Goal: Task Accomplishment & Management: Use online tool/utility

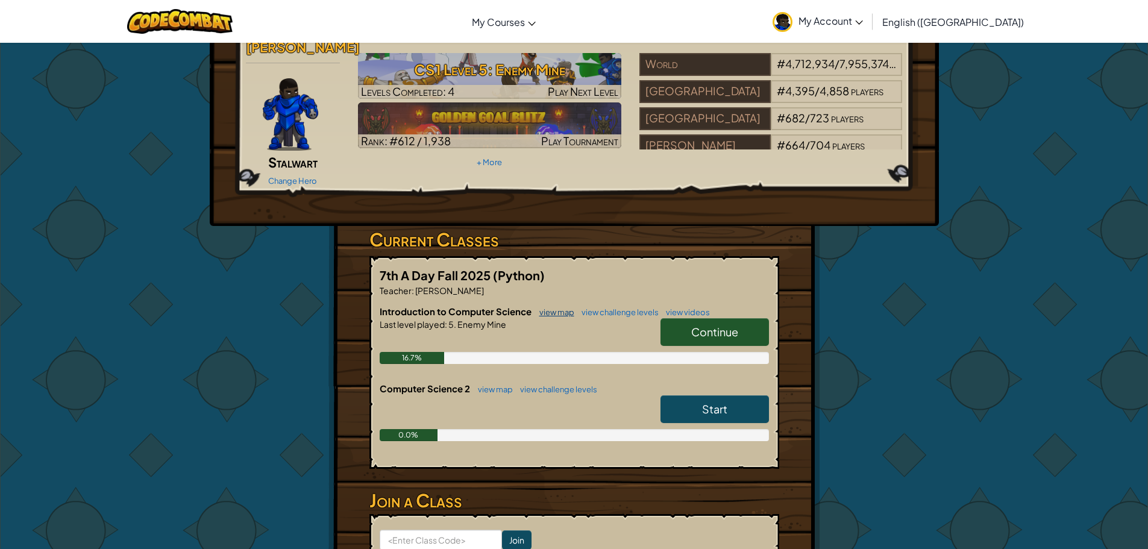
scroll to position [60, 0]
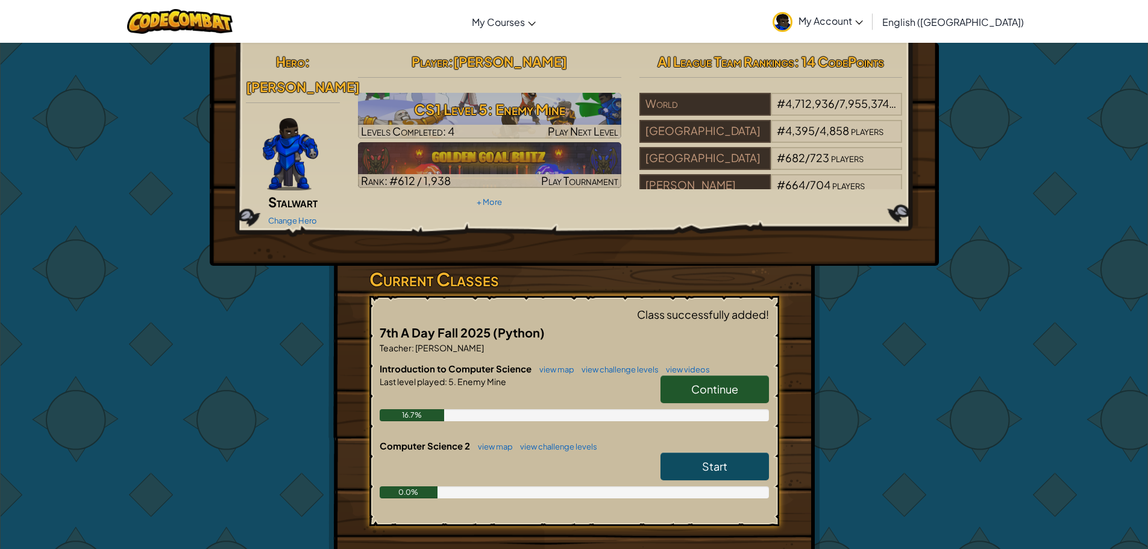
click at [708, 362] on h6 "Introduction to Computer Science view map view challenge levels view videos" at bounding box center [574, 368] width 389 height 13
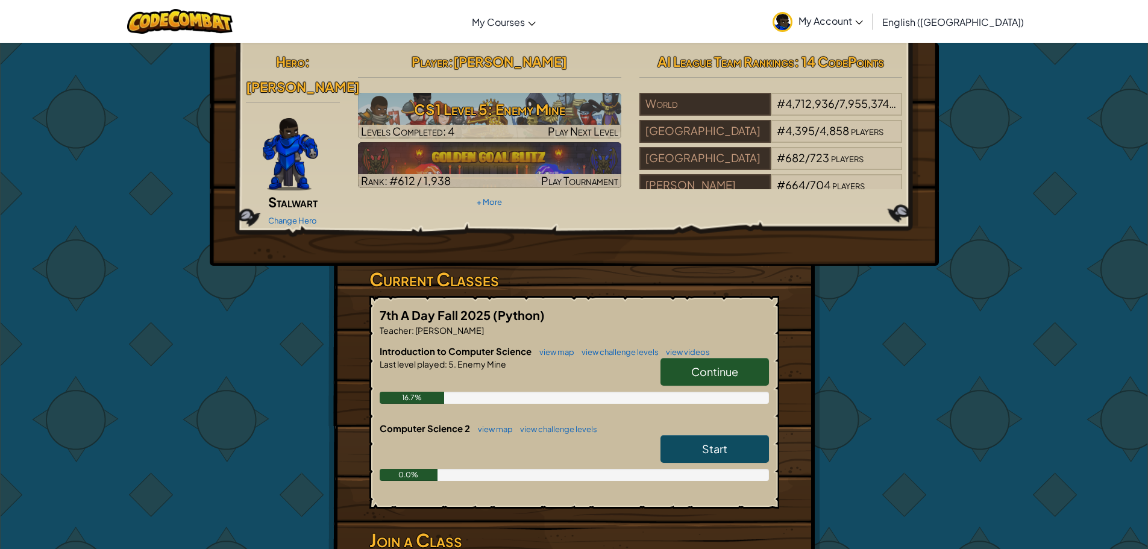
click at [701, 364] on span "Continue" at bounding box center [714, 371] width 47 height 14
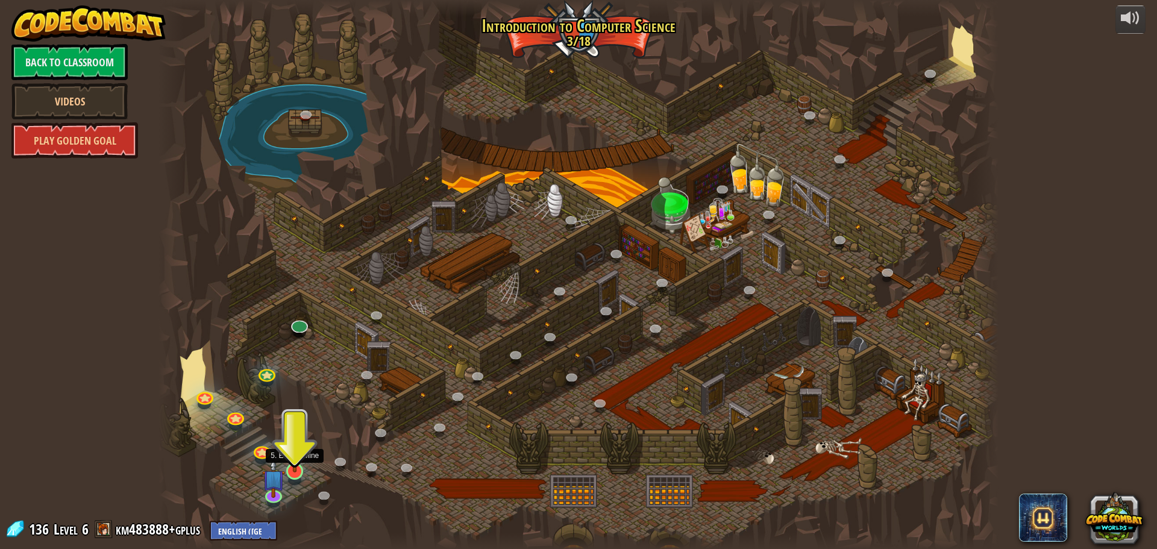
click at [292, 470] on img at bounding box center [295, 446] width 22 height 51
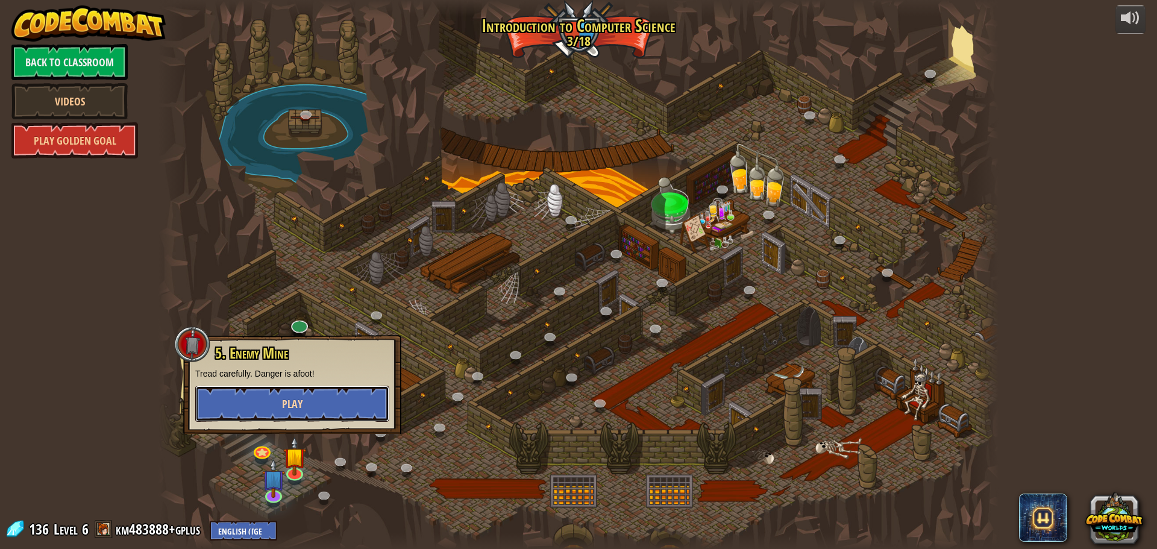
click at [308, 398] on button "Play" at bounding box center [292, 404] width 194 height 36
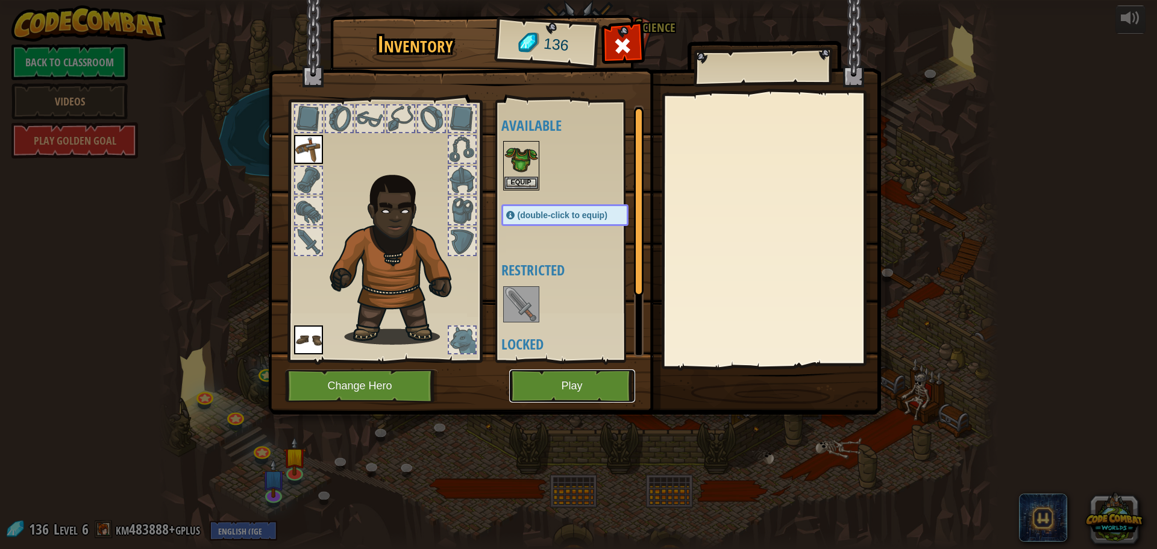
click at [564, 383] on button "Play" at bounding box center [572, 385] width 126 height 33
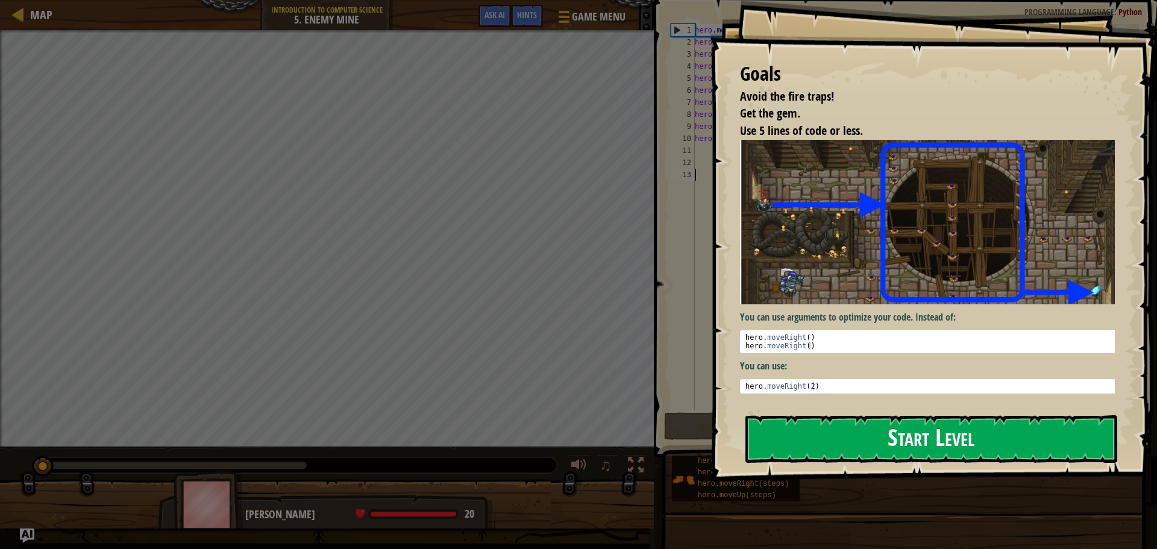
click at [795, 431] on button "Start Level" at bounding box center [931, 439] width 372 height 48
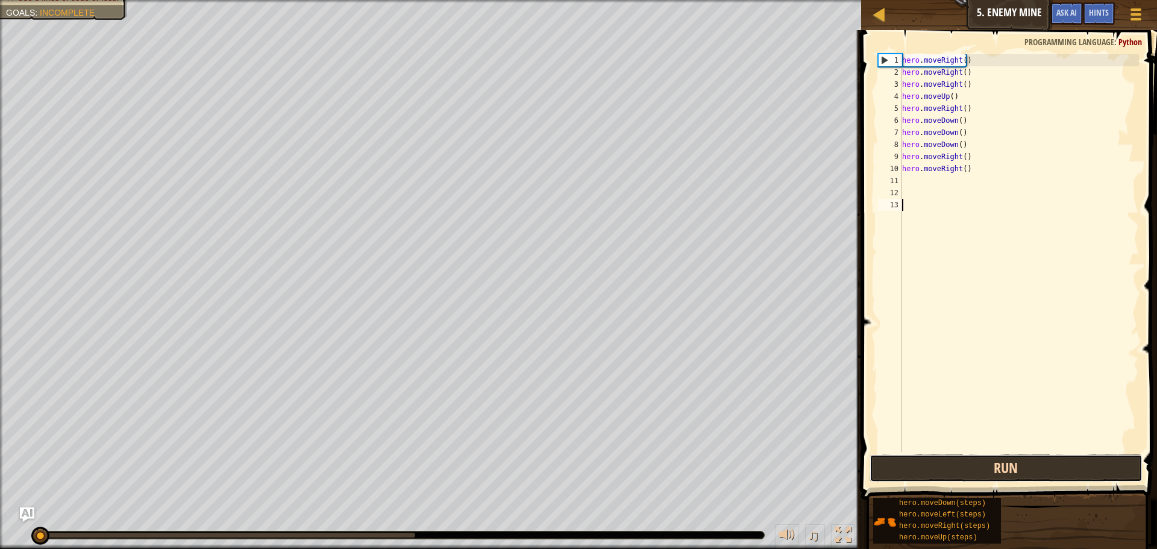
click at [939, 466] on button "Run" at bounding box center [1005, 468] width 273 height 28
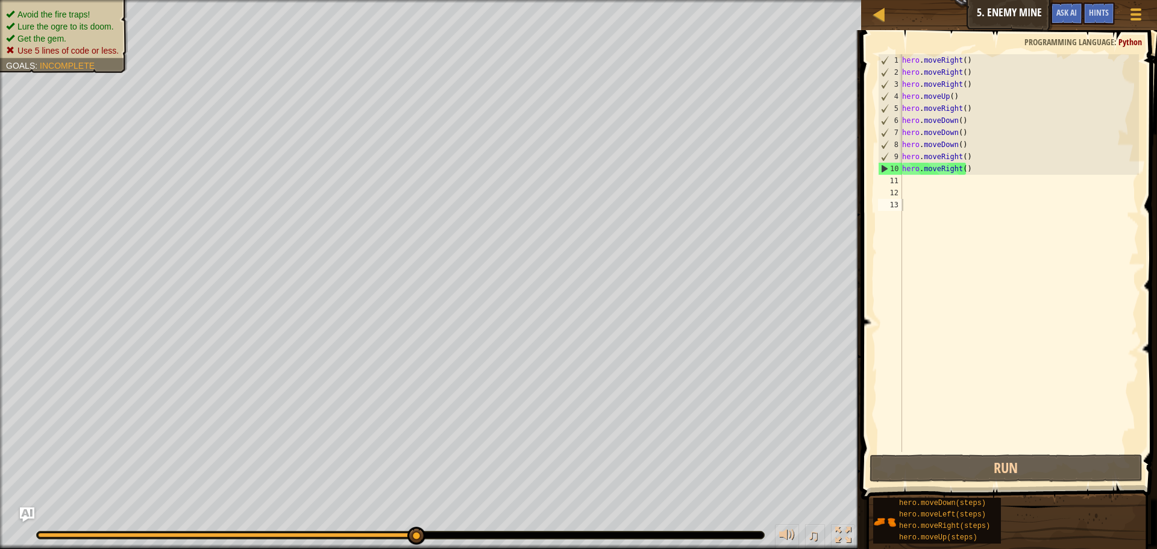
click at [61, 54] on span "Use 5 lines of code or less." at bounding box center [67, 51] width 101 height 10
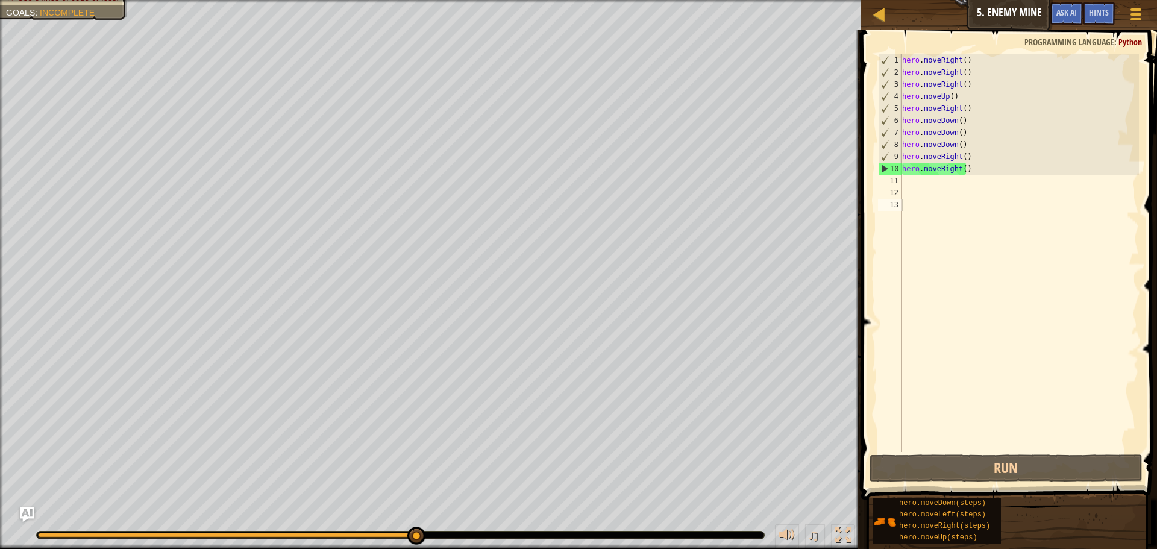
click at [979, 169] on div "hero . moveRight ( ) hero . moveRight ( ) hero . moveRight ( ) hero . moveUp ( …" at bounding box center [1018, 265] width 239 height 422
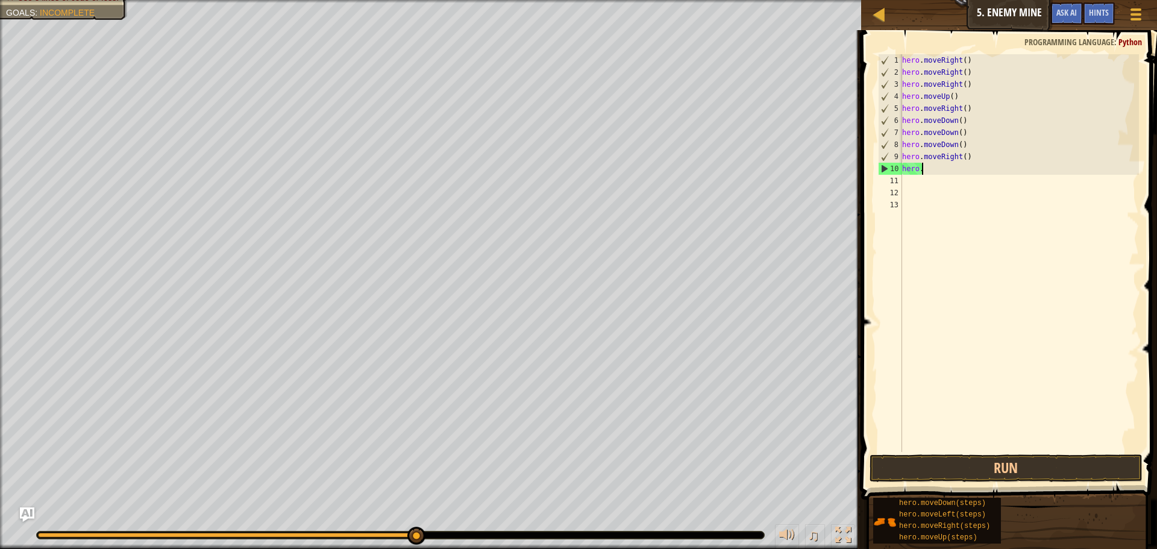
type textarea "h"
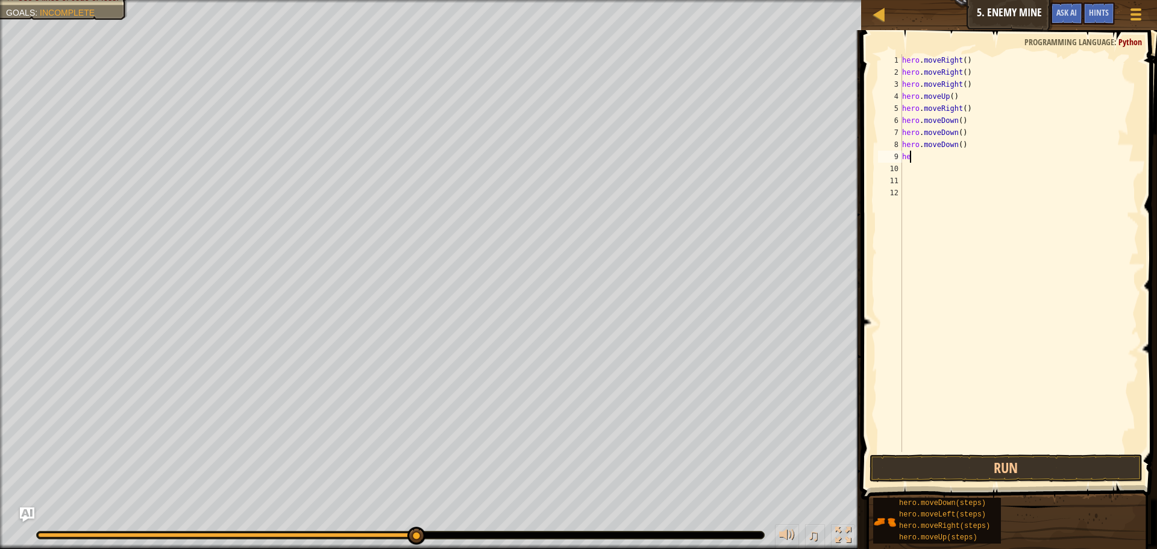
type textarea "h"
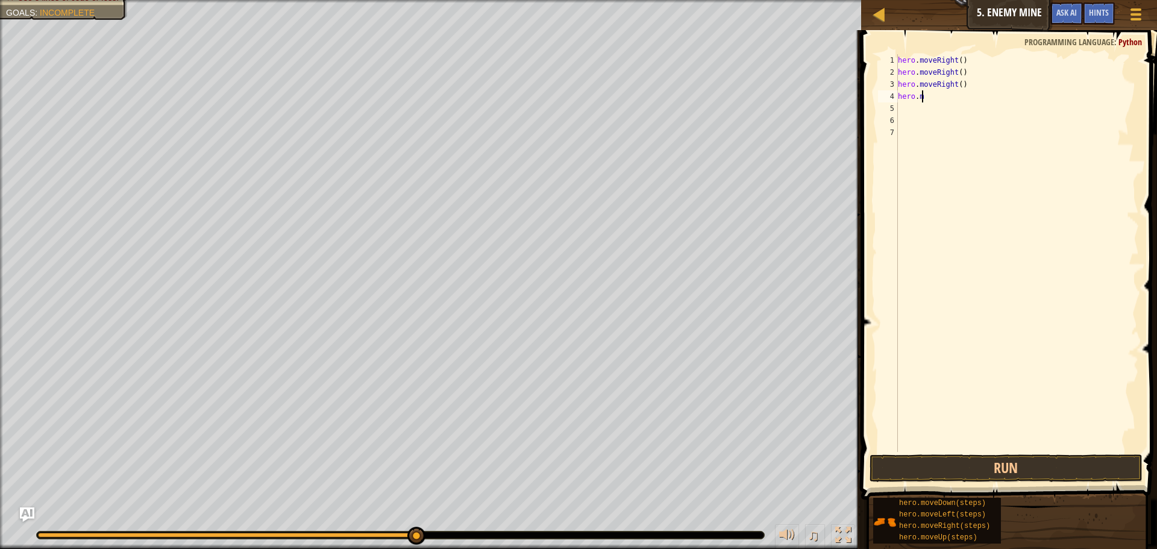
type textarea "h"
type textarea "g"
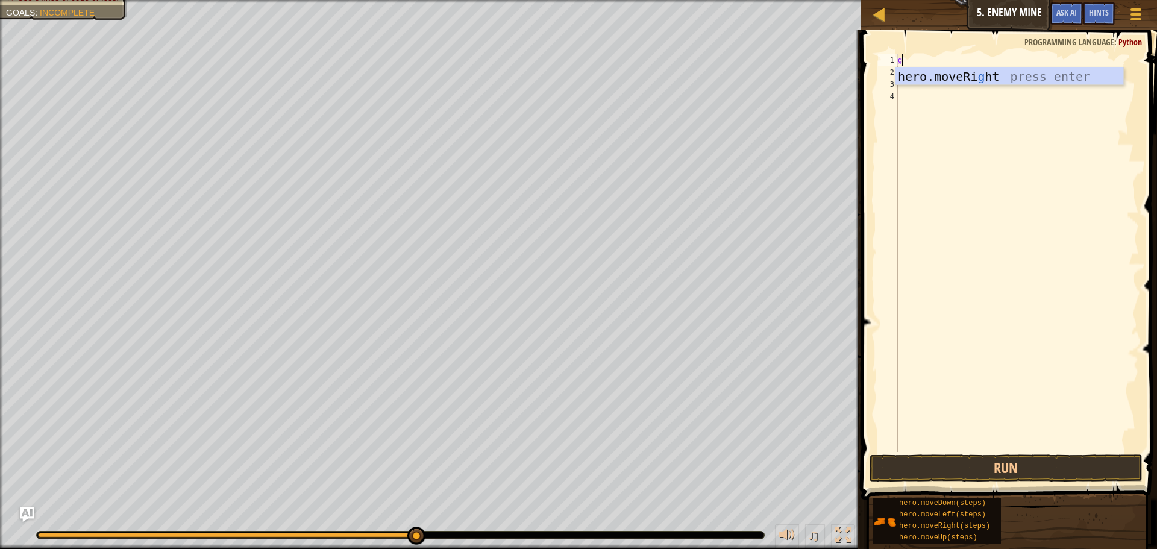
scroll to position [5, 0]
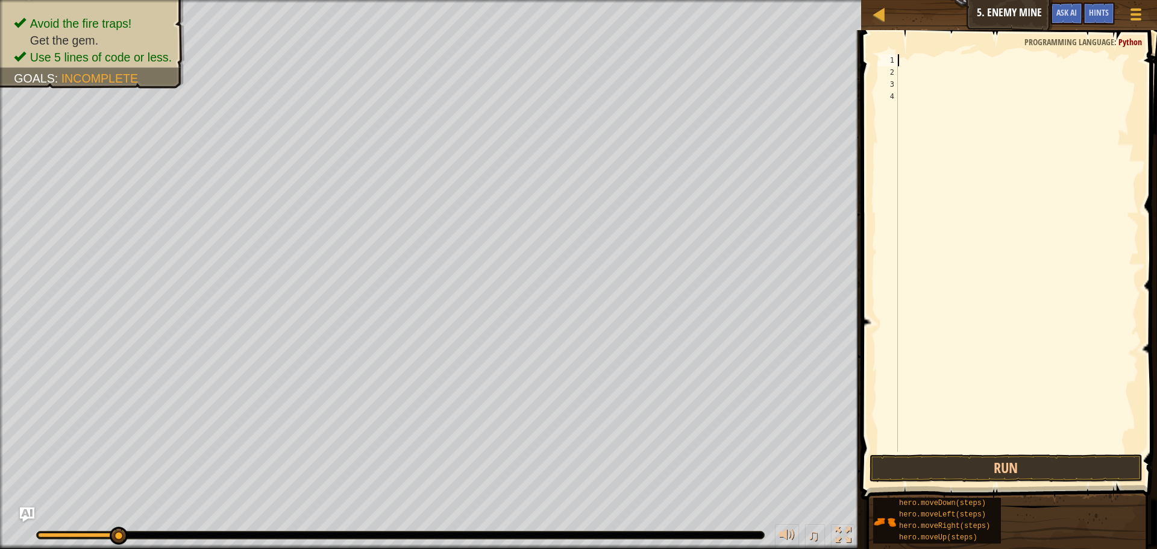
type textarea "r"
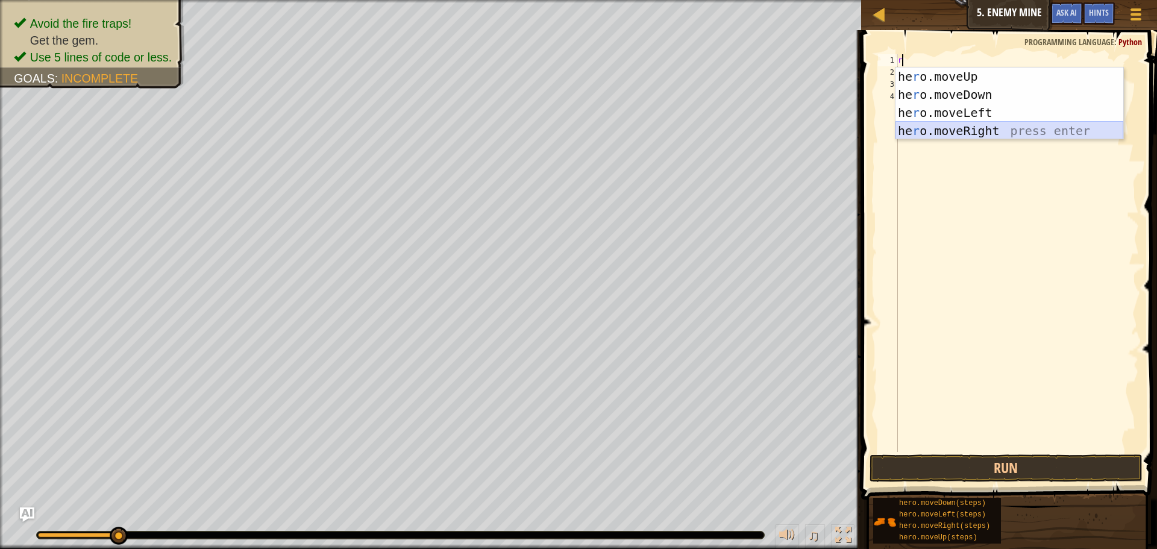
click at [968, 131] on div "he r o.moveUp press enter he r o.moveDown press enter he r o.moveLeft press ent…" at bounding box center [1009, 121] width 228 height 108
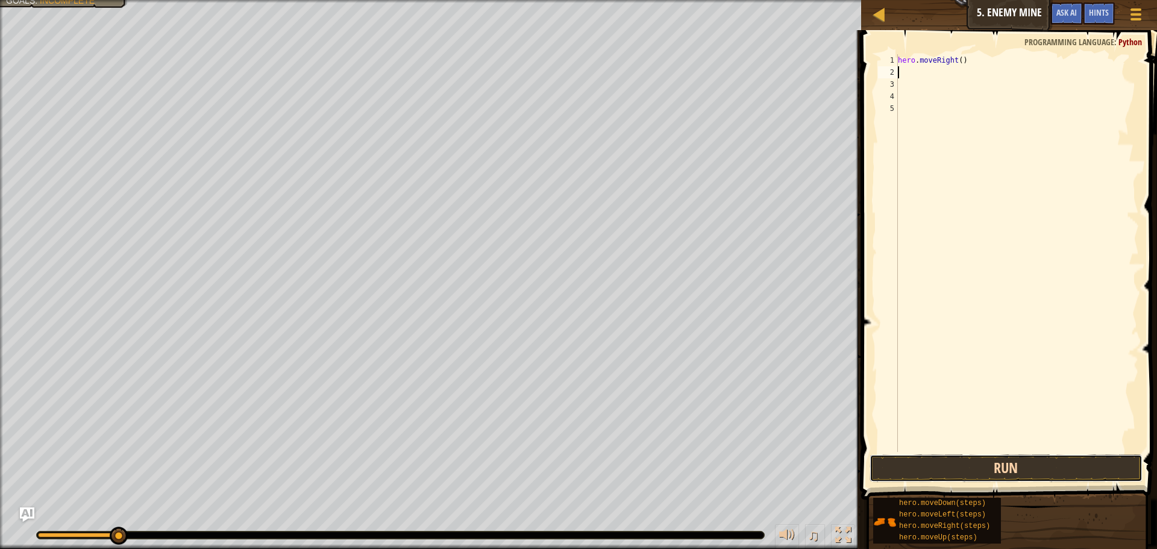
click at [961, 476] on button "Run" at bounding box center [1005, 468] width 273 height 28
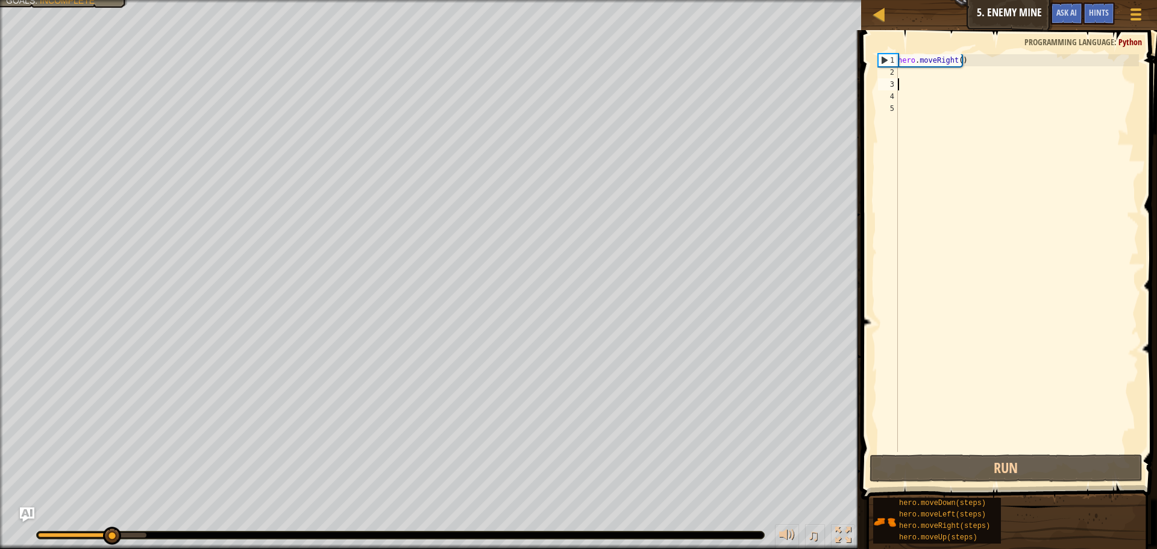
click at [917, 80] on div "hero . moveRight ( )" at bounding box center [1016, 265] width 243 height 422
click at [912, 75] on div "hero . moveRight ( )" at bounding box center [1016, 265] width 243 height 422
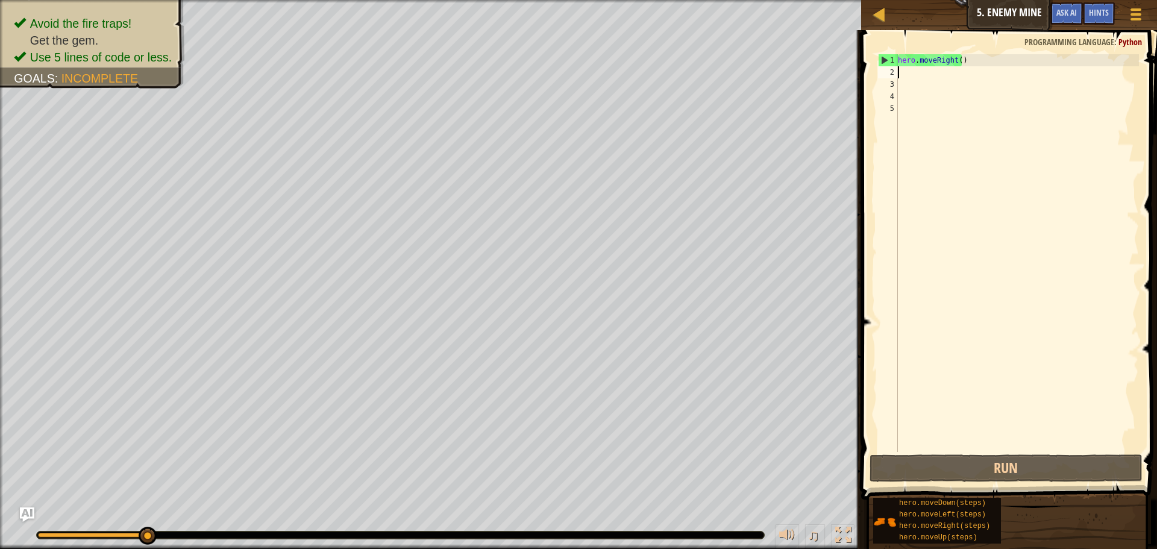
type textarea "m"
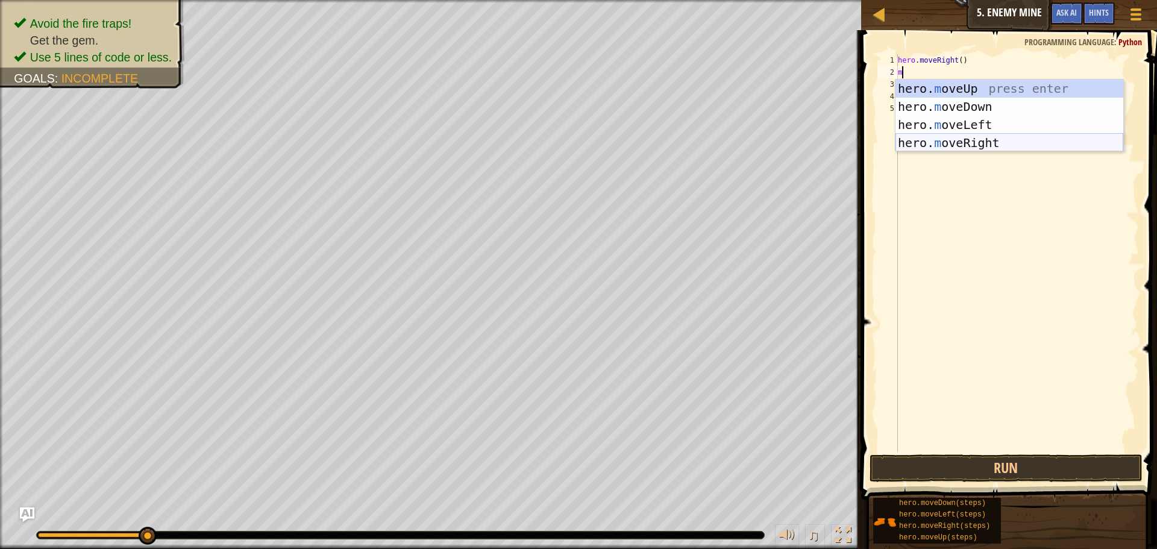
click at [946, 140] on div "hero. m oveUp press enter hero. m oveDown press enter hero. m oveLeft press ent…" at bounding box center [1009, 134] width 228 height 108
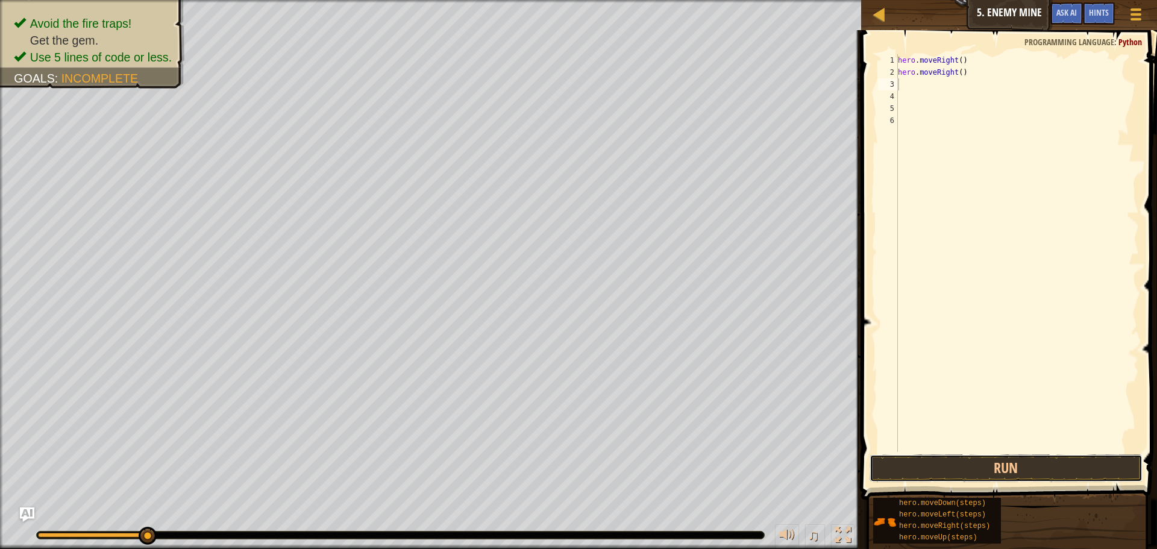
drag, startPoint x: 979, startPoint y: 467, endPoint x: 963, endPoint y: 443, distance: 29.6
click at [979, 467] on button "Run" at bounding box center [1005, 468] width 273 height 28
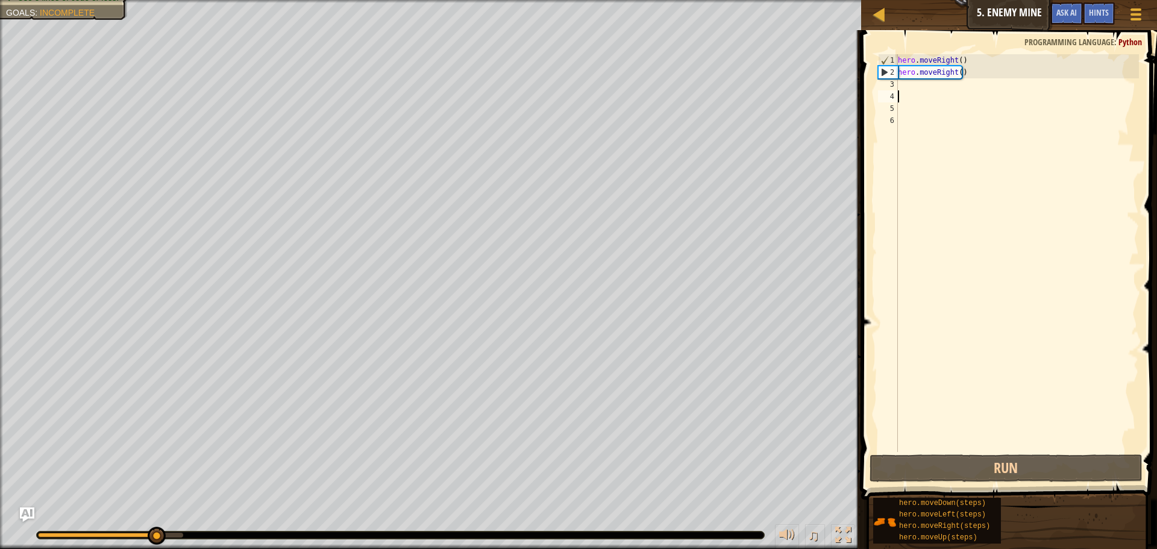
click at [937, 90] on div "hero . moveRight ( ) hero . moveRight ( )" at bounding box center [1016, 265] width 243 height 422
click at [916, 81] on div "hero . moveRight ( ) hero . moveRight ( )" at bounding box center [1016, 265] width 243 height 422
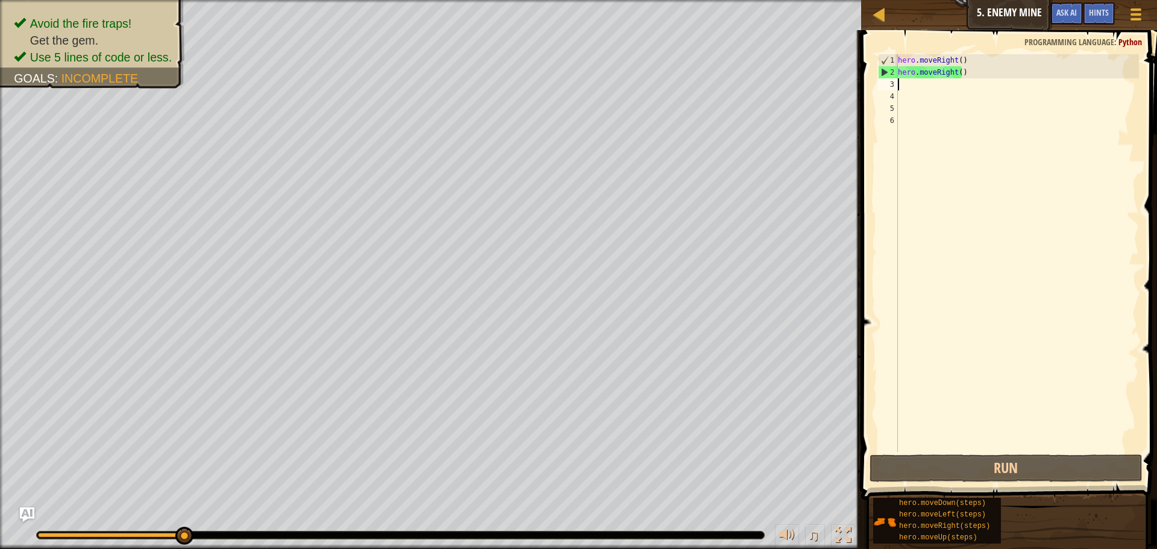
type textarea "l"
type textarea "m"
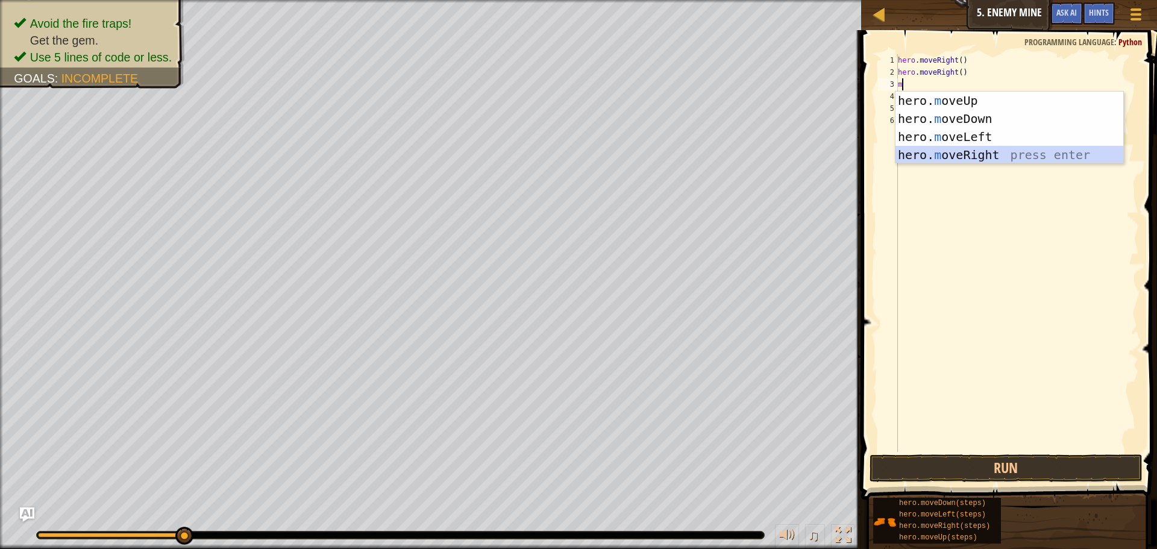
click at [969, 150] on div "hero. m oveUp press enter hero. m oveDown press enter hero. m oveLeft press ent…" at bounding box center [1009, 146] width 228 height 108
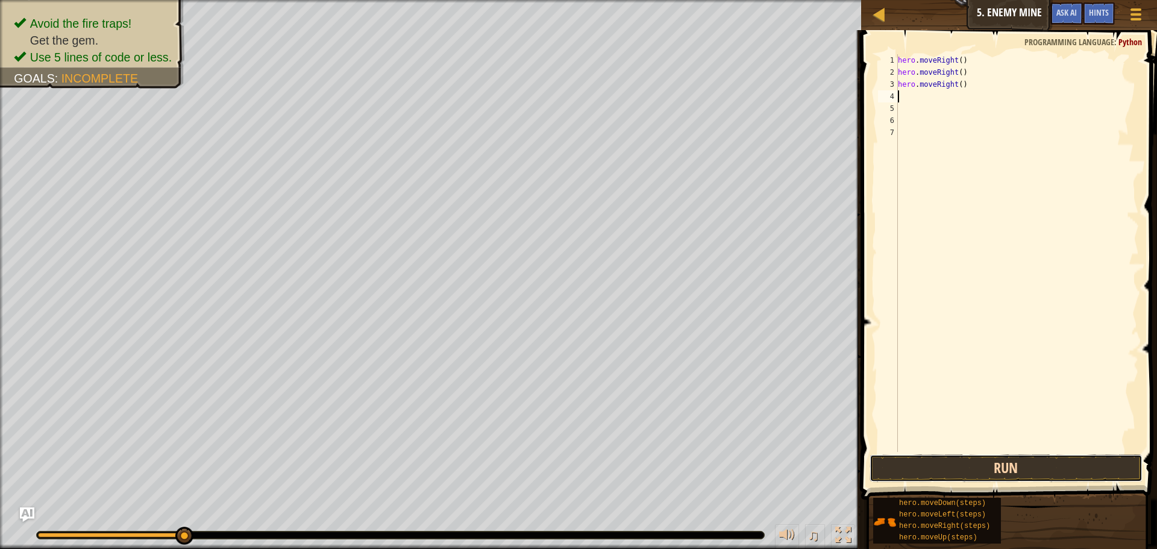
click at [949, 466] on button "Run" at bounding box center [1005, 468] width 273 height 28
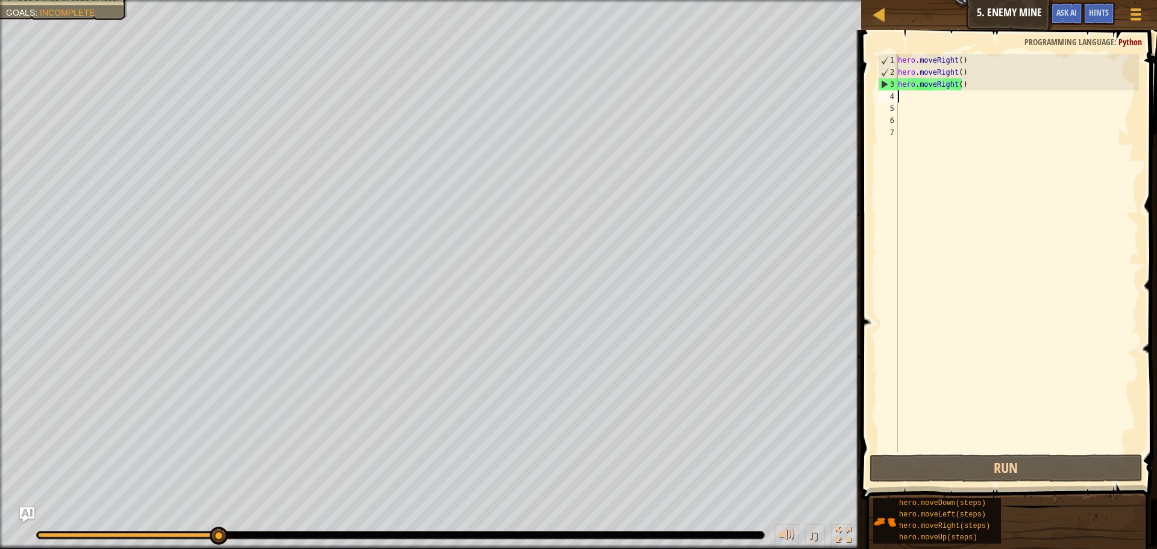
type textarea "r"
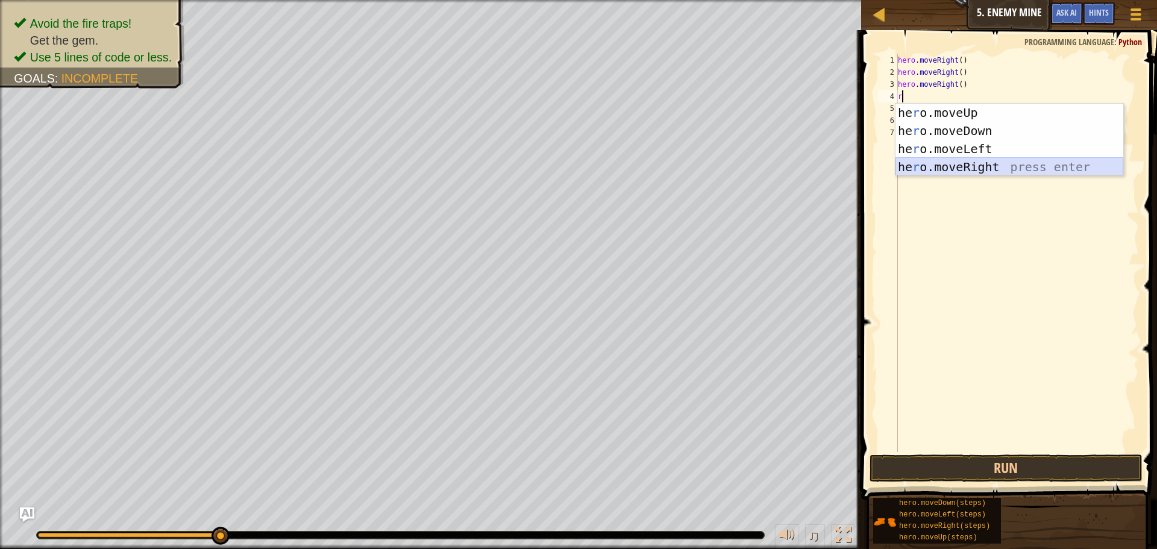
click at [939, 169] on div "he r o.moveUp press enter he r o.moveDown press enter he r o.moveLeft press ent…" at bounding box center [1009, 158] width 228 height 108
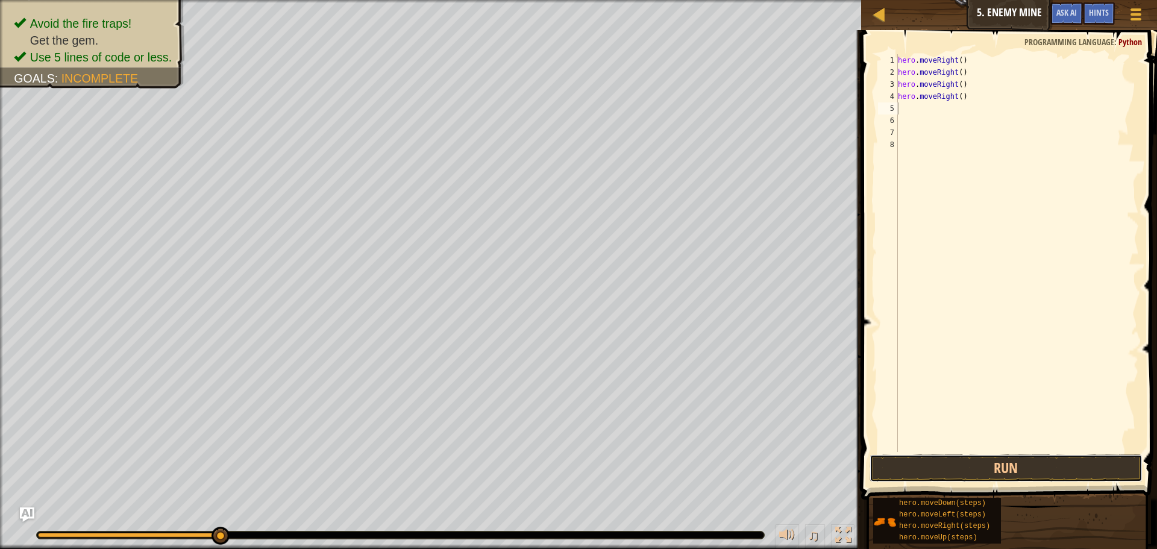
drag, startPoint x: 925, startPoint y: 464, endPoint x: 921, endPoint y: 448, distance: 16.7
click at [925, 462] on button "Run" at bounding box center [1005, 468] width 273 height 28
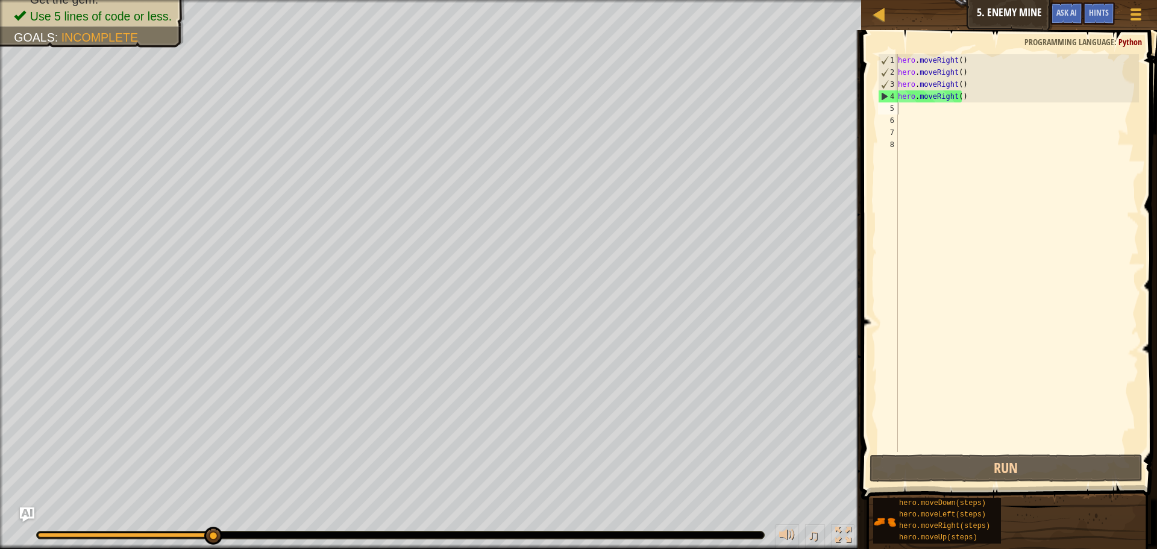
click at [63, 30] on div "Goals : Incomplete" at bounding box center [76, 37] width 124 height 17
click at [78, 33] on span "Incomplete" at bounding box center [99, 37] width 77 height 13
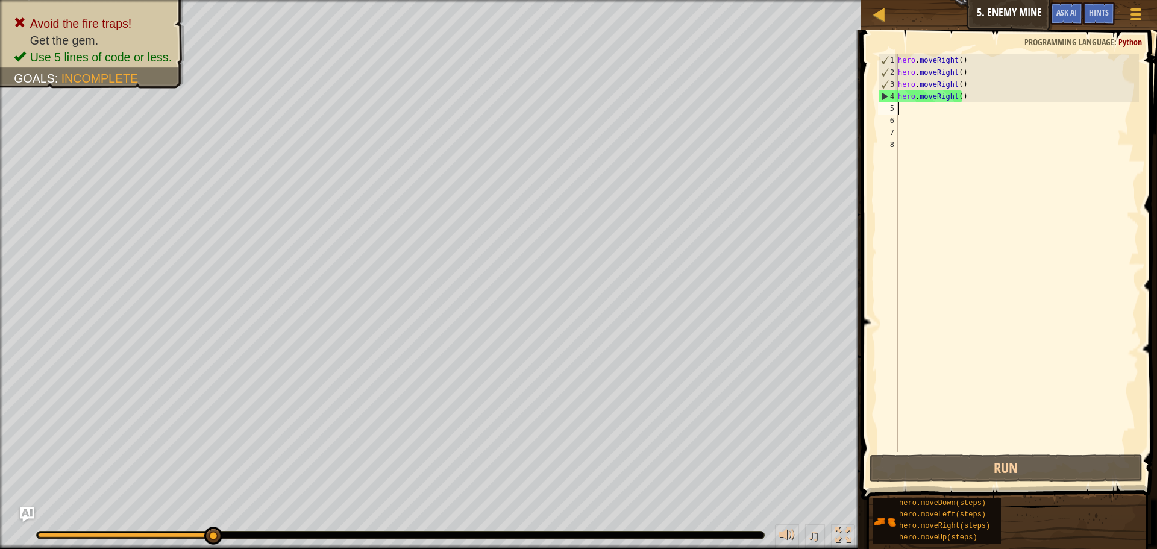
click at [983, 102] on div "hero . moveRight ( ) hero . moveRight ( ) hero . moveRight ( ) hero . moveRight…" at bounding box center [1016, 265] width 243 height 422
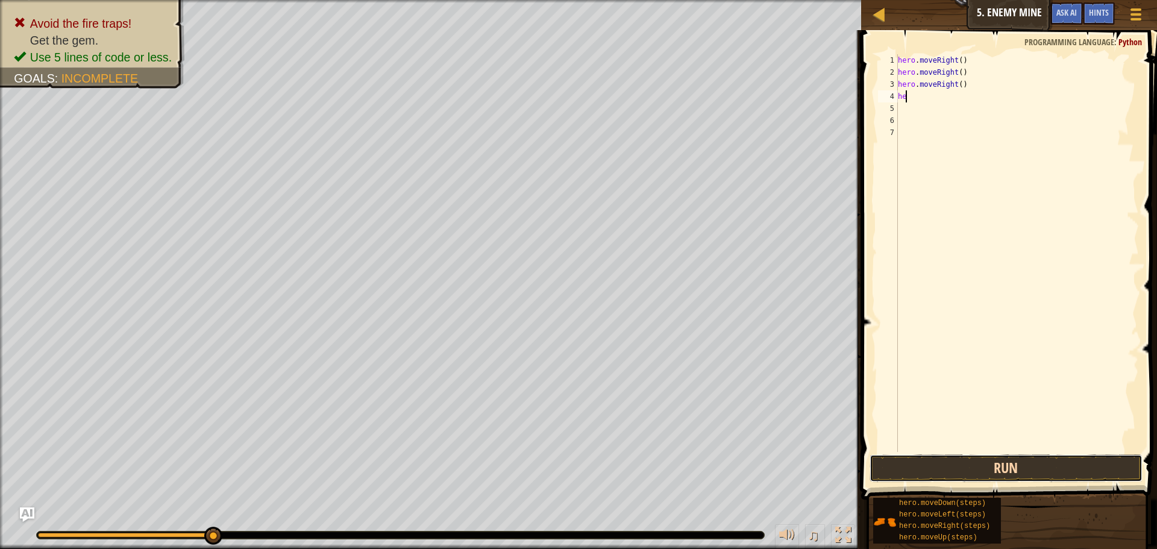
click at [940, 469] on button "Run" at bounding box center [1005, 468] width 273 height 28
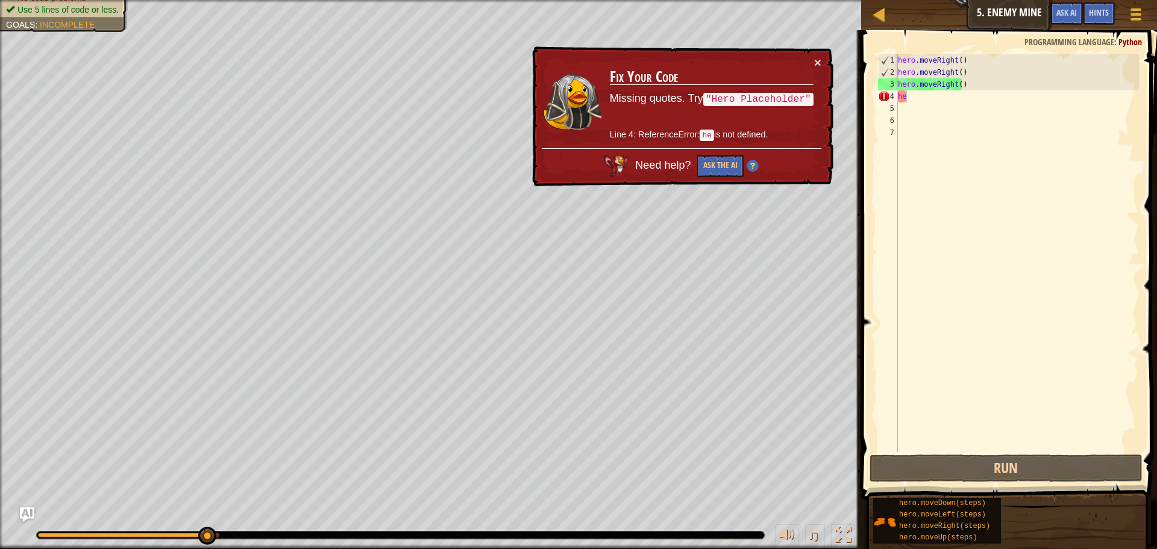
click at [821, 65] on div "× Fix Your Code Missing quotes. Try "Hero Placeholder" Line 4: ReferenceError: …" at bounding box center [681, 116] width 304 height 140
click at [813, 60] on td "Fix Your Code Missing quotes. Try "Hero Placeholder" Line 4: ReferenceError: he…" at bounding box center [711, 102] width 205 height 92
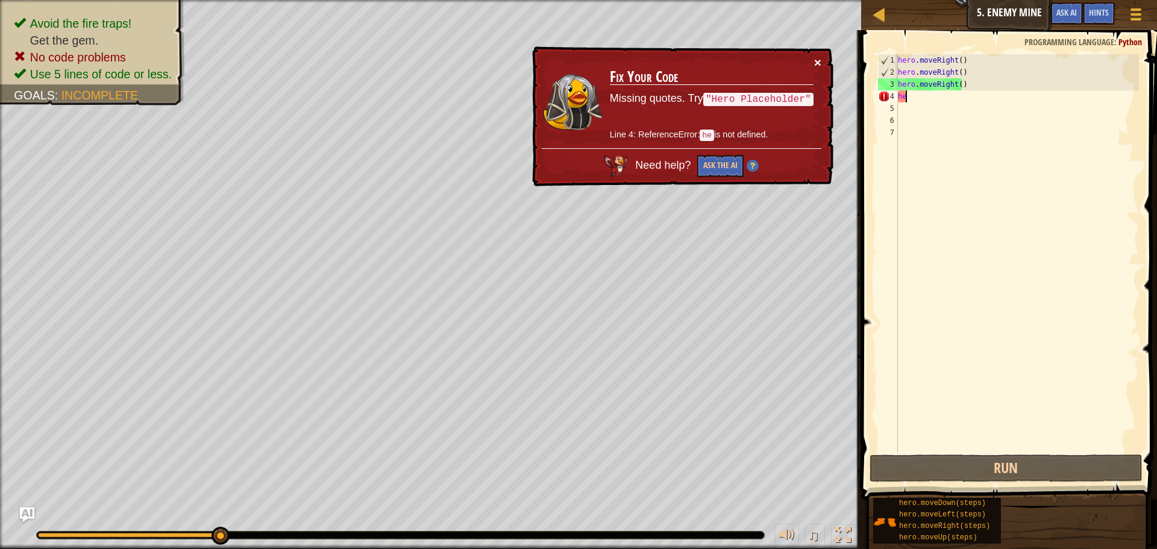
click at [817, 57] on button "×" at bounding box center [817, 62] width 7 height 13
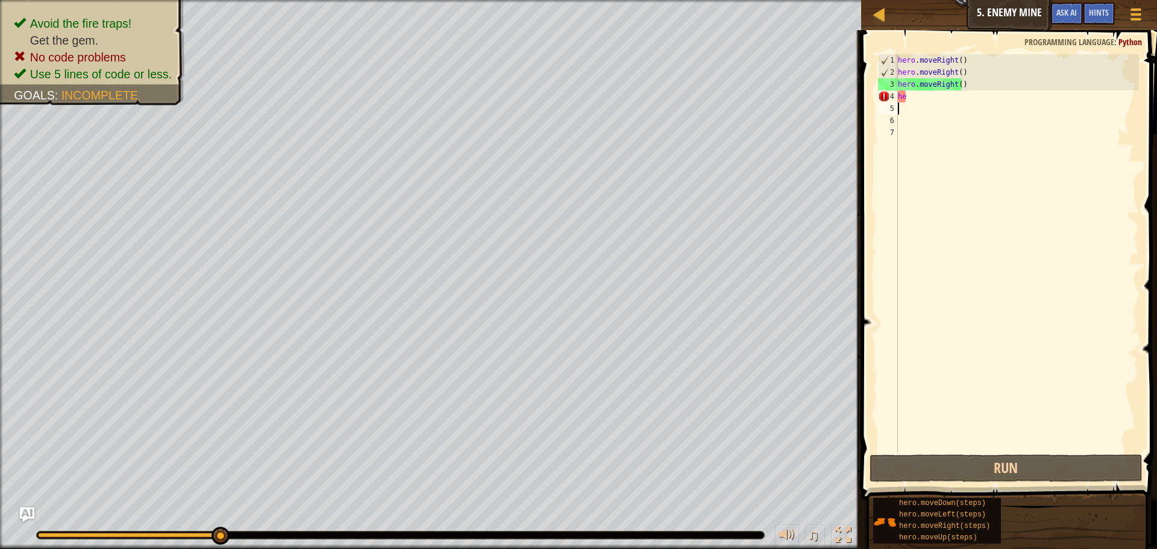
click at [961, 102] on div "hero . moveRight ( ) hero . moveRight ( ) hero . moveRight ( ) he" at bounding box center [1016, 265] width 243 height 422
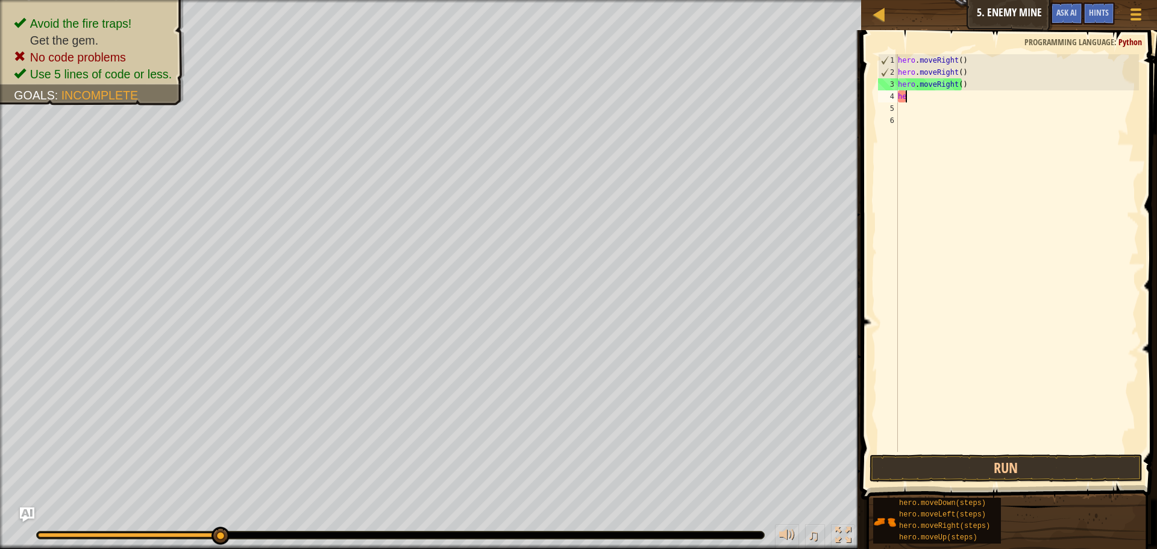
type textarea "h"
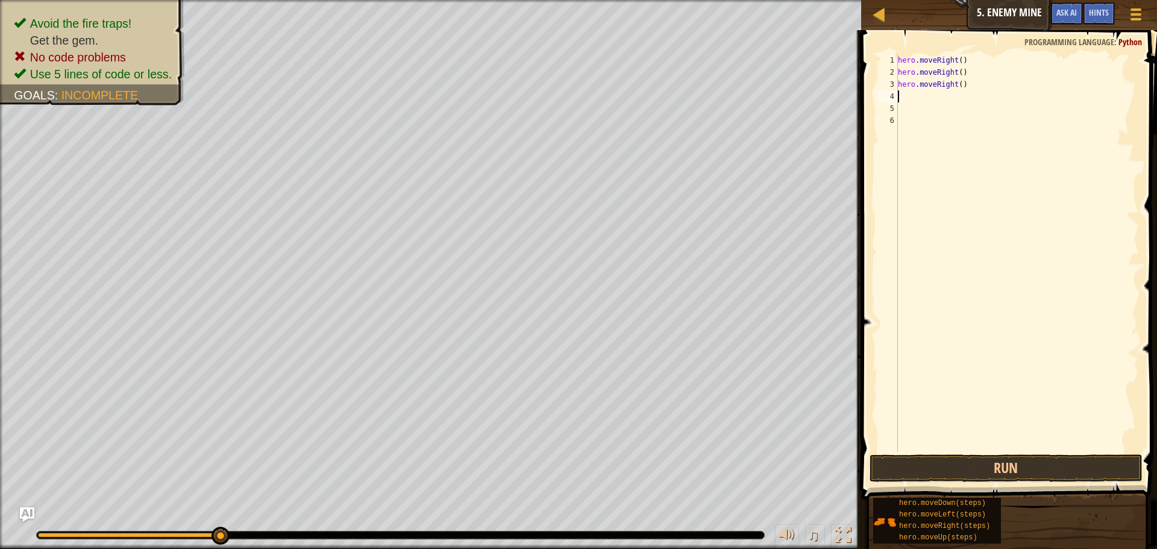
type textarea "h"
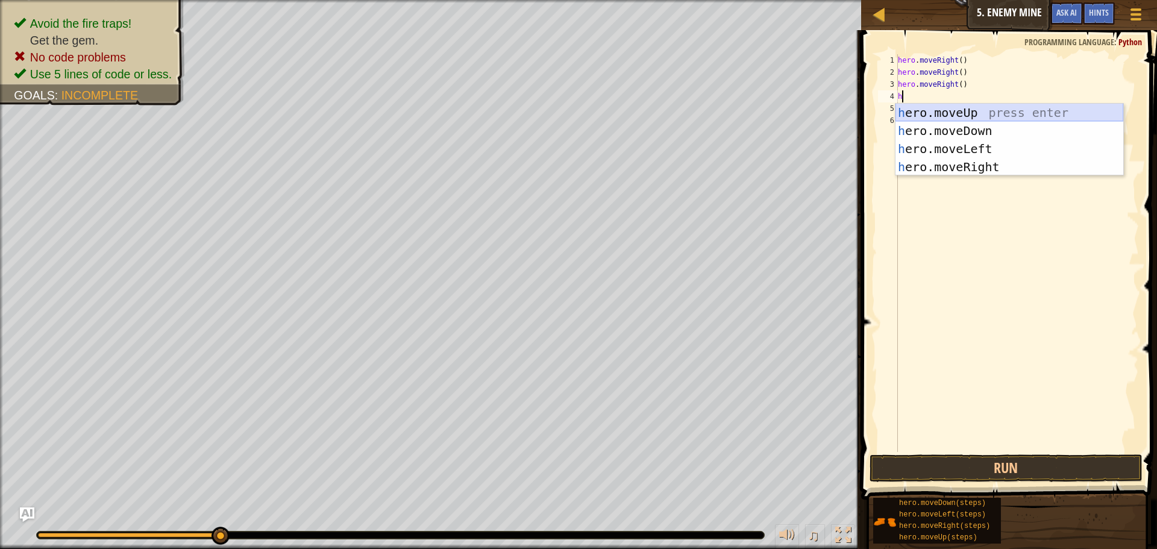
click at [955, 107] on div "h ero.moveUp press enter h ero.moveDown press enter h ero.moveLeft press enter …" at bounding box center [1009, 158] width 228 height 108
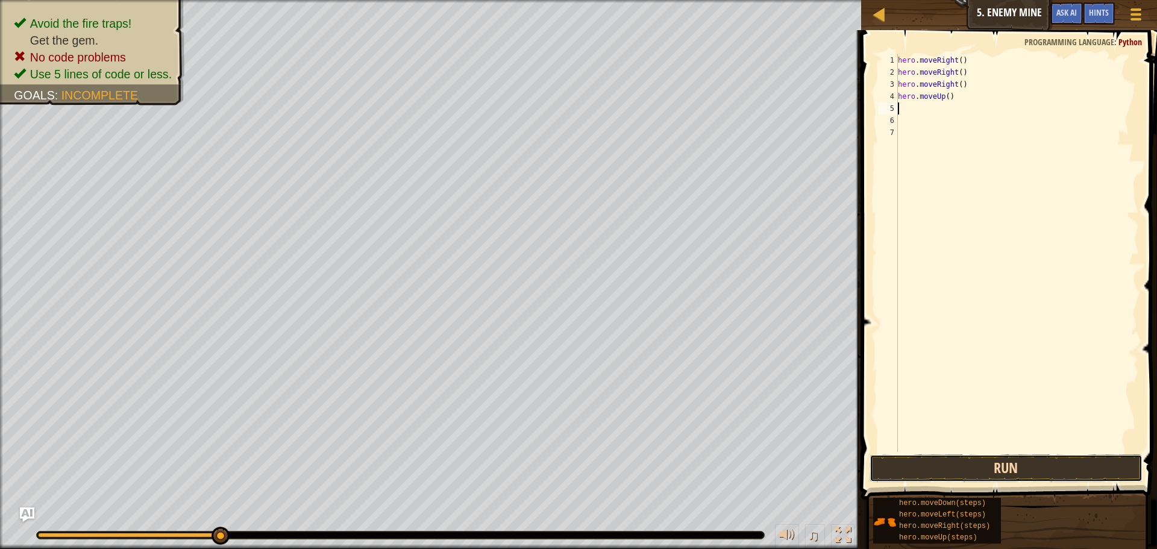
click at [1040, 473] on button "Run" at bounding box center [1005, 468] width 273 height 28
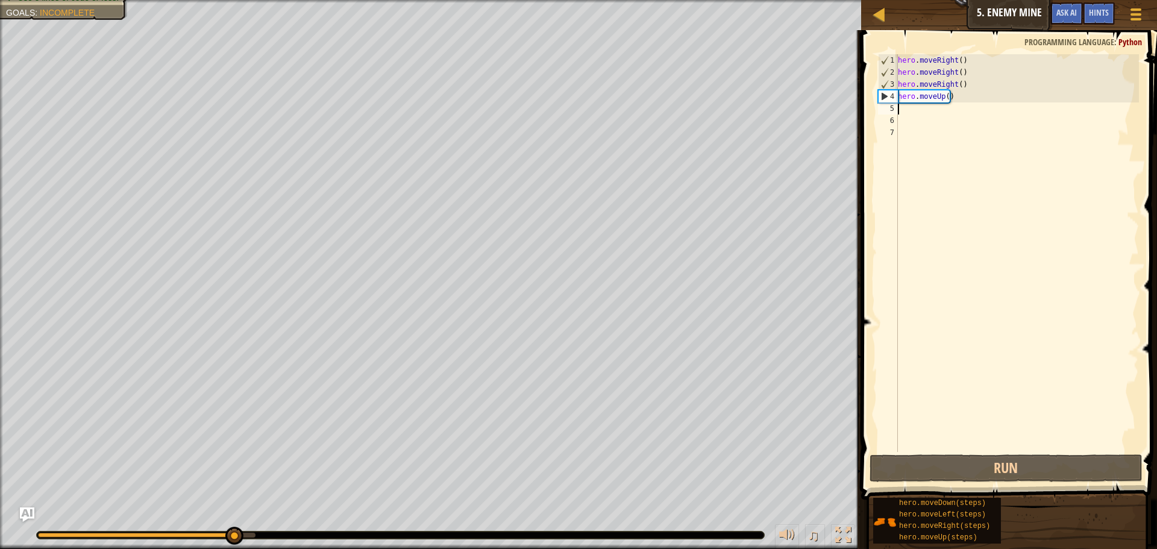
type textarea "m"
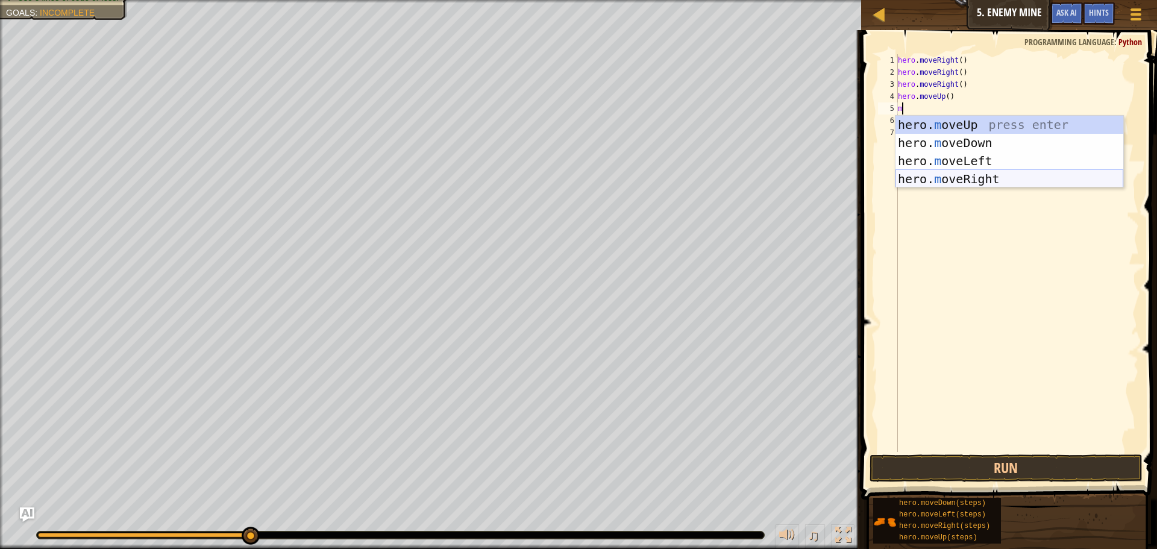
click at [940, 184] on div "hero. m oveUp press enter hero. m oveDown press enter hero. m oveLeft press ent…" at bounding box center [1009, 170] width 228 height 108
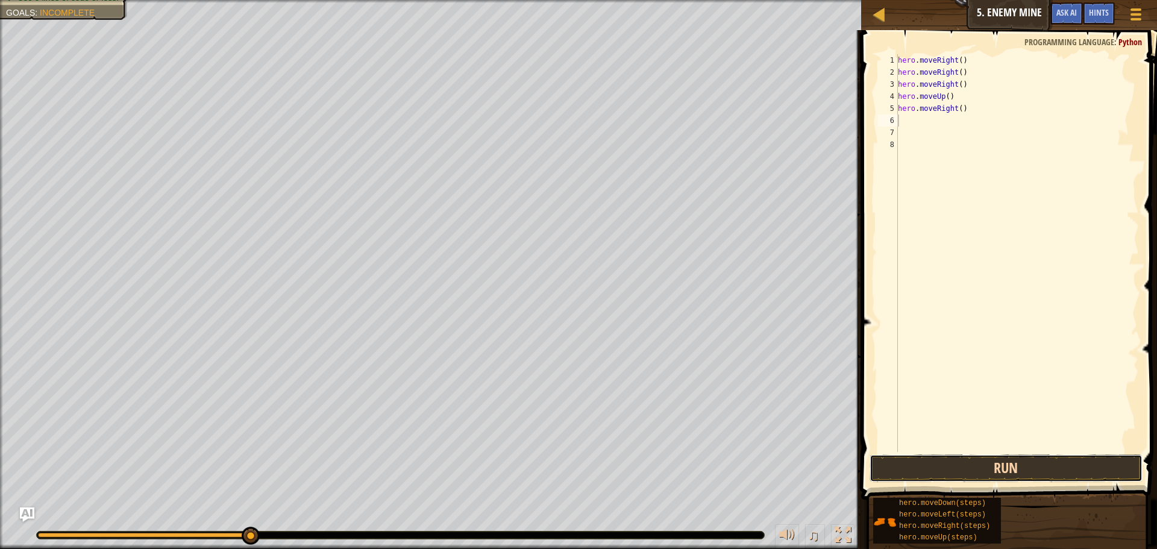
click at [1017, 475] on button "Run" at bounding box center [1005, 468] width 273 height 28
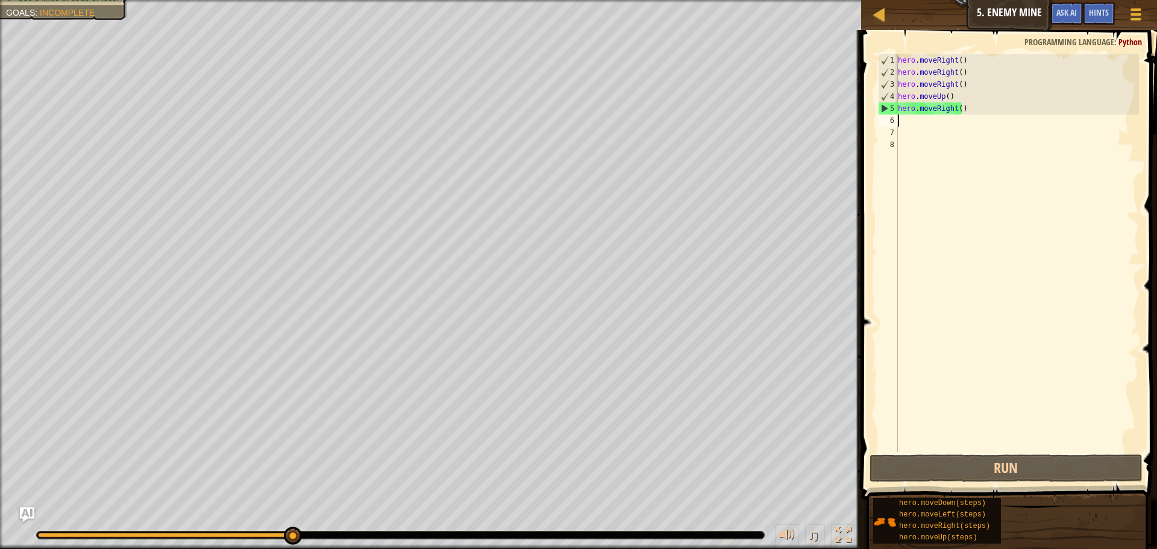
type textarea "m"
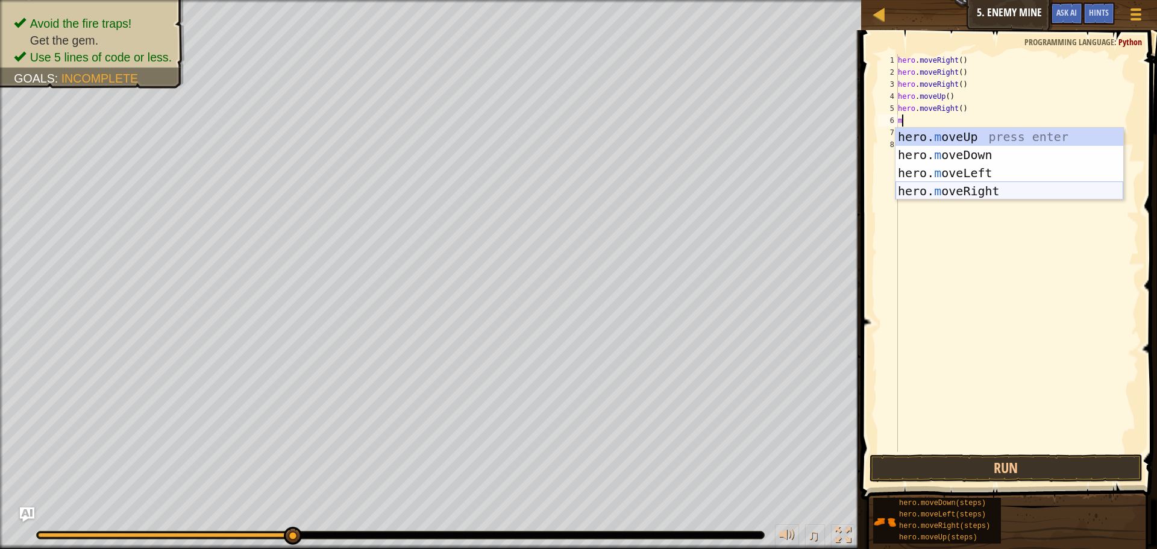
click at [928, 187] on div "hero. m oveUp press enter hero. m oveDown press enter hero. m oveLeft press ent…" at bounding box center [1009, 182] width 228 height 108
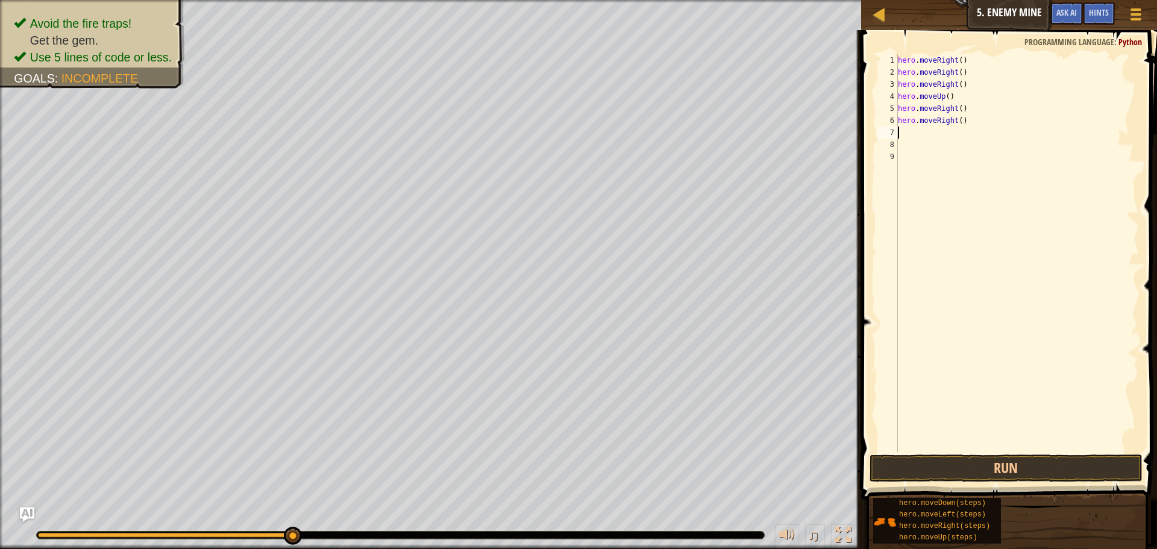
click at [961, 128] on div "hero . moveRight ( ) hero . moveRight ( ) hero . moveRight ( ) hero . moveUp ( …" at bounding box center [1016, 265] width 243 height 422
click at [966, 120] on div "hero . moveRight ( ) hero . moveRight ( ) hero . moveRight ( ) hero . moveUp ( …" at bounding box center [1016, 265] width 243 height 422
type textarea "h"
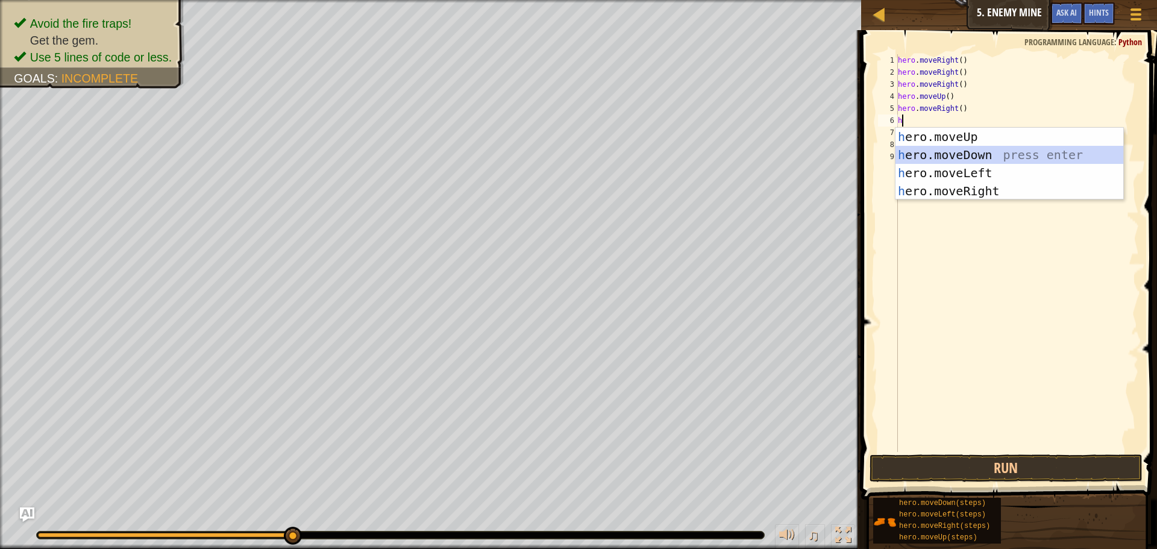
click at [920, 148] on div "h ero.moveUp press enter h ero.moveDown press enter h ero.moveLeft press enter …" at bounding box center [1009, 182] width 228 height 108
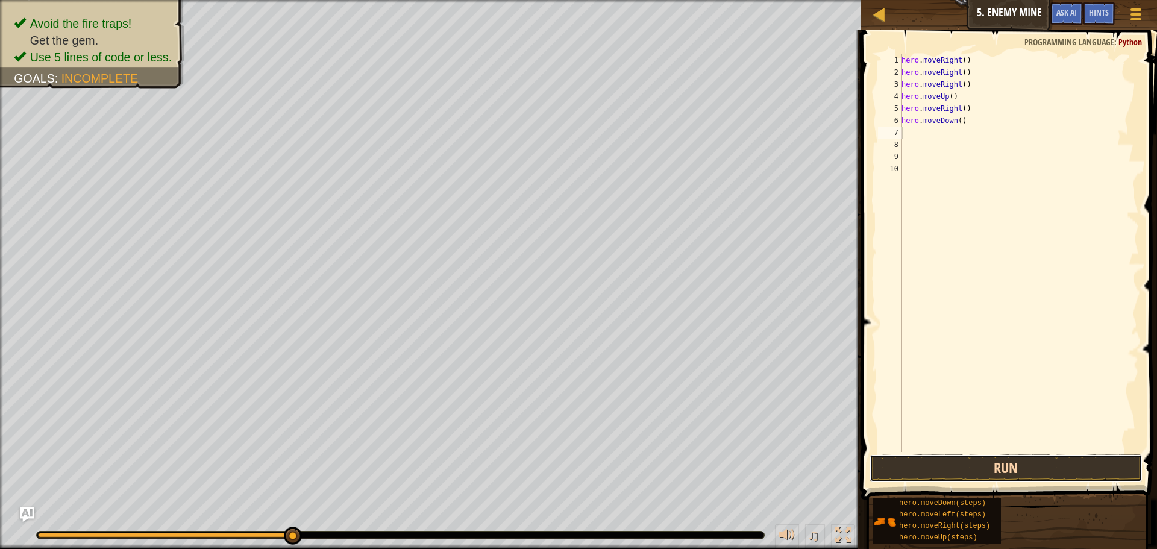
click at [902, 471] on button "Run" at bounding box center [1005, 468] width 273 height 28
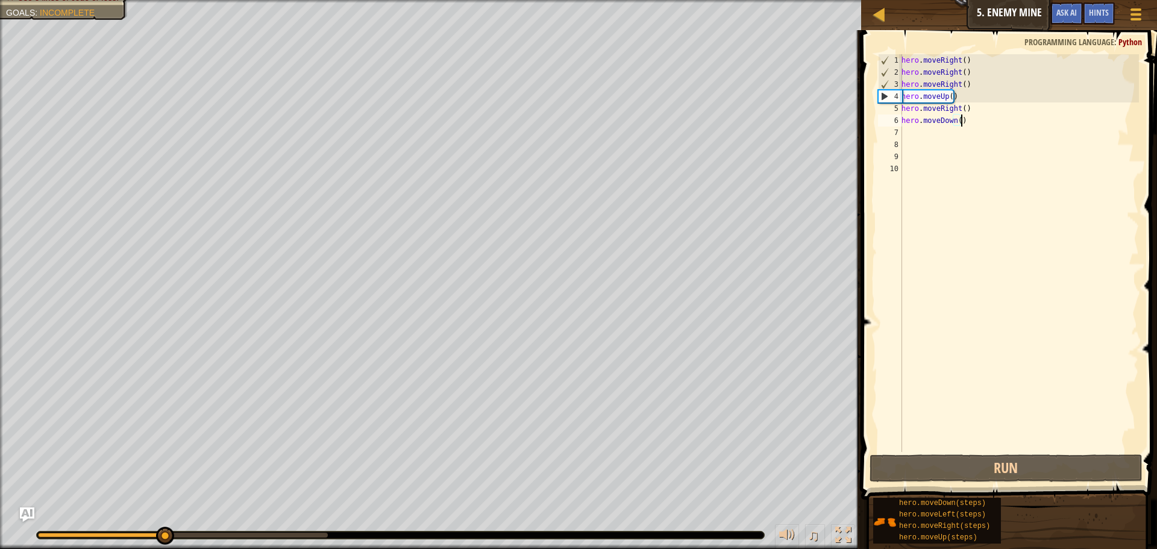
click at [966, 123] on div "hero . moveRight ( ) hero . moveRight ( ) hero . moveRight ( ) hero . moveUp ( …" at bounding box center [1019, 265] width 240 height 422
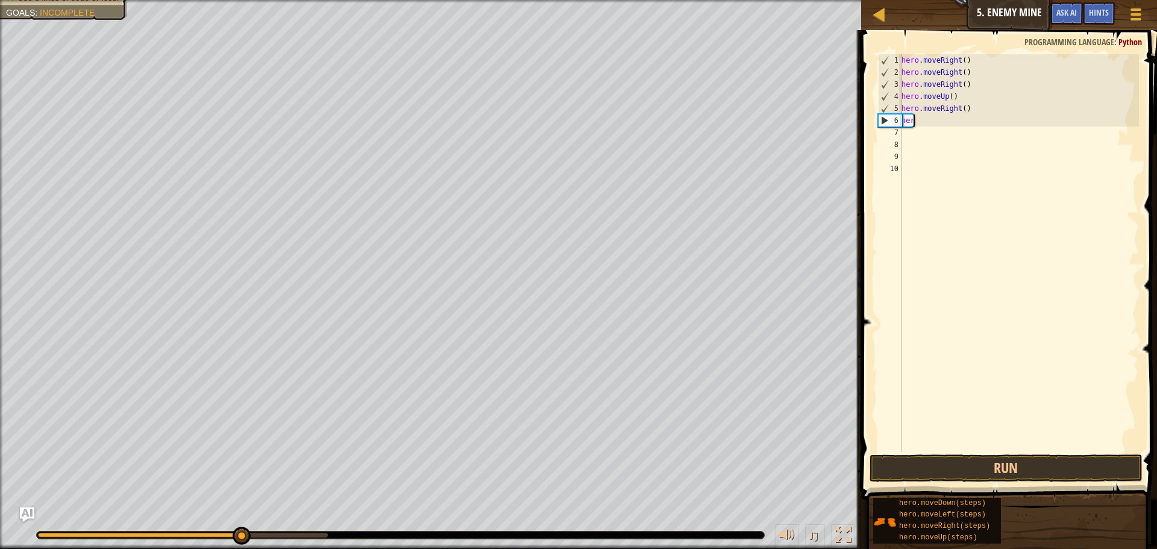
type textarea "h"
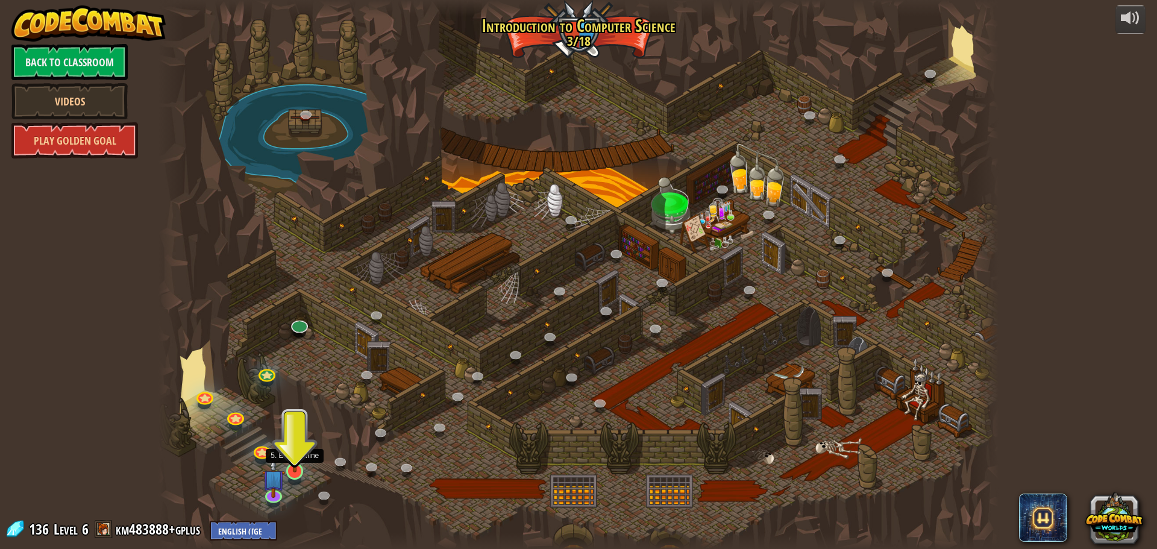
click at [299, 467] on img at bounding box center [295, 446] width 22 height 51
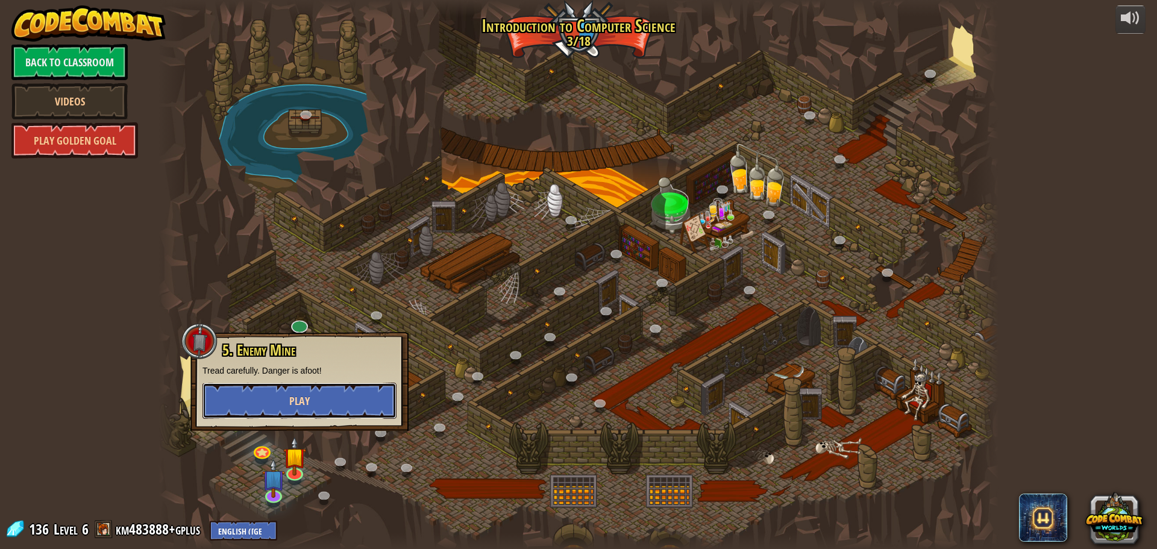
click at [299, 405] on span "Play" at bounding box center [299, 400] width 20 height 15
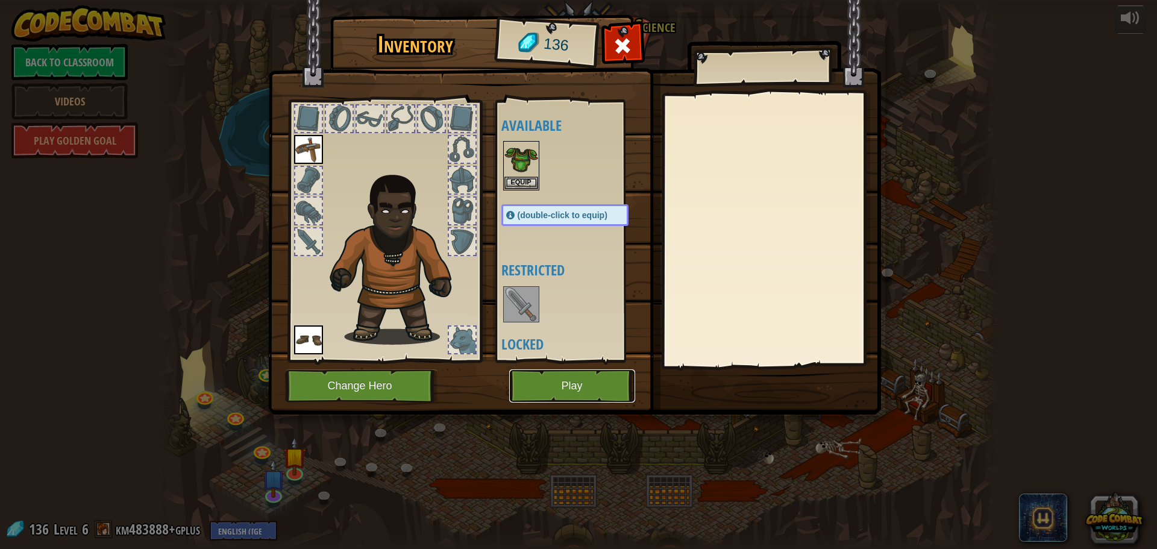
click at [535, 383] on button "Play" at bounding box center [572, 385] width 126 height 33
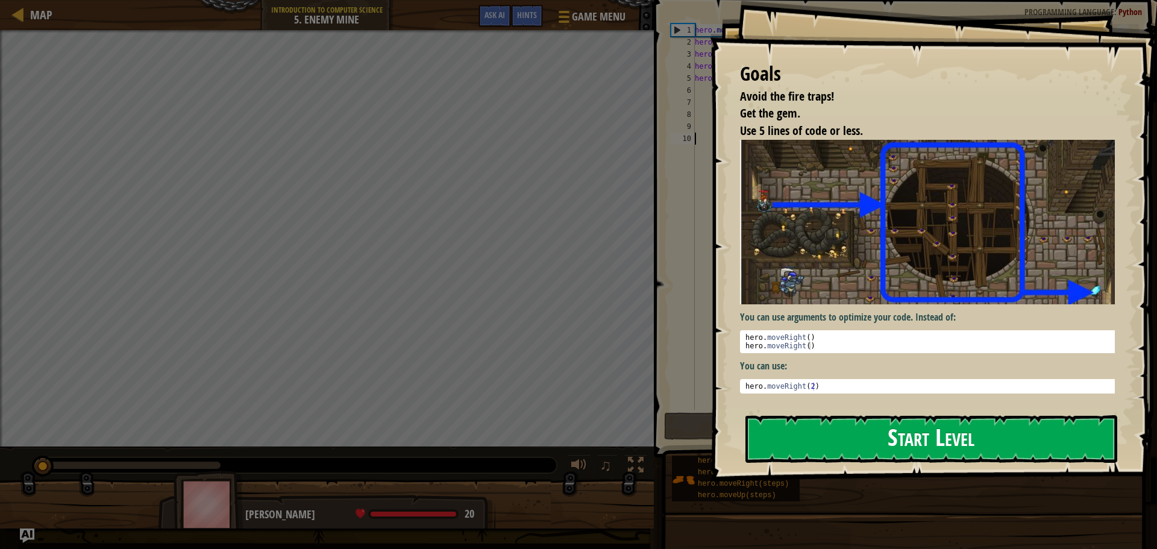
click at [881, 430] on button "Start Level" at bounding box center [931, 439] width 372 height 48
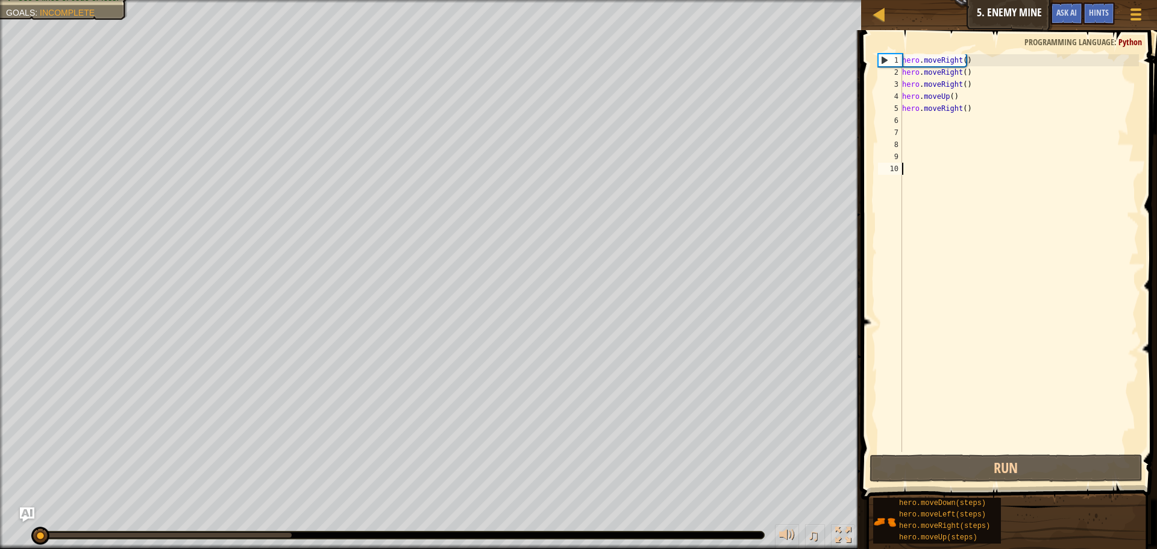
click at [912, 119] on div "hero . moveRight ( ) hero . moveRight ( ) hero . moveRight ( ) hero . moveUp ( …" at bounding box center [1018, 265] width 239 height 422
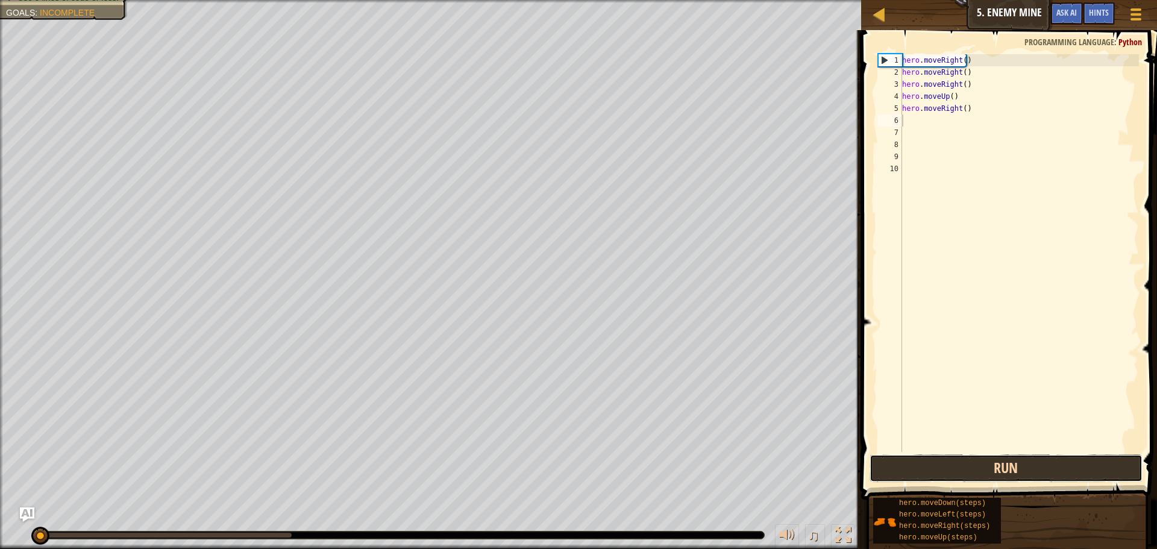
click at [1039, 469] on button "Run" at bounding box center [1005, 468] width 273 height 28
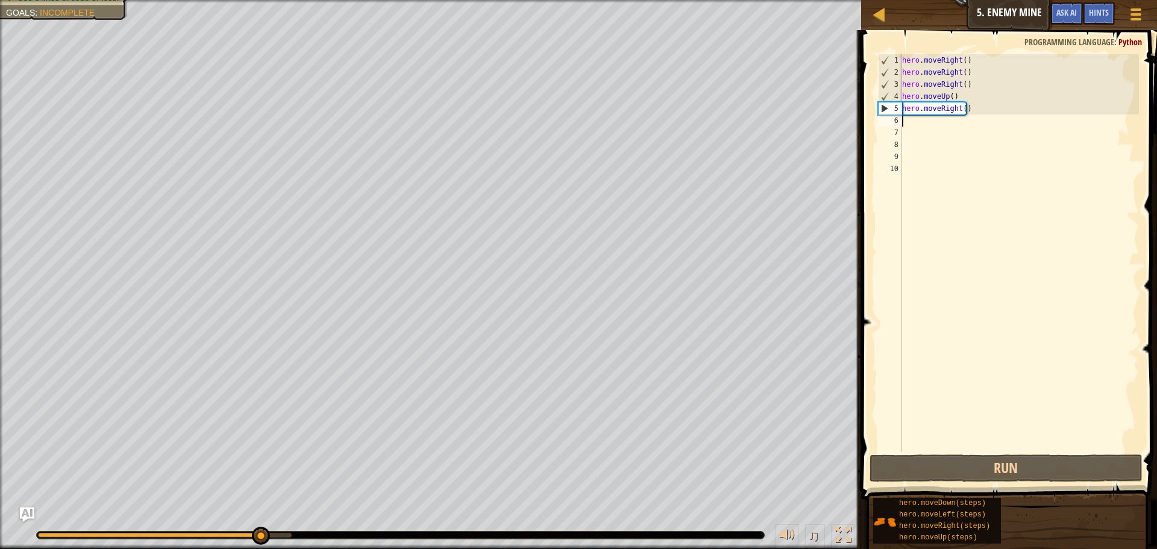
type textarea "m"
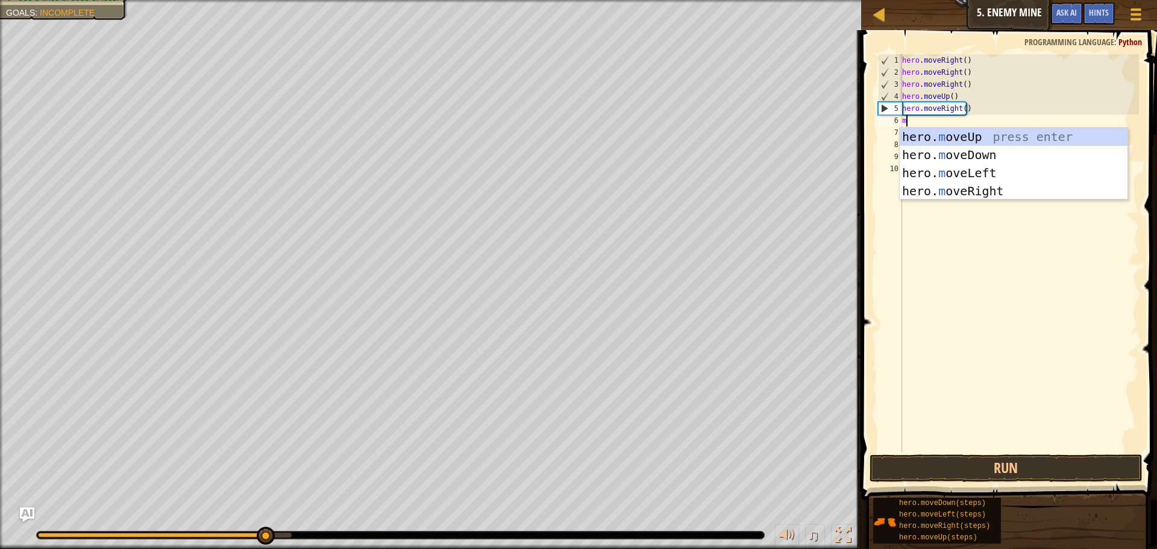
scroll to position [5, 0]
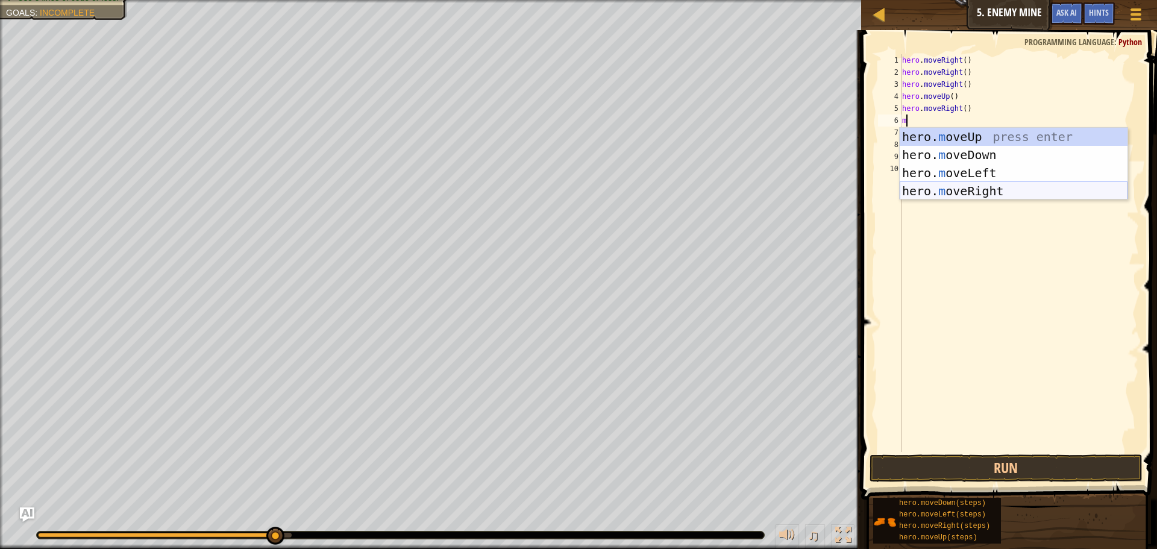
click at [995, 190] on div "hero. m oveUp press enter hero. m oveDown press enter hero. m oveLeft press ent…" at bounding box center [1013, 182] width 228 height 108
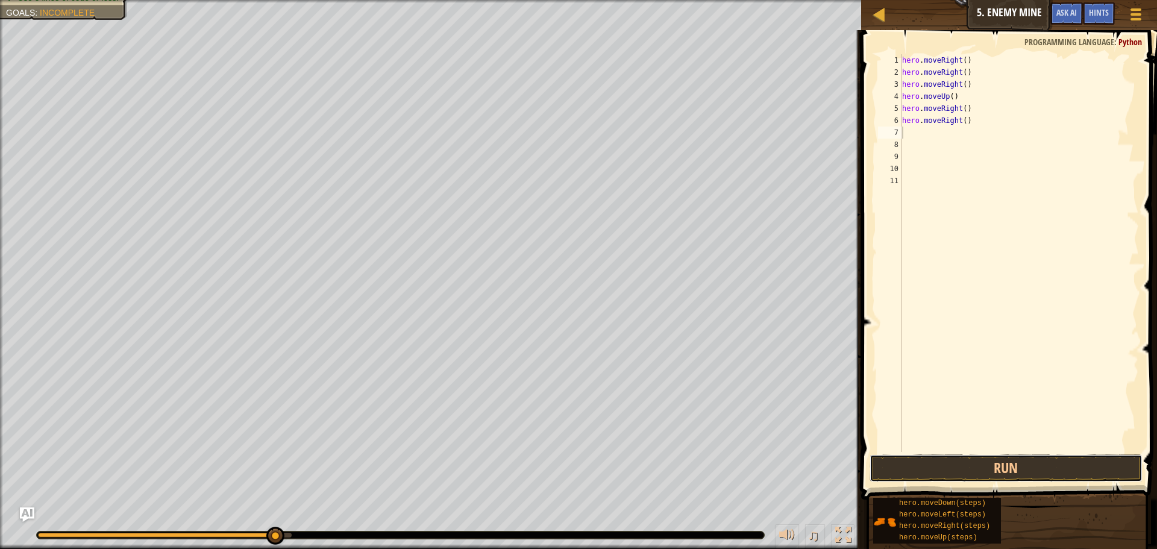
drag, startPoint x: 976, startPoint y: 460, endPoint x: 921, endPoint y: 394, distance: 86.4
click at [975, 449] on div "1 2 3 4 5 6 7 8 9 10 11 hero . moveRight ( ) hero . moveRight ( ) hero . moveRi…" at bounding box center [1006, 288] width 299 height 505
click at [902, 458] on button "Run" at bounding box center [1005, 468] width 273 height 28
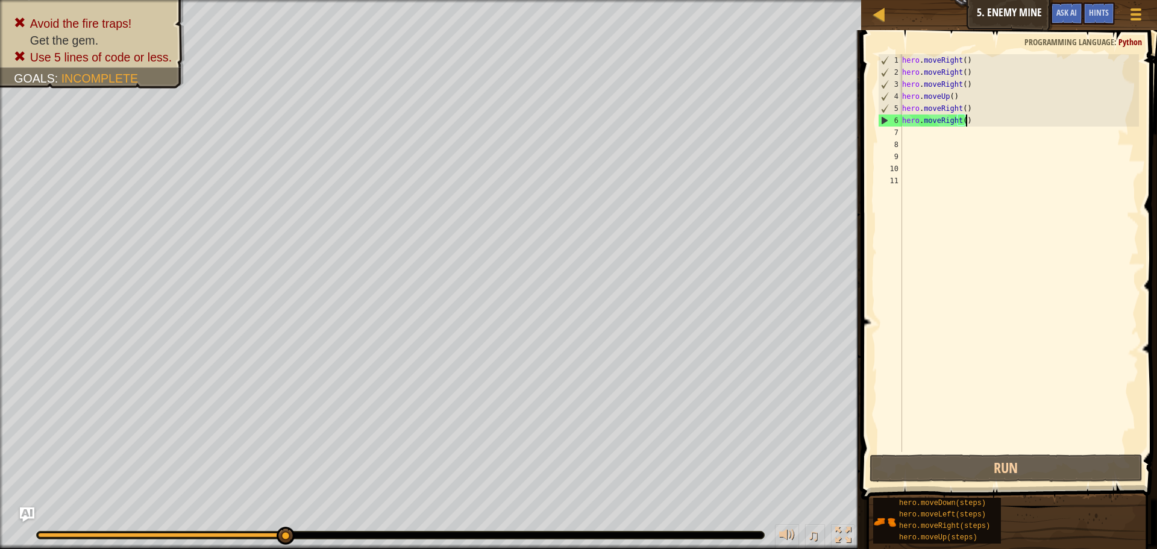
click at [993, 125] on div "hero . moveRight ( ) hero . moveRight ( ) hero . moveRight ( ) hero . moveUp ( …" at bounding box center [1018, 265] width 239 height 422
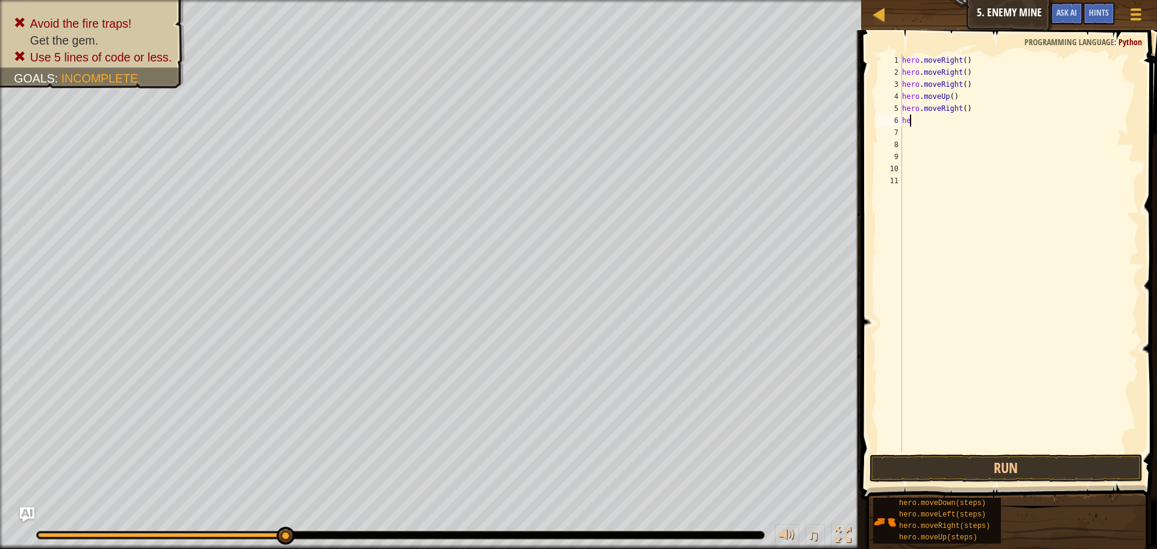
type textarea "h"
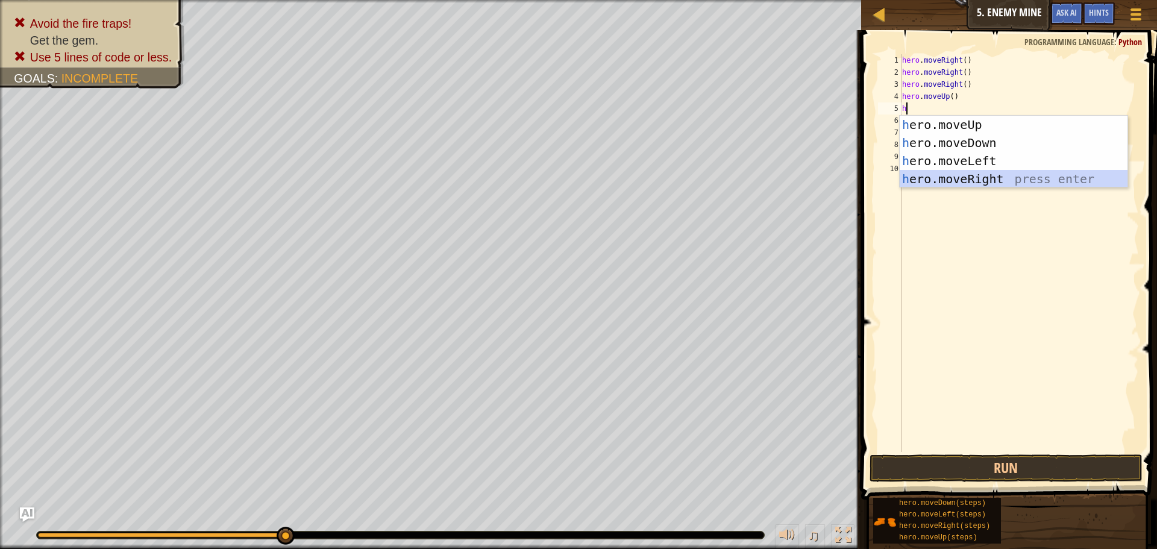
click at [952, 175] on div "h ero.moveUp press enter h ero.moveDown press enter h ero.moveLeft press enter …" at bounding box center [1013, 170] width 228 height 108
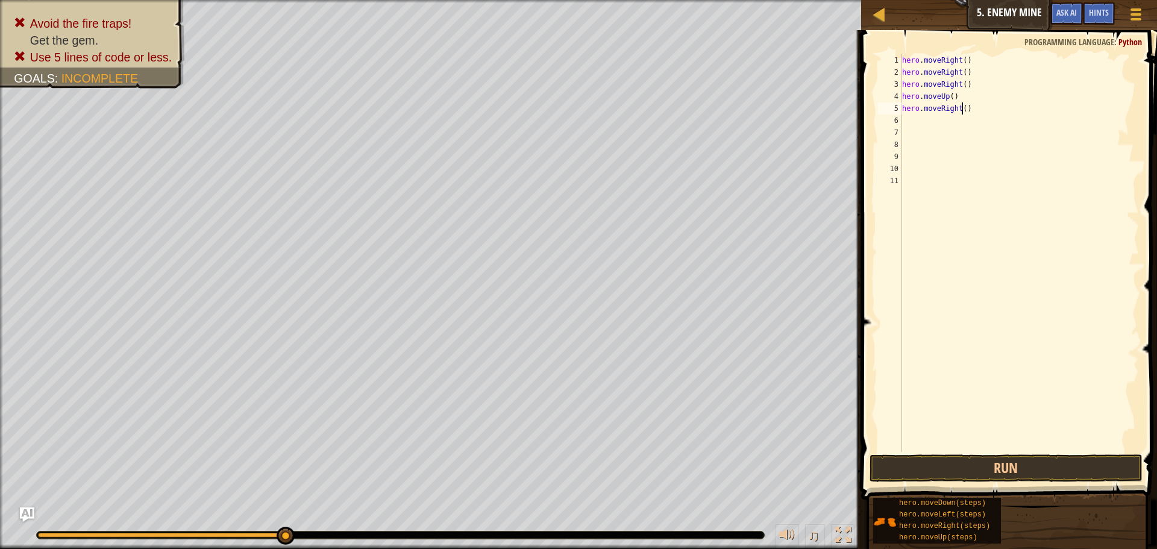
click at [961, 108] on div "hero . moveRight ( ) hero . moveRight ( ) hero . moveRight ( ) hero . moveUp ( …" at bounding box center [1018, 265] width 239 height 422
click at [1058, 460] on button "Run" at bounding box center [1005, 468] width 273 height 28
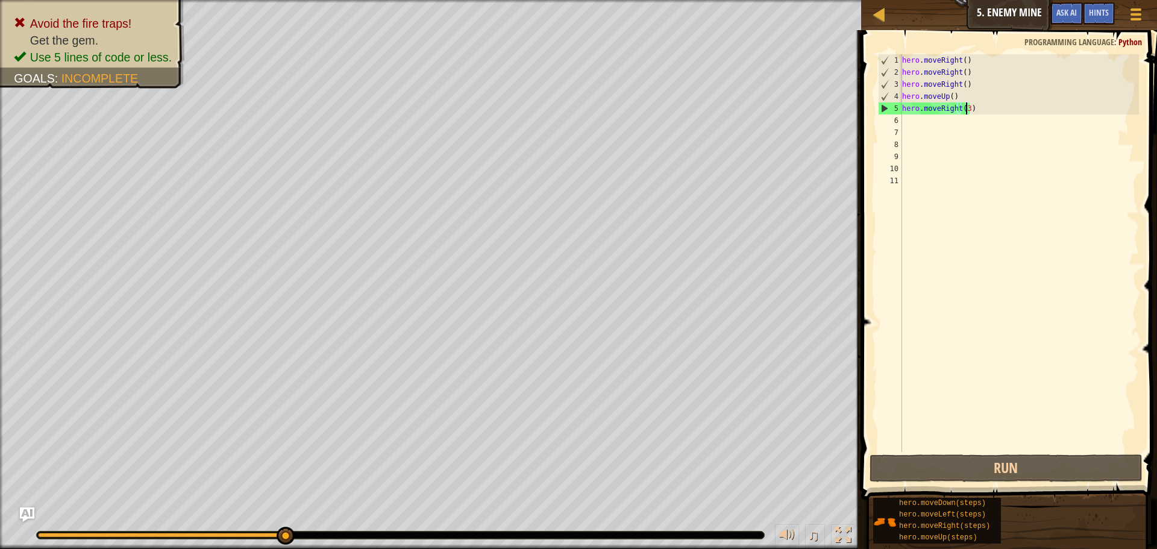
type textarea "hero.moveRight()"
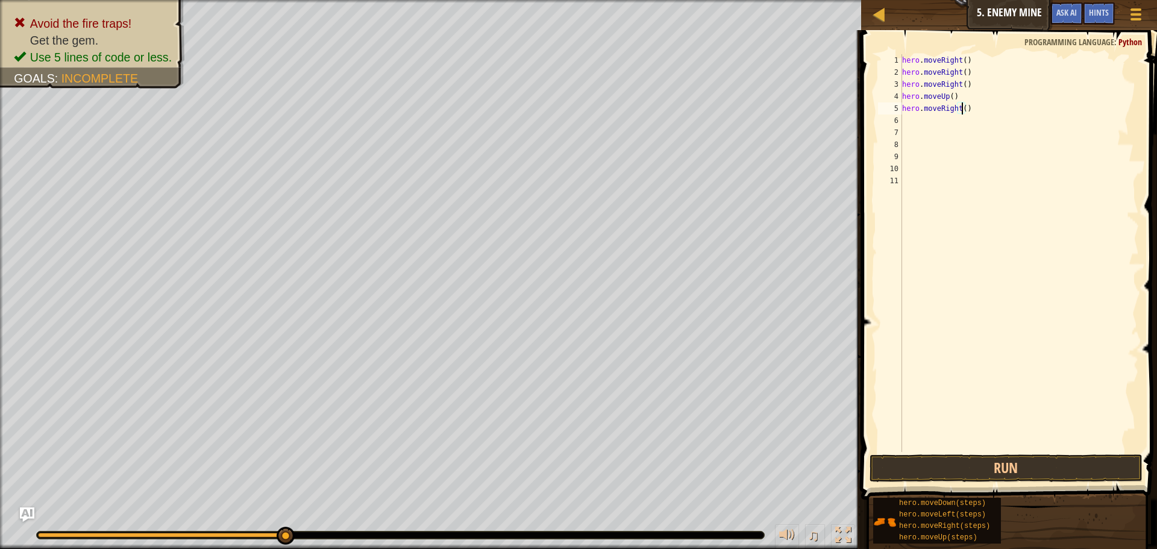
drag, startPoint x: 907, startPoint y: 10, endPoint x: 926, endPoint y: 125, distance: 116.7
click at [926, 125] on div "hero . moveRight ( ) hero . moveRight ( ) hero . moveRight ( ) hero . moveUp ( …" at bounding box center [1018, 265] width 239 height 422
type textarea "2"
type textarea "m"
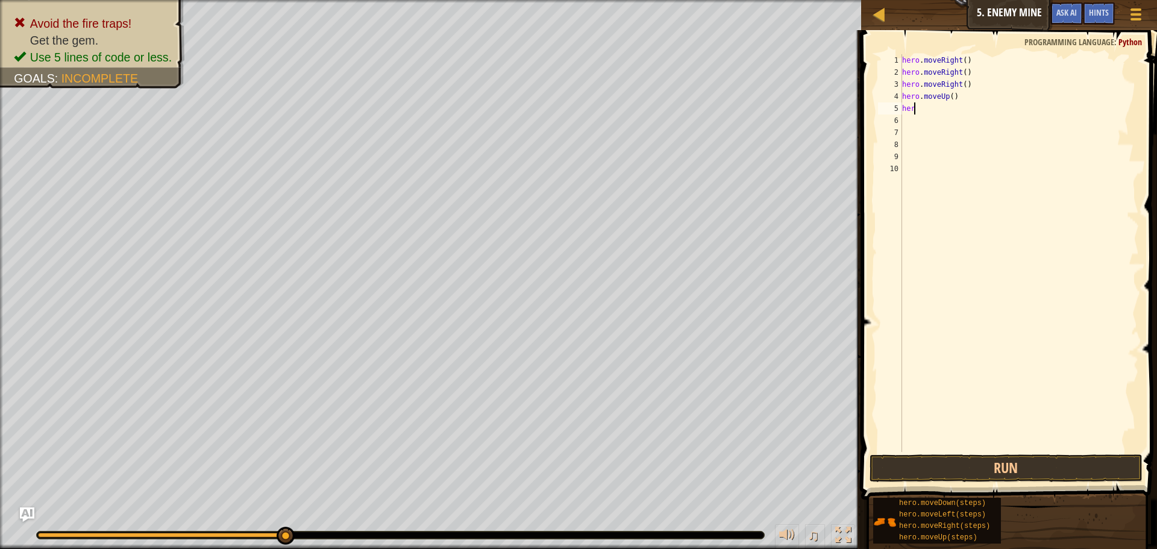
type textarea "h"
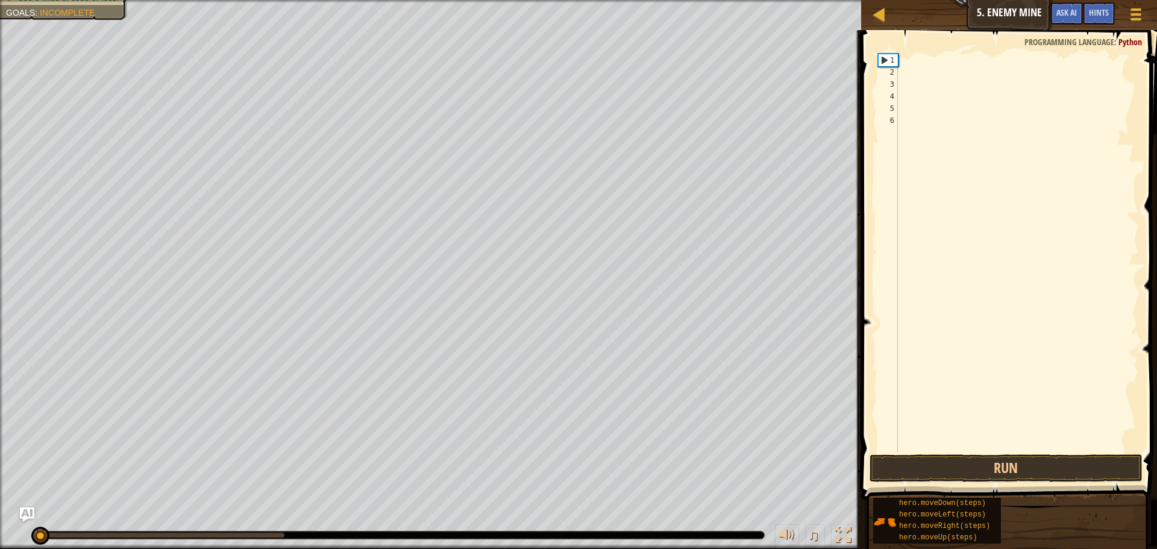
drag, startPoint x: 274, startPoint y: 534, endPoint x: 23, endPoint y: 534, distance: 251.2
click at [22, 541] on div "♫" at bounding box center [430, 532] width 861 height 36
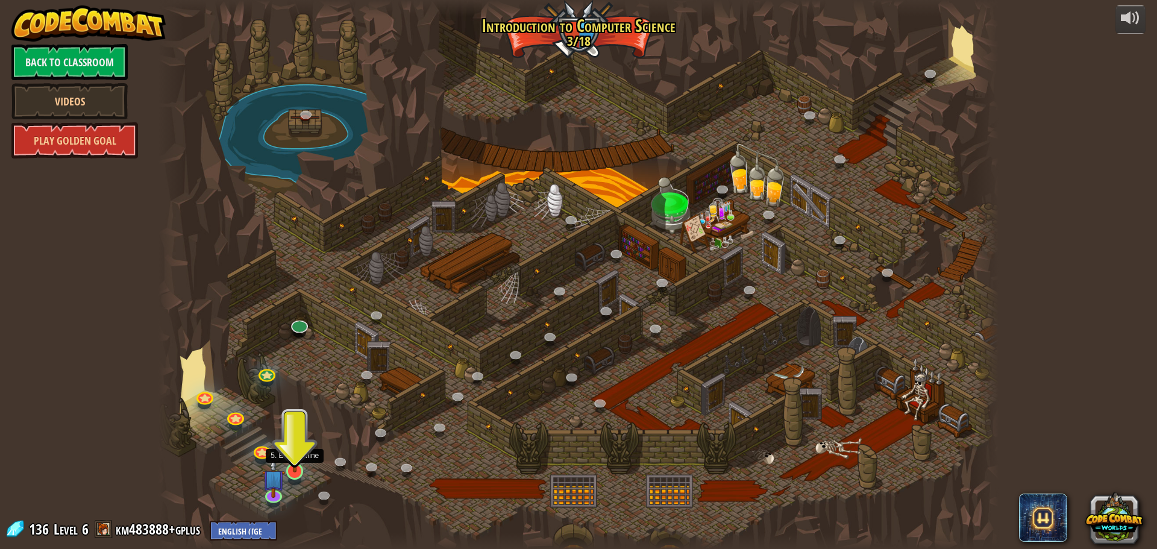
click at [300, 472] on img at bounding box center [295, 446] width 22 height 51
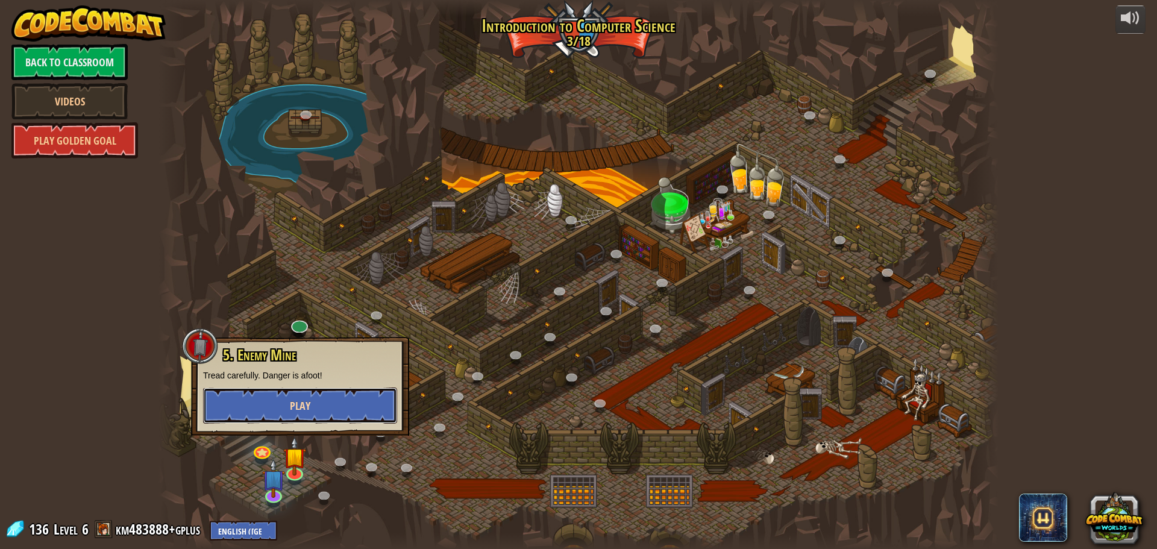
click at [291, 404] on span "Play" at bounding box center [300, 405] width 20 height 15
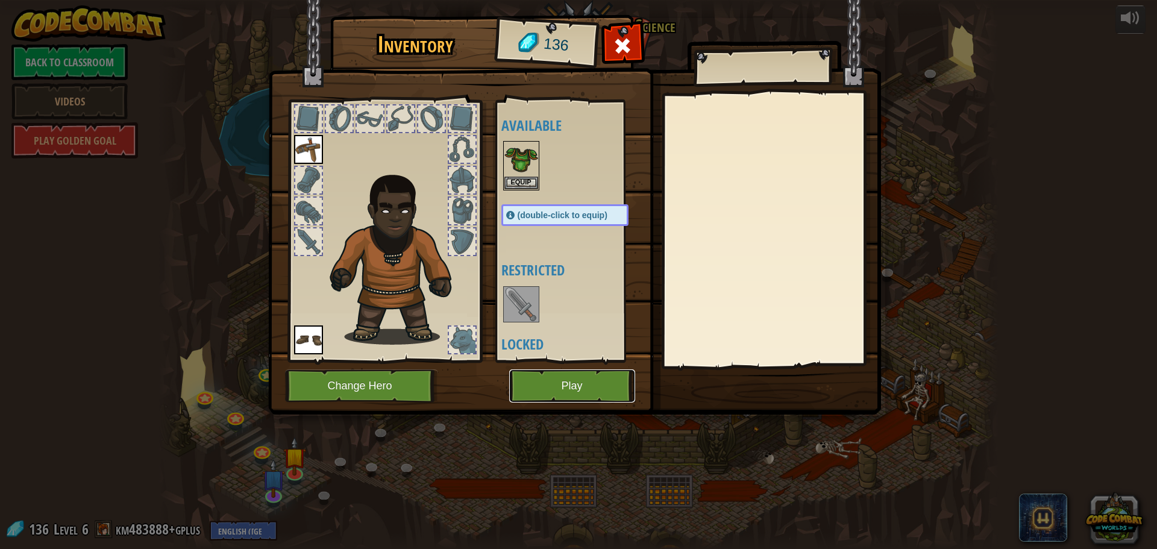
click at [576, 388] on button "Play" at bounding box center [572, 385] width 126 height 33
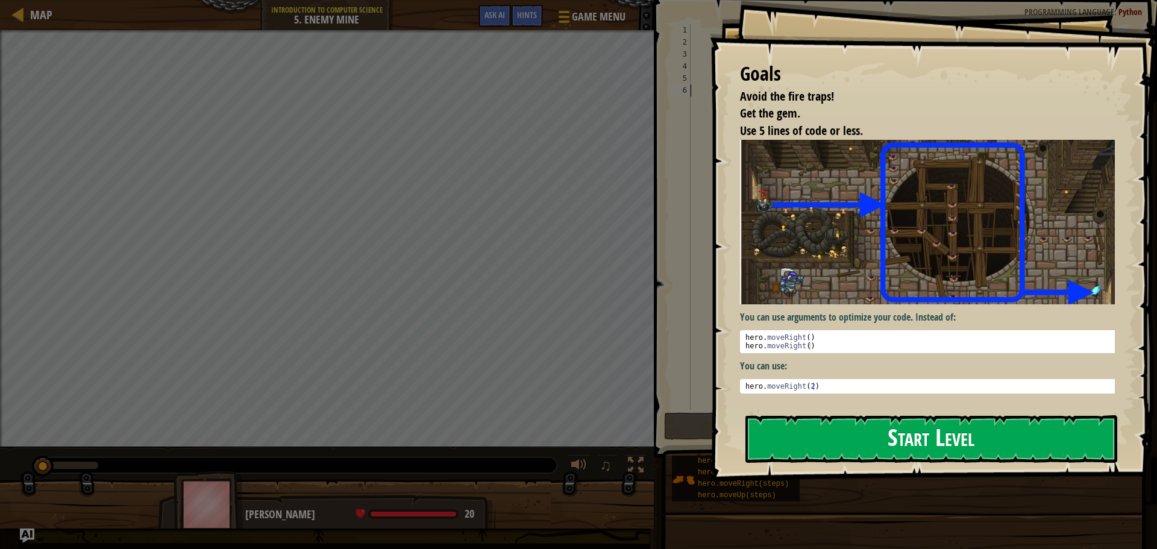
click at [831, 436] on button "Start Level" at bounding box center [931, 439] width 372 height 48
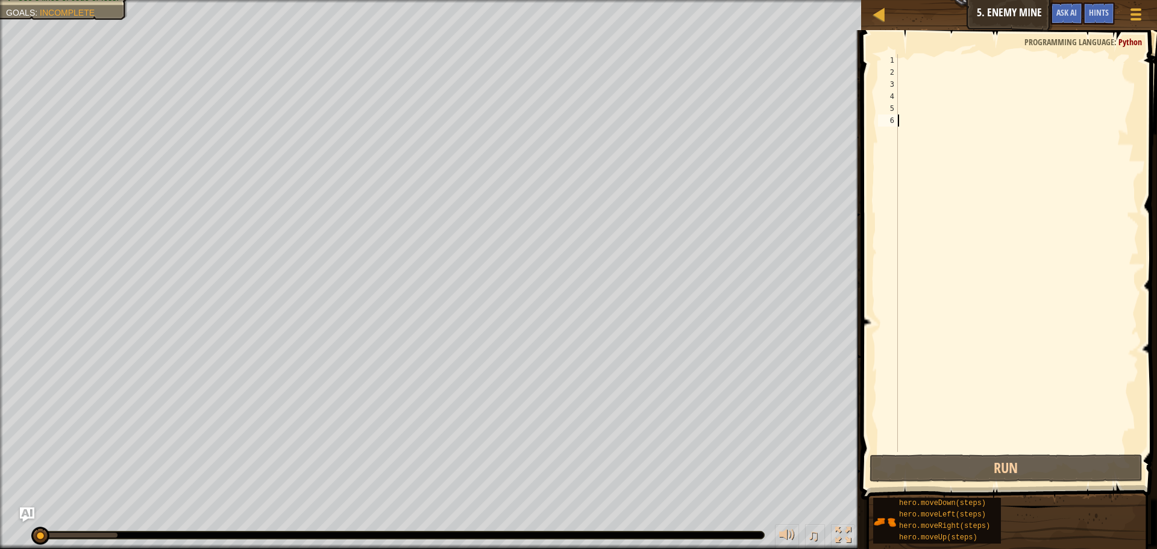
type textarea "m"
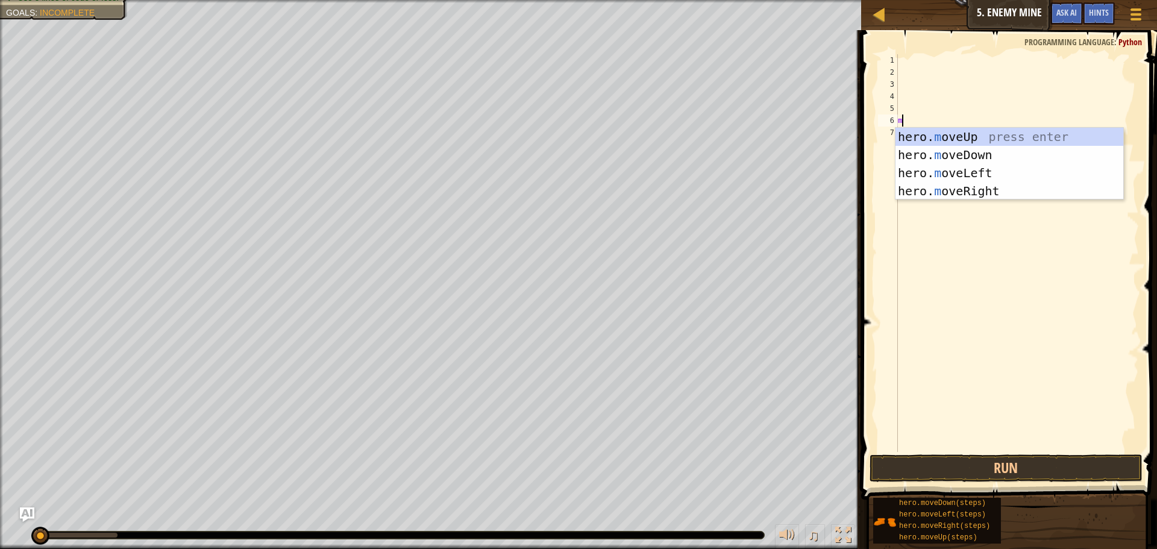
scroll to position [5, 0]
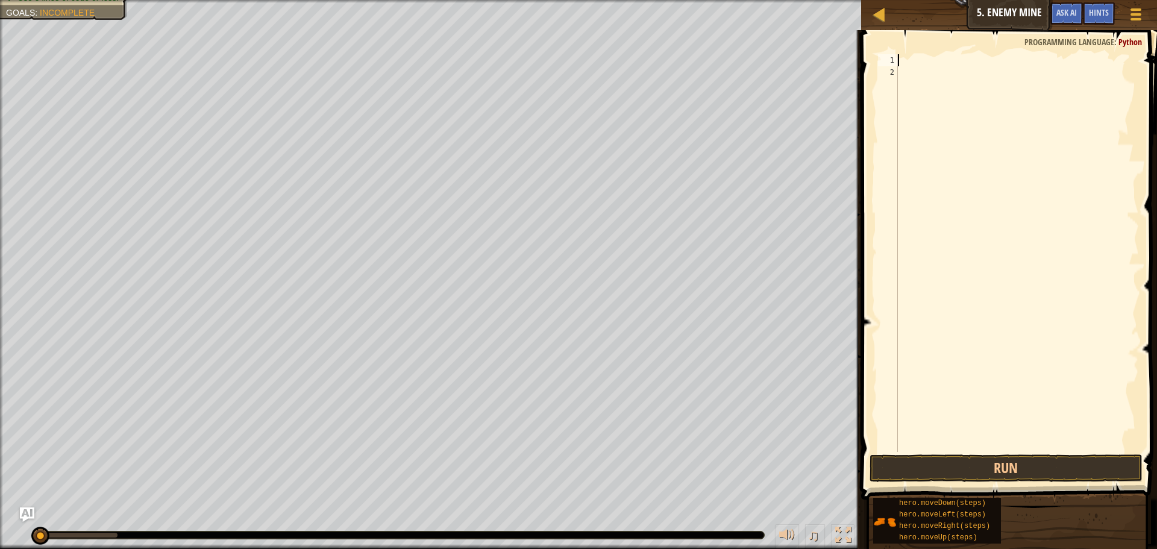
type textarea "m"
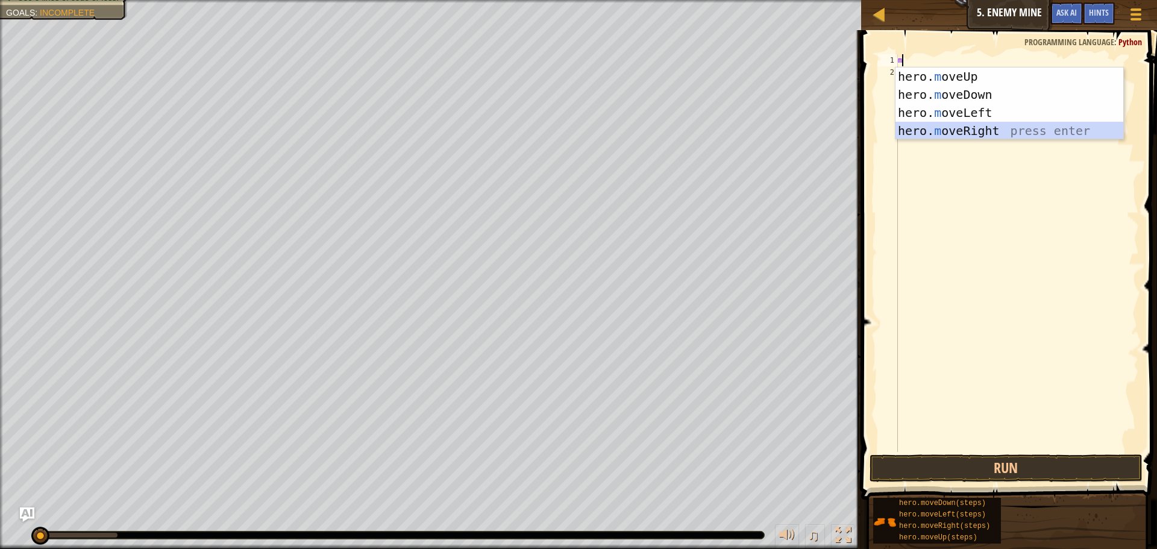
click at [973, 123] on div "hero. m oveUp press enter hero. m oveDown press enter hero. m oveLeft press ent…" at bounding box center [1009, 121] width 228 height 108
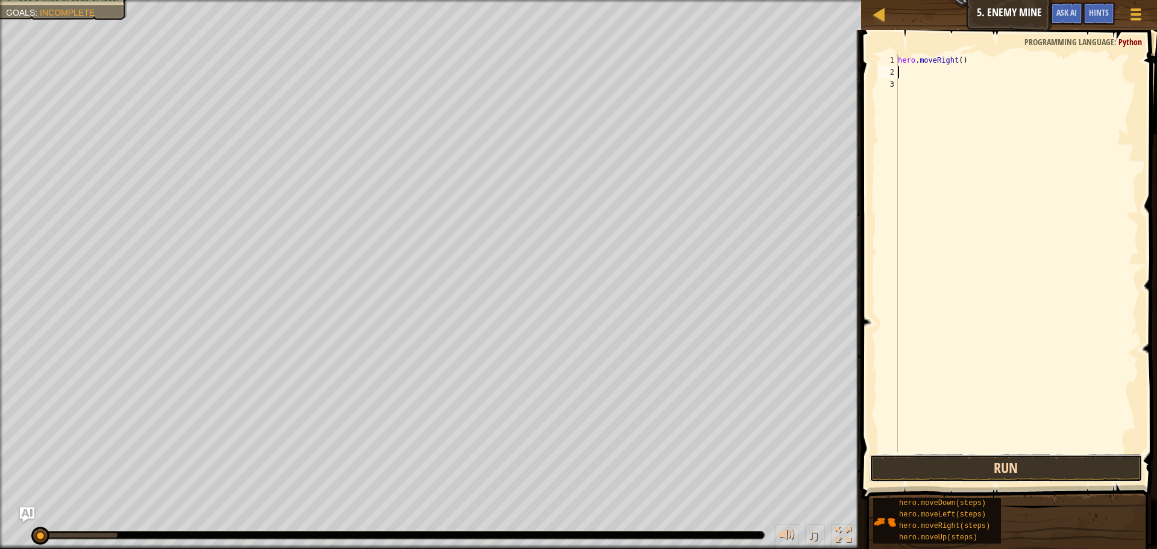
click at [911, 465] on button "Run" at bounding box center [1005, 468] width 273 height 28
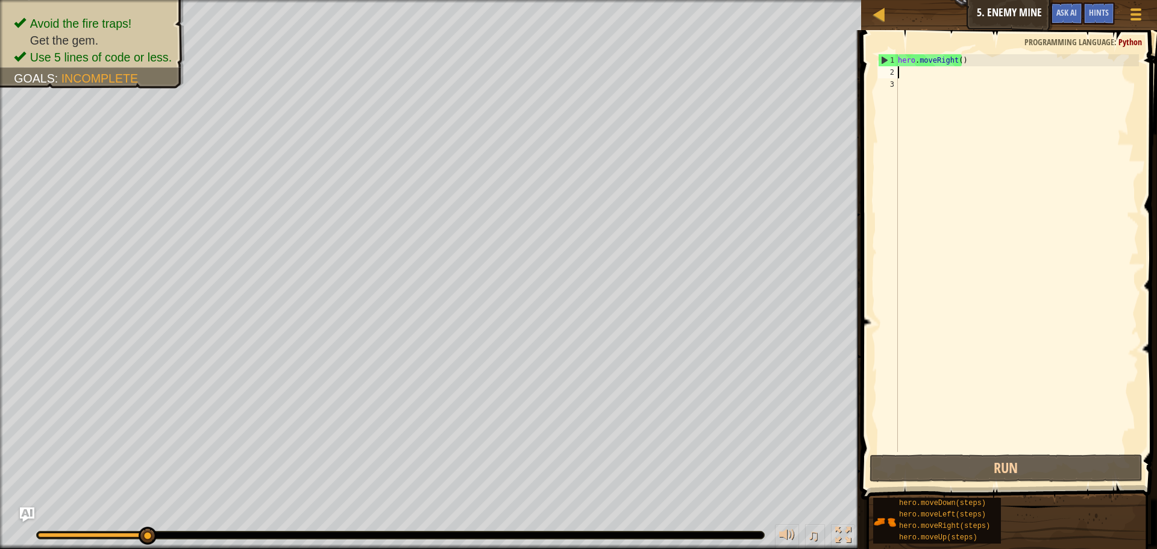
click at [976, 62] on div "hero . moveRight ( )" at bounding box center [1016, 265] width 243 height 422
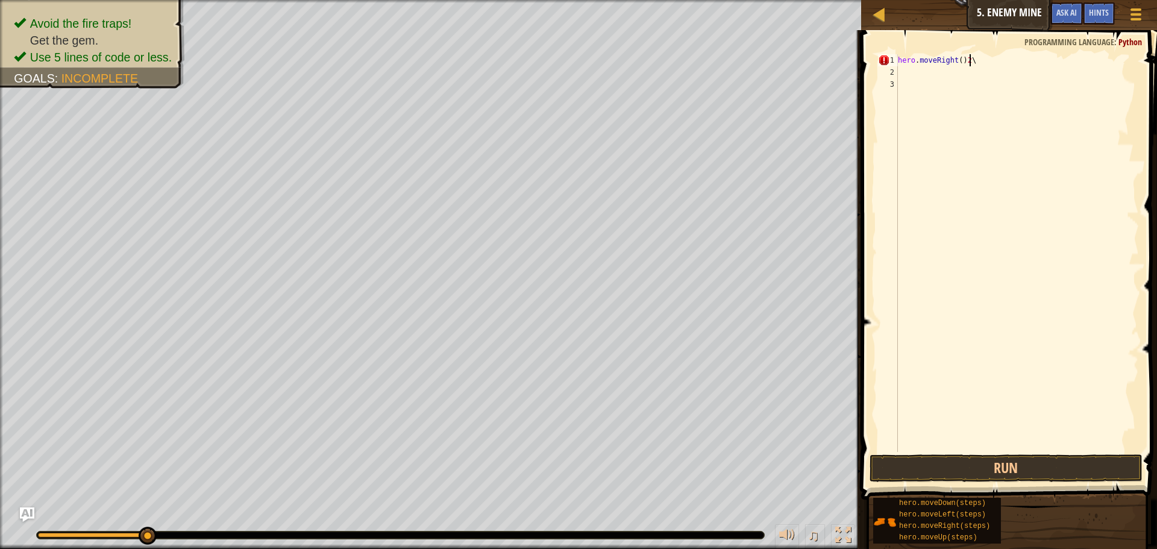
scroll to position [5, 5]
type textarea "hero.moveRight()"
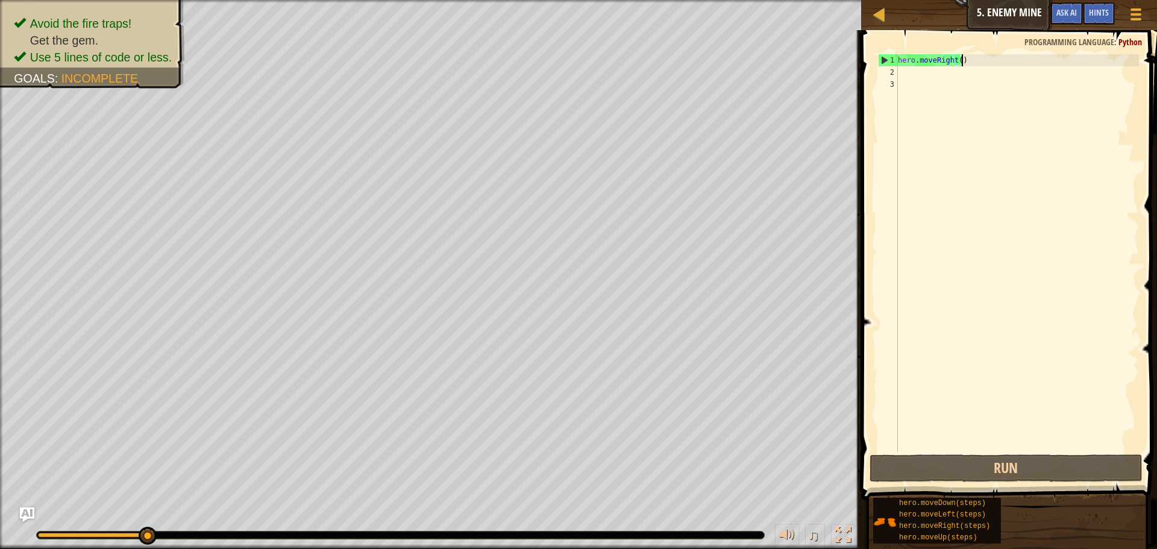
click at [950, 77] on div "hero . moveRight ( )" at bounding box center [1016, 265] width 243 height 422
type textarea "m"
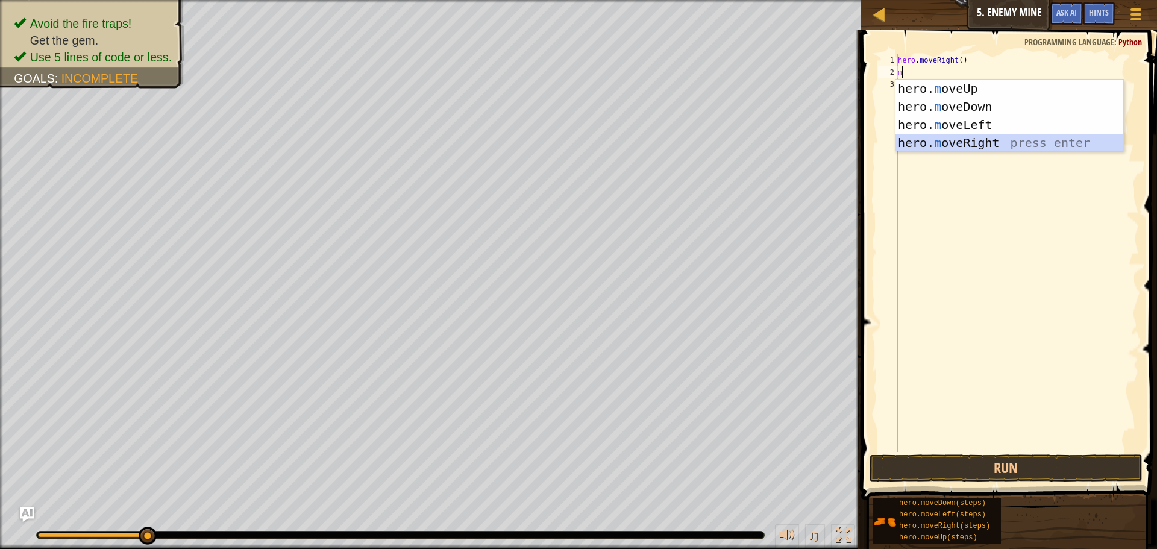
click at [972, 146] on div "hero. m oveUp press enter hero. m oveDown press enter hero. m oveLeft press ent…" at bounding box center [1009, 134] width 228 height 108
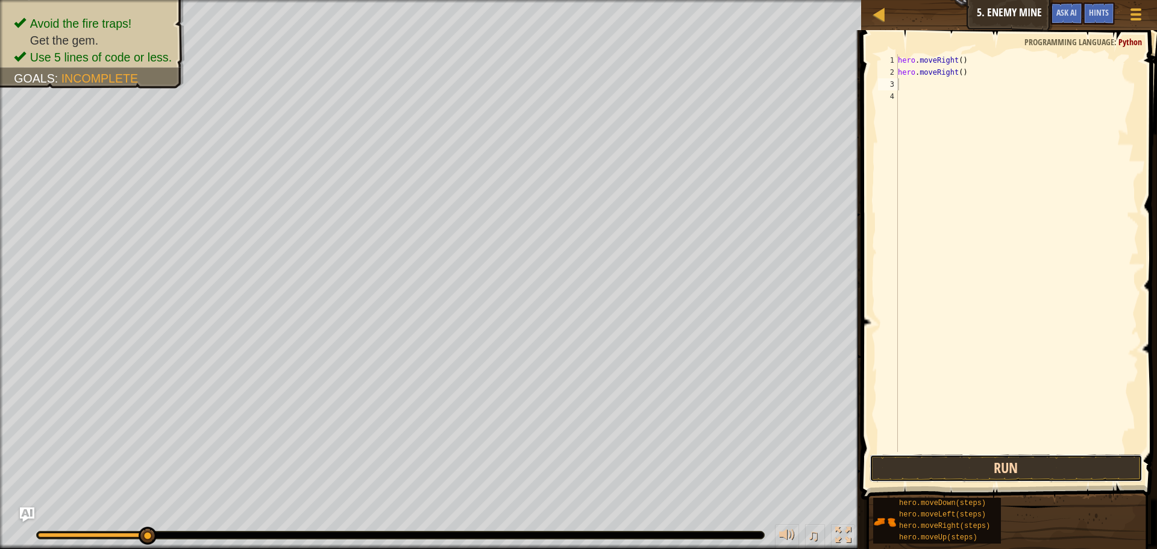
click at [990, 470] on button "Run" at bounding box center [1005, 468] width 273 height 28
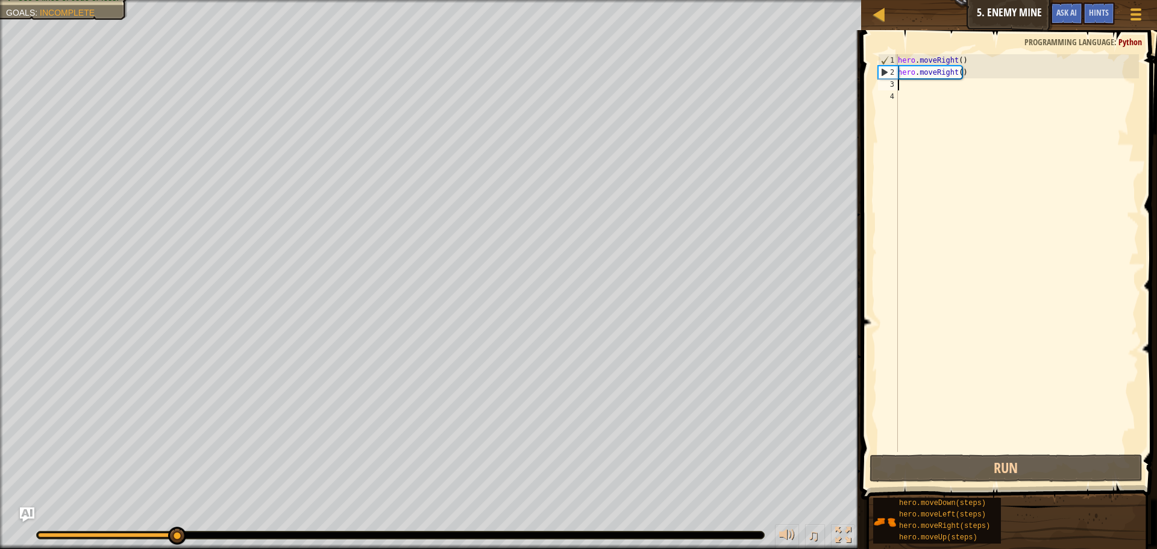
type textarea "m"
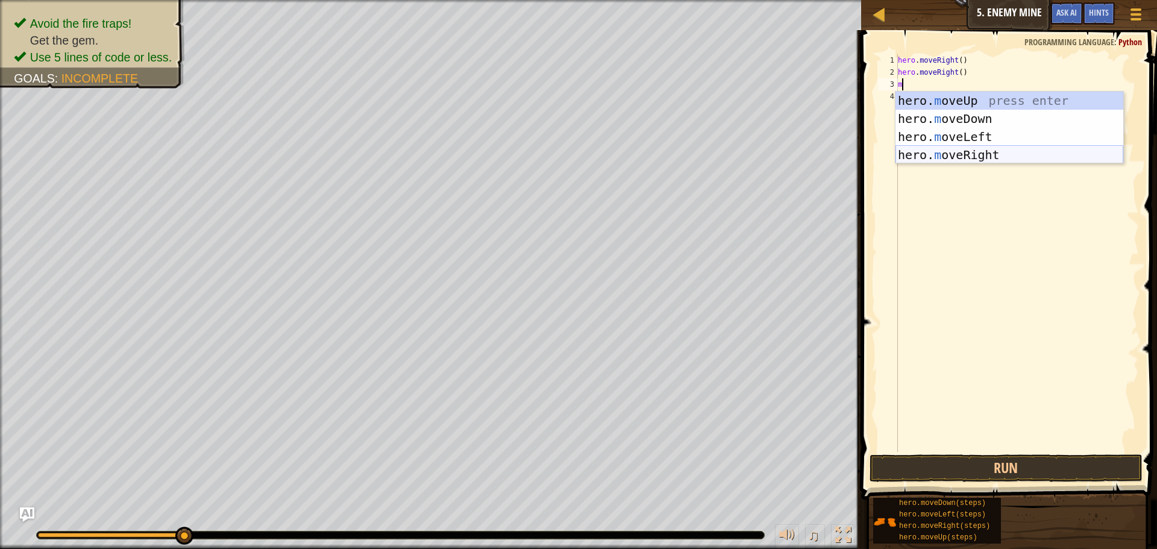
click at [926, 149] on div "hero. m oveUp press enter hero. m oveDown press enter hero. m oveLeft press ent…" at bounding box center [1009, 146] width 228 height 108
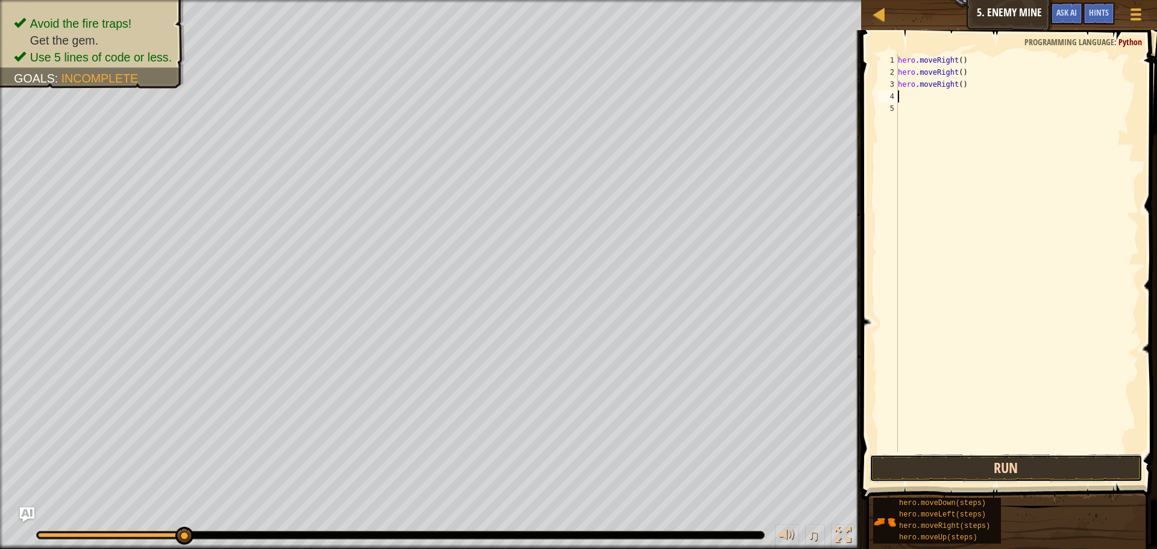
click at [961, 475] on button "Run" at bounding box center [1005, 468] width 273 height 28
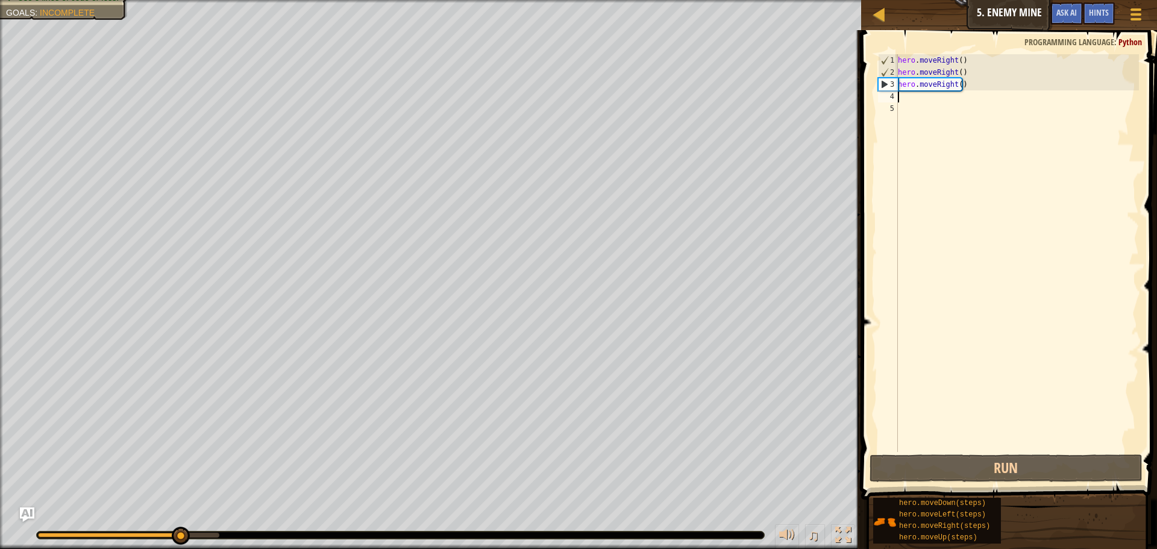
type textarea "m"
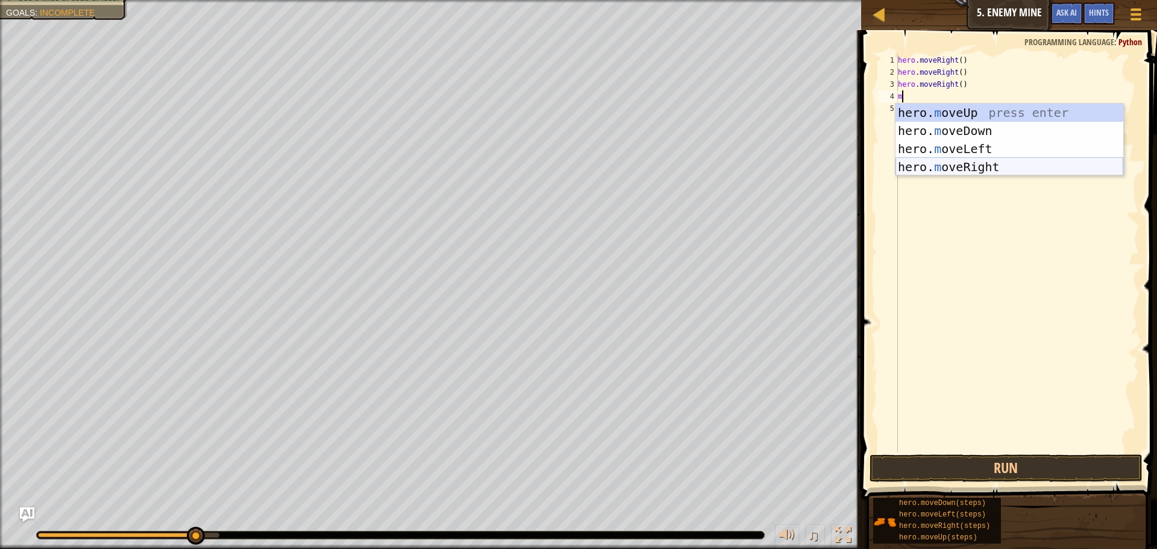
click at [972, 167] on div "hero. m oveUp press enter hero. m oveDown press enter hero. m oveLeft press ent…" at bounding box center [1009, 158] width 228 height 108
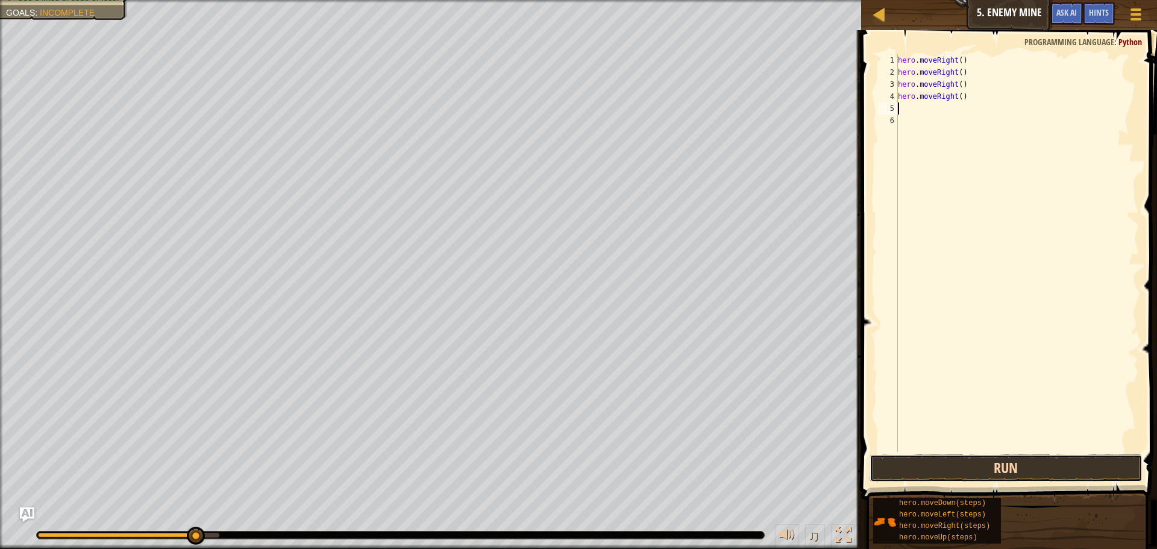
click at [944, 475] on button "Run" at bounding box center [1005, 468] width 273 height 28
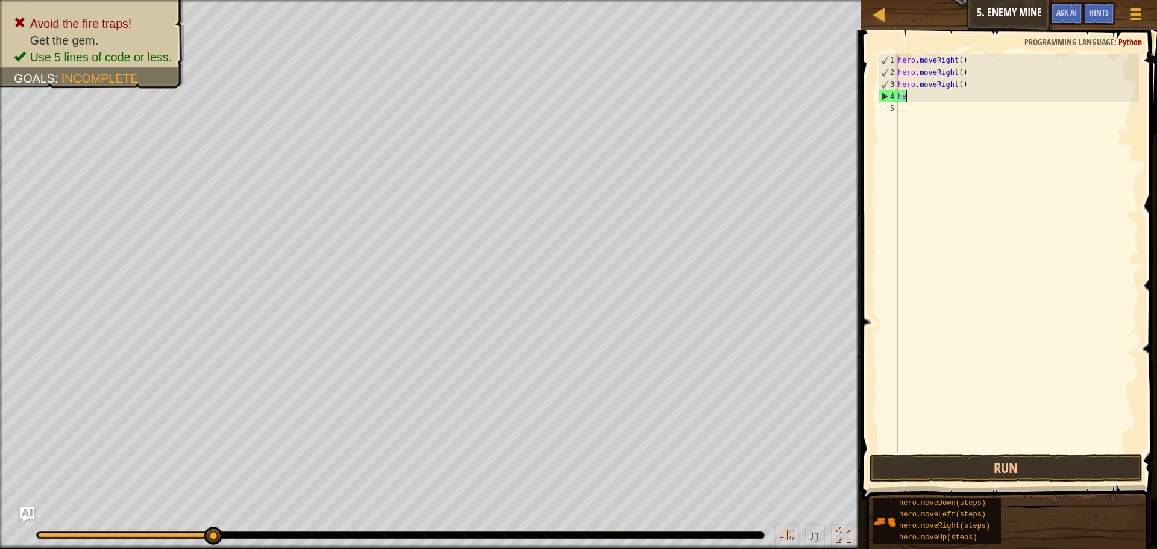
type textarea "h"
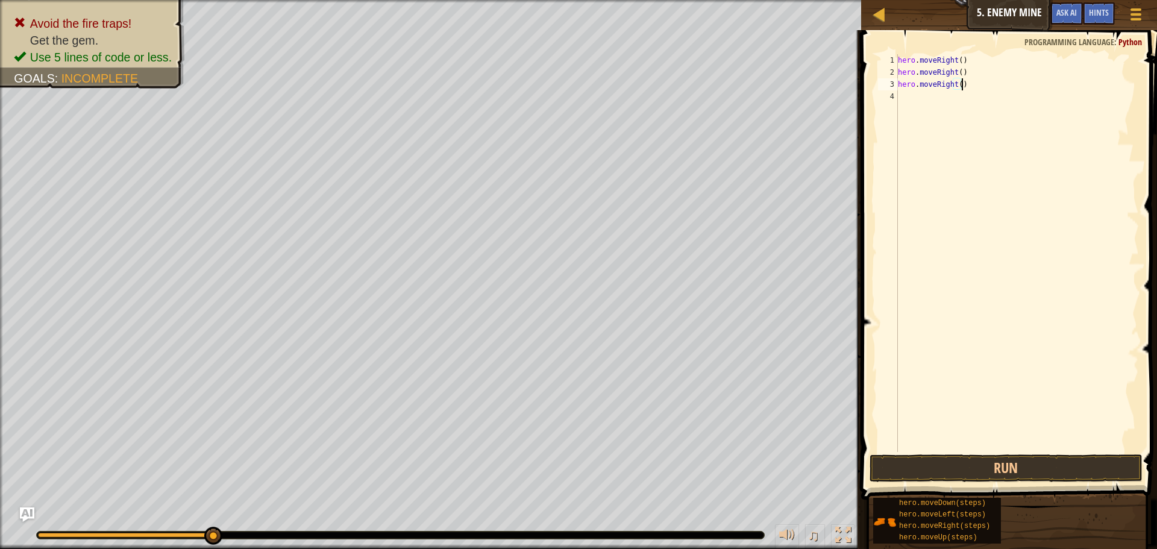
scroll to position [5, 5]
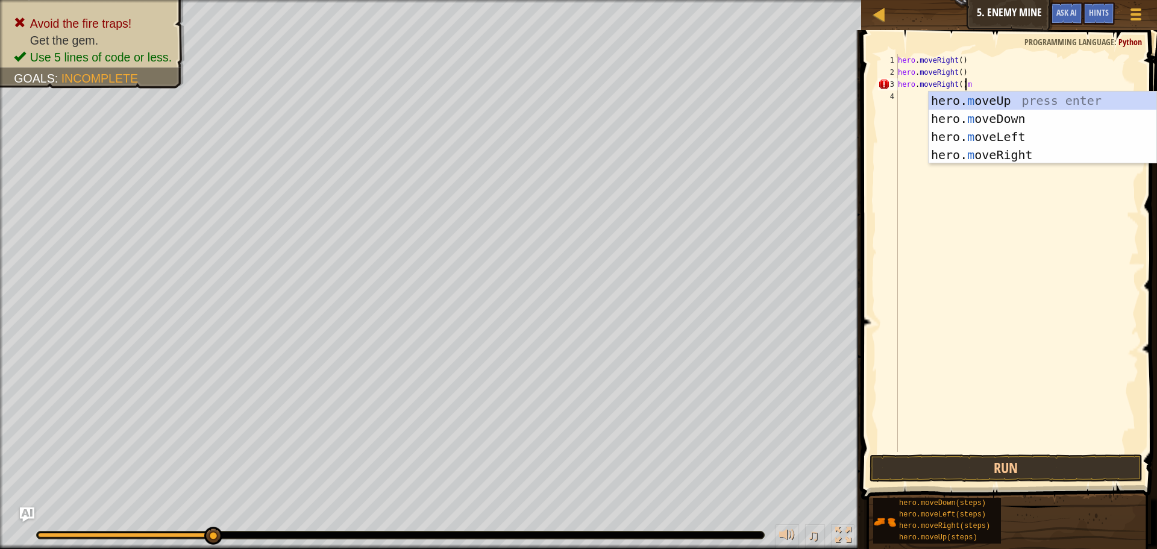
type textarea "hero.moveRight()"
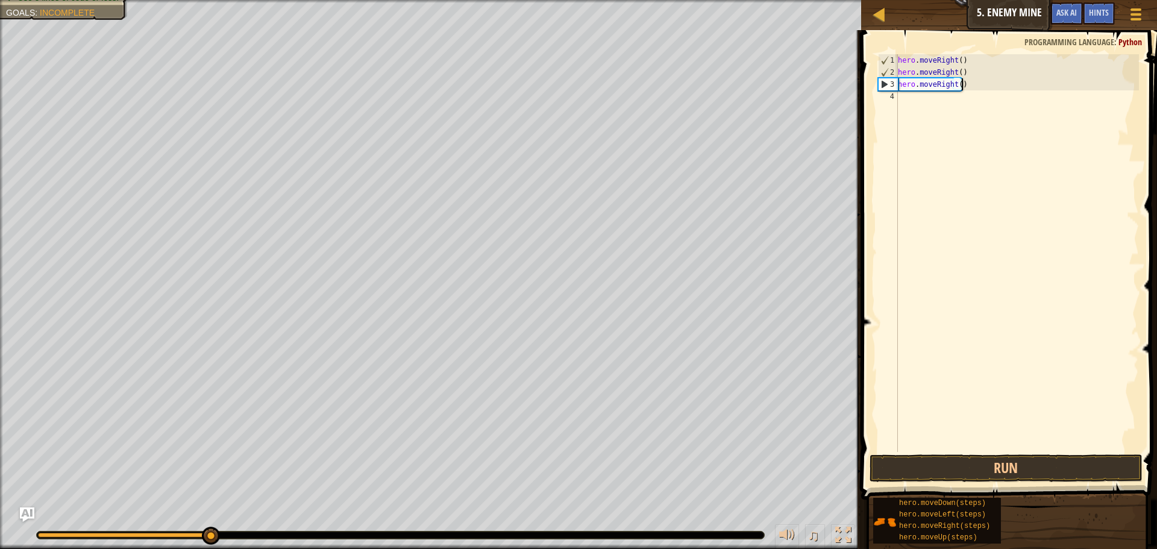
click at [897, 95] on div "4" at bounding box center [888, 96] width 20 height 12
click at [1010, 472] on button "Run" at bounding box center [1005, 468] width 273 height 28
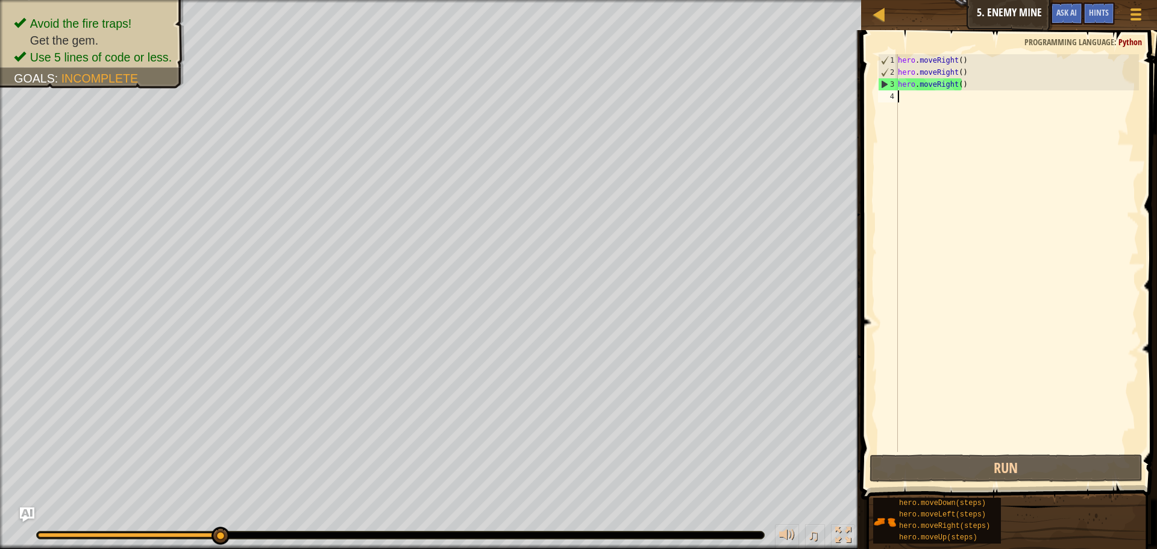
type textarea "m"
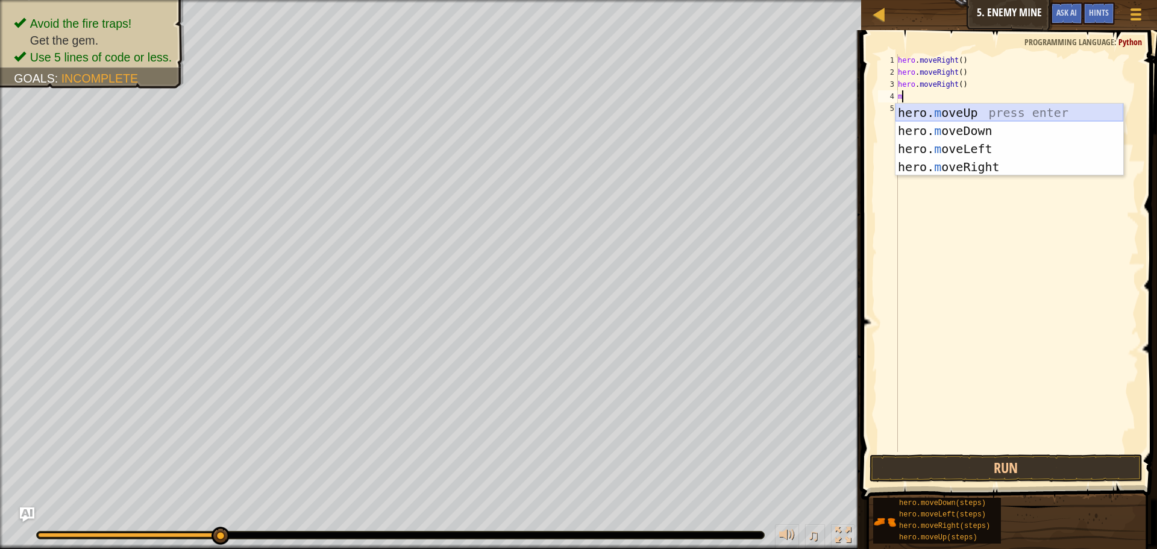
click at [939, 114] on div "hero. m oveUp press enter hero. m oveDown press enter hero. m oveLeft press ent…" at bounding box center [1009, 158] width 228 height 108
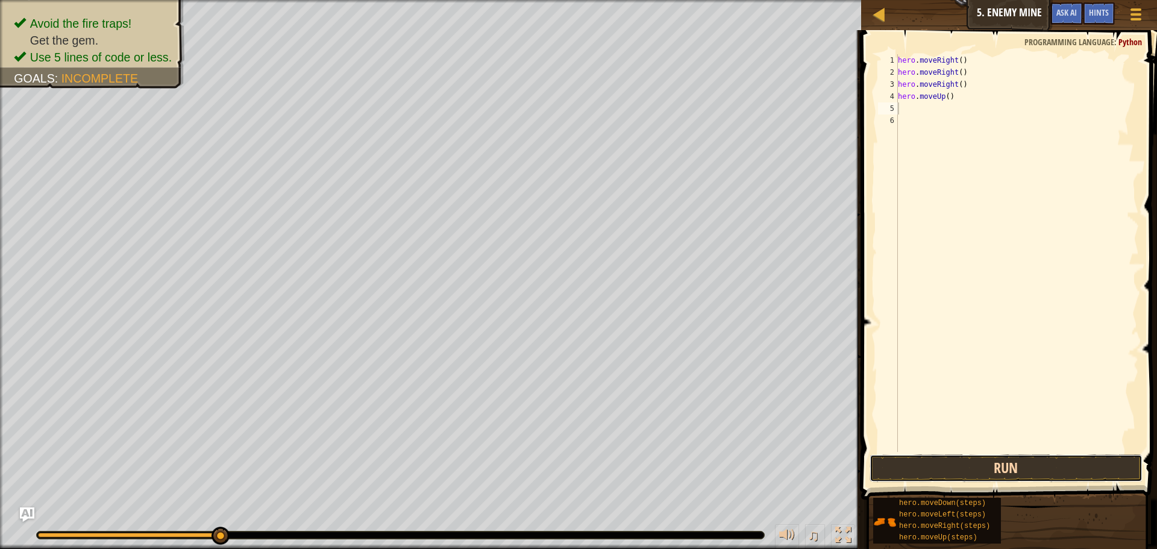
click at [1007, 473] on button "Run" at bounding box center [1005, 468] width 273 height 28
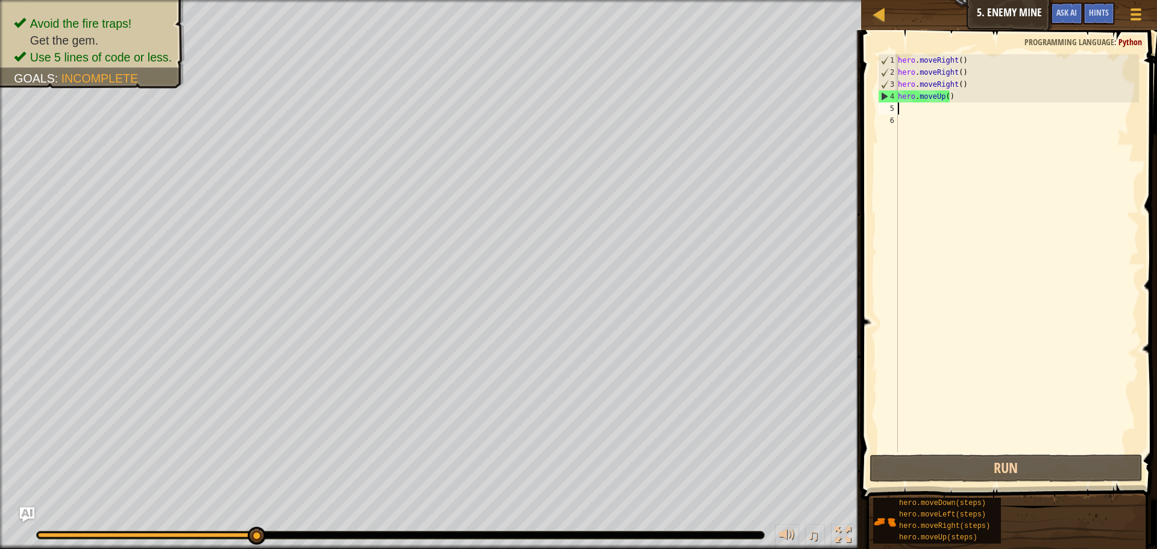
type textarea "m"
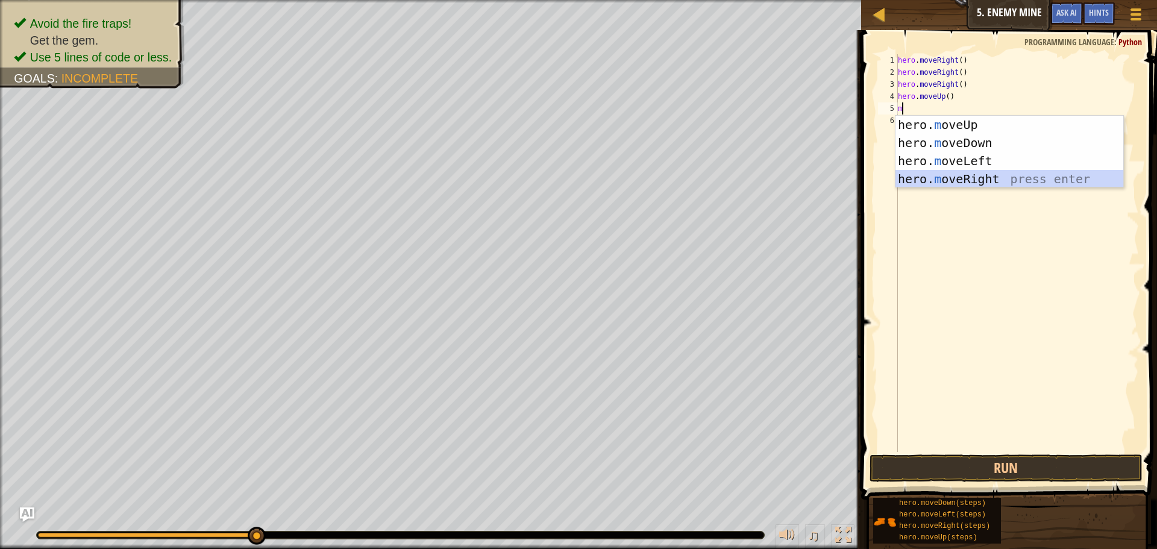
click at [904, 172] on div "hero. m oveUp press enter hero. m oveDown press enter hero. m oveLeft press ent…" at bounding box center [1009, 170] width 228 height 108
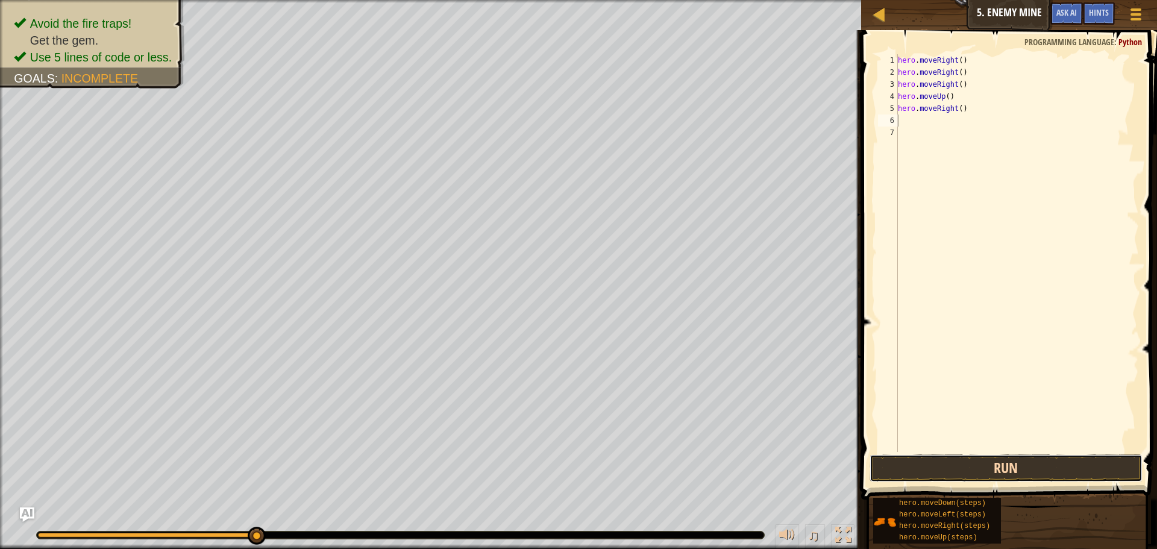
click at [1023, 456] on button "Run" at bounding box center [1005, 468] width 273 height 28
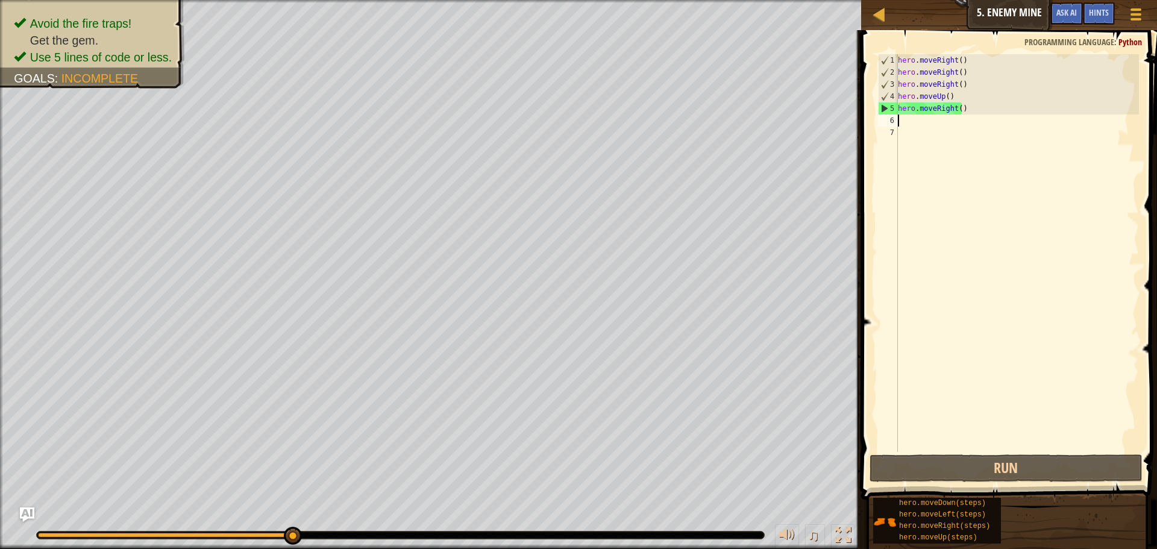
type textarea "h"
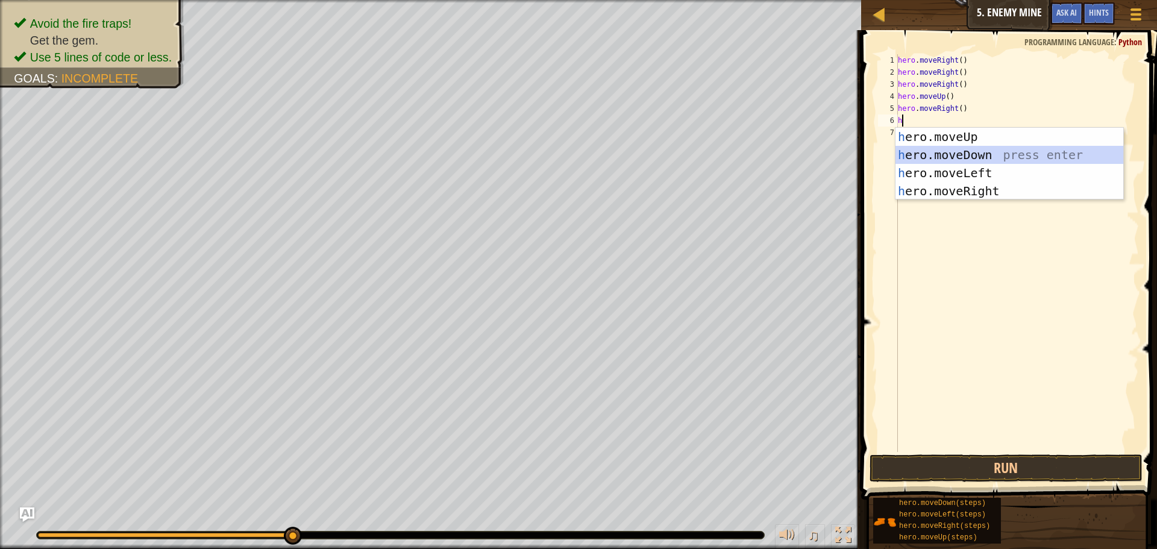
click at [937, 161] on div "h ero.moveUp press enter h ero.moveDown press enter h ero.moveLeft press enter …" at bounding box center [1009, 182] width 228 height 108
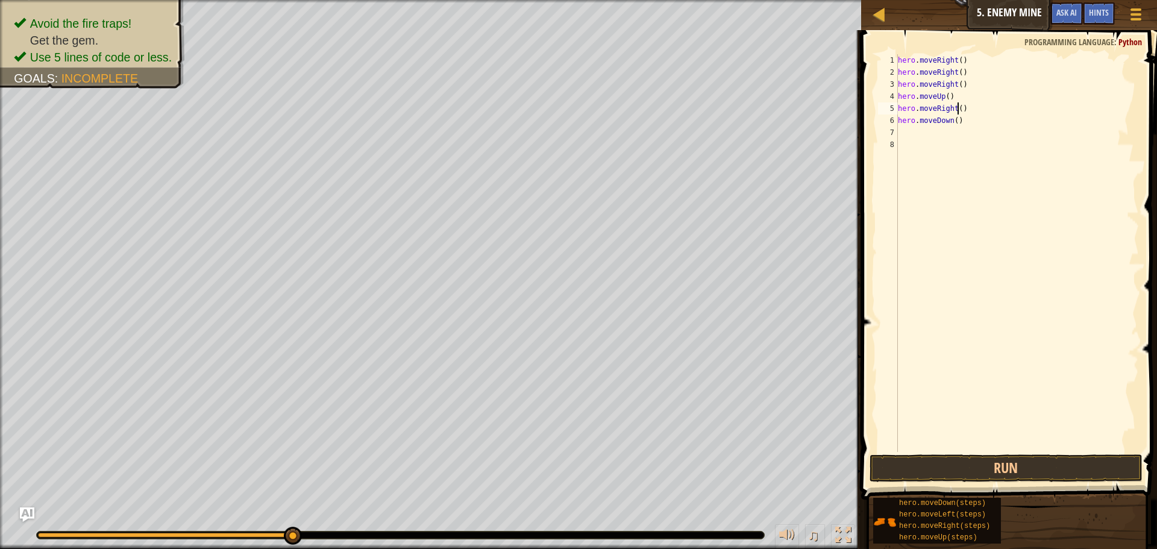
click at [955, 110] on div "hero . moveRight ( ) hero . moveRight ( ) hero . moveRight ( ) hero . moveUp ( …" at bounding box center [1016, 265] width 243 height 422
drag, startPoint x: 977, startPoint y: 57, endPoint x: 984, endPoint y: 54, distance: 7.1
click at [984, 54] on div "hero . moveRight ( ) hero . moveRight ( ) hero . moveRight ( ) hero . moveUp ( …" at bounding box center [1016, 265] width 243 height 422
click at [957, 113] on div "hero . moveRight ( ) hero . moveRight ( ) hero . moveRight ( ) hero . moveUp ( …" at bounding box center [1016, 265] width 243 height 422
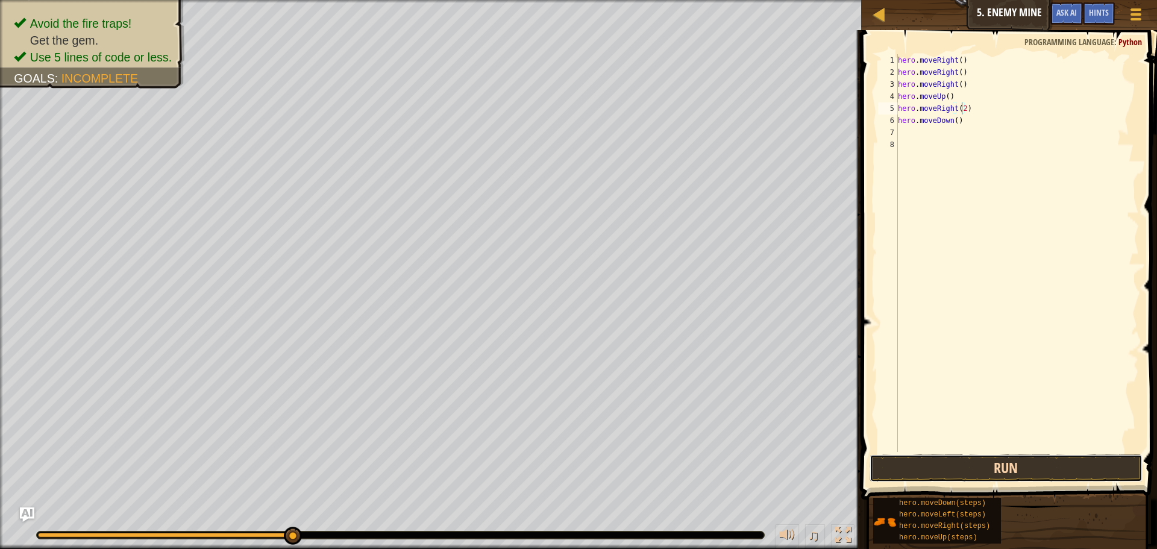
click at [1003, 464] on button "Run" at bounding box center [1005, 468] width 273 height 28
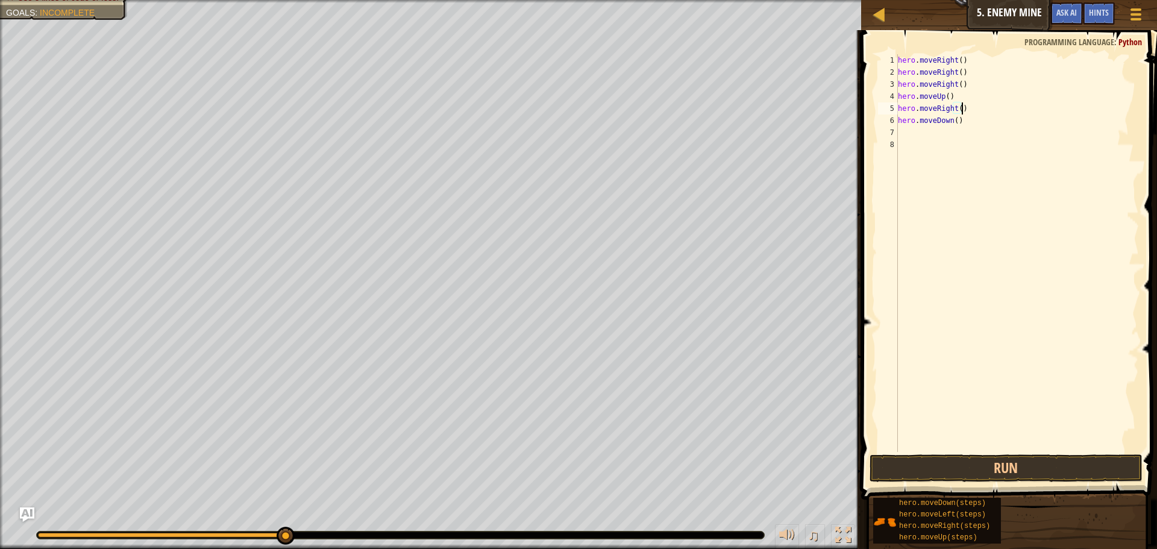
click at [968, 111] on div "hero . moveRight ( ) hero . moveRight ( ) hero . moveRight ( ) hero . moveUp ( …" at bounding box center [1016, 265] width 243 height 422
type textarea "hero.moveRight"
click at [908, 136] on div "hero . moveRight ( ) hero . moveRight ( ) hero . moveRight ( ) hero . moveUp ( …" at bounding box center [1016, 265] width 243 height 422
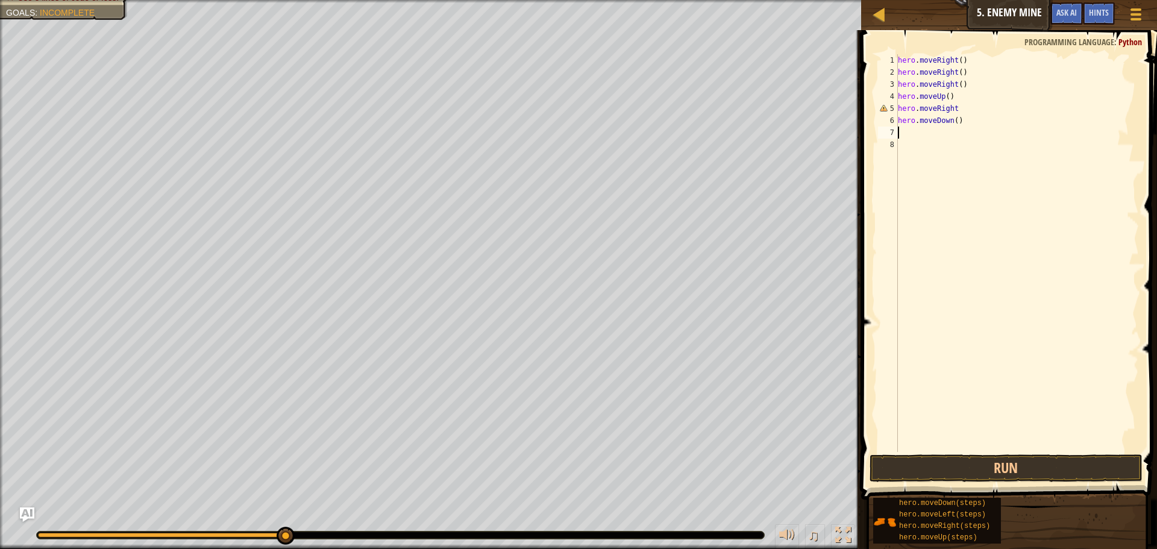
click at [965, 111] on div "hero . moveRight ( ) hero . moveRight ( ) hero . moveRight ( ) hero . moveUp ( …" at bounding box center [1016, 265] width 243 height 422
type textarea "h"
click at [947, 466] on button "Run" at bounding box center [1005, 468] width 273 height 28
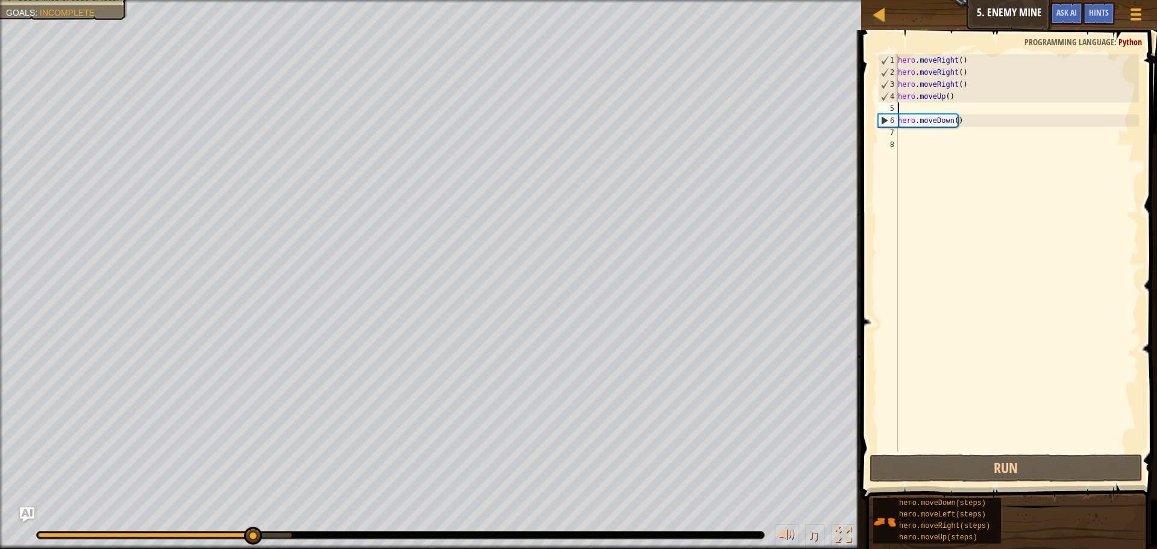
click at [955, 110] on div "hero . moveRight ( ) hero . moveRight ( ) hero . moveRight ( ) hero . moveUp ( …" at bounding box center [1016, 265] width 243 height 422
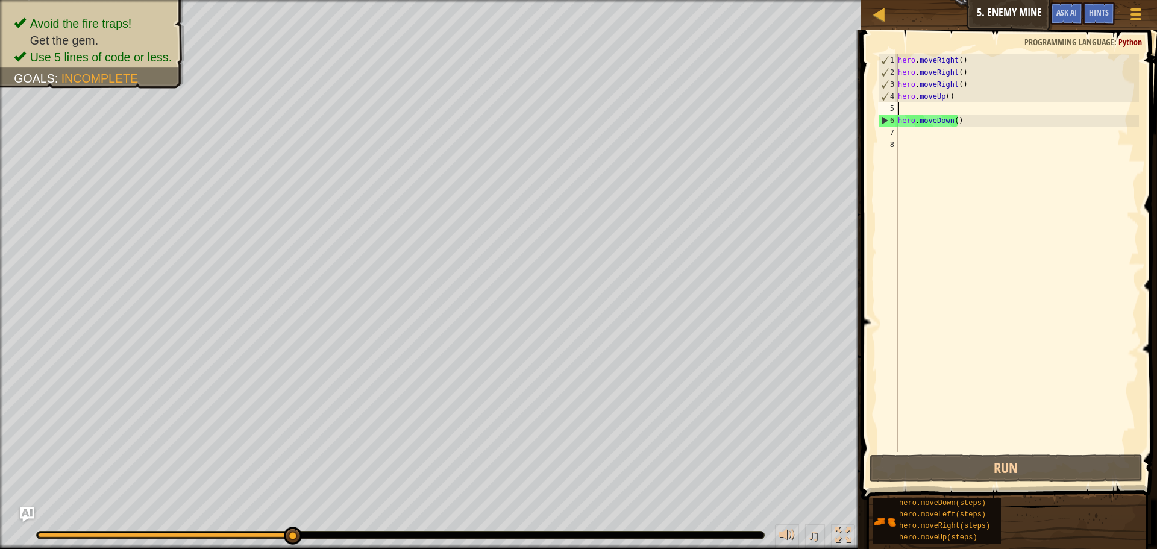
type textarea "m"
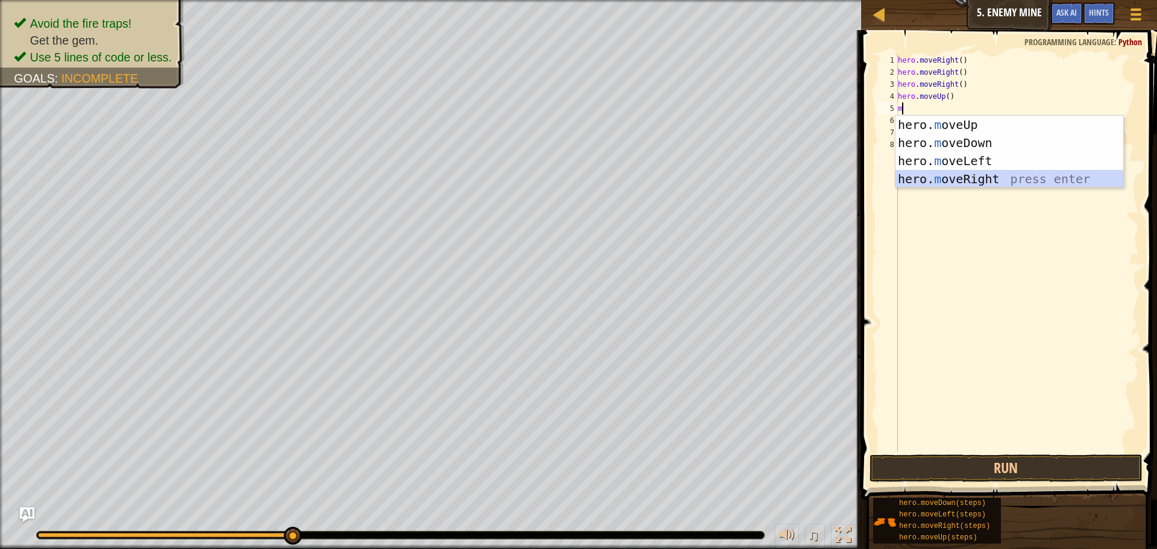
click at [962, 176] on div "hero. m oveUp press enter hero. m oveDown press enter hero. m oveLeft press ent…" at bounding box center [1009, 170] width 228 height 108
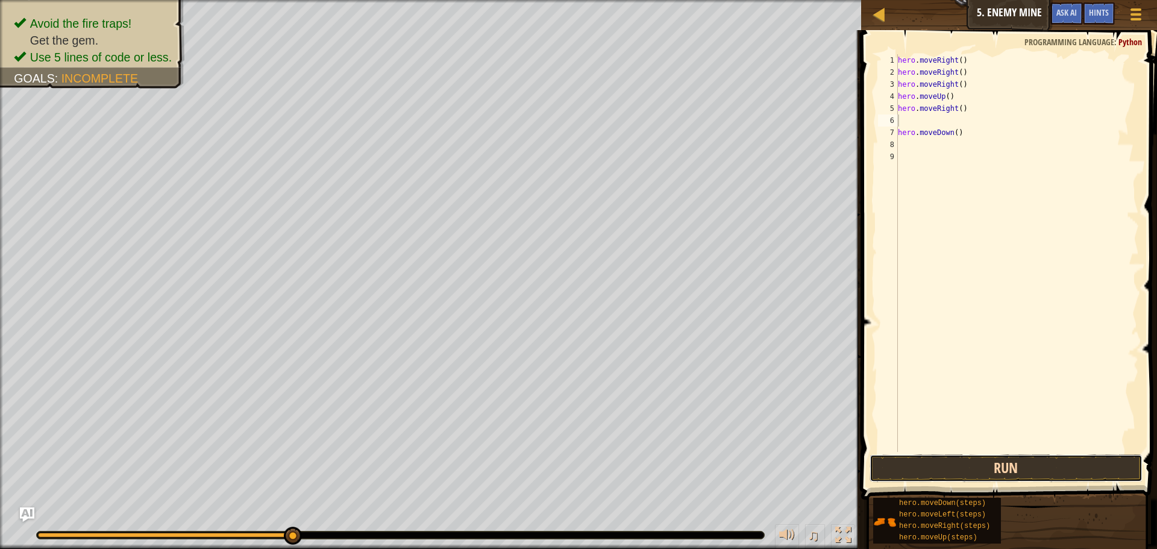
click at [993, 463] on button "Run" at bounding box center [1005, 468] width 273 height 28
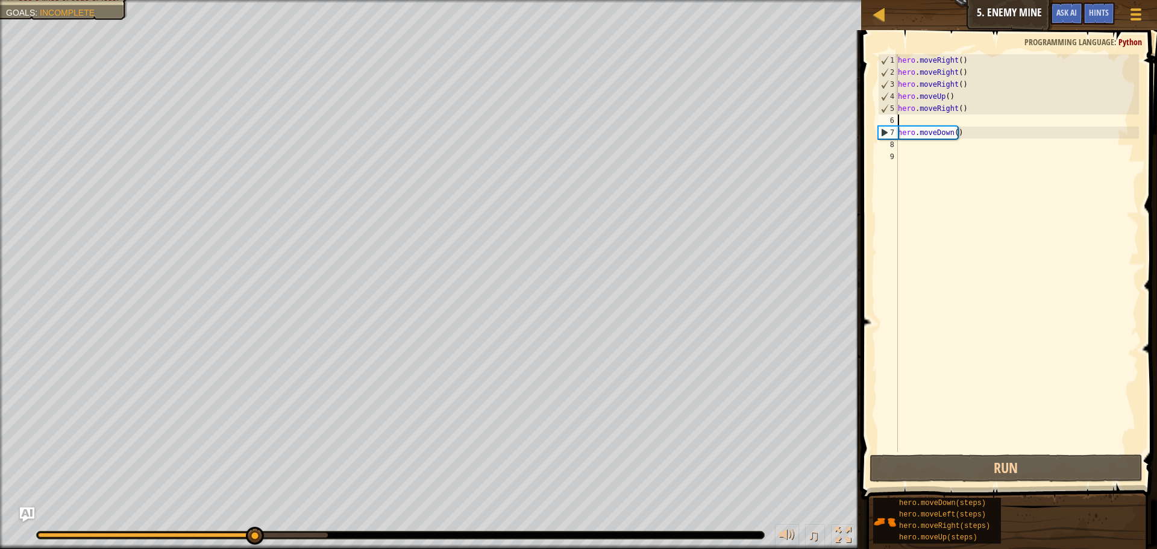
click at [920, 122] on div "hero . moveRight ( ) hero . moveRight ( ) hero . moveRight ( ) hero . moveUp ( …" at bounding box center [1016, 265] width 243 height 422
drag, startPoint x: 920, startPoint y: 122, endPoint x: 1044, endPoint y: 116, distance: 124.3
click at [922, 122] on div "hero . moveRight ( ) hero . moveRight ( ) hero . moveRight ( ) hero . moveUp ( …" at bounding box center [1016, 265] width 243 height 422
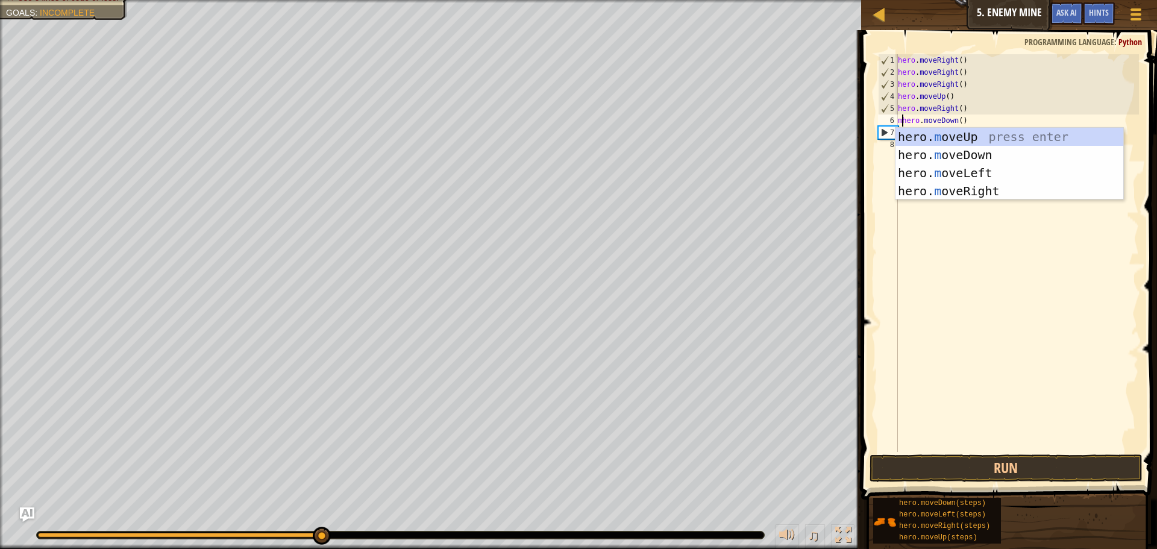
scroll to position [5, 1]
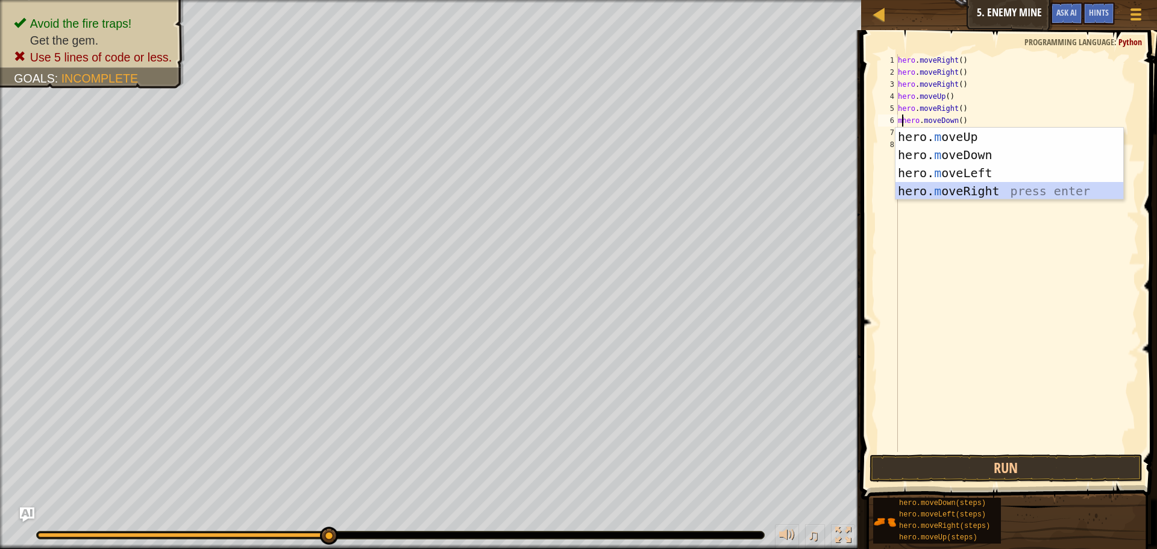
click at [931, 192] on div "hero. m oveUp press enter hero. m oveDown press enter hero. m oveLeft press ent…" at bounding box center [1009, 182] width 228 height 108
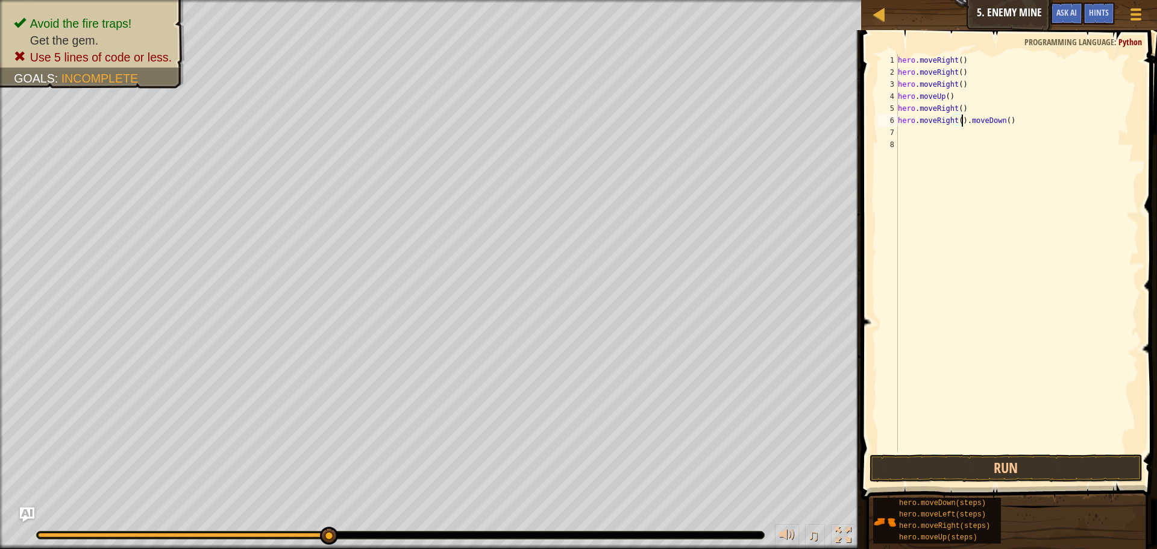
click at [1008, 119] on div "hero . moveRight ( ) hero . moveRight ( ) hero . moveRight ( ) hero . moveUp ( …" at bounding box center [1016, 265] width 243 height 422
type textarea "h"
type textarea "hero.mov"
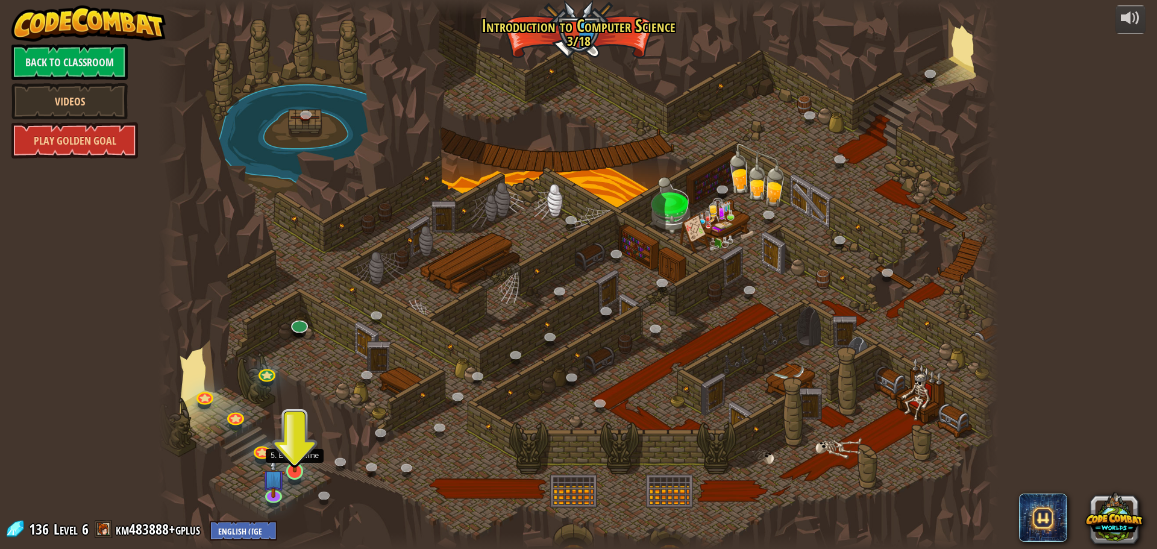
click at [298, 463] on img at bounding box center [295, 446] width 22 height 51
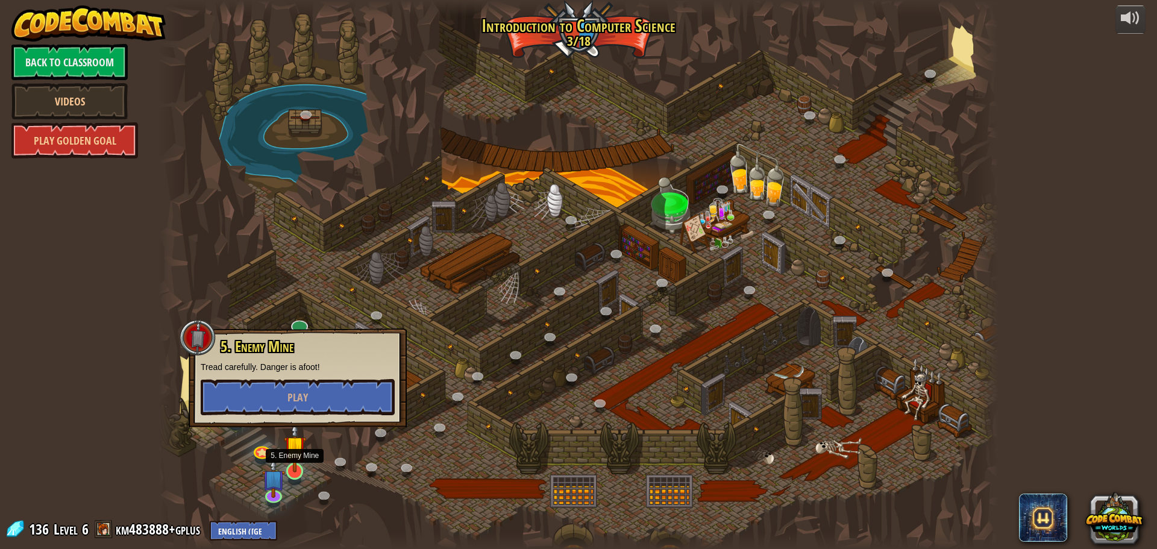
click at [298, 460] on img at bounding box center [295, 446] width 22 height 51
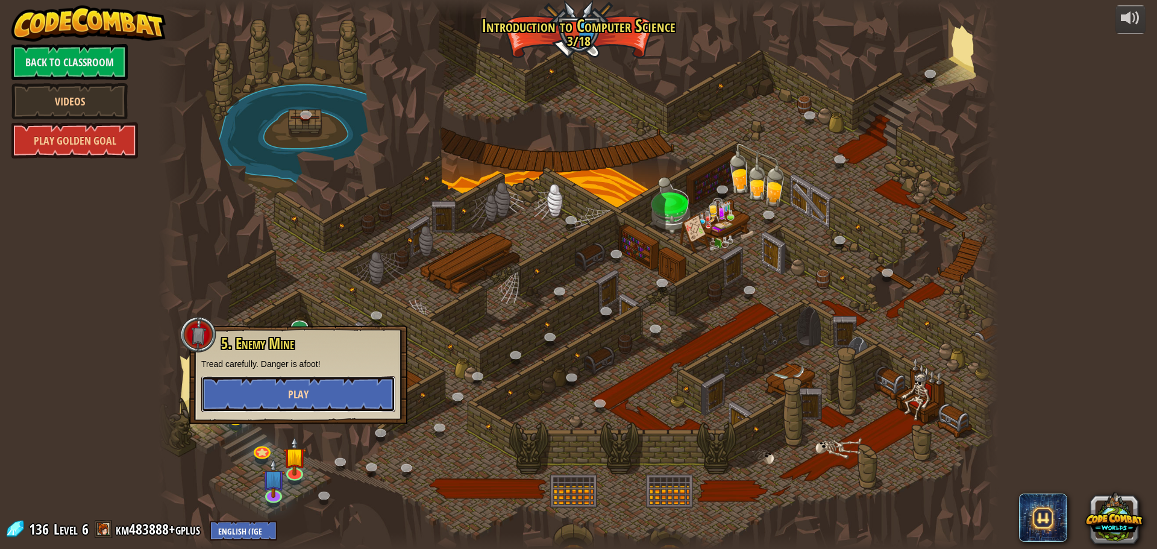
click at [263, 384] on button "Play" at bounding box center [298, 394] width 194 height 36
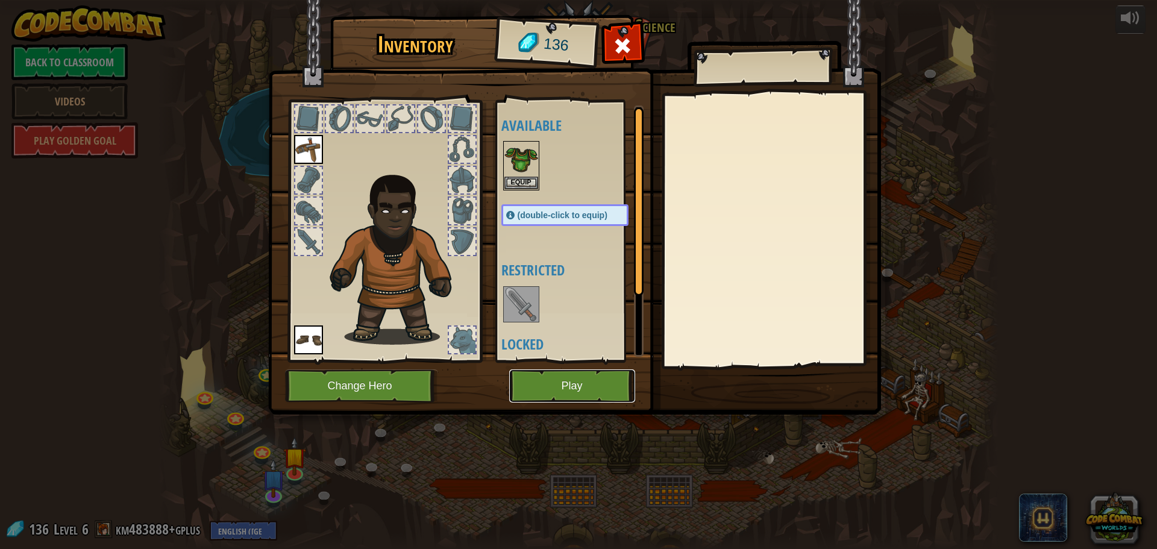
click at [530, 372] on button "Play" at bounding box center [572, 385] width 126 height 33
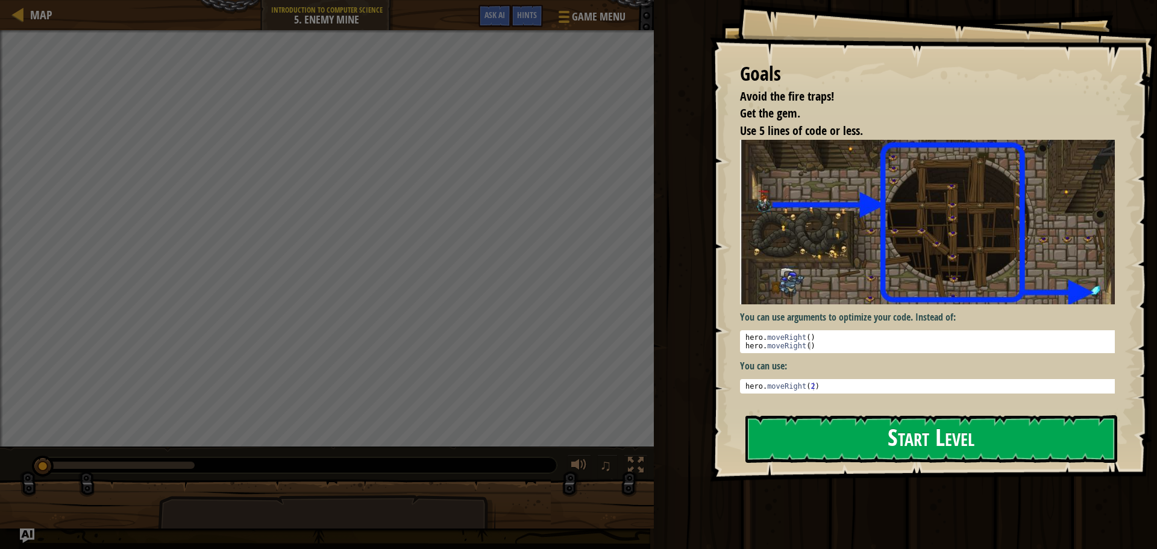
click at [781, 428] on button "Start Level" at bounding box center [931, 439] width 372 height 48
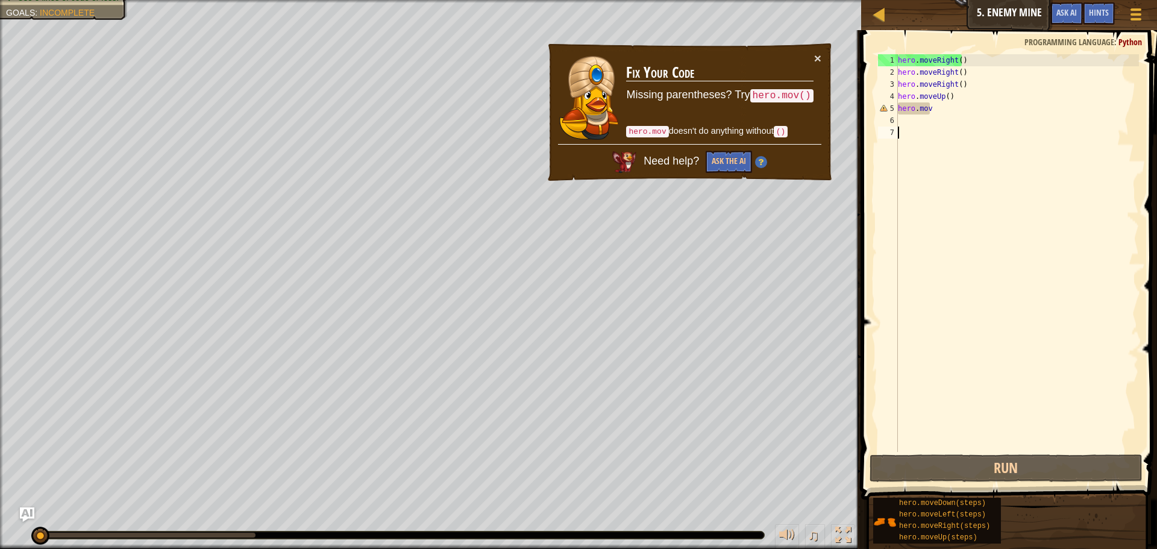
click at [1036, 111] on div "hero . moveRight ( ) hero . moveRight ( ) hero . moveRight ( ) hero . moveUp ( …" at bounding box center [1016, 265] width 243 height 422
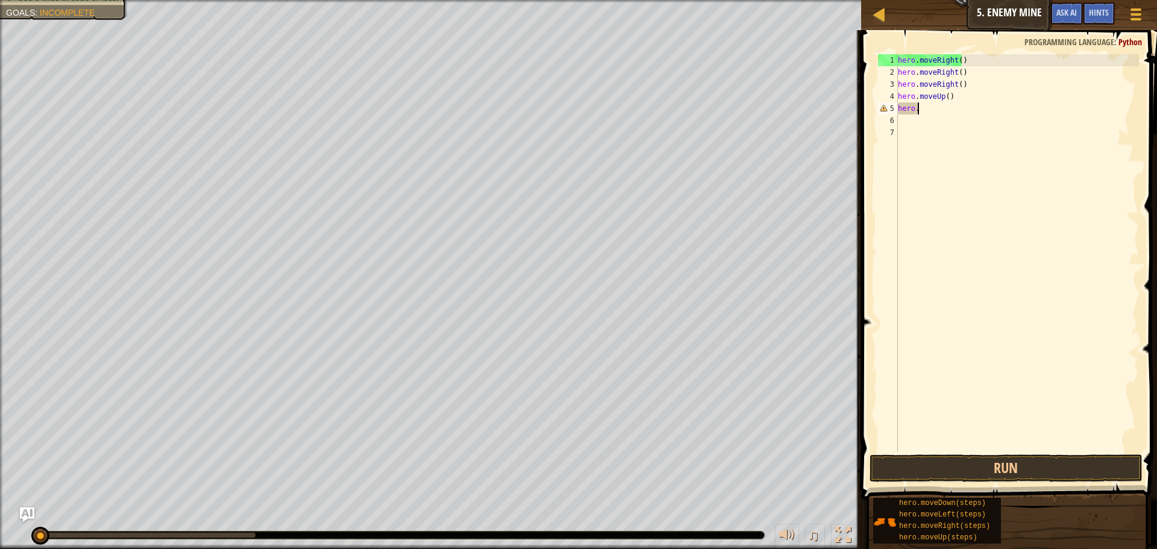
type textarea "h"
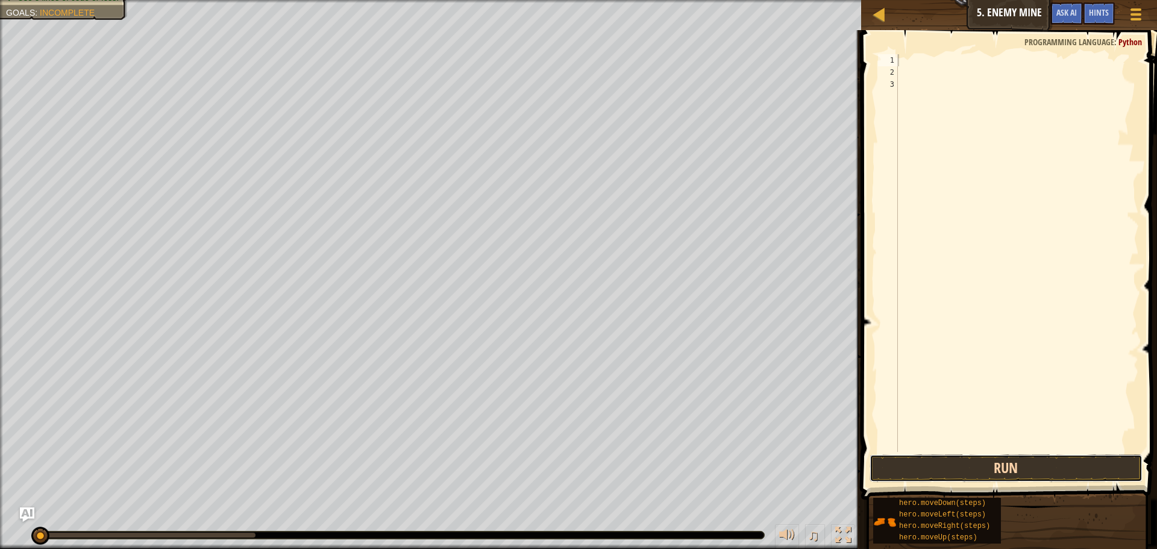
click at [1010, 467] on button "Run" at bounding box center [1005, 468] width 273 height 28
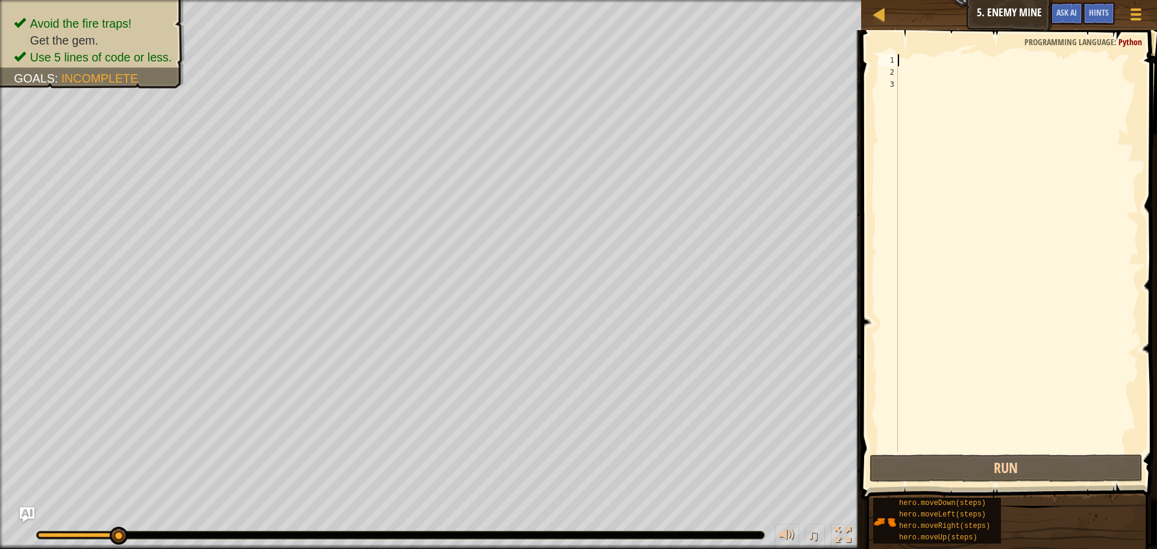
type textarea "h"
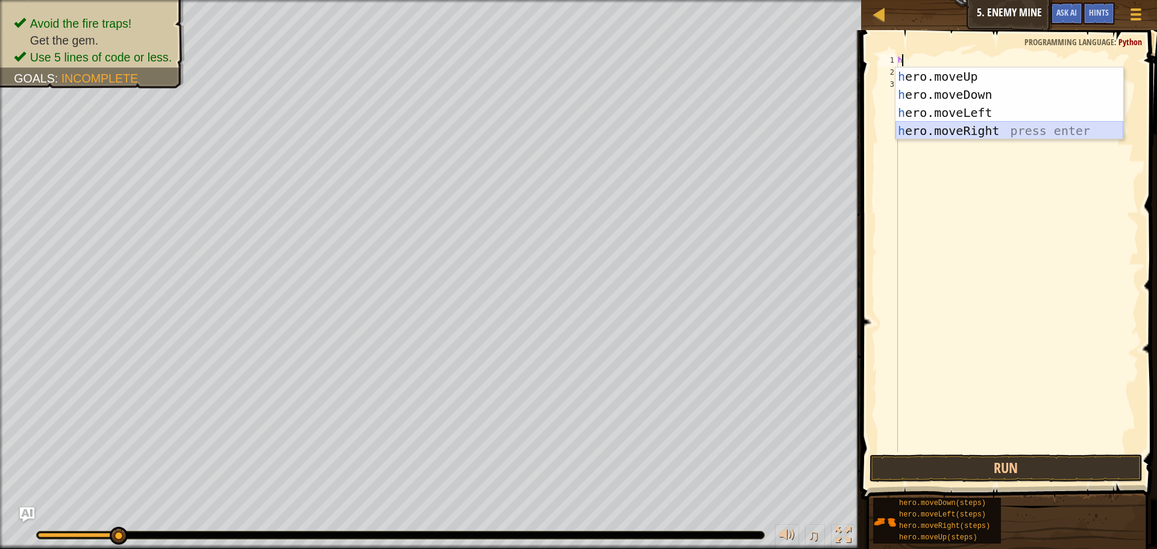
drag, startPoint x: 1011, startPoint y: 133, endPoint x: 999, endPoint y: 108, distance: 27.5
click at [1011, 132] on div "h ero.moveUp press enter h ero.moveDown press enter h ero.moveLeft press enter …" at bounding box center [1009, 121] width 228 height 108
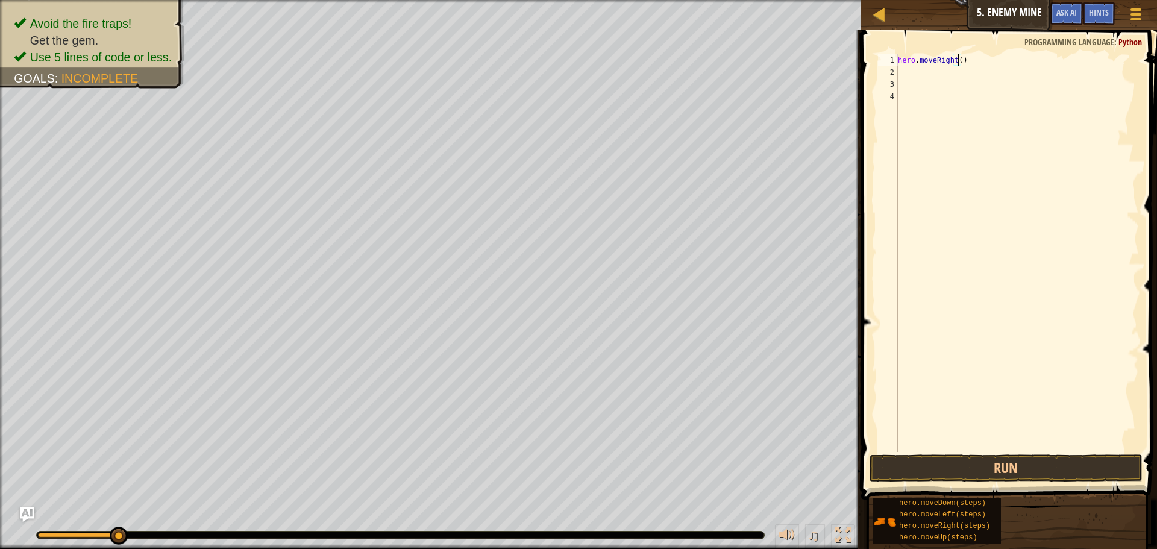
click at [956, 60] on div "hero . moveRight ( )" at bounding box center [1016, 265] width 243 height 422
type textarea "hero.moveRight(3)"
click at [1025, 463] on button "Run" at bounding box center [1005, 468] width 273 height 28
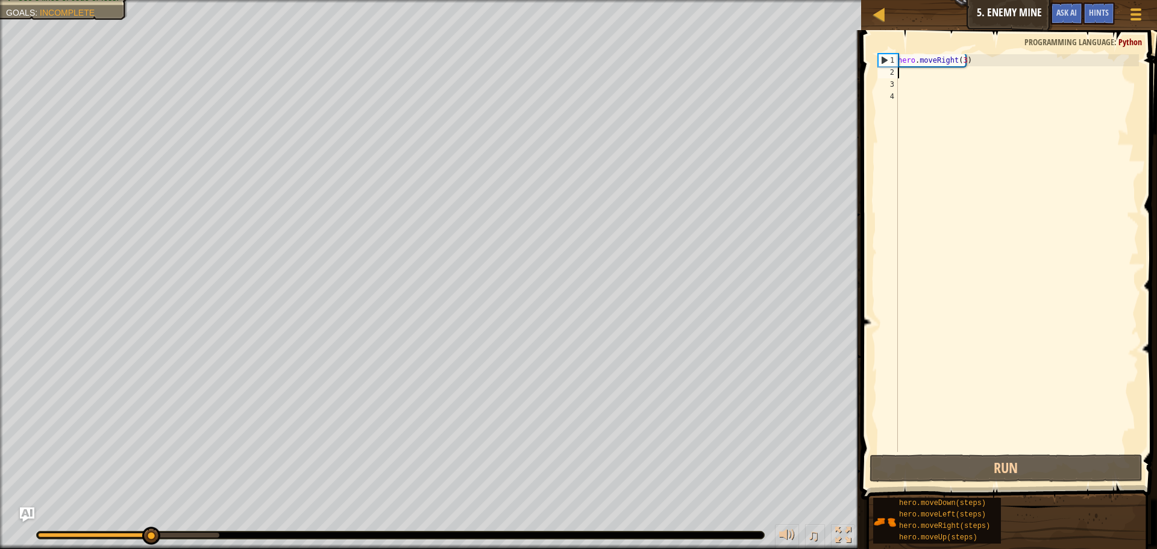
click at [901, 76] on div "hero . moveRight ( 3 )" at bounding box center [1016, 265] width 243 height 422
type textarea "h"
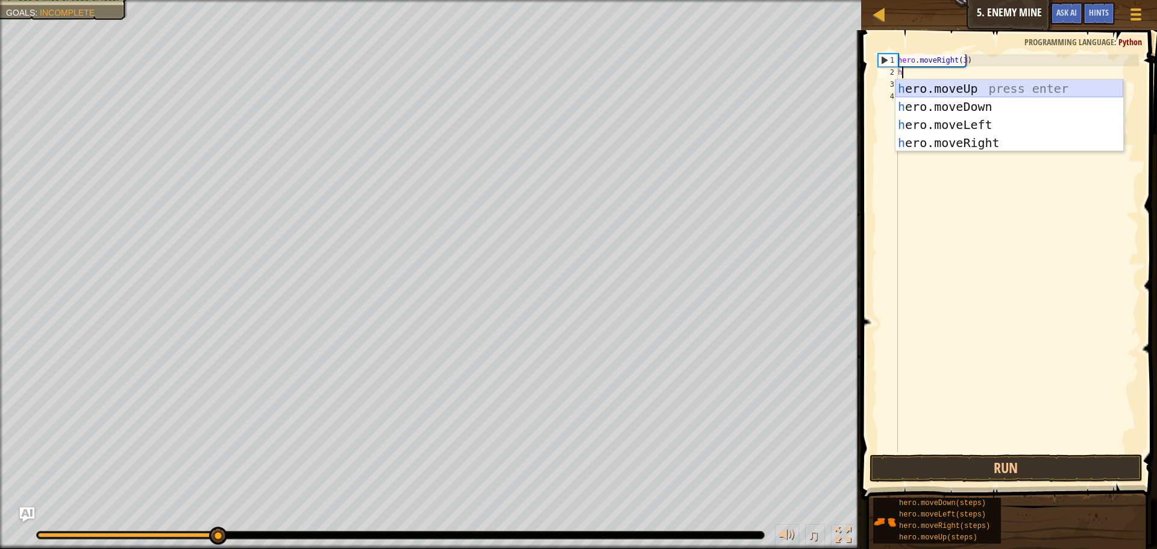
click at [1017, 86] on div "h ero.moveUp press enter h ero.moveDown press enter h ero.moveLeft press enter …" at bounding box center [1009, 134] width 228 height 108
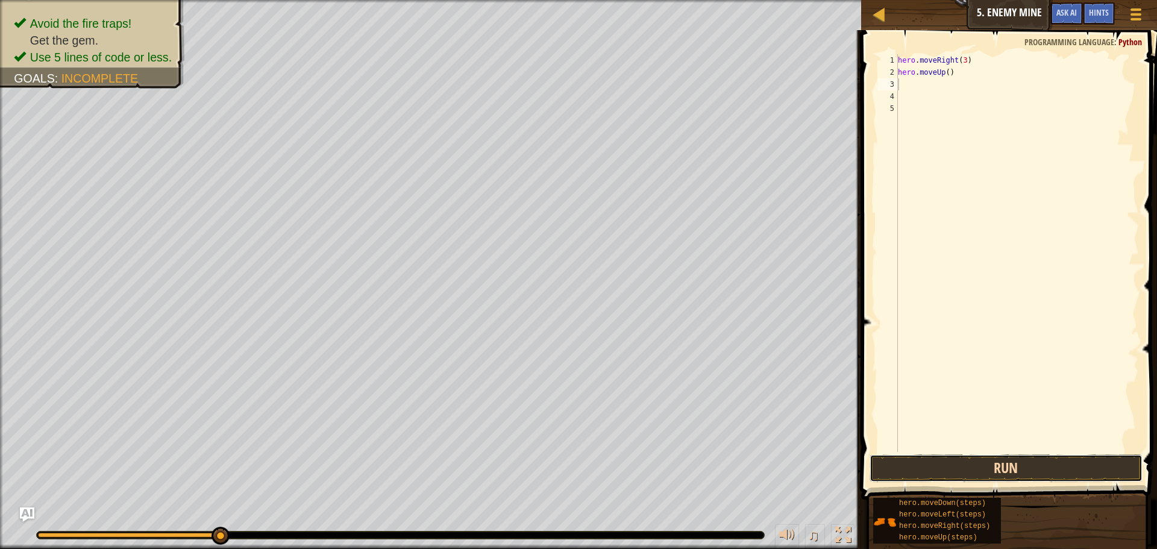
click at [929, 467] on button "Run" at bounding box center [1005, 468] width 273 height 28
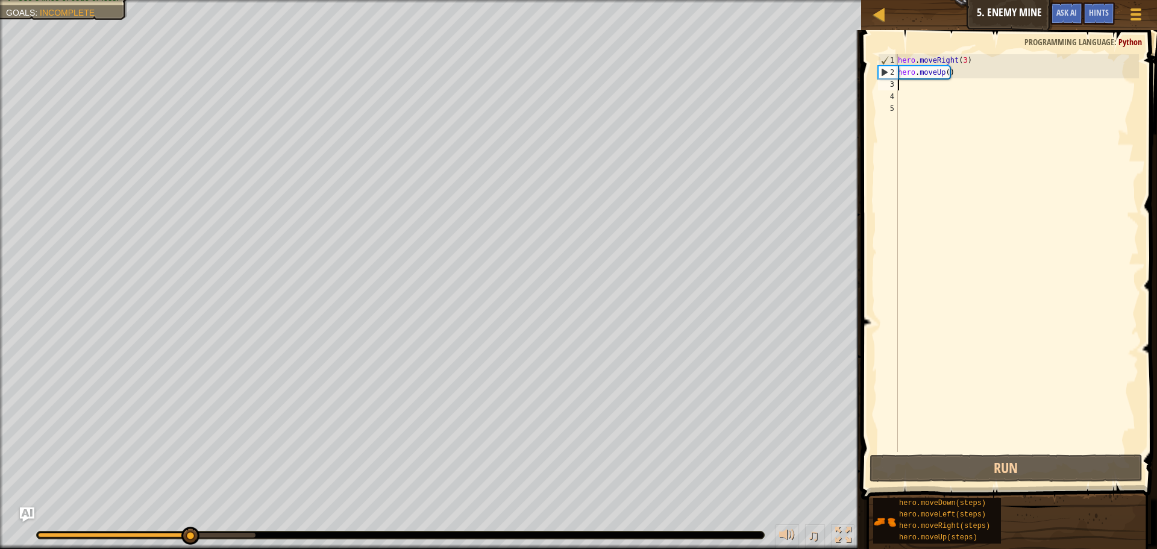
type textarea "h"
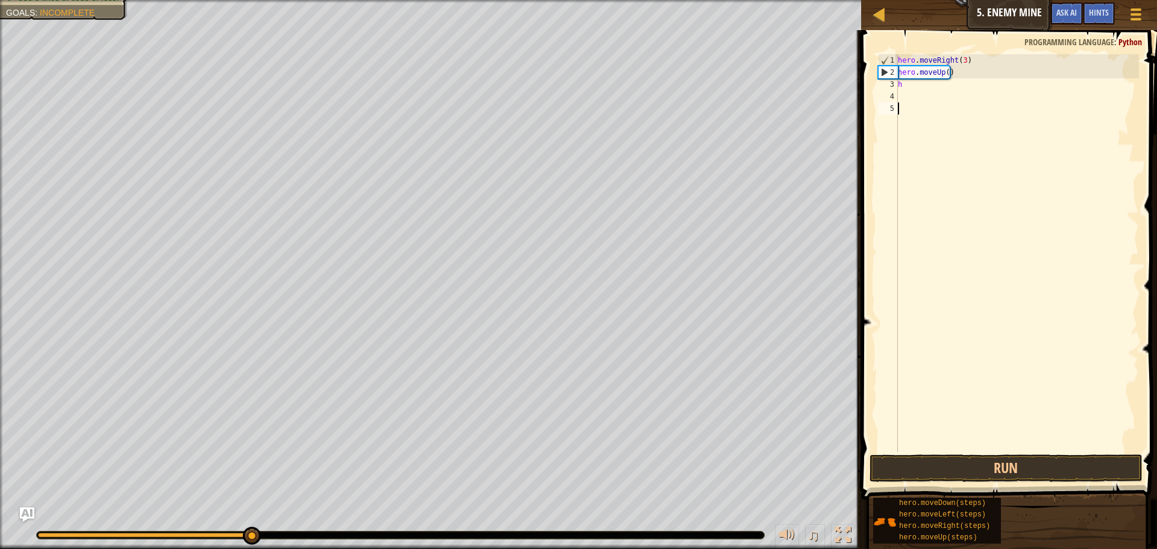
click at [963, 163] on div "hero . moveRight ( 3 ) hero . moveUp ( ) h" at bounding box center [1016, 265] width 243 height 422
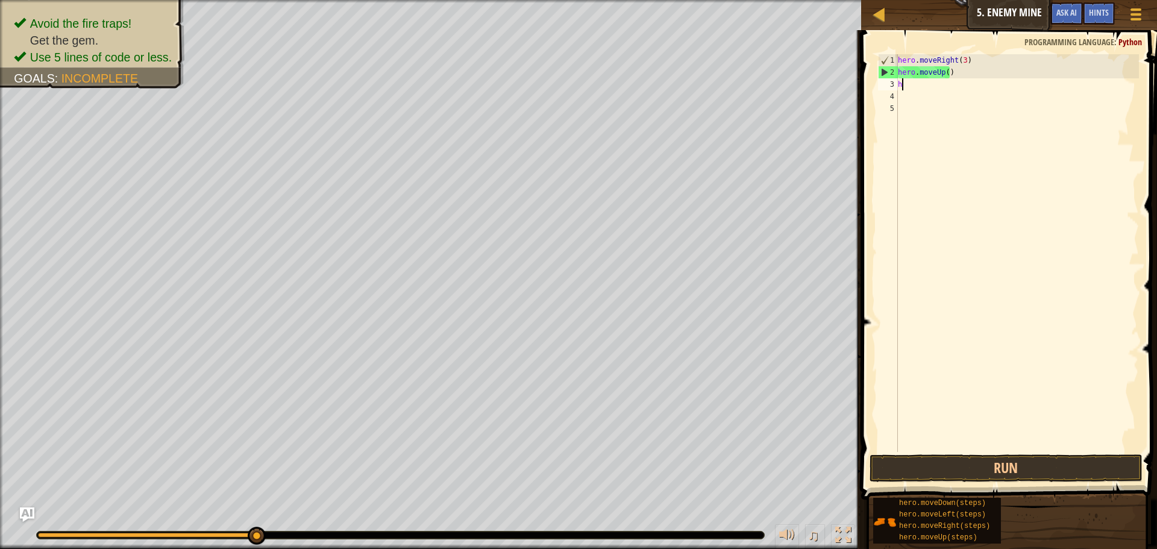
click at [922, 88] on div "hero . moveRight ( 3 ) hero . moveUp ( ) h" at bounding box center [1016, 265] width 243 height 422
type textarea "h"
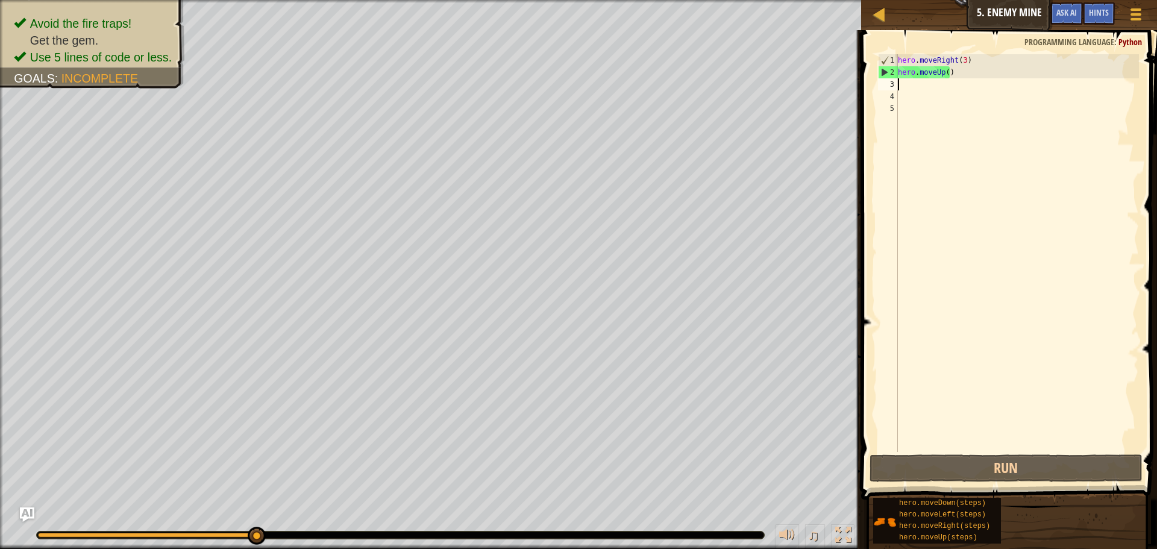
type textarea "h"
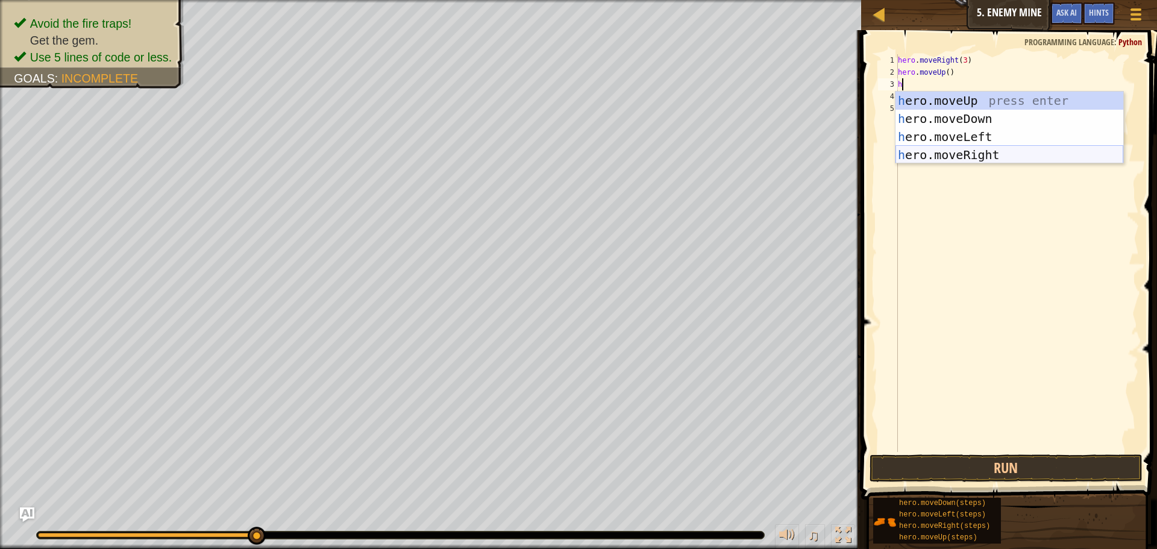
click at [935, 160] on div "h ero.moveUp press enter h ero.moveDown press enter h ero.moveLeft press enter …" at bounding box center [1009, 146] width 228 height 108
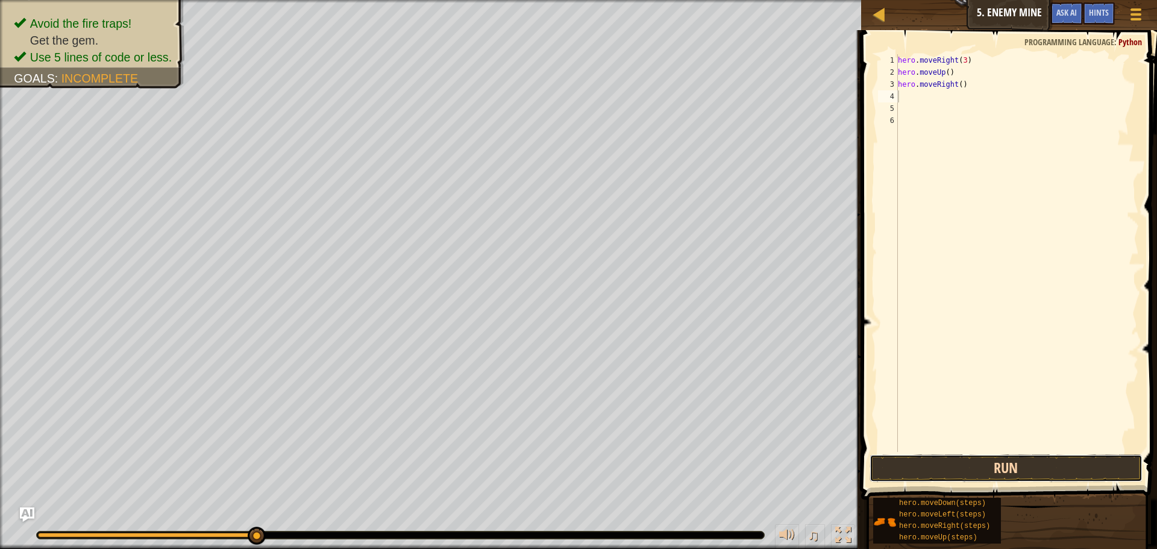
click at [970, 460] on button "Run" at bounding box center [1005, 468] width 273 height 28
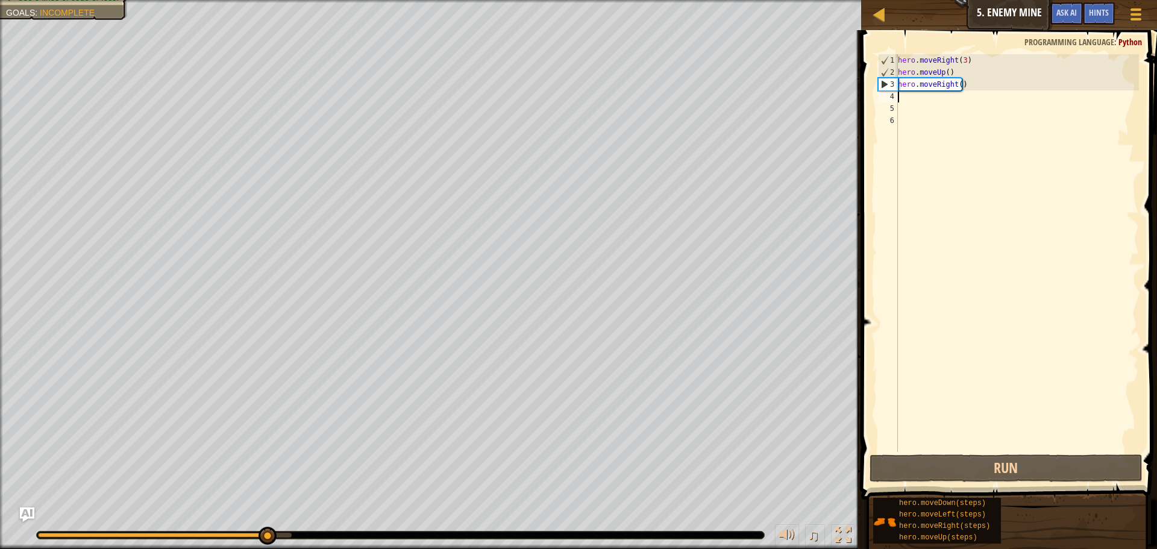
type textarea "h"
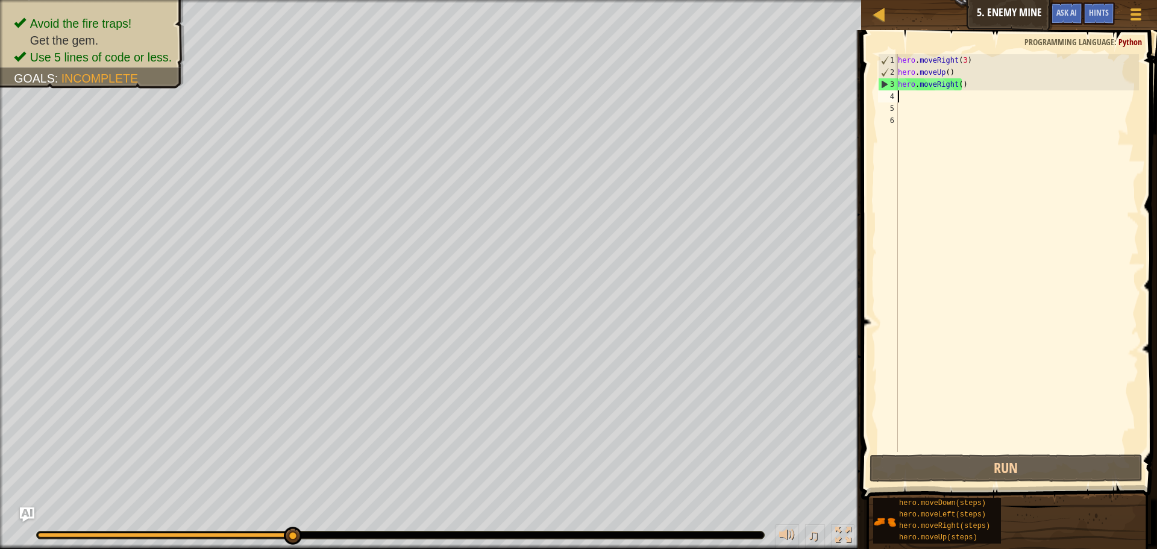
type textarea "h"
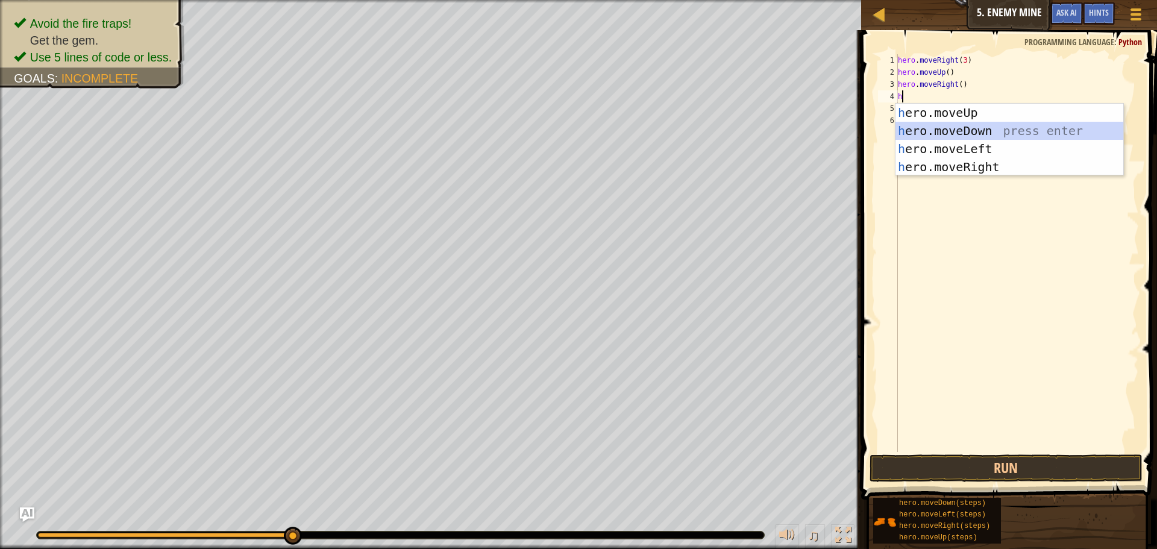
click at [1008, 132] on div "h ero.moveUp press enter h ero.moveDown press enter h ero.moveLeft press enter …" at bounding box center [1009, 158] width 228 height 108
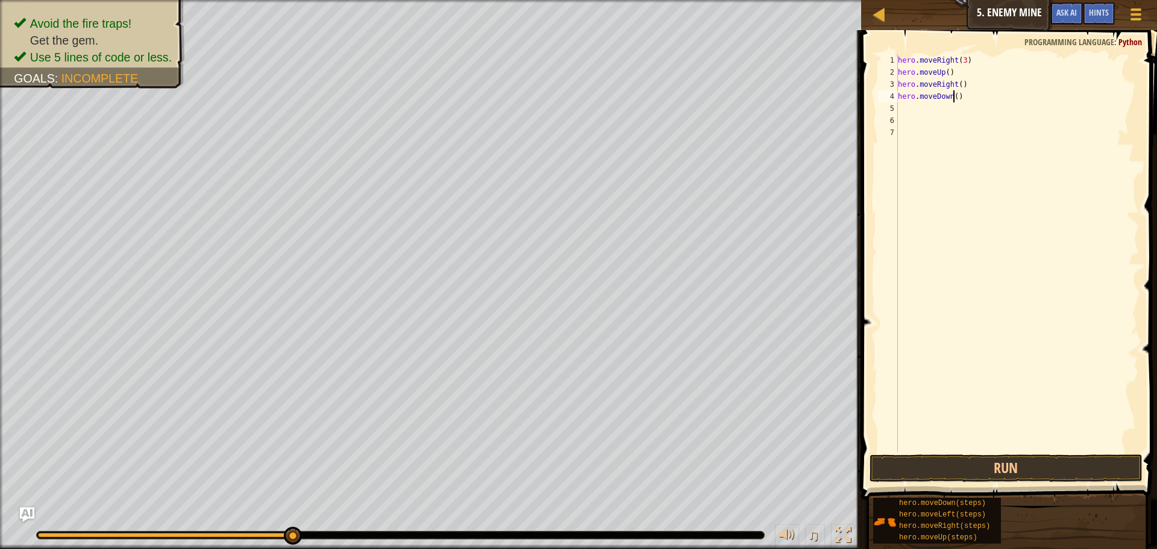
click at [953, 98] on div "hero . moveRight ( 3 ) hero . moveUp ( ) hero . moveRight ( ) hero . moveDown (…" at bounding box center [1016, 265] width 243 height 422
type textarea "hero.moveDown(3)"
click at [979, 473] on button "Run" at bounding box center [1005, 468] width 273 height 28
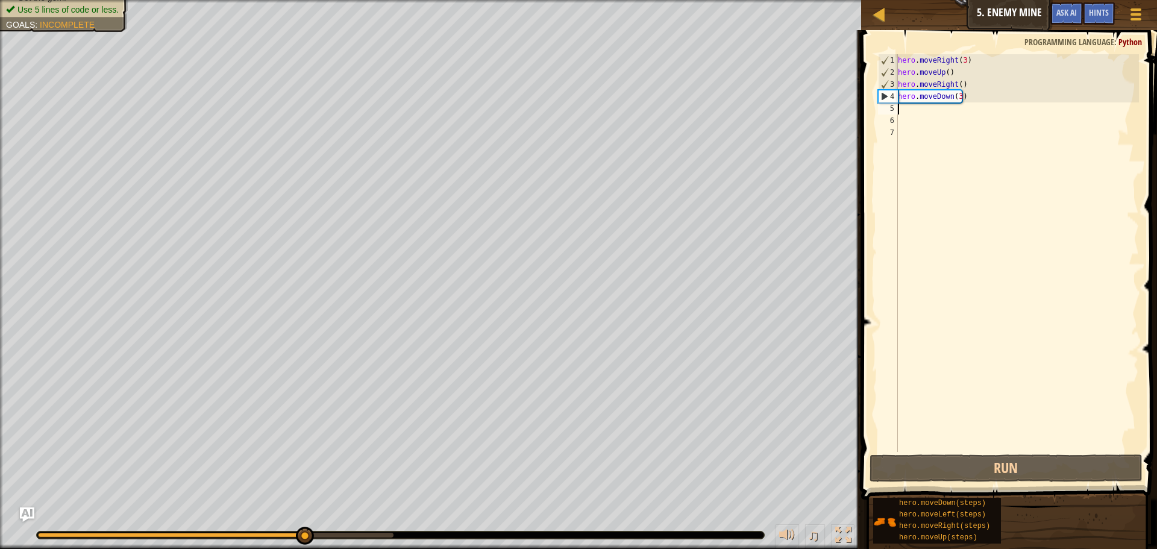
click at [904, 113] on div "hero . moveRight ( 3 ) hero . moveUp ( ) hero . moveRight ( ) hero . moveDown (…" at bounding box center [1016, 265] width 243 height 422
type textarea "h"
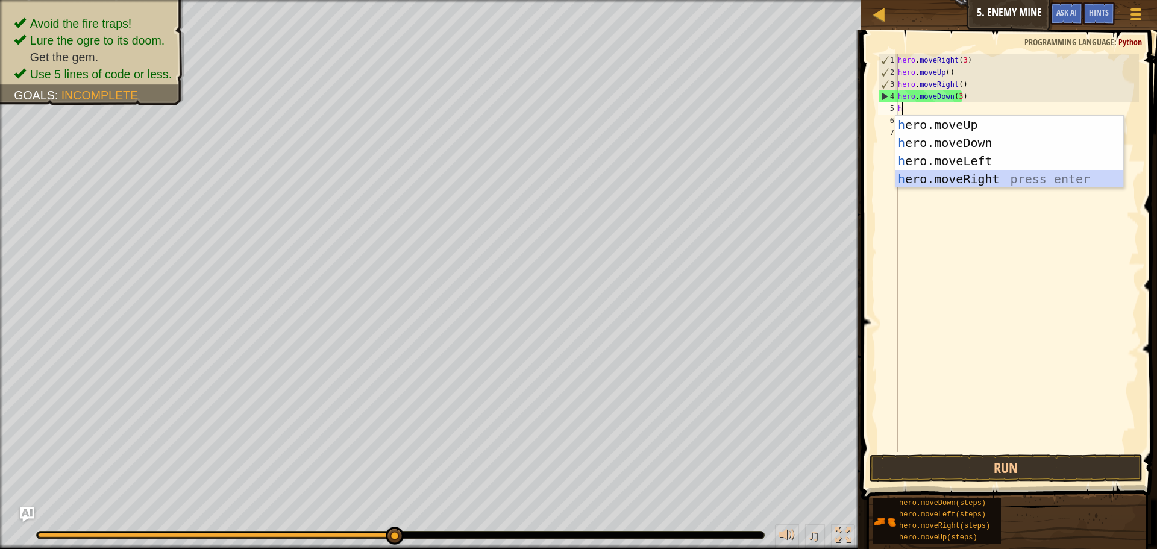
click at [968, 178] on div "h ero.moveUp press enter h ero.moveDown press enter h ero.moveLeft press enter …" at bounding box center [1009, 170] width 228 height 108
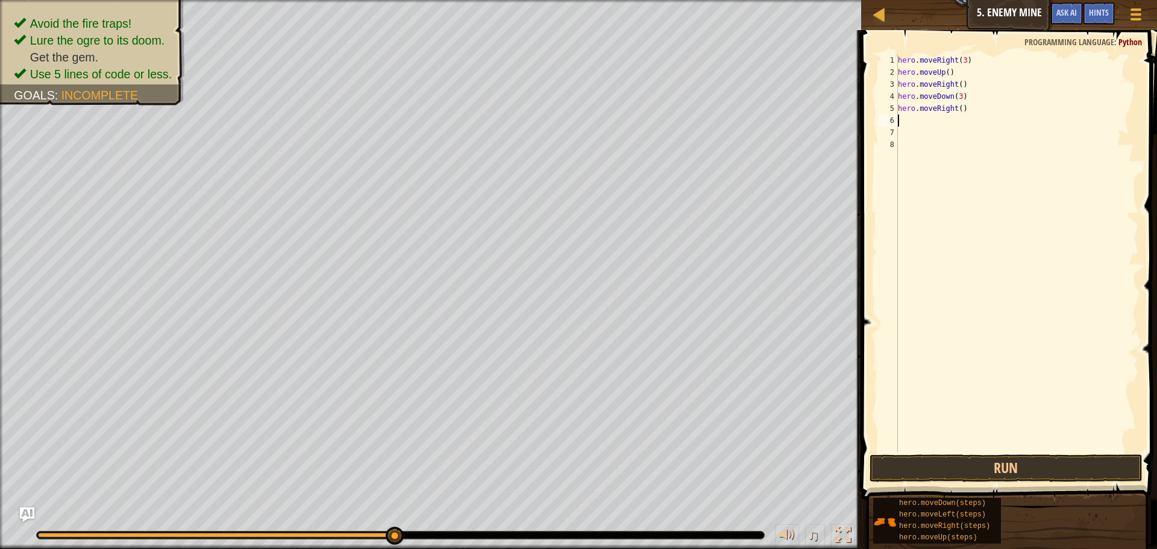
click at [955, 111] on div "hero . moveRight ( 3 ) hero . moveUp ( ) hero . moveRight ( ) hero . moveDown (…" at bounding box center [1016, 265] width 243 height 422
type textarea "hero.moveRight(3)"
click at [1063, 454] on span at bounding box center [1009, 247] width 305 height 505
click at [1060, 463] on button "Run" at bounding box center [1005, 468] width 273 height 28
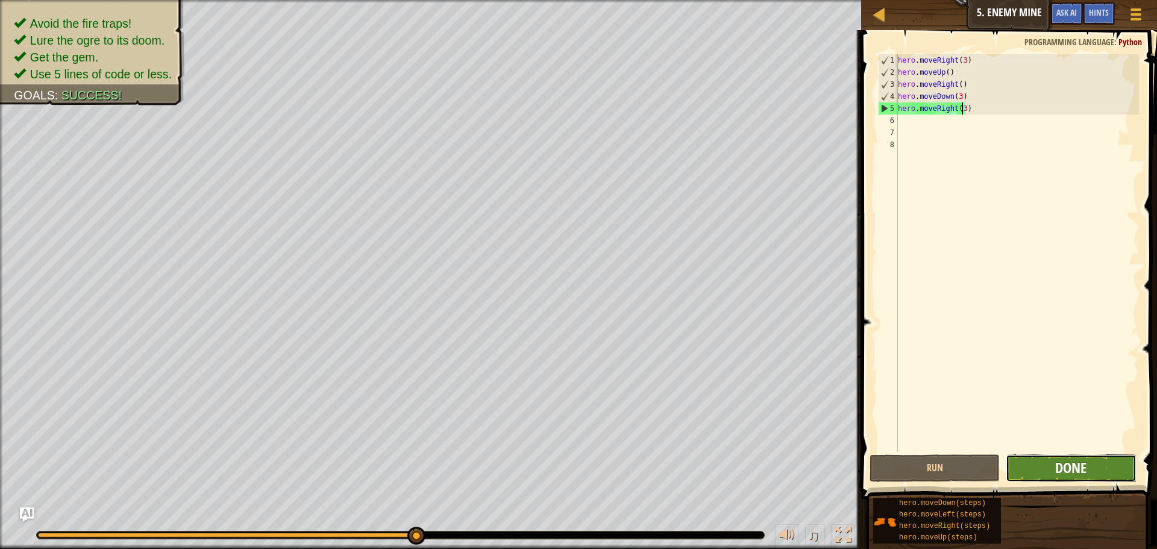
click at [1057, 470] on span "Done" at bounding box center [1070, 467] width 31 height 19
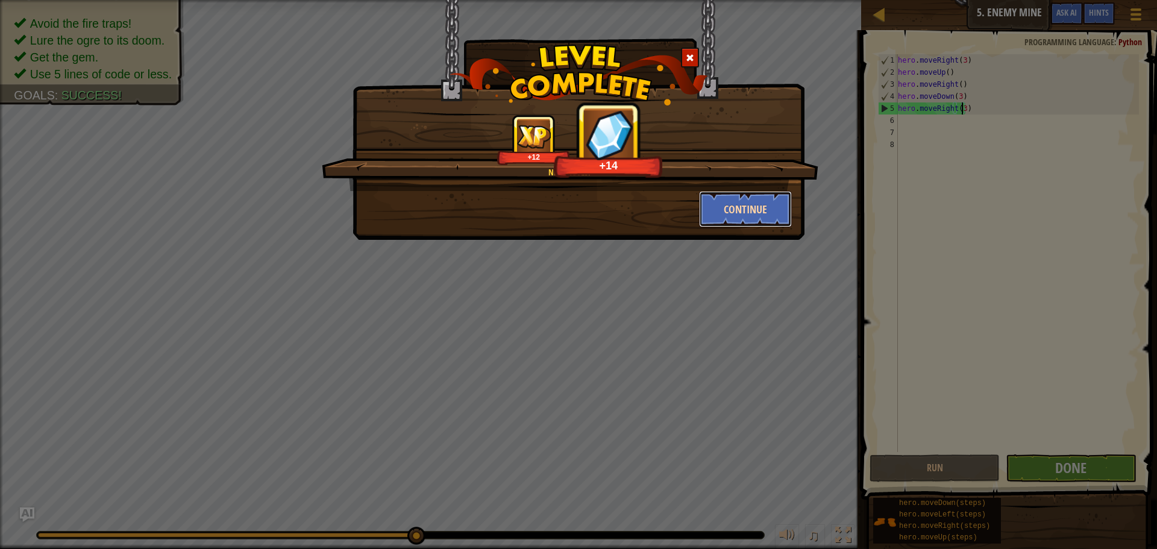
click at [729, 206] on button "Continue" at bounding box center [745, 209] width 93 height 36
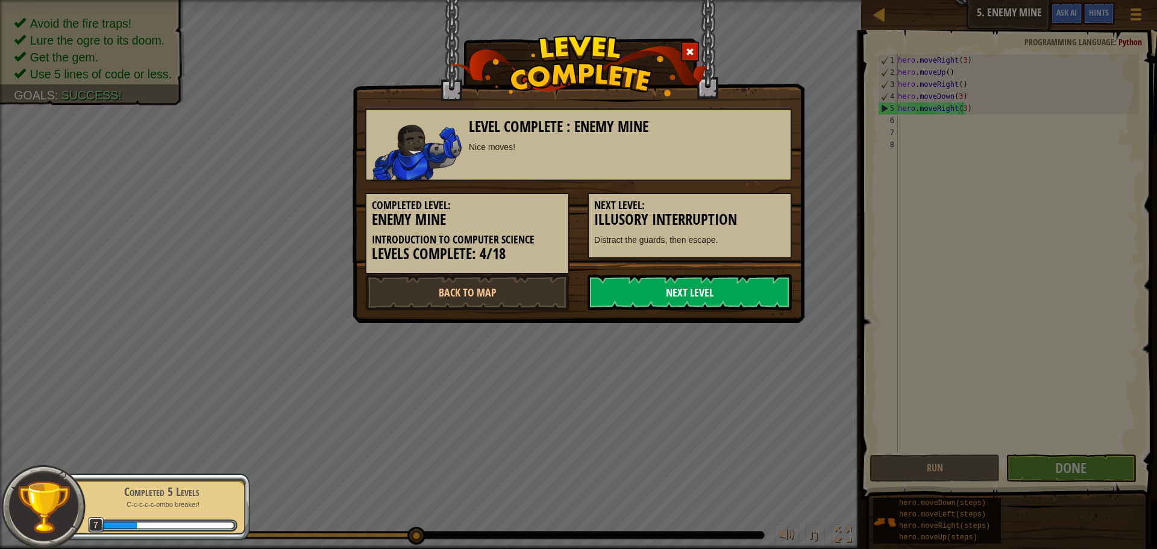
click at [700, 299] on link "Next Level" at bounding box center [689, 292] width 204 height 36
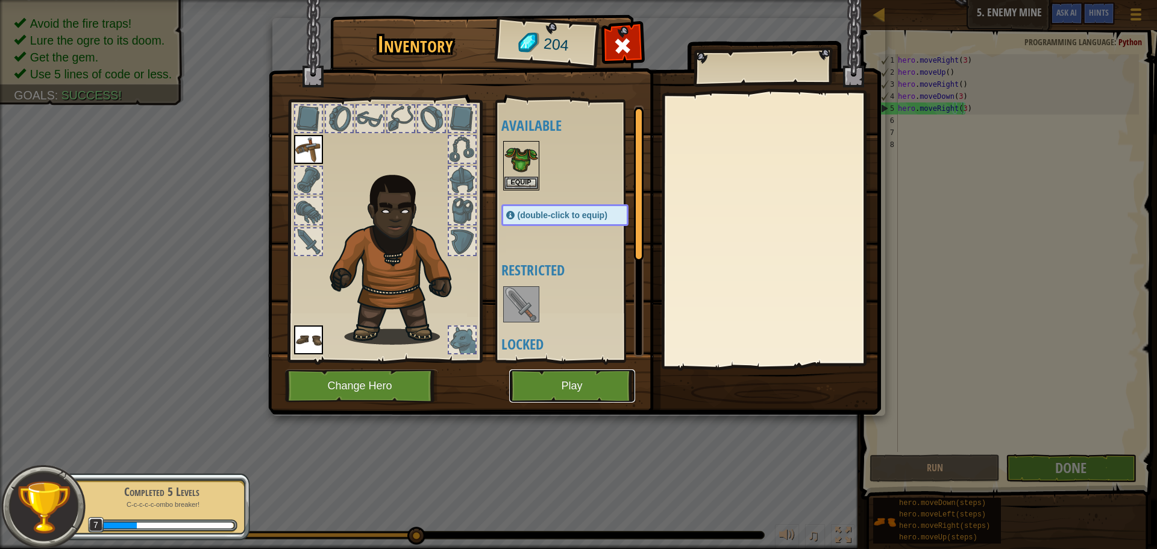
click at [572, 380] on button "Play" at bounding box center [572, 385] width 126 height 33
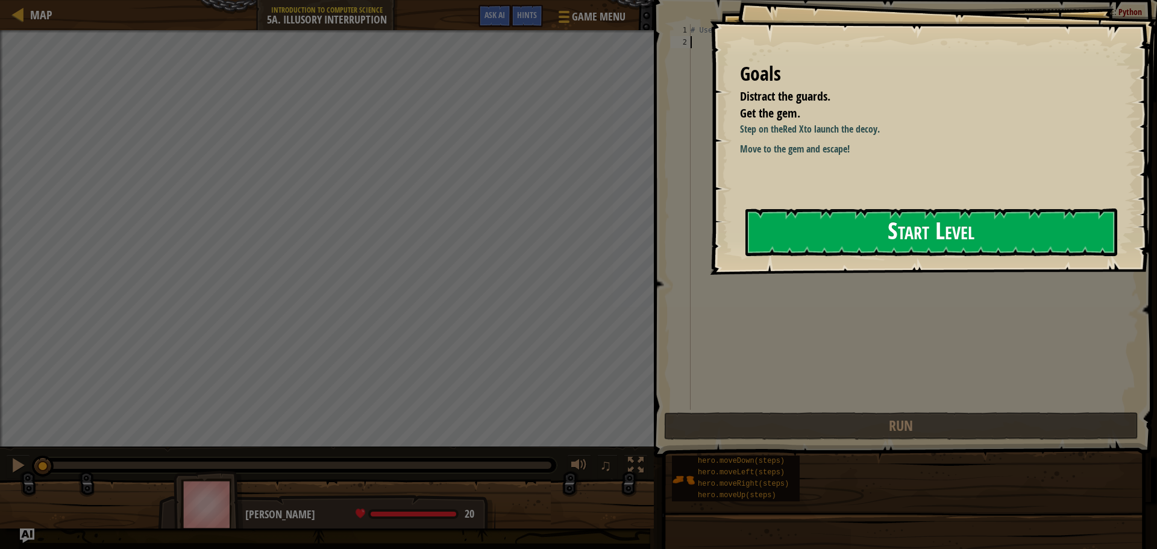
click at [807, 222] on button "Start Level" at bounding box center [931, 232] width 372 height 48
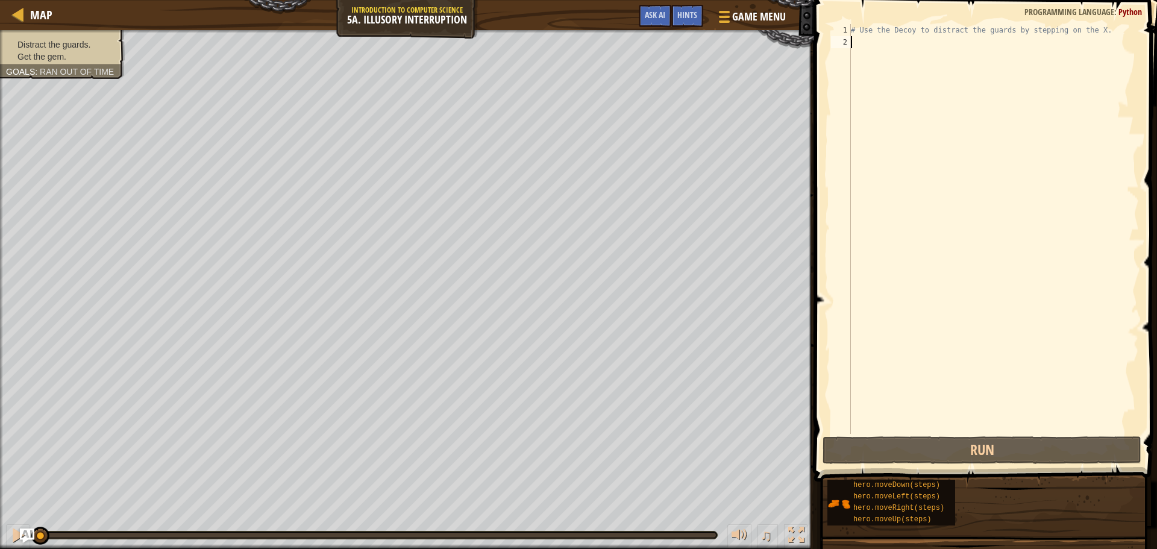
type textarea "m"
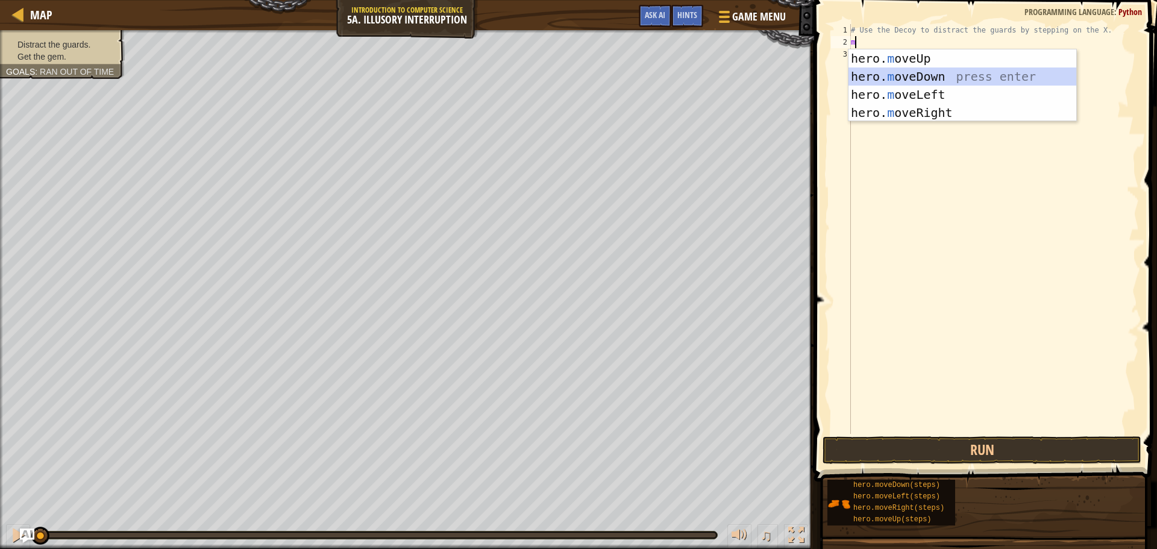
click at [916, 80] on div "hero. m oveUp press enter hero. m oveDown press enter hero. m oveLeft press ent…" at bounding box center [962, 103] width 228 height 108
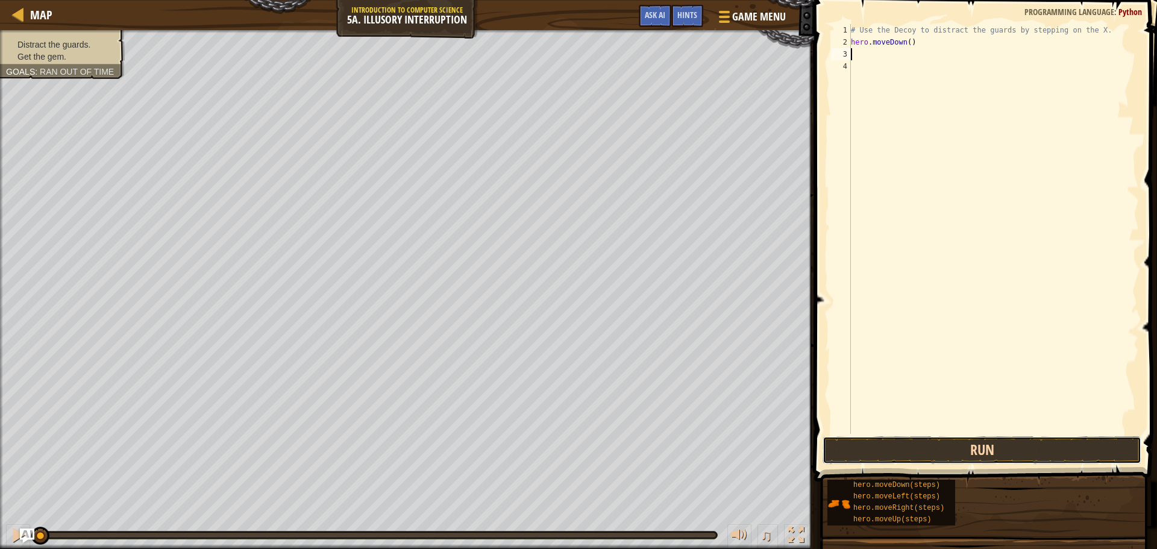
click at [930, 447] on button "Run" at bounding box center [981, 450] width 319 height 28
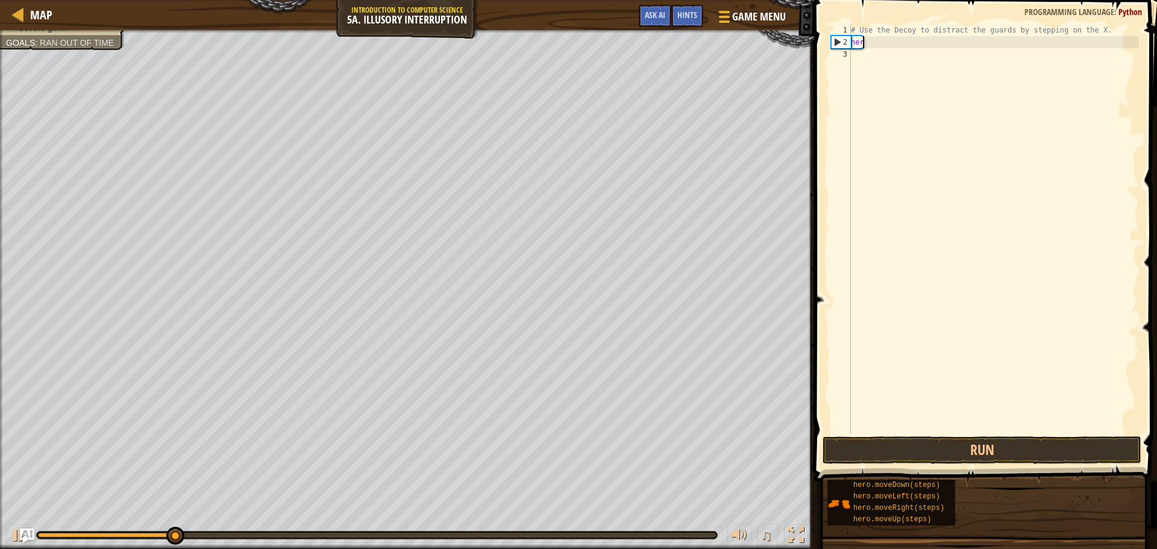
type textarea "h"
type textarea "# Use the Decoy"
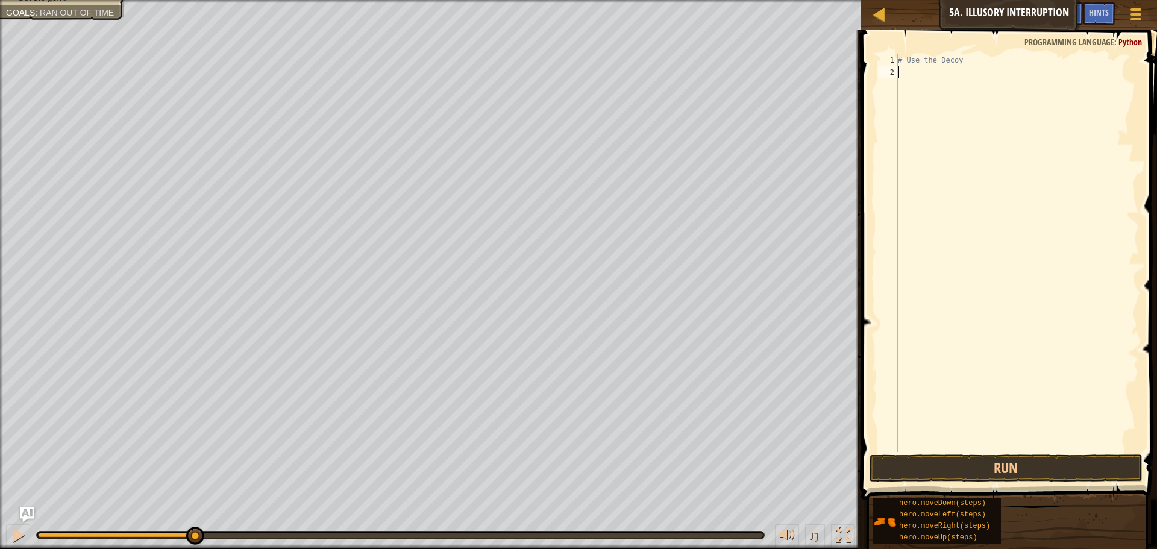
click at [902, 70] on div "# Use the Decoy" at bounding box center [1016, 265] width 243 height 422
type textarea "m"
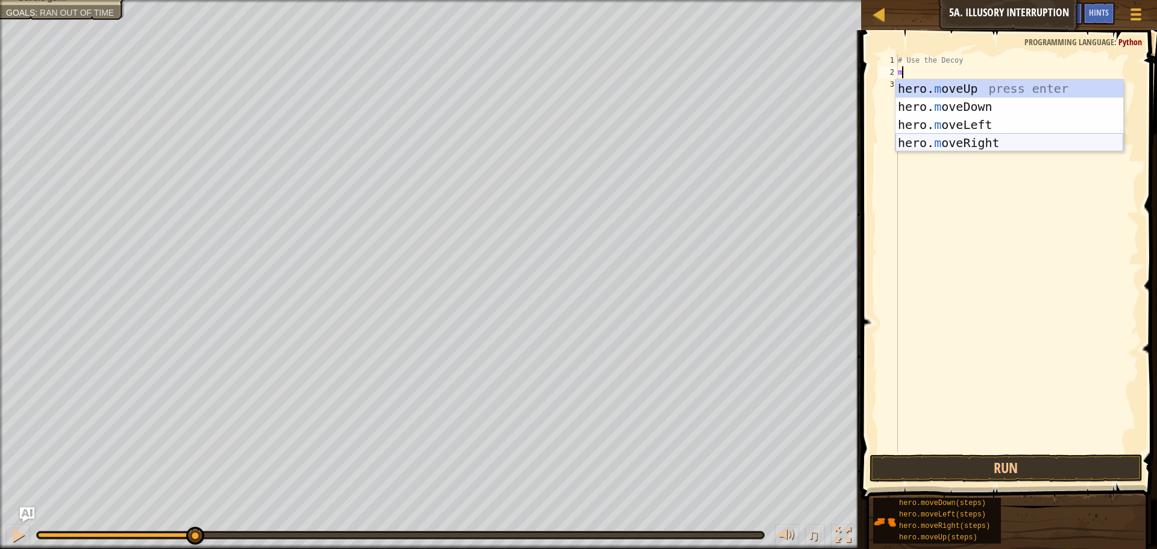
click at [969, 141] on div "hero. m oveUp press enter hero. m oveDown press enter hero. m oveLeft press ent…" at bounding box center [1009, 134] width 228 height 108
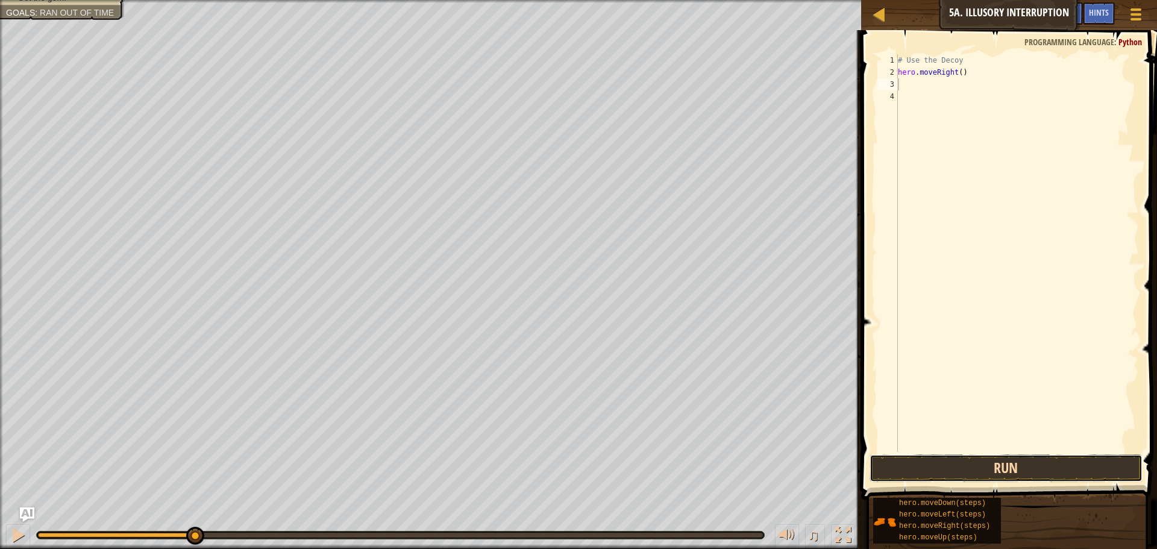
click at [1078, 472] on button "Run" at bounding box center [1005, 468] width 273 height 28
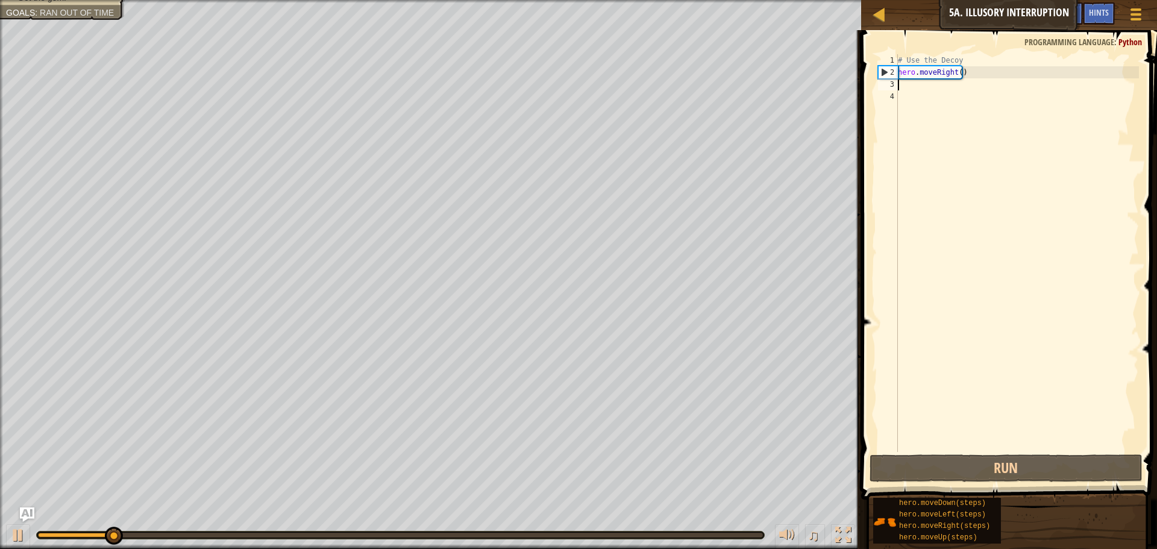
click at [960, 84] on div "# Use the Decoy hero . moveRight ( )" at bounding box center [1016, 265] width 243 height 422
type textarea "m"
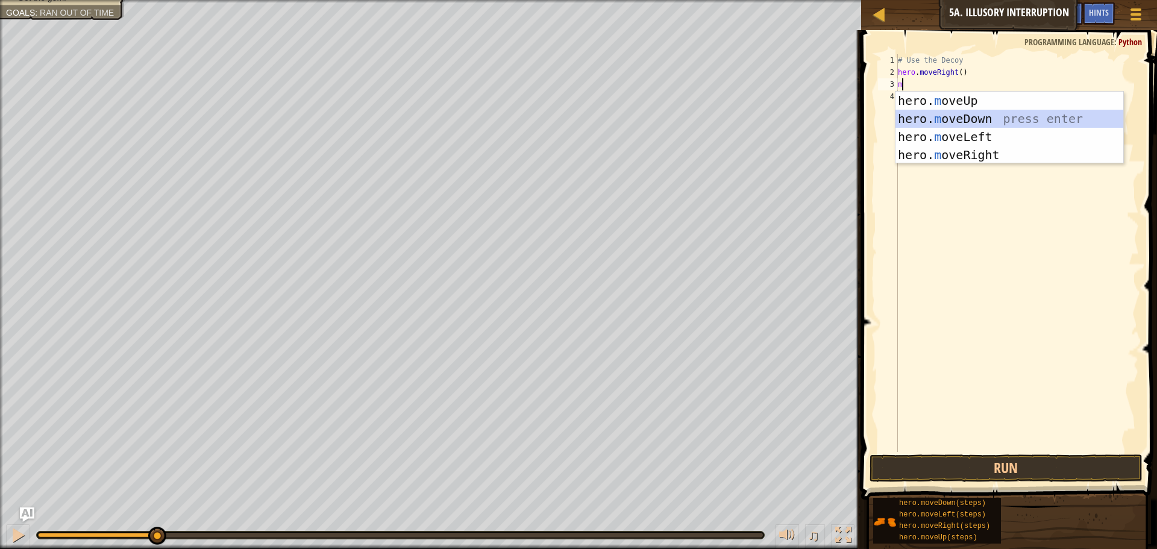
click at [948, 116] on div "hero. m oveUp press enter hero. m oveDown press enter hero. m oveLeft press ent…" at bounding box center [1009, 146] width 228 height 108
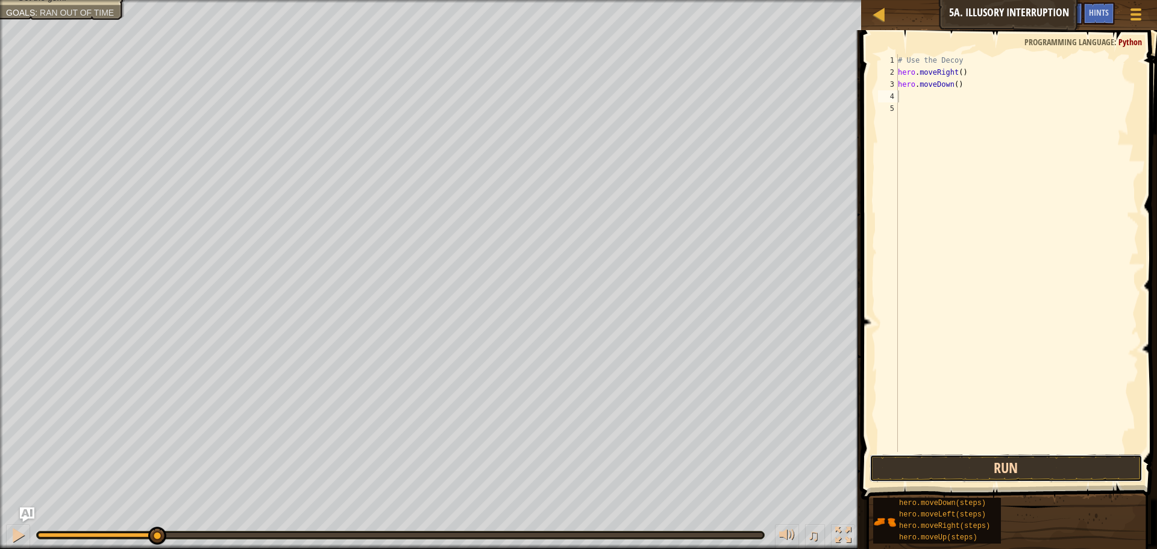
click at [1013, 473] on button "Run" at bounding box center [1005, 468] width 273 height 28
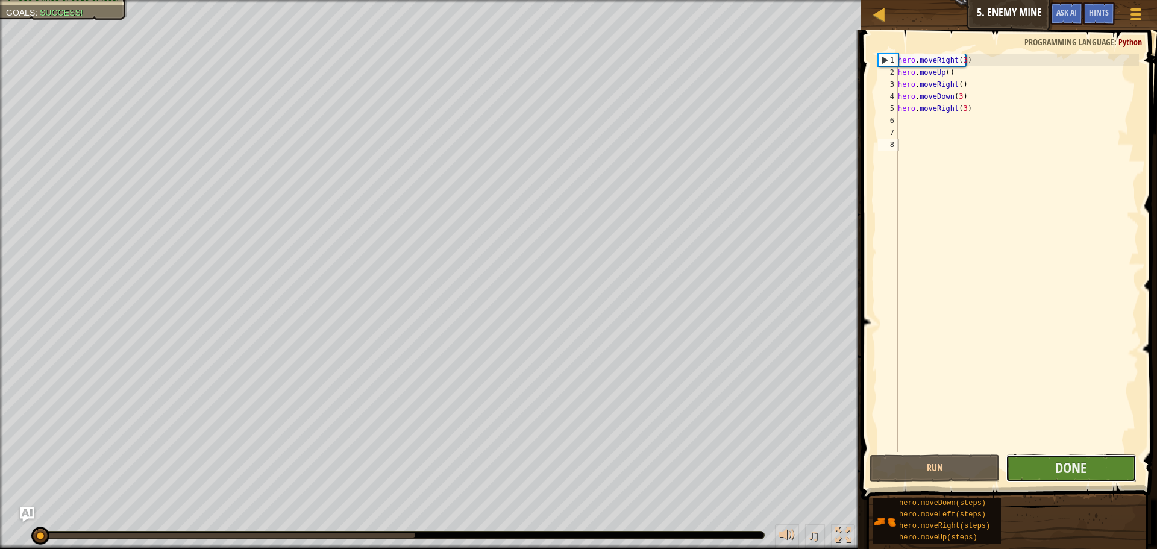
click at [1087, 468] on button "Done" at bounding box center [1070, 468] width 130 height 28
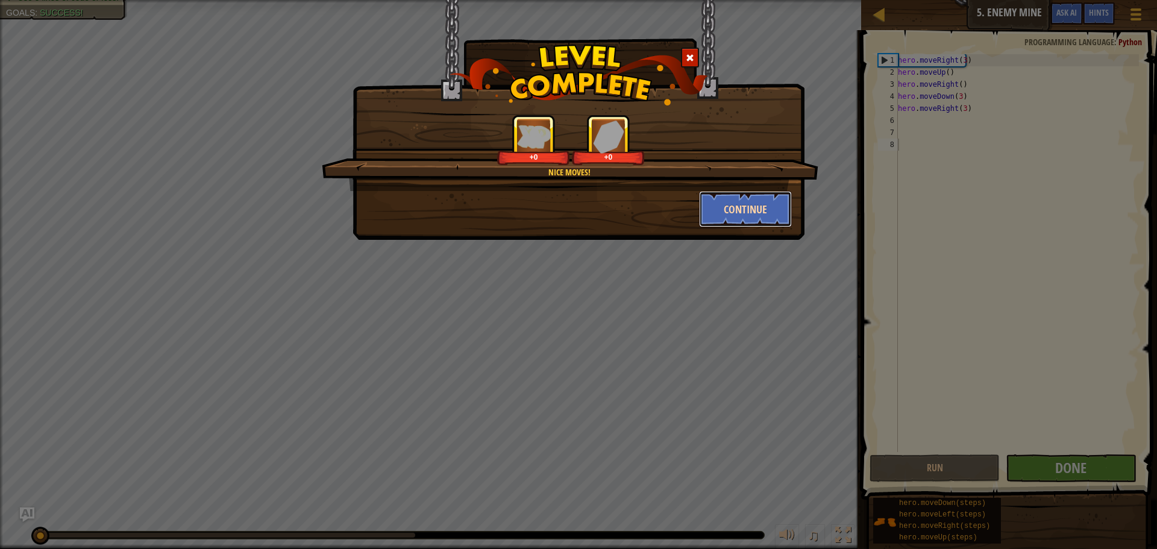
click at [736, 223] on button "Continue" at bounding box center [745, 209] width 93 height 36
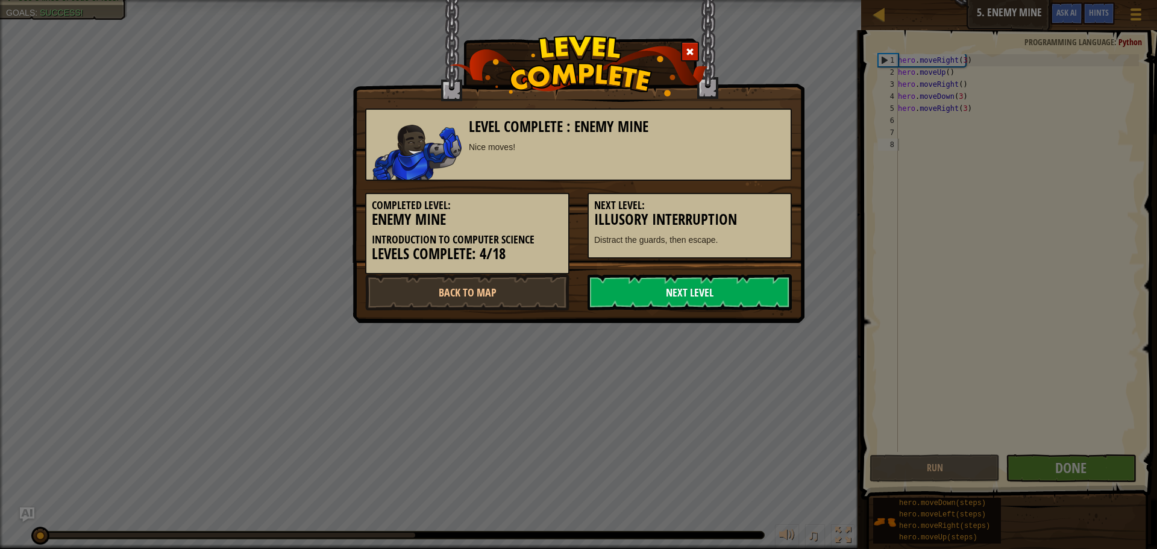
click at [745, 299] on link "Next Level" at bounding box center [689, 292] width 204 height 36
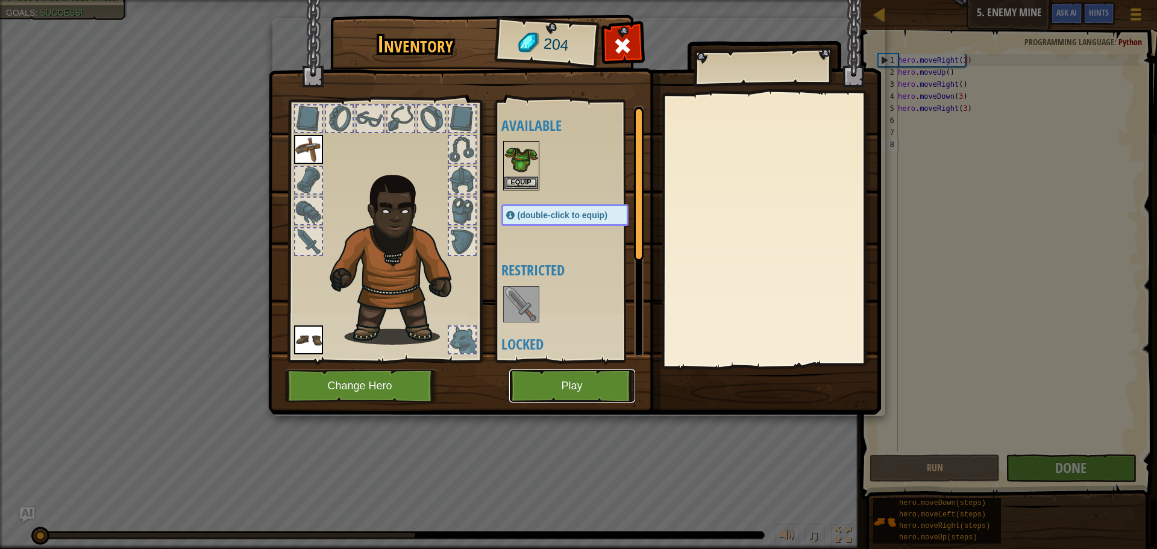
click at [615, 384] on button "Play" at bounding box center [572, 385] width 126 height 33
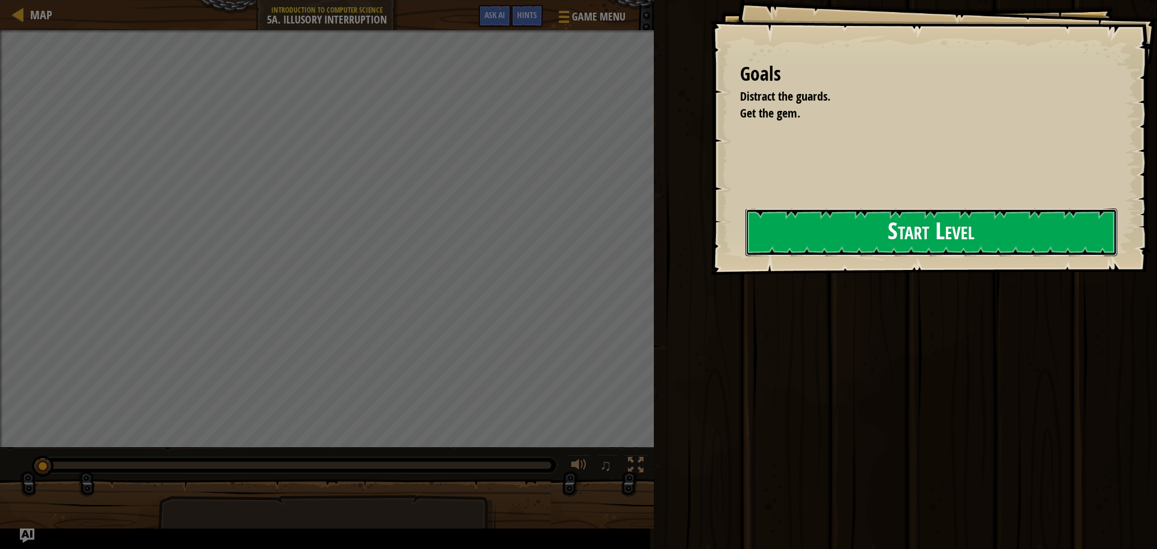
click at [858, 221] on button "Start Level" at bounding box center [931, 232] width 372 height 48
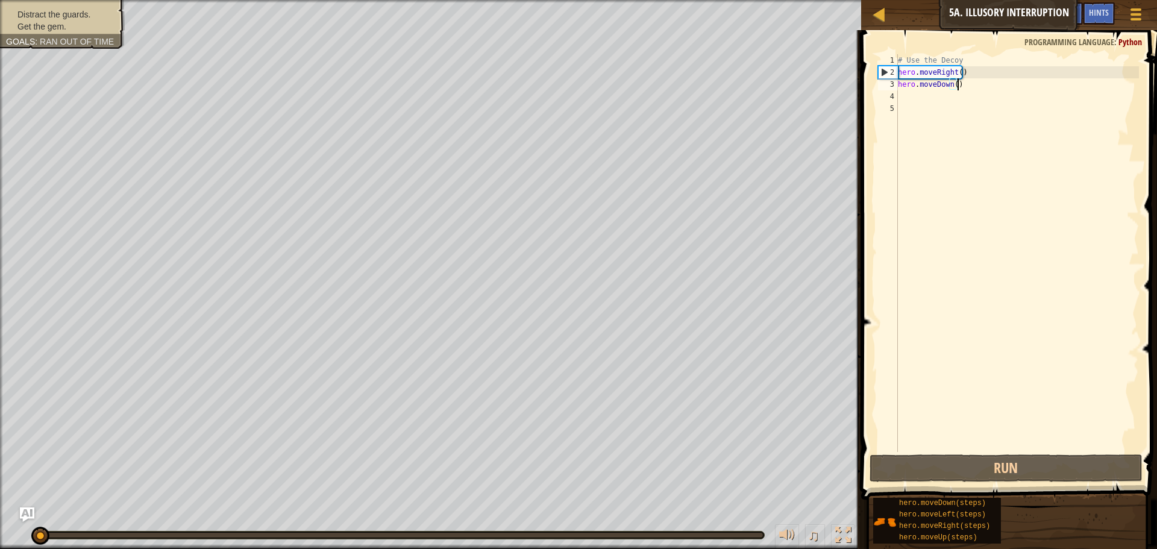
click at [1005, 87] on div "# Use the Decoy hero . moveRight ( ) hero . moveDown ( )" at bounding box center [1016, 265] width 243 height 422
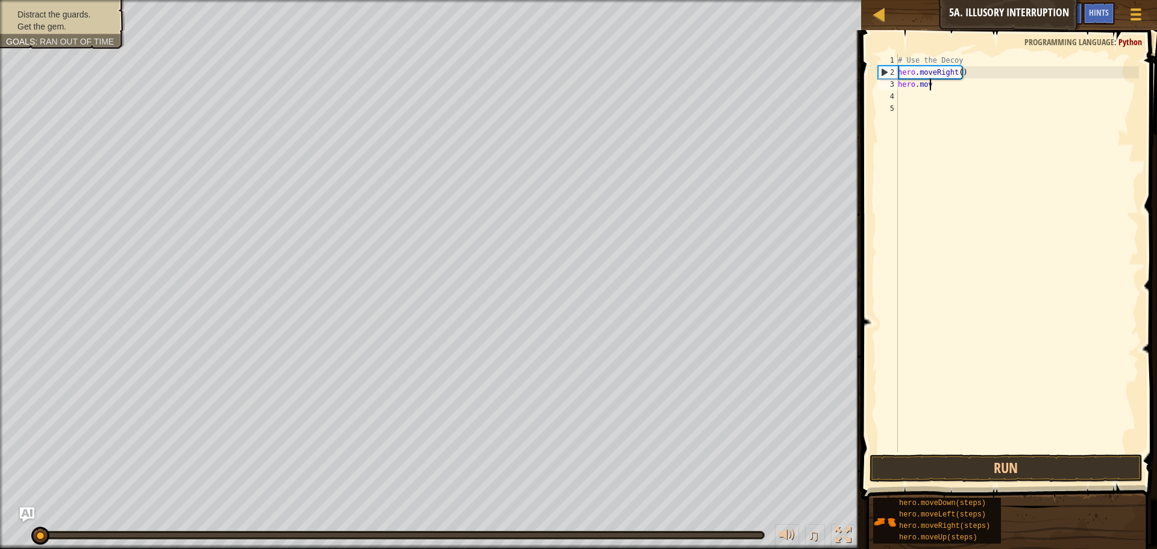
type textarea "h"
type textarea "#"
click at [1054, 466] on button "Run" at bounding box center [1005, 468] width 273 height 28
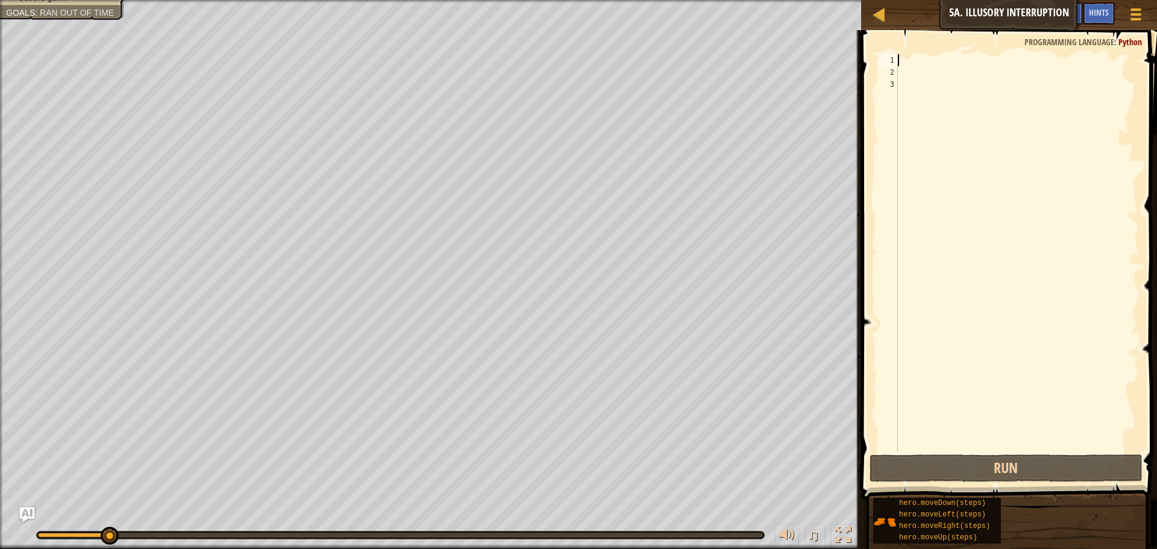
type textarea "m"
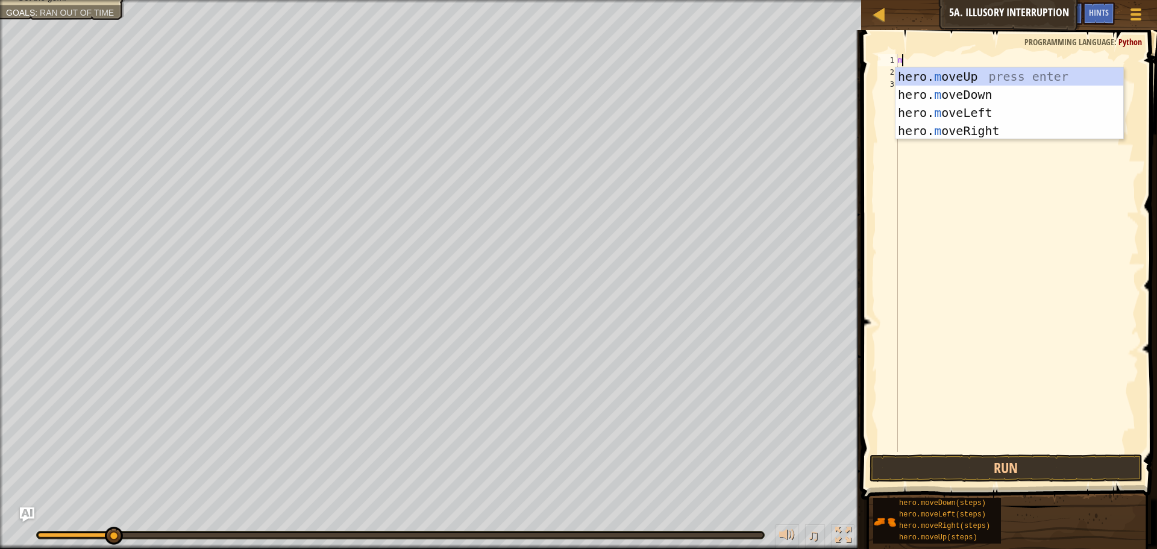
scroll to position [5, 0]
click at [957, 127] on div "hero. m oveUp press enter hero. m oveDown press enter hero. m oveLeft press ent…" at bounding box center [1009, 121] width 228 height 108
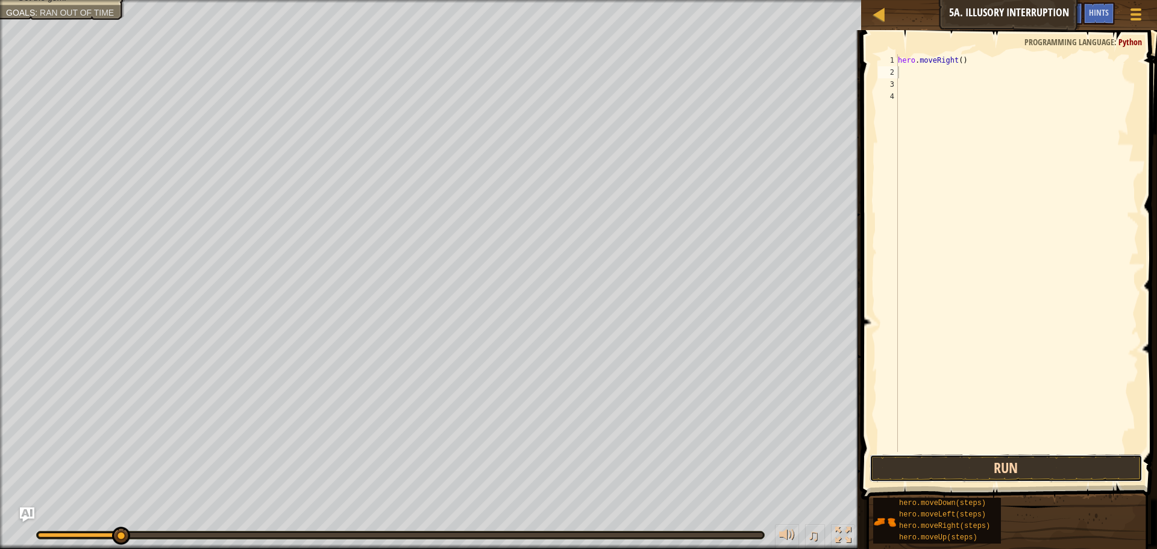
click at [1028, 455] on button "Run" at bounding box center [1005, 468] width 273 height 28
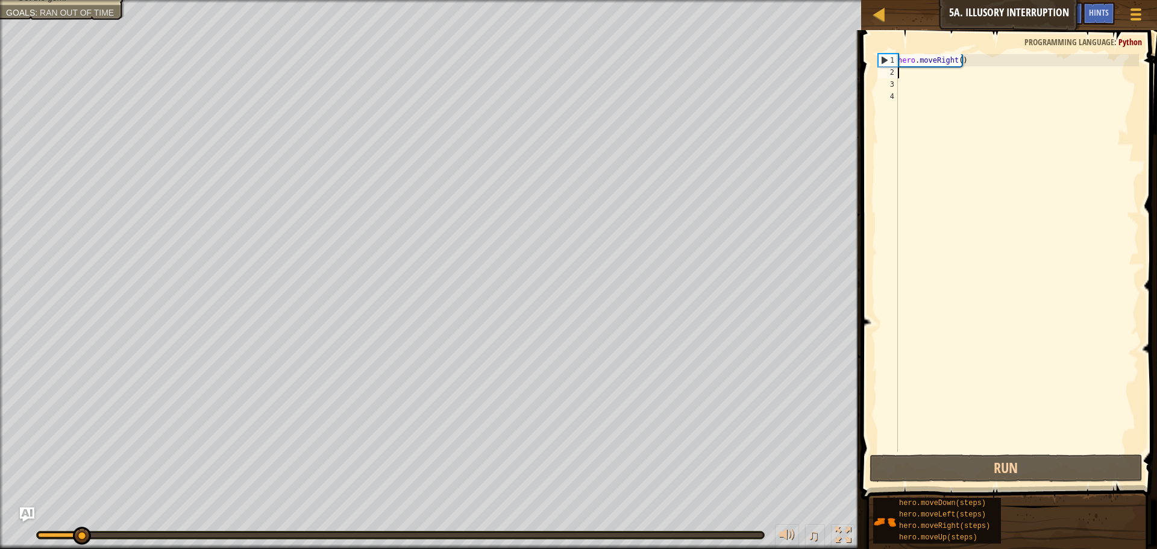
click at [959, 77] on div "hero . moveRight ( )" at bounding box center [1016, 265] width 243 height 422
type textarea "m"
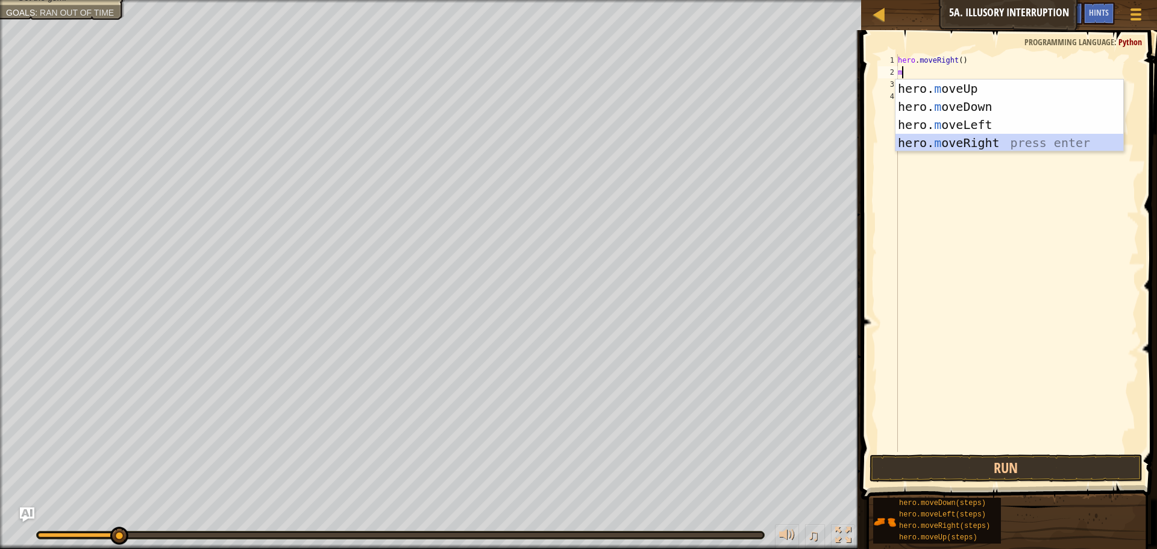
click at [969, 149] on div "hero. m oveUp press enter hero. m oveDown press enter hero. m oveLeft press ent…" at bounding box center [1009, 134] width 228 height 108
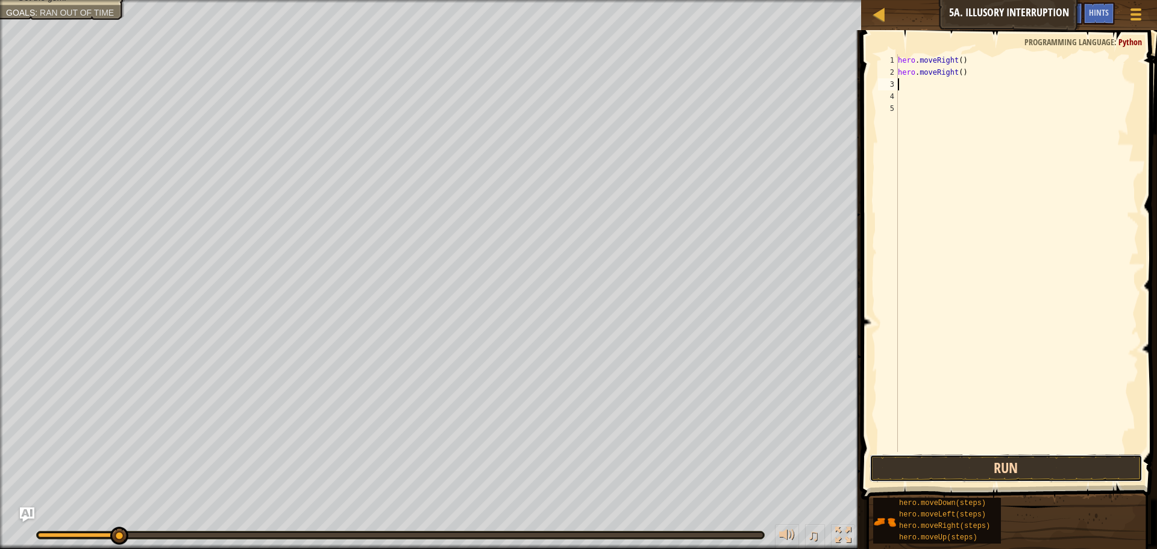
click at [980, 469] on button "Run" at bounding box center [1005, 468] width 273 height 28
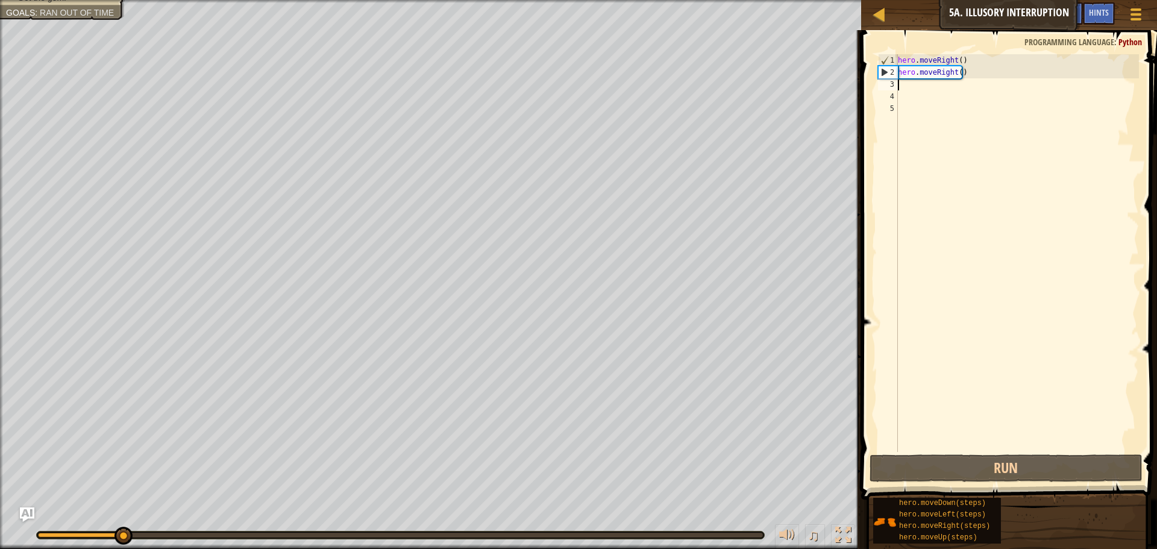
type textarea "m"
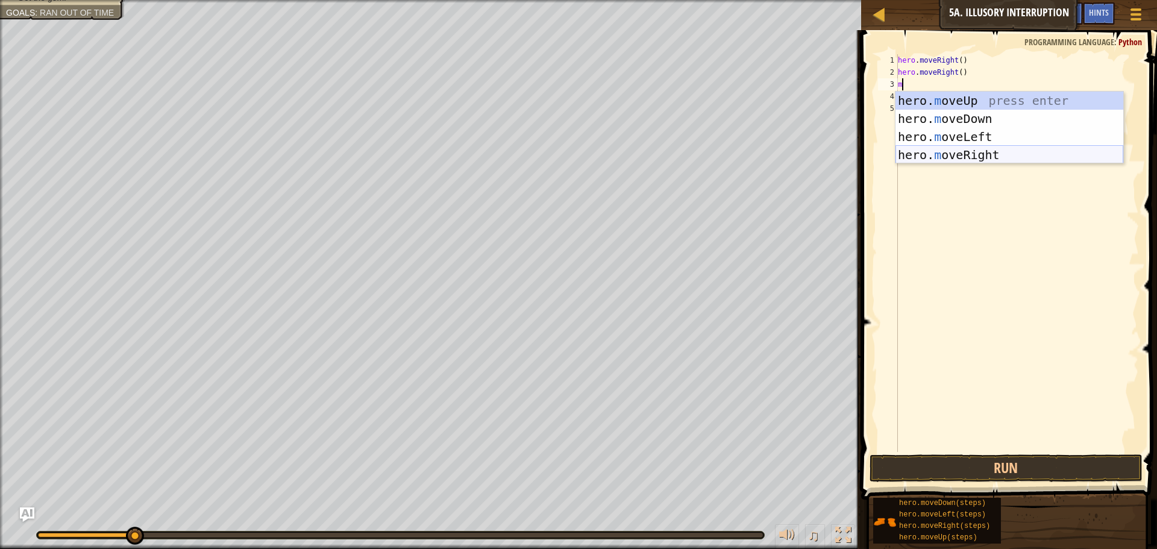
click at [969, 155] on div "hero. m oveUp press enter hero. m oveDown press enter hero. m oveLeft press ent…" at bounding box center [1009, 146] width 228 height 108
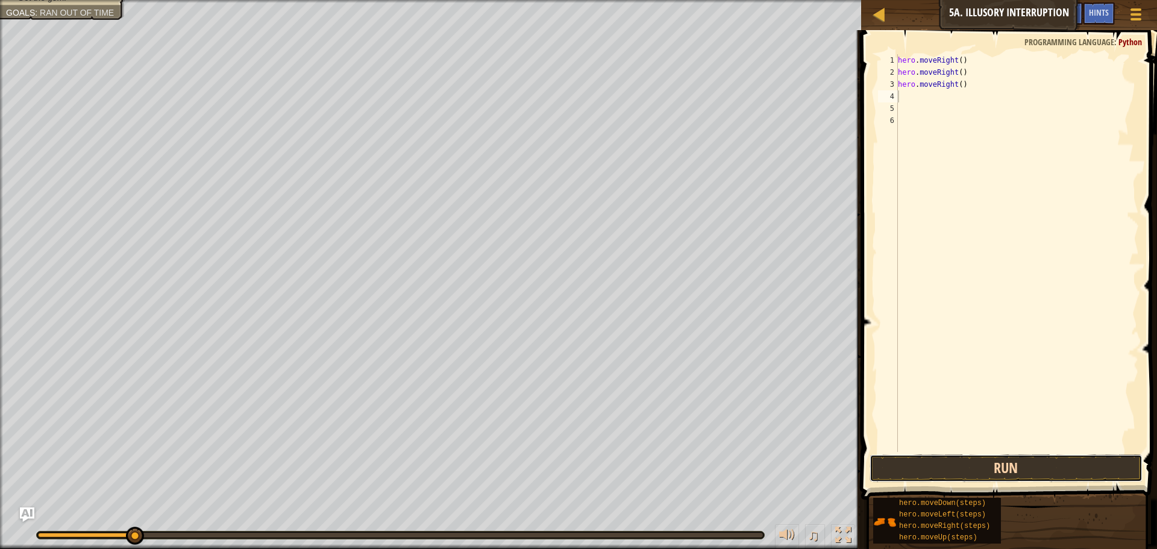
click at [1048, 473] on button "Run" at bounding box center [1005, 468] width 273 height 28
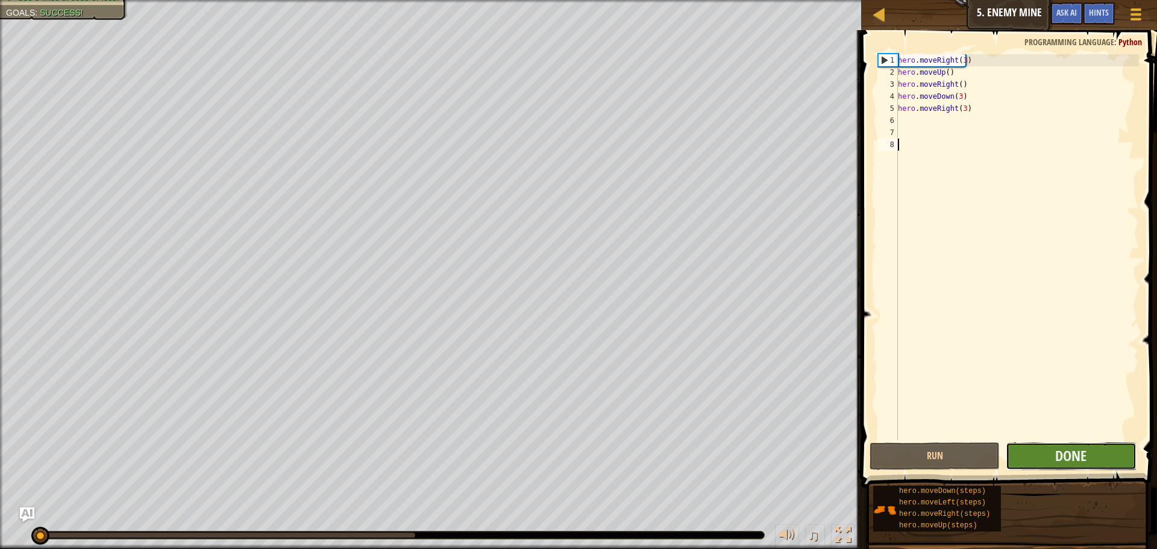
click at [1036, 457] on button "Done" at bounding box center [1070, 456] width 130 height 28
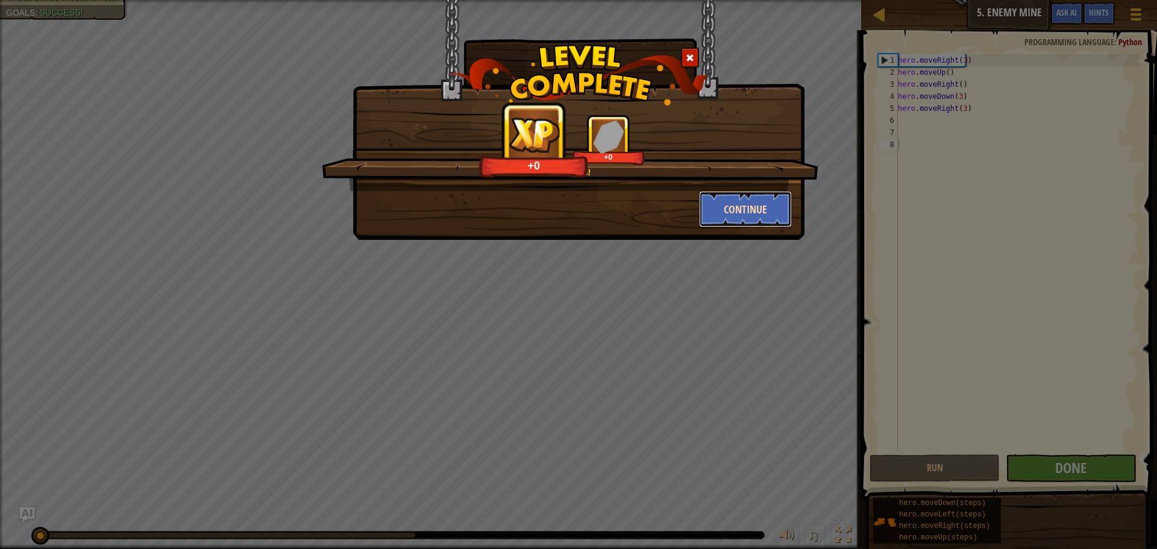
click at [760, 216] on button "Continue" at bounding box center [745, 209] width 93 height 36
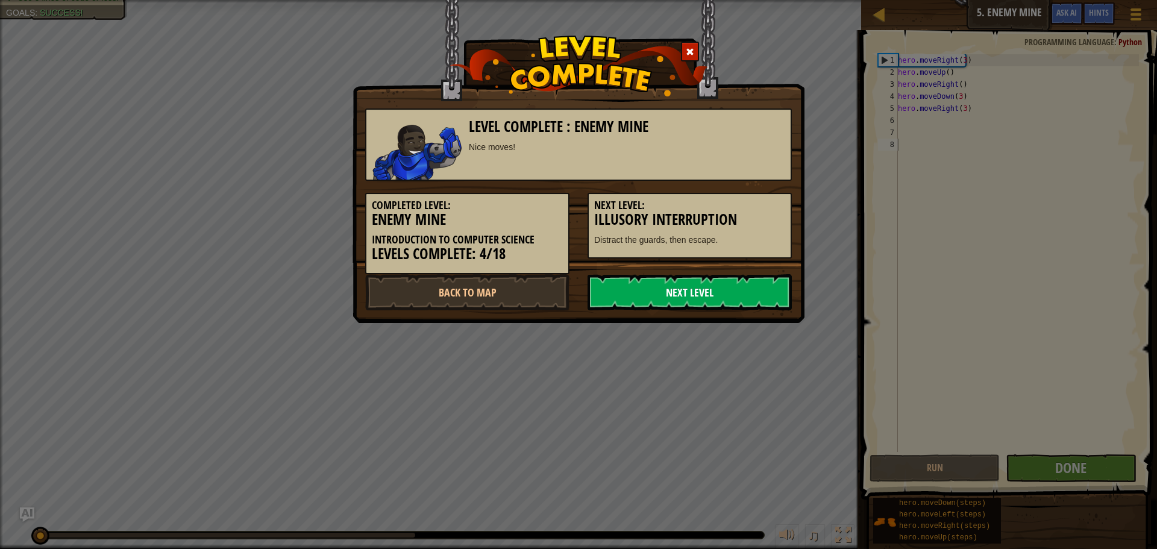
click at [712, 281] on link "Next Level" at bounding box center [689, 292] width 204 height 36
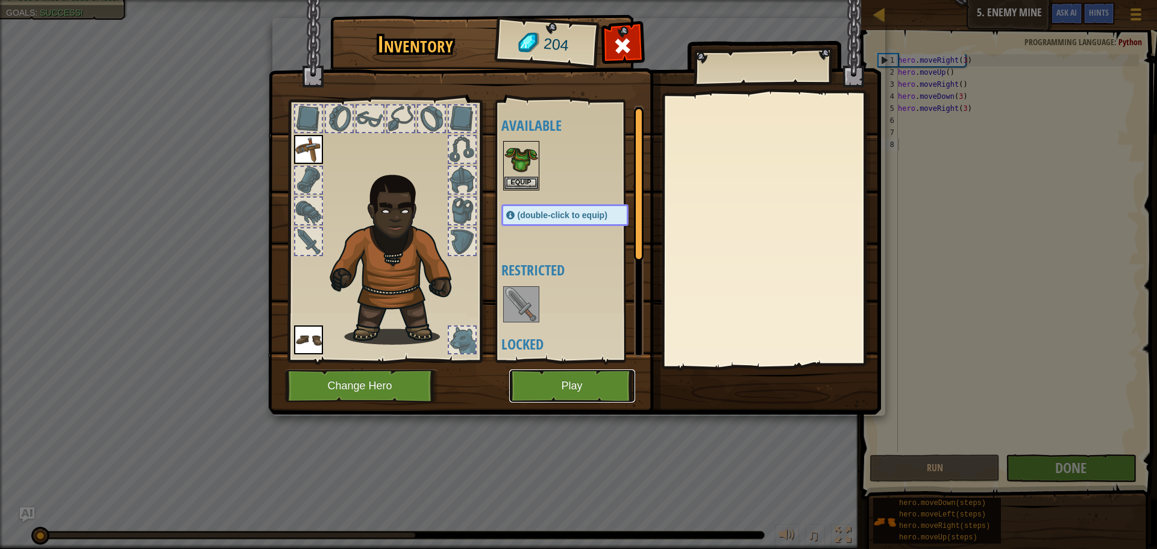
click at [608, 391] on button "Play" at bounding box center [572, 385] width 126 height 33
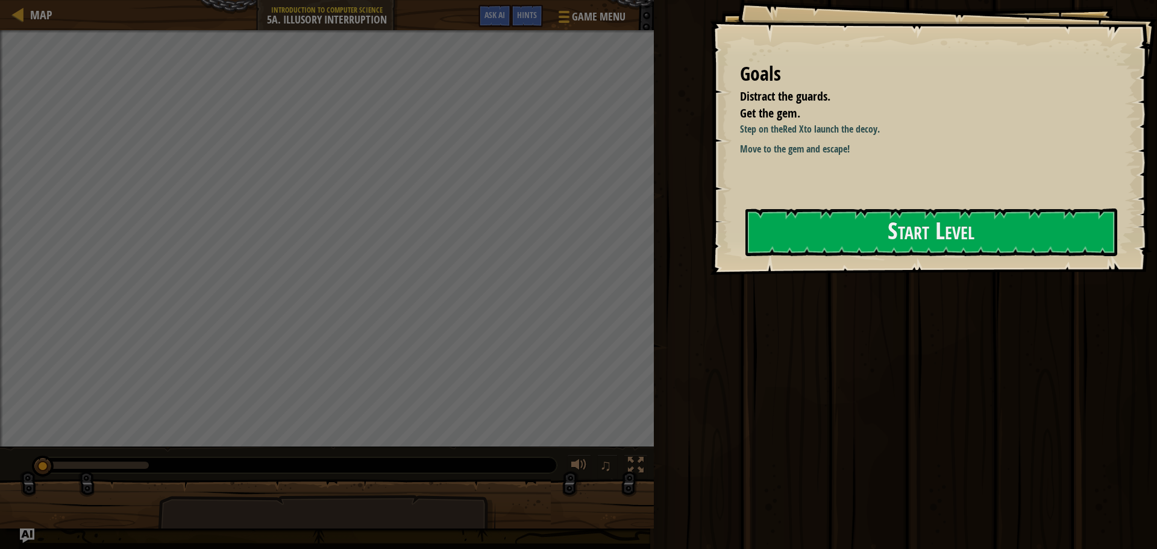
click at [808, 259] on div "Goals Distract the guards. Get the gem. Step on the Red X to launch the decoy. …" at bounding box center [933, 137] width 447 height 275
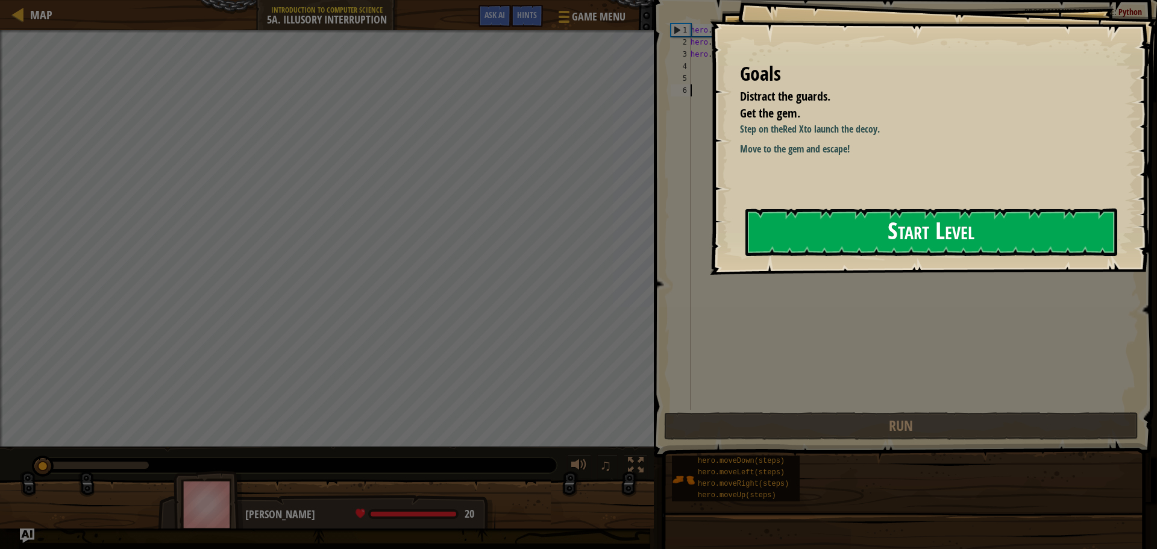
click at [825, 240] on button "Start Level" at bounding box center [931, 232] width 372 height 48
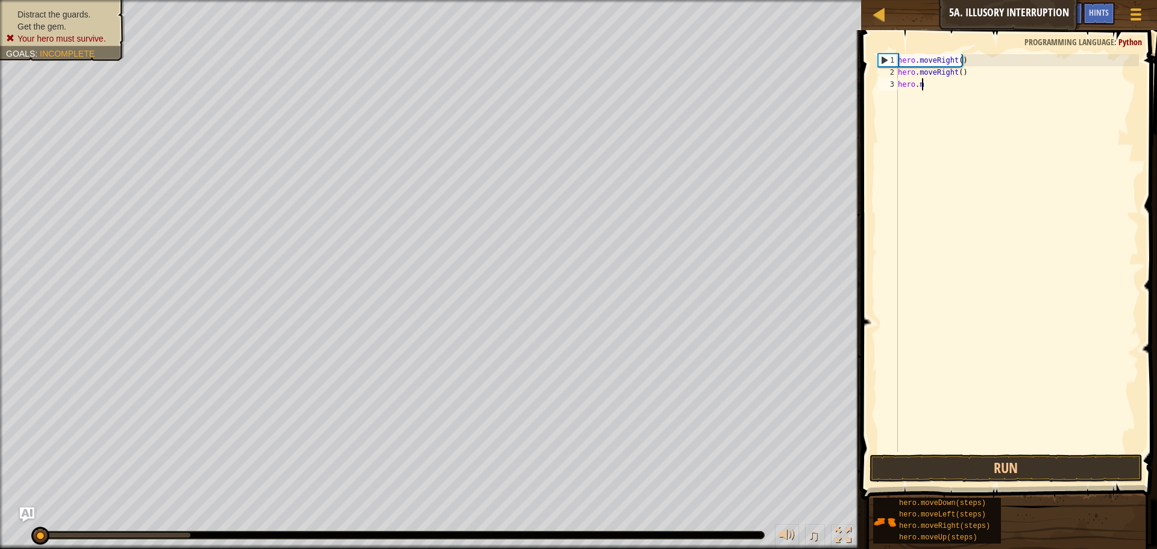
type textarea "h"
click at [972, 466] on button "Run" at bounding box center [1005, 468] width 273 height 28
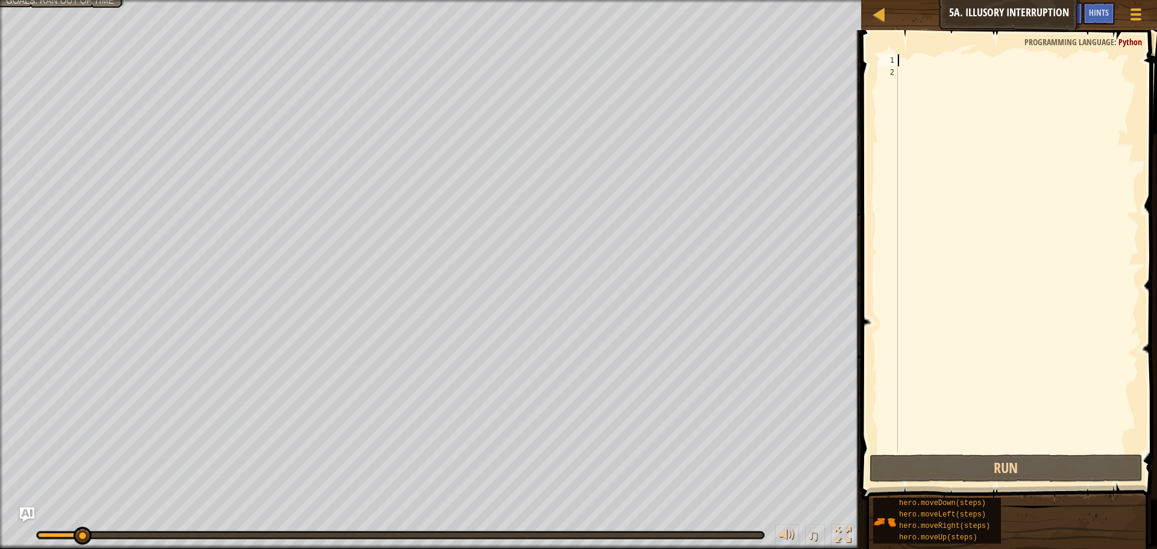
type textarea "m"
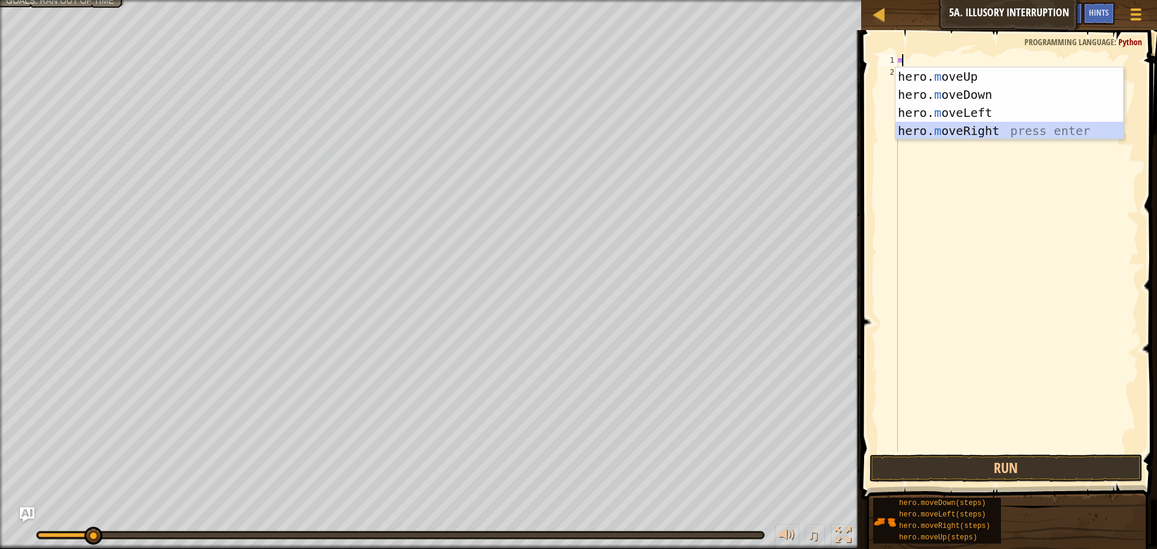
click at [978, 134] on div "hero. m oveUp press enter hero. m oveDown press enter hero. m oveLeft press ent…" at bounding box center [1009, 121] width 228 height 108
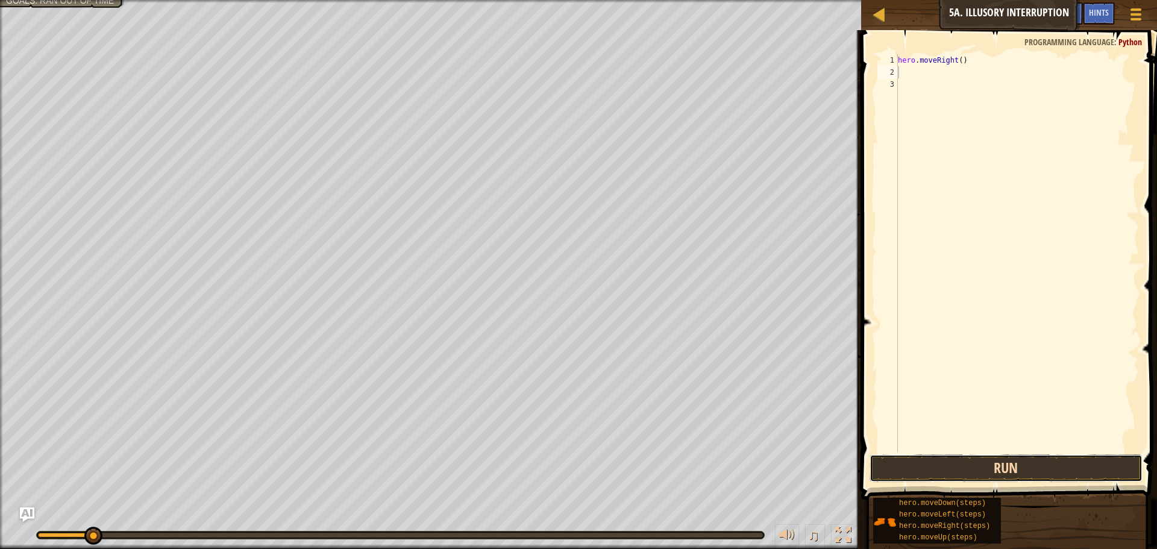
click at [998, 470] on button "Run" at bounding box center [1005, 468] width 273 height 28
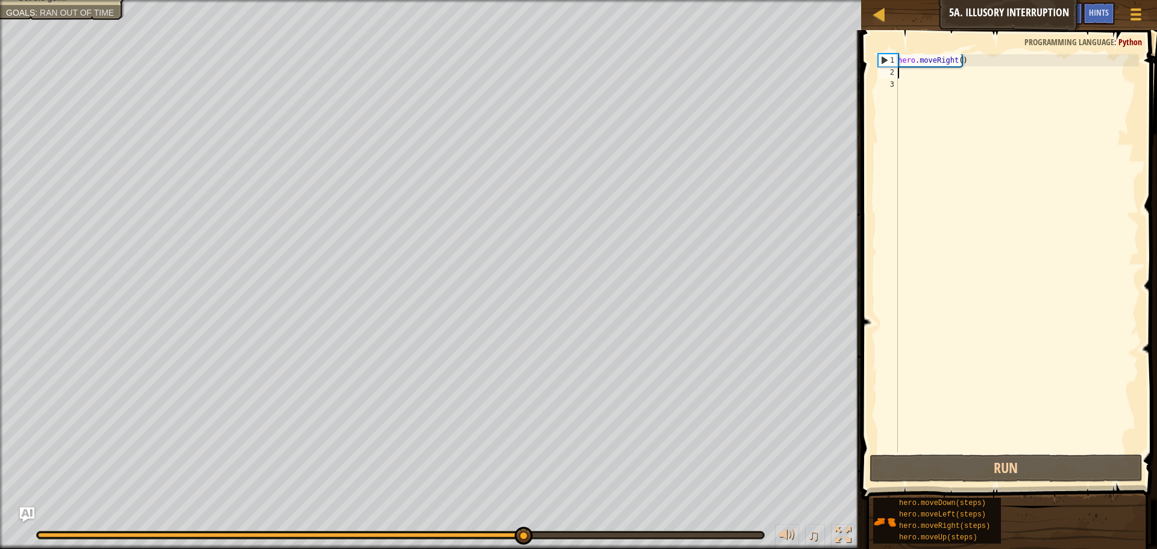
click at [921, 70] on div "hero . moveRight ( )" at bounding box center [1016, 265] width 243 height 422
type textarea "m"
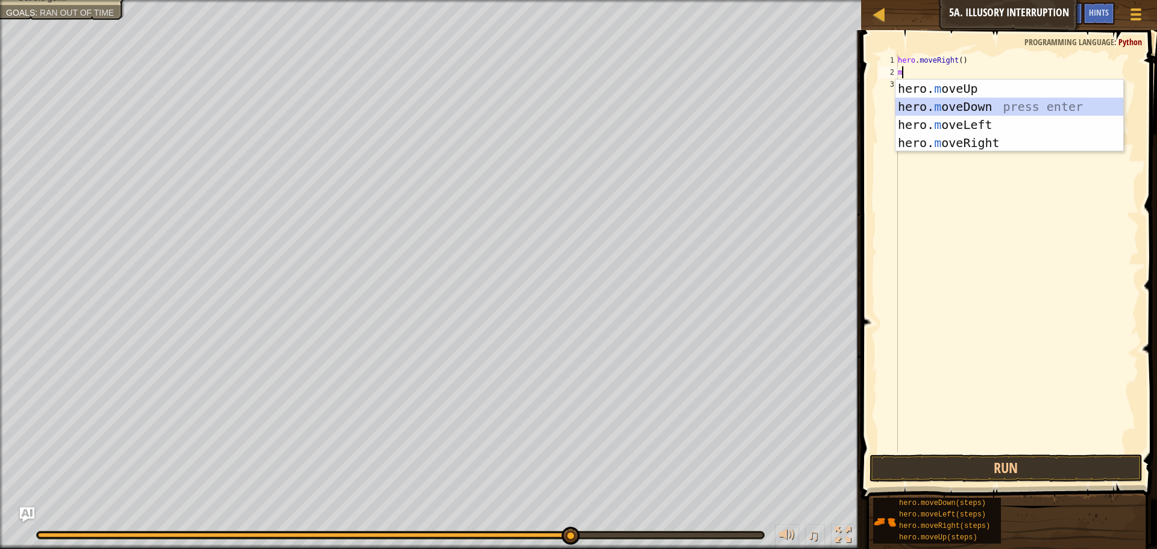
click at [920, 107] on div "hero. m oveUp press enter hero. m oveDown press enter hero. m oveLeft press ent…" at bounding box center [1009, 134] width 228 height 108
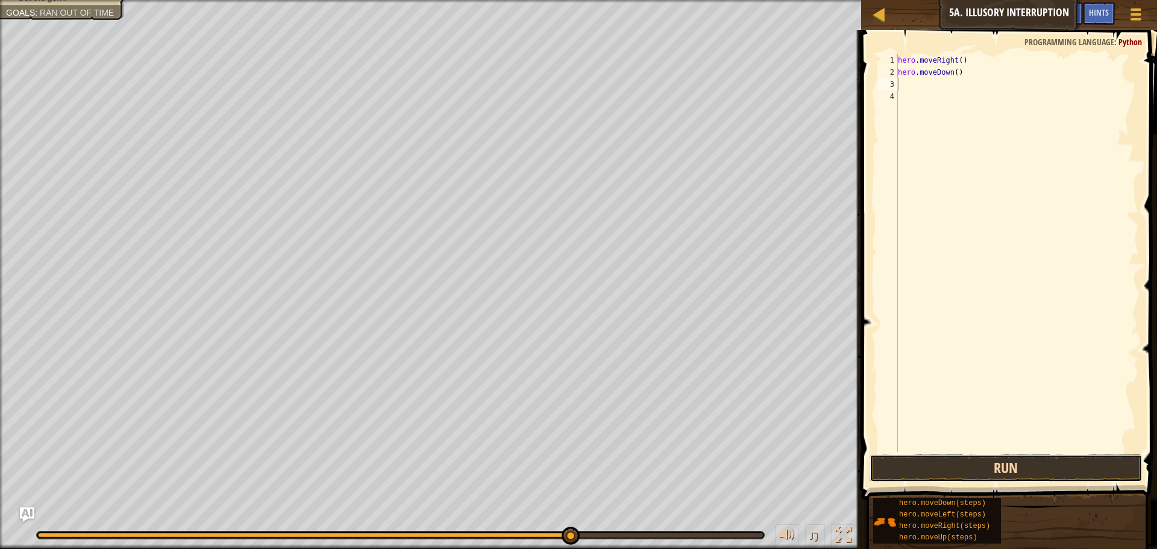
click at [1039, 463] on button "Run" at bounding box center [1005, 468] width 273 height 28
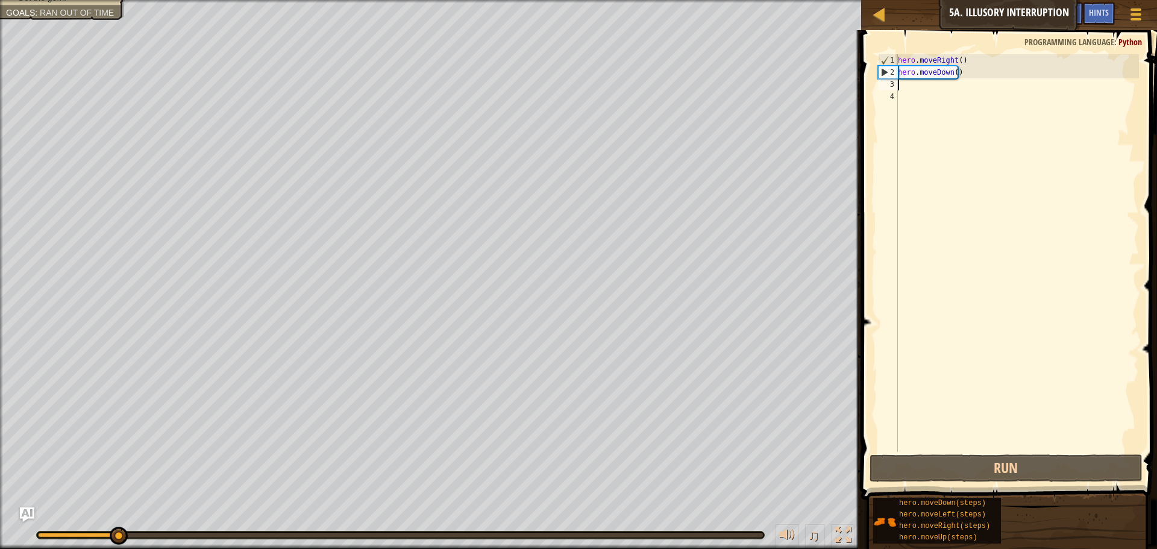
type textarea "m"
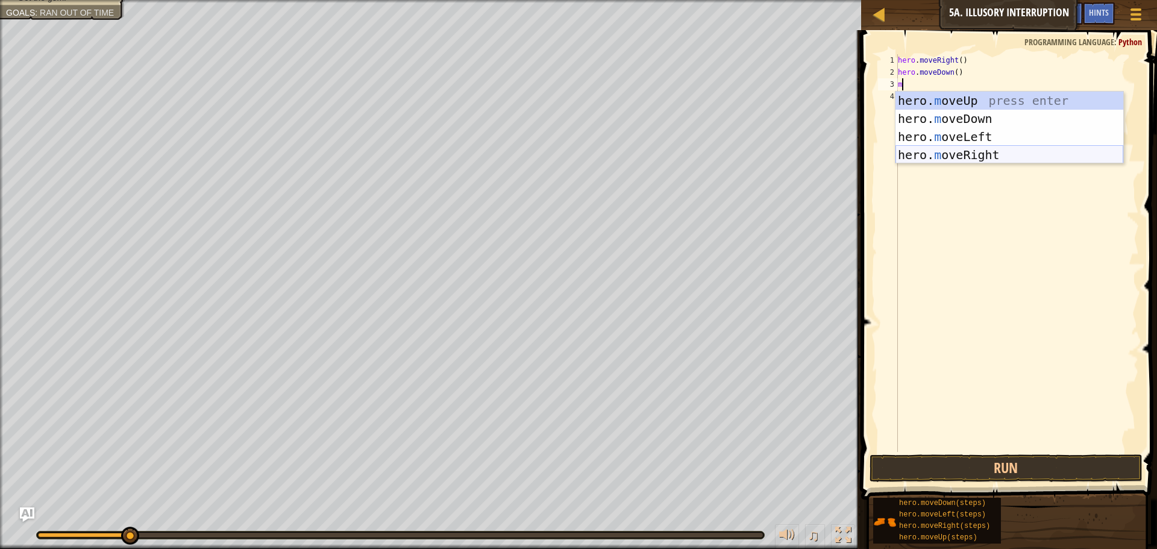
click at [982, 160] on div "hero. m oveUp press enter hero. m oveDown press enter hero. m oveLeft press ent…" at bounding box center [1009, 146] width 228 height 108
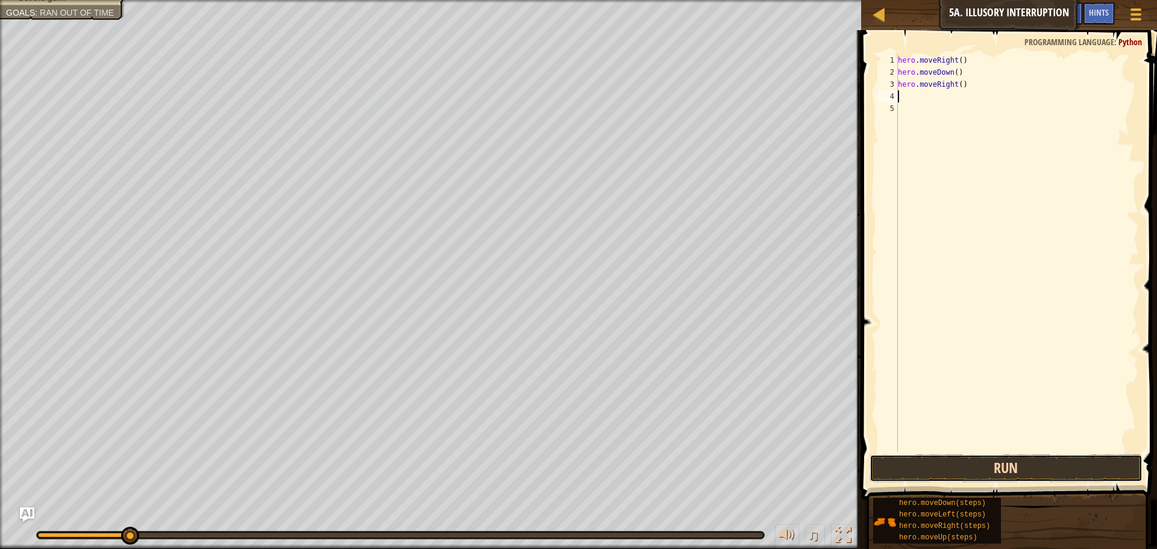
click at [943, 470] on button "Run" at bounding box center [1005, 468] width 273 height 28
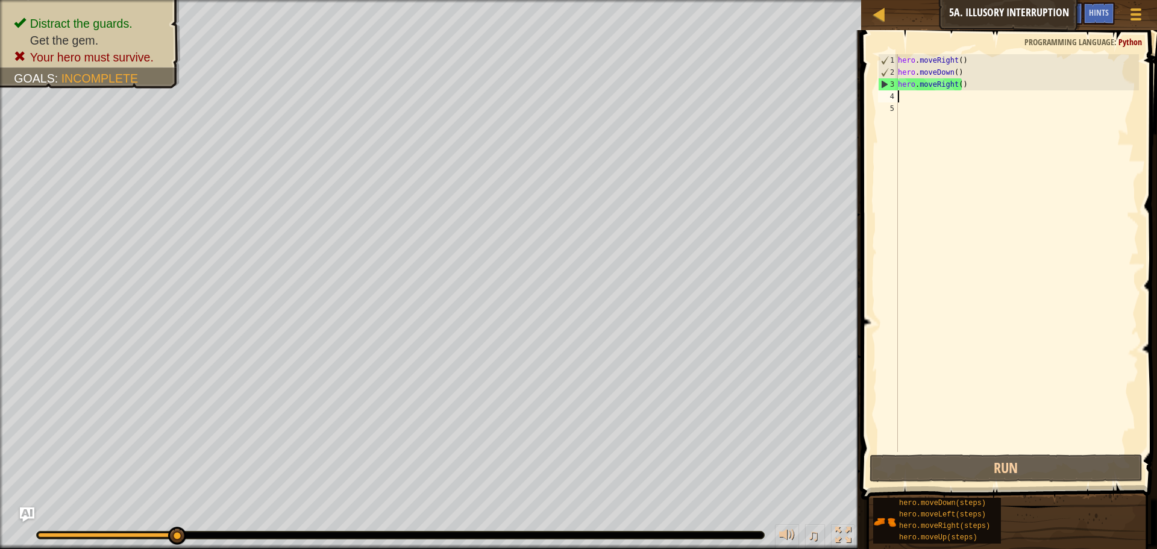
type textarea "m"
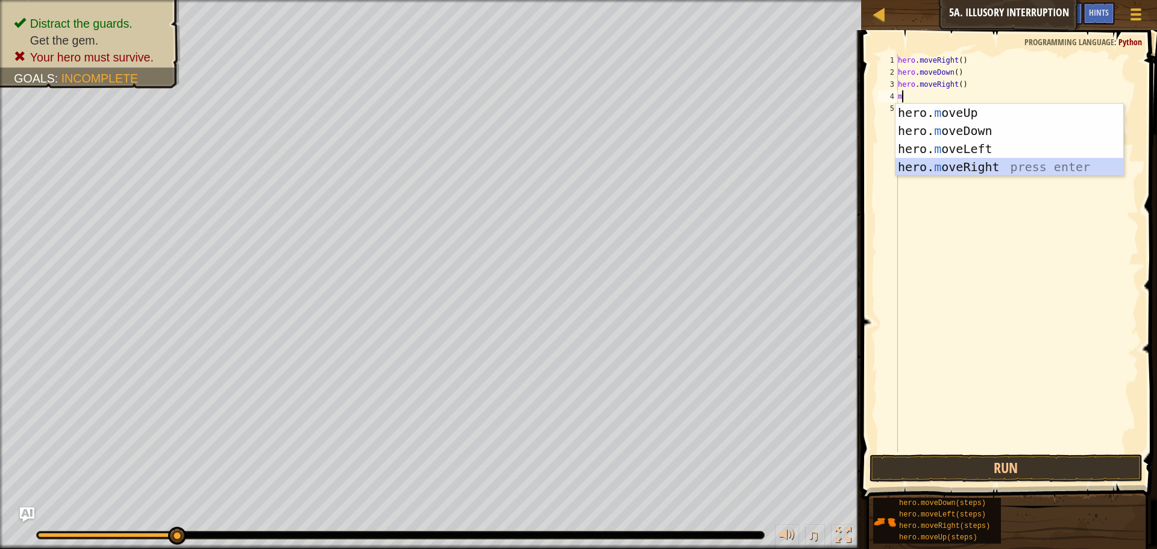
click at [921, 174] on div "hero. m oveUp press enter hero. m oveDown press enter hero. m oveLeft press ent…" at bounding box center [1009, 158] width 228 height 108
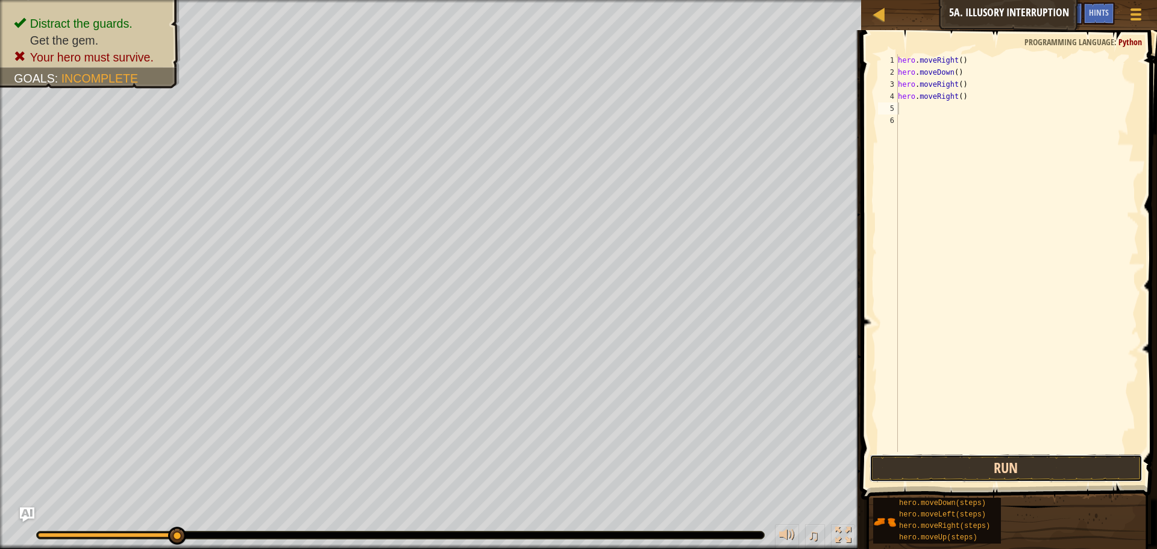
click at [1003, 469] on button "Run" at bounding box center [1005, 468] width 273 height 28
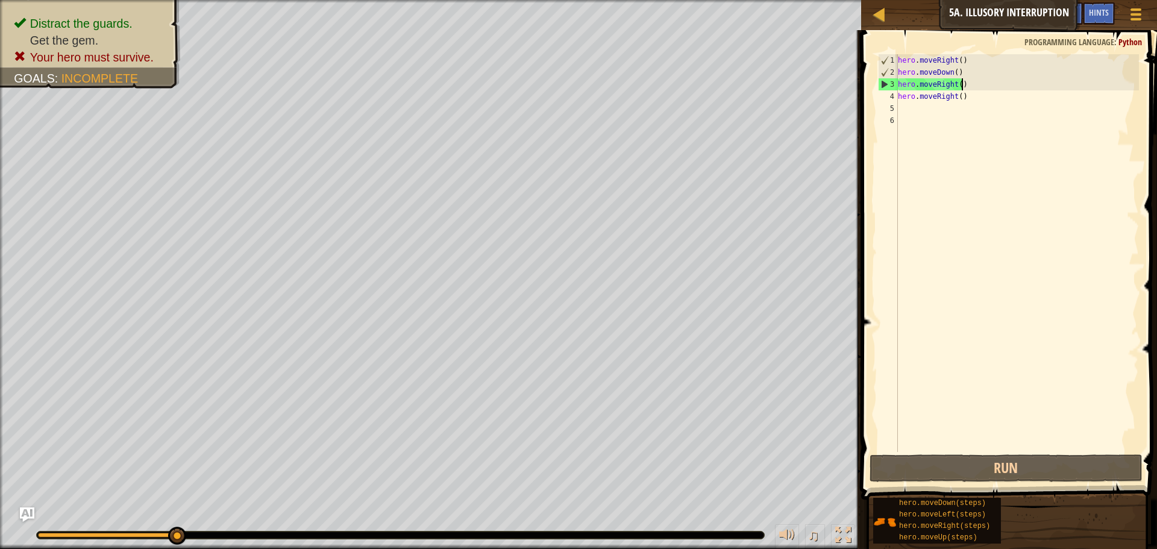
click at [979, 80] on div "hero . moveRight ( ) hero . moveDown ( ) hero . moveRight ( ) hero . moveRight …" at bounding box center [1016, 265] width 243 height 422
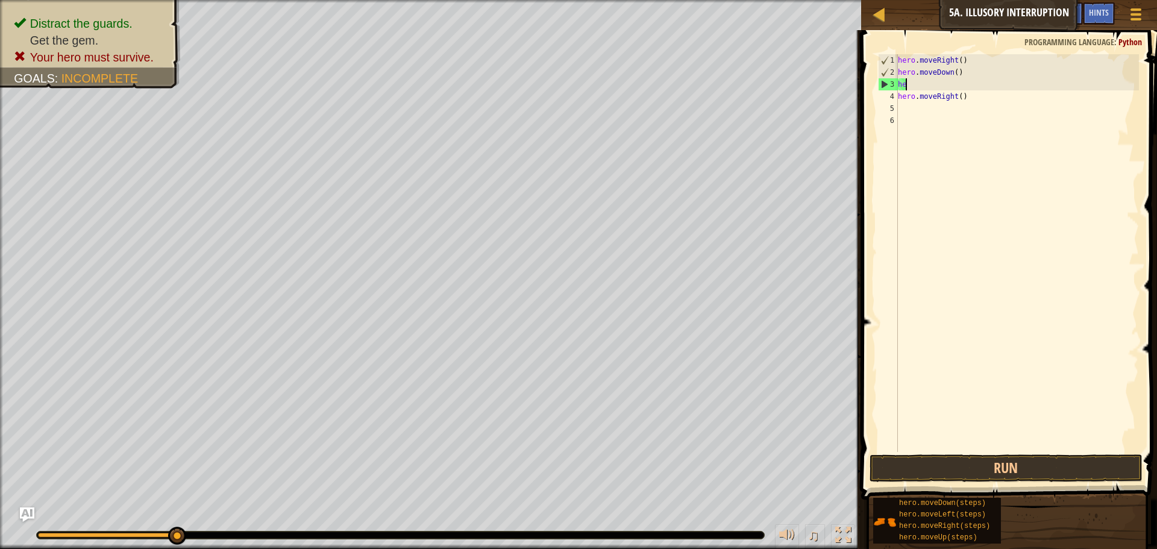
type textarea "h"
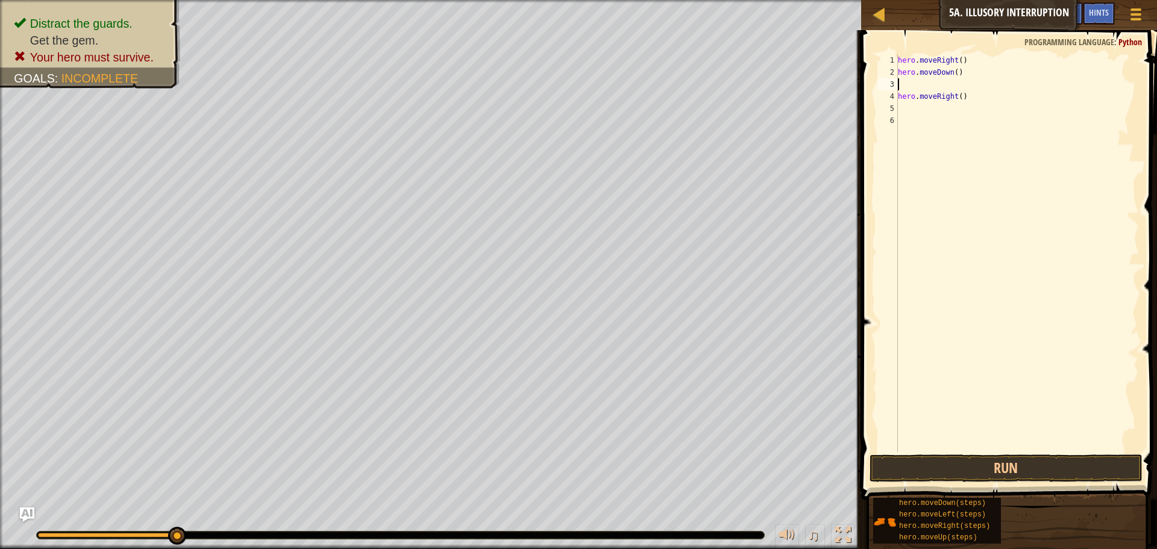
type textarea "hero.moveDown()"
click at [969, 90] on div "hero . moveRight ( ) hero . moveDown ( ) hero . moveRight ( )" at bounding box center [1016, 265] width 243 height 422
type textarea "h"
type textarea "m"
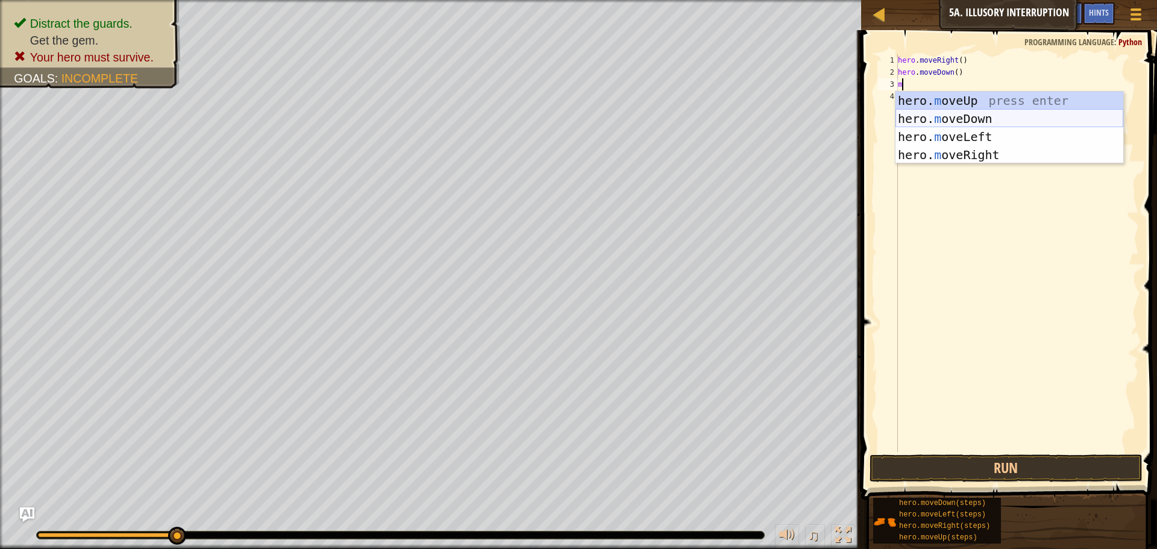
click at [968, 120] on div "hero. m oveUp press enter hero. m oveDown press enter hero. m oveLeft press ent…" at bounding box center [1009, 146] width 228 height 108
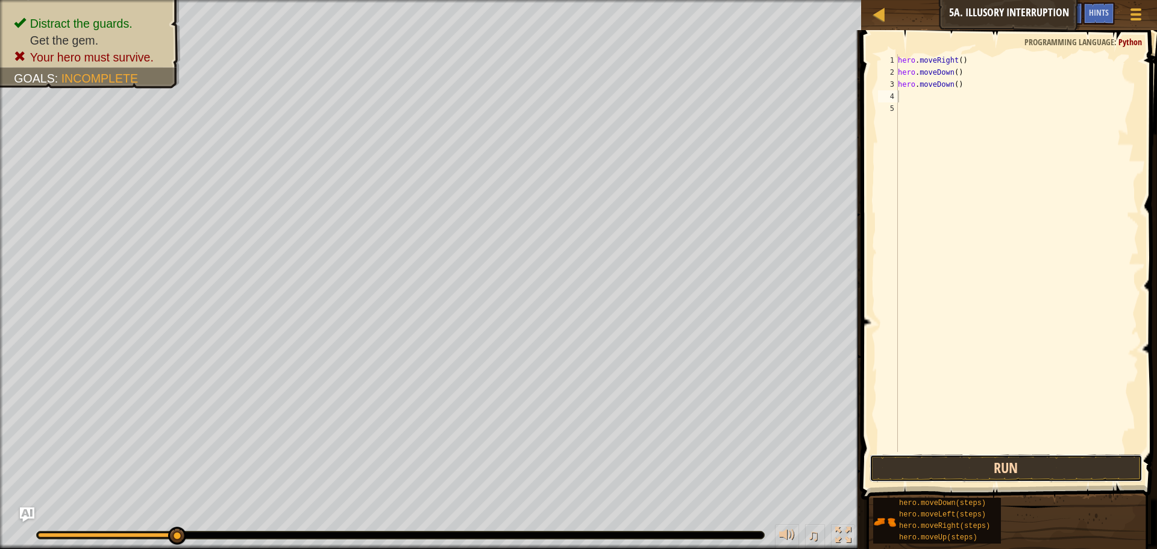
click at [1022, 467] on button "Run" at bounding box center [1005, 468] width 273 height 28
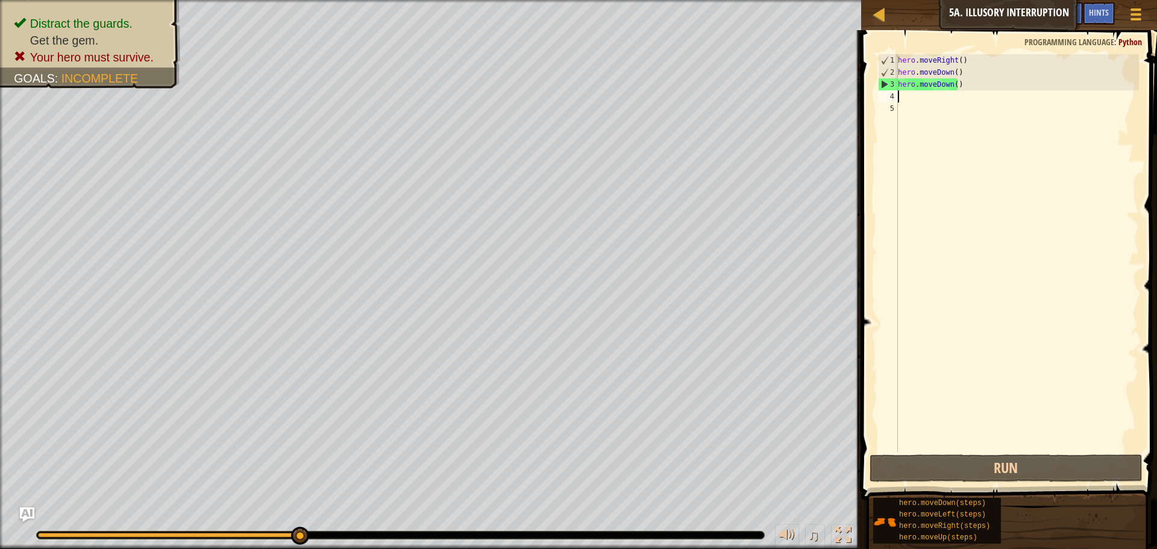
type textarea "m"
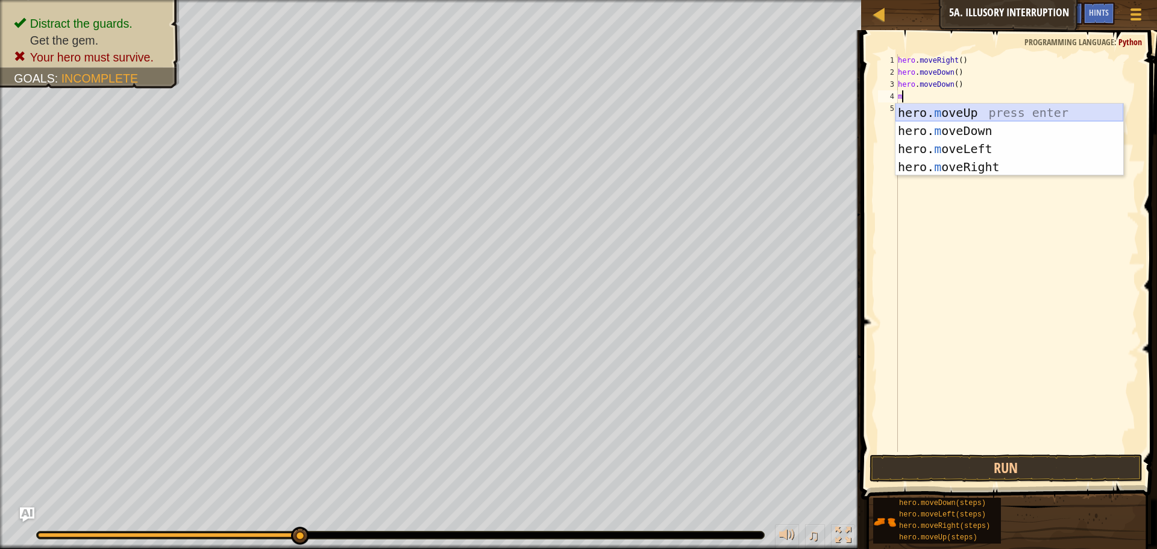
click at [966, 118] on div "hero. m oveUp press enter hero. m oveDown press enter hero. m oveLeft press ent…" at bounding box center [1009, 158] width 228 height 108
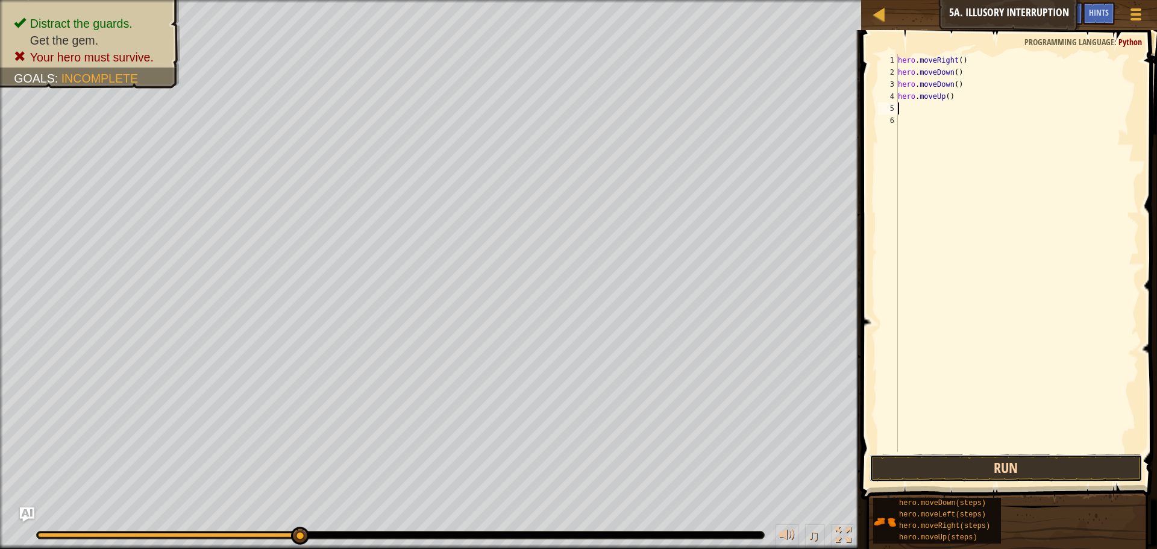
click at [1070, 476] on button "Run" at bounding box center [1005, 468] width 273 height 28
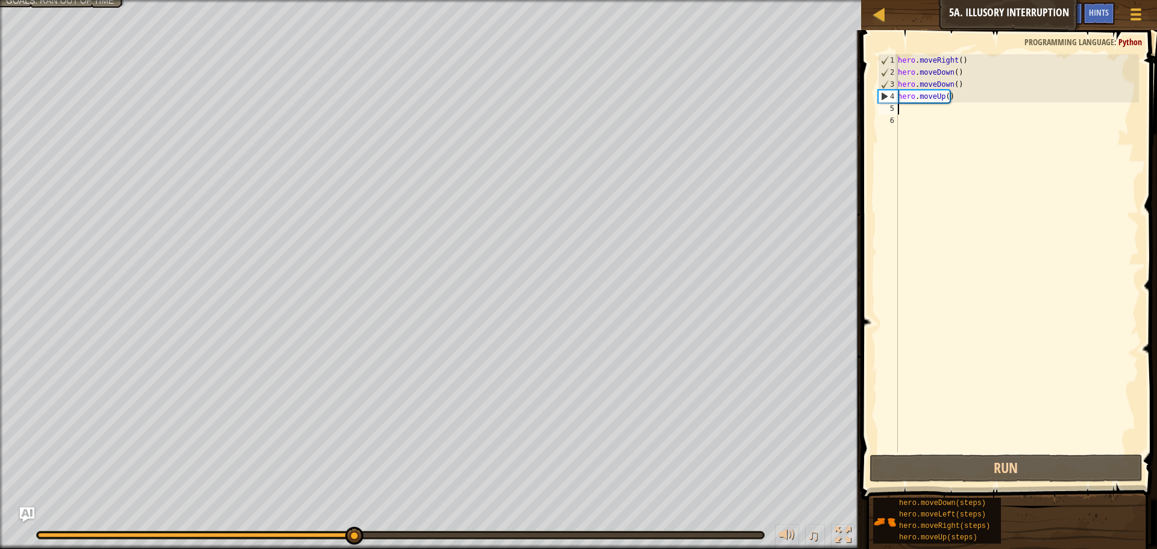
click at [923, 113] on div "hero . moveRight ( ) hero . moveDown ( ) hero . moveDown ( ) hero . moveUp ( )" at bounding box center [1016, 265] width 243 height 422
type textarea "m"
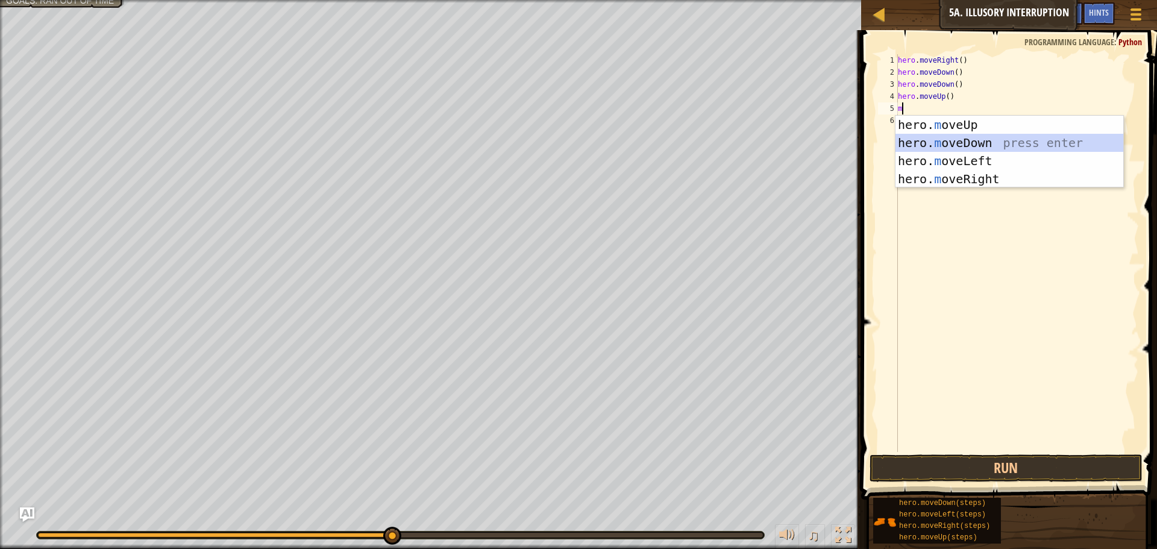
click at [937, 139] on div "hero. m oveUp press enter hero. m oveDown press enter hero. m oveLeft press ent…" at bounding box center [1009, 170] width 228 height 108
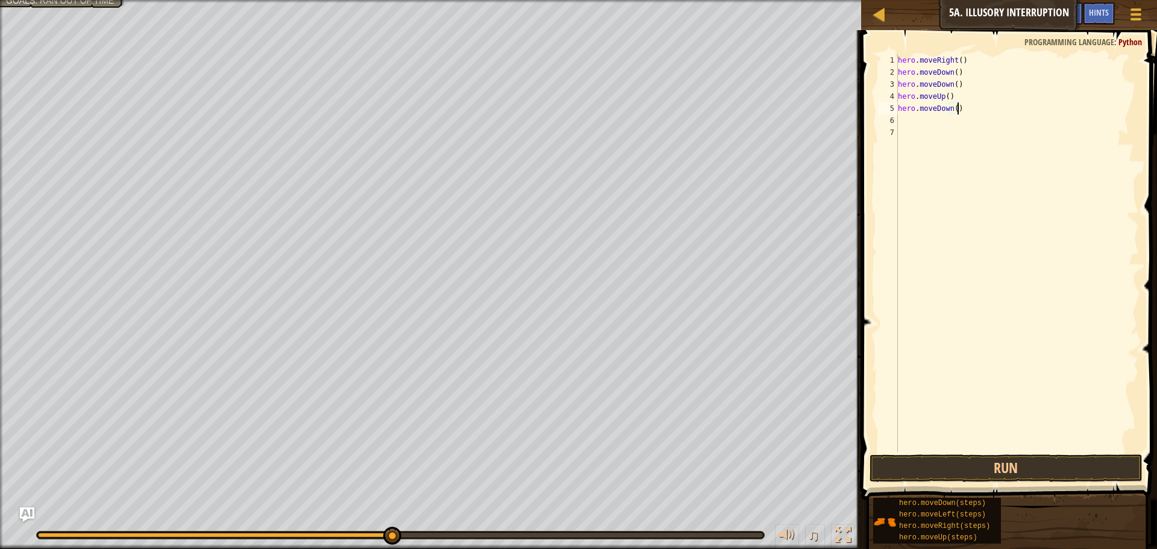
click at [995, 114] on div "hero . moveRight ( ) hero . moveDown ( ) hero . moveDown ( ) hero . moveUp ( ) …" at bounding box center [1016, 265] width 243 height 422
type textarea "h"
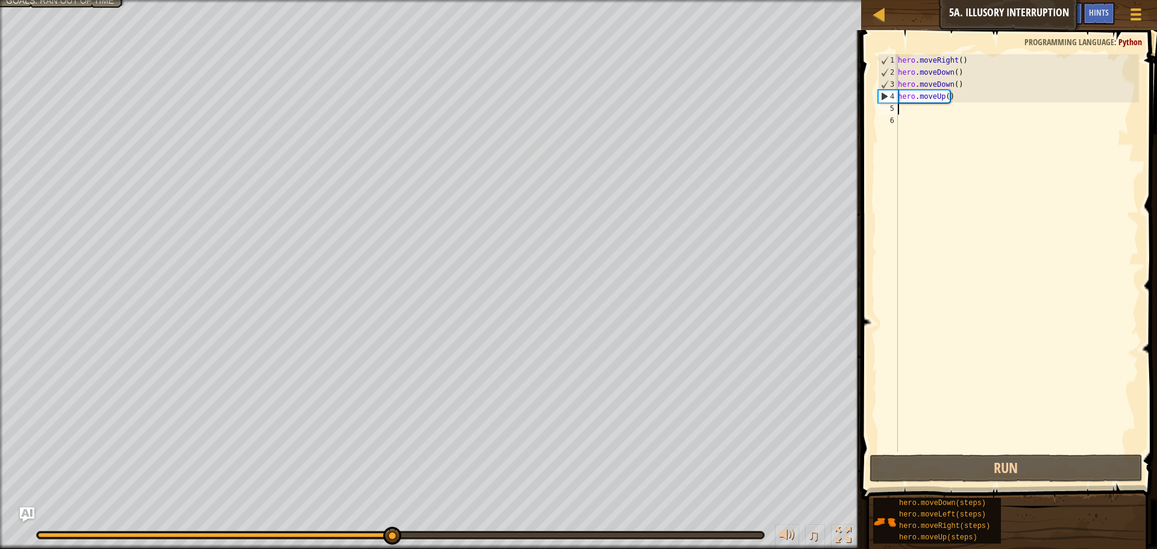
type textarea "m"
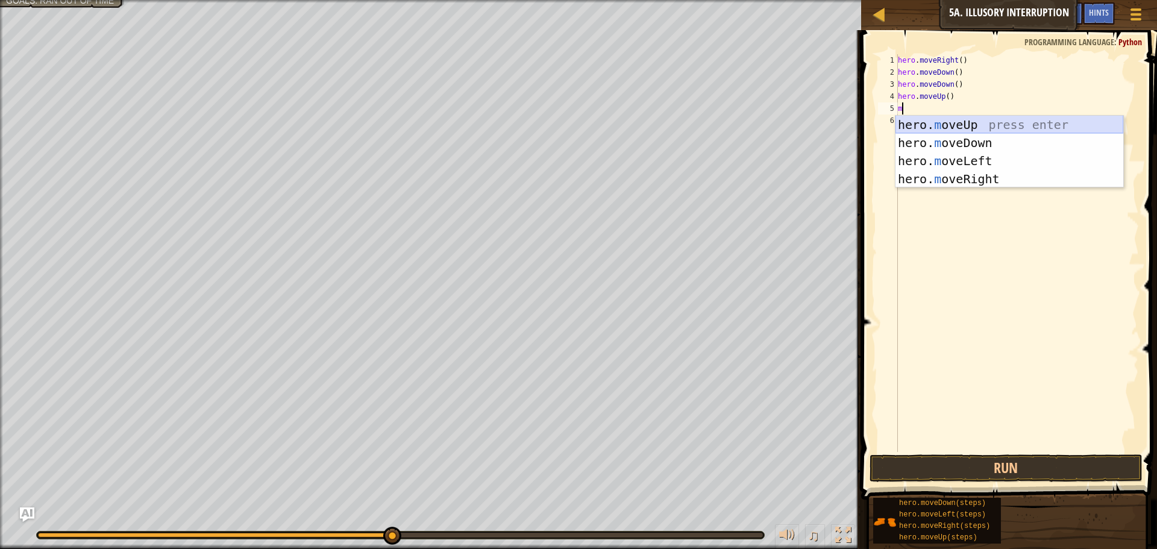
click at [964, 120] on div "hero. m oveUp press enter hero. m oveDown press enter hero. m oveLeft press ent…" at bounding box center [1009, 170] width 228 height 108
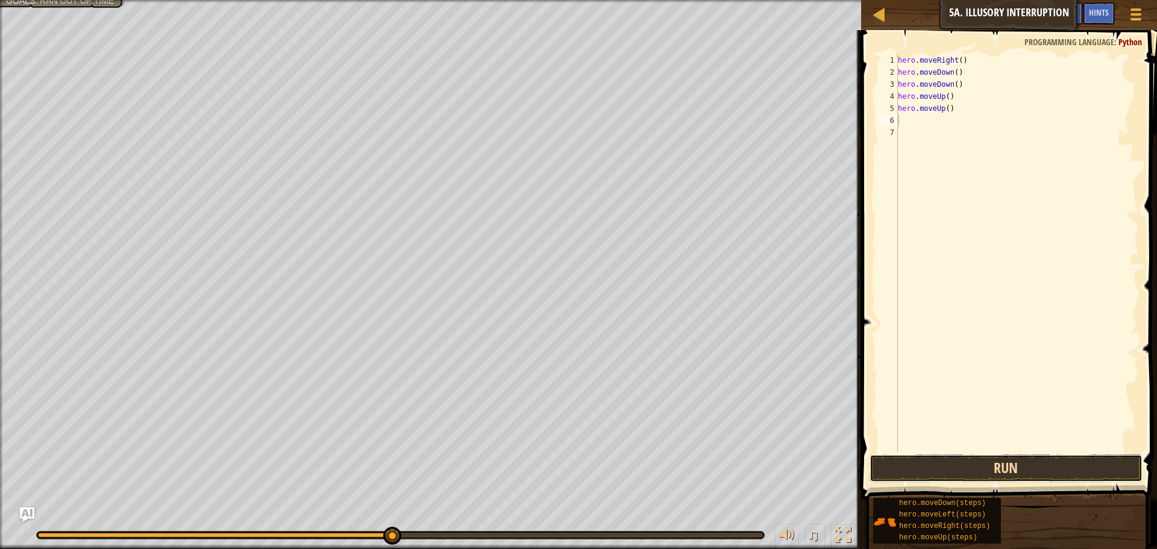
click at [996, 468] on button "Run" at bounding box center [1005, 468] width 273 height 28
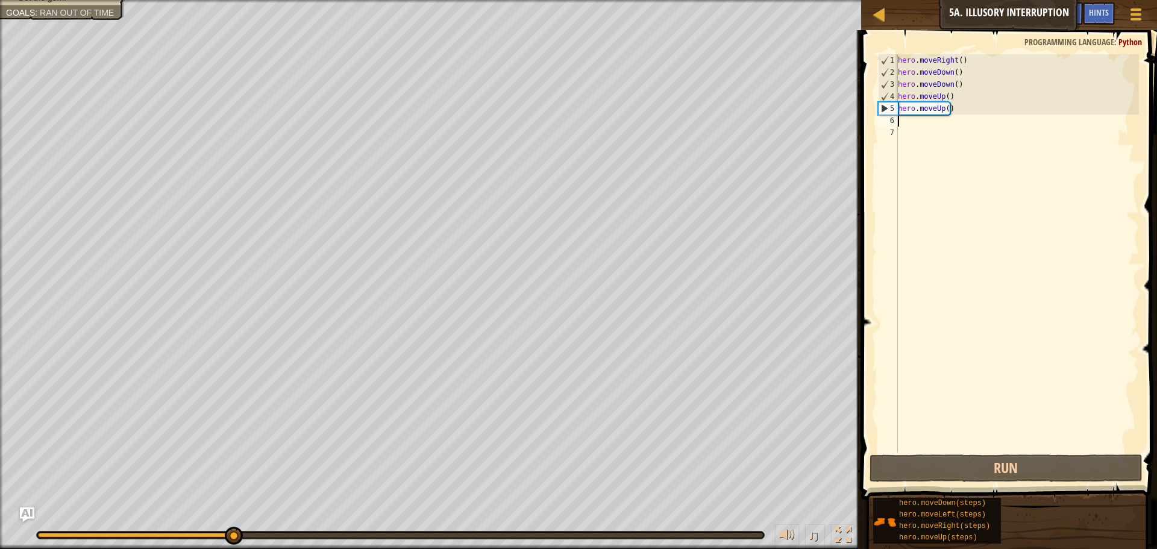
click at [969, 129] on div "hero . moveRight ( ) hero . moveDown ( ) hero . moveDown ( ) hero . moveUp ( ) …" at bounding box center [1016, 265] width 243 height 422
type textarea "m"
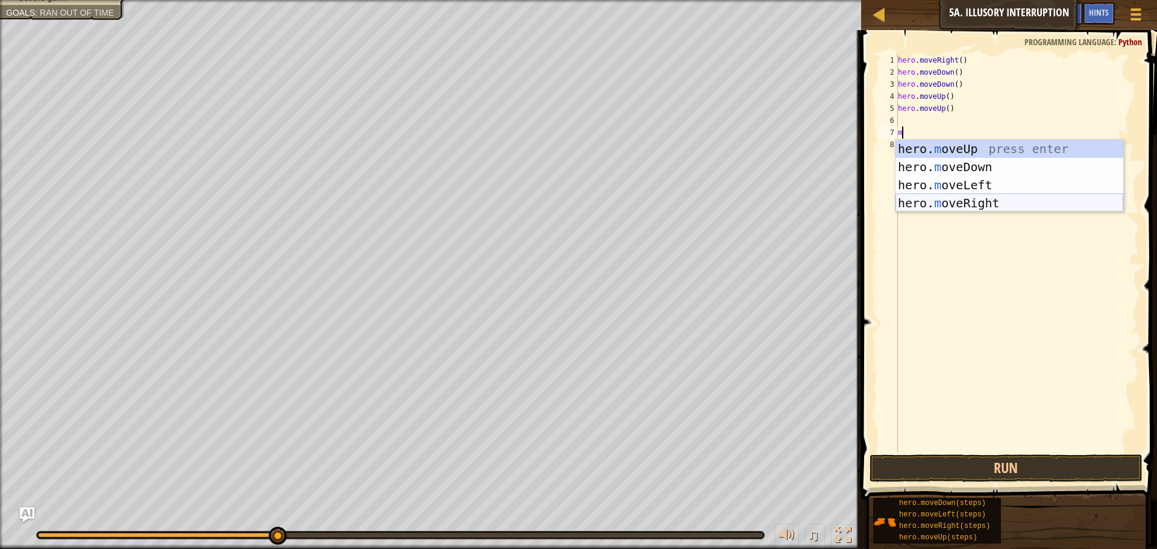
click at [956, 199] on div "hero. m oveUp press enter hero. m oveDown press enter hero. m oveLeft press ent…" at bounding box center [1009, 194] width 228 height 108
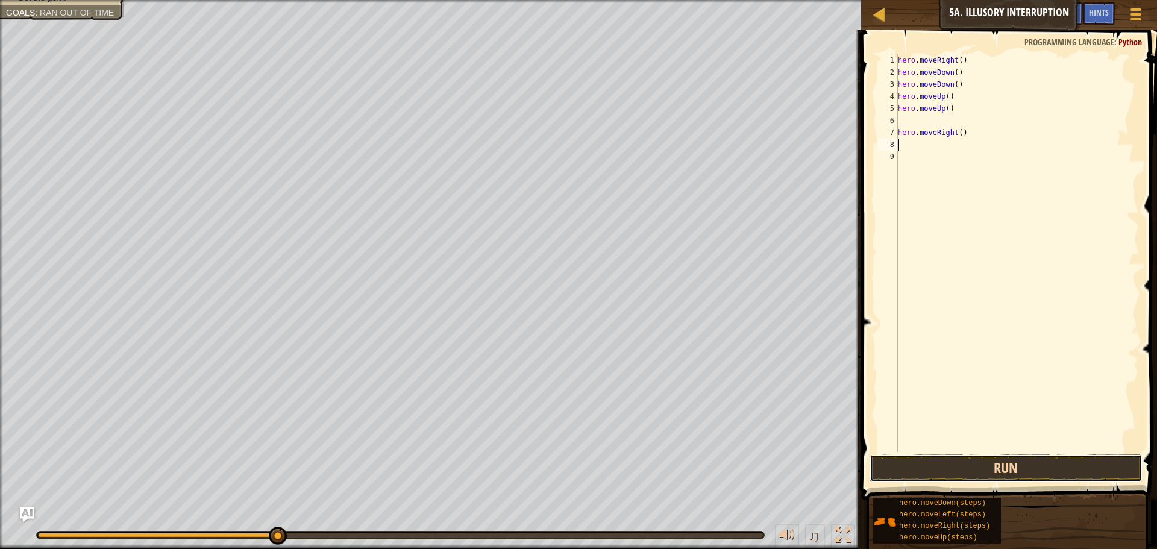
click at [1025, 461] on button "Run" at bounding box center [1005, 468] width 273 height 28
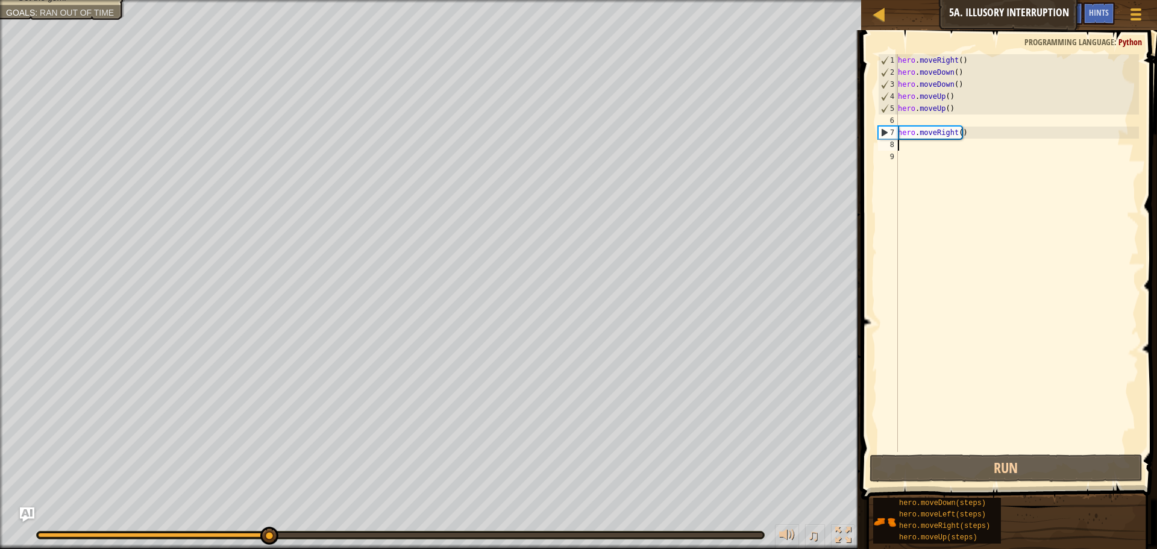
click at [918, 149] on div "hero . moveRight ( ) hero . moveDown ( ) hero . moveDown ( ) hero . moveUp ( ) …" at bounding box center [1016, 265] width 243 height 422
type textarea "m"
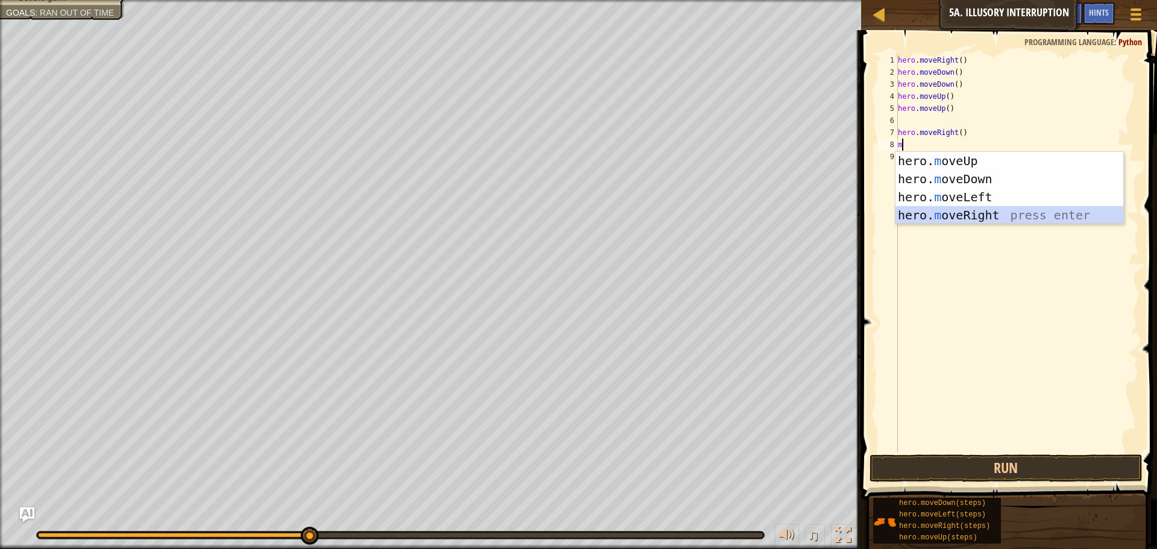
click at [972, 218] on div "hero. m oveUp press enter hero. m oveDown press enter hero. m oveLeft press ent…" at bounding box center [1009, 206] width 228 height 108
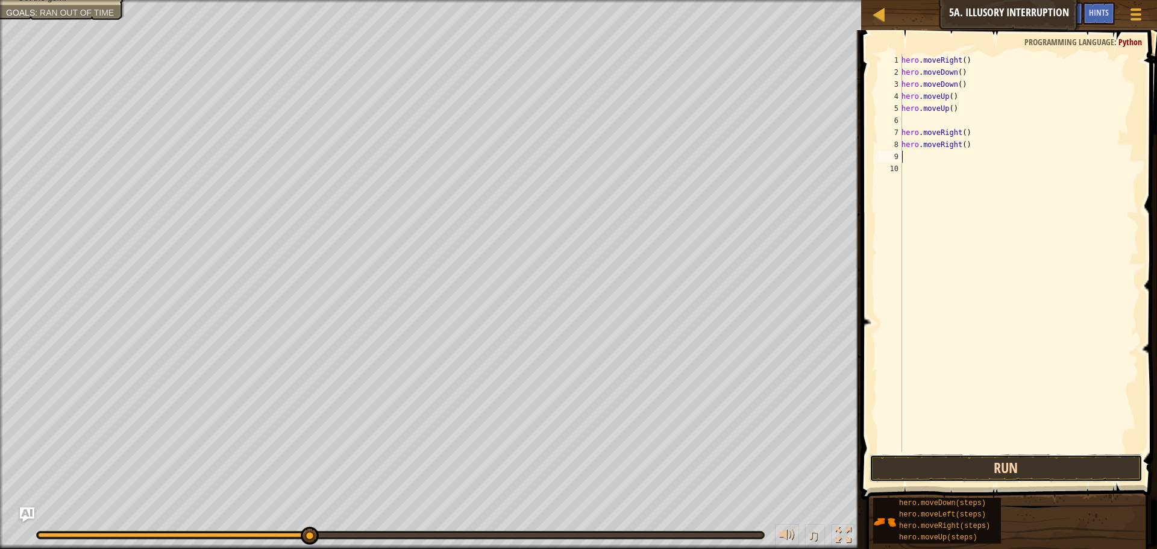
click at [990, 475] on button "Run" at bounding box center [1005, 468] width 273 height 28
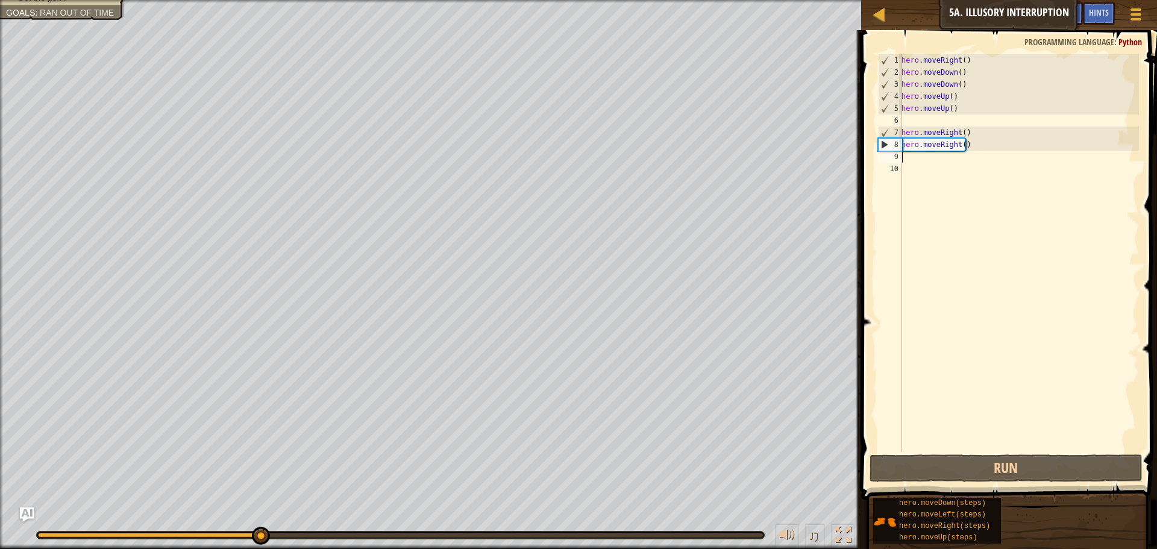
type textarea "m"
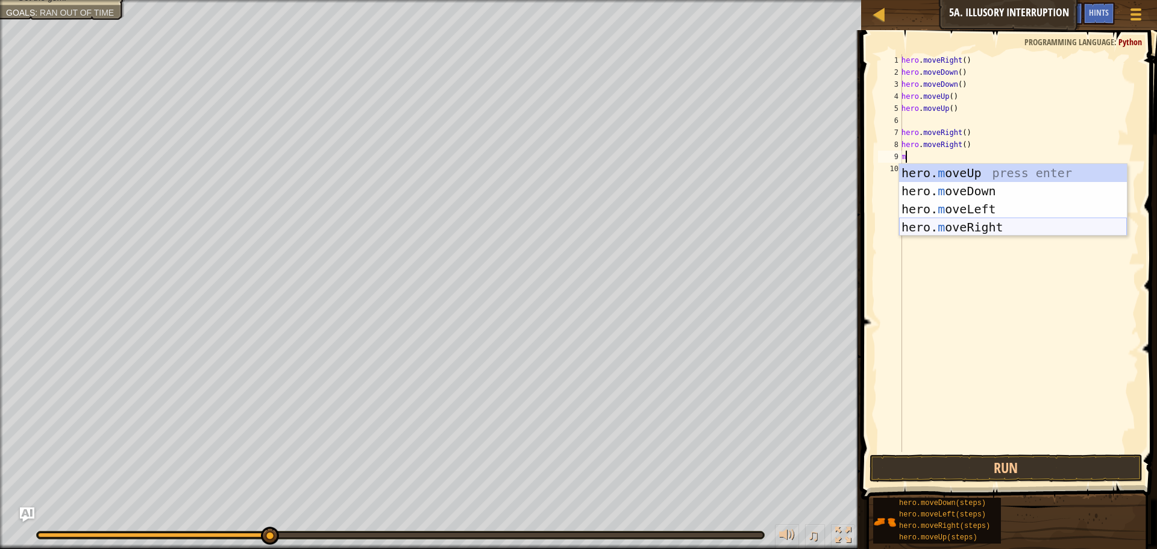
click at [905, 223] on div "hero. m oveUp press enter hero. m oveDown press enter hero. m oveLeft press ent…" at bounding box center [1013, 218] width 228 height 108
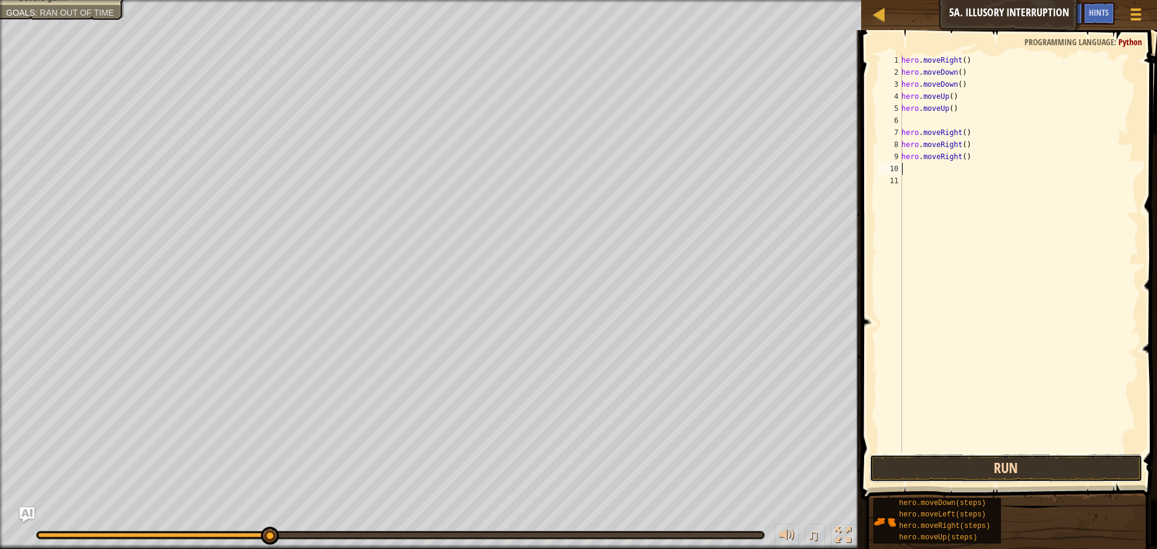
click at [1002, 462] on button "Run" at bounding box center [1005, 468] width 273 height 28
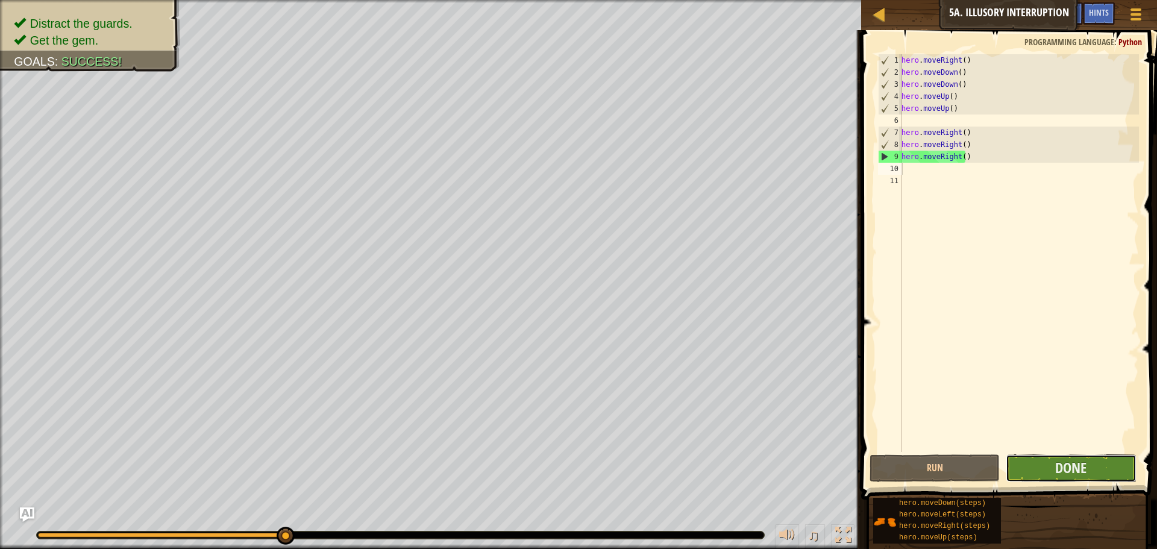
click at [1108, 462] on button "Done" at bounding box center [1070, 468] width 130 height 28
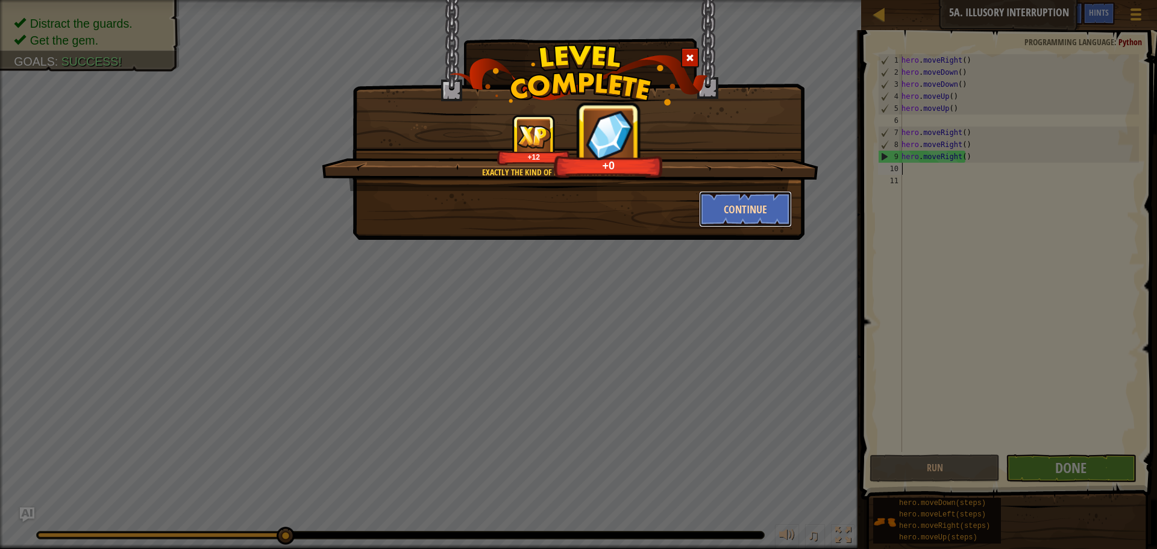
click at [734, 196] on button "Continue" at bounding box center [745, 209] width 93 height 36
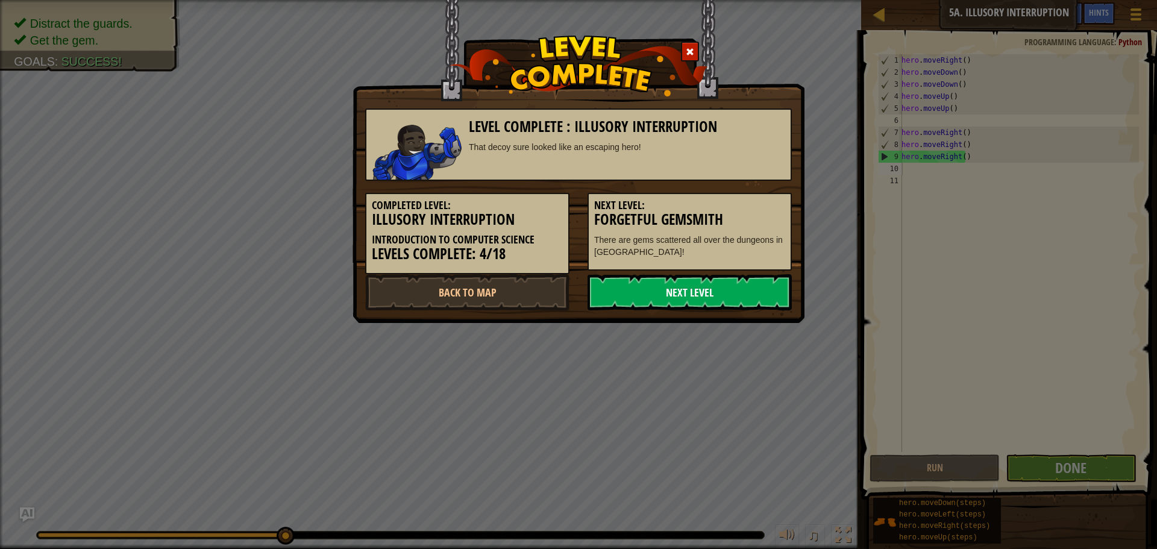
click at [749, 298] on link "Next Level" at bounding box center [689, 292] width 204 height 36
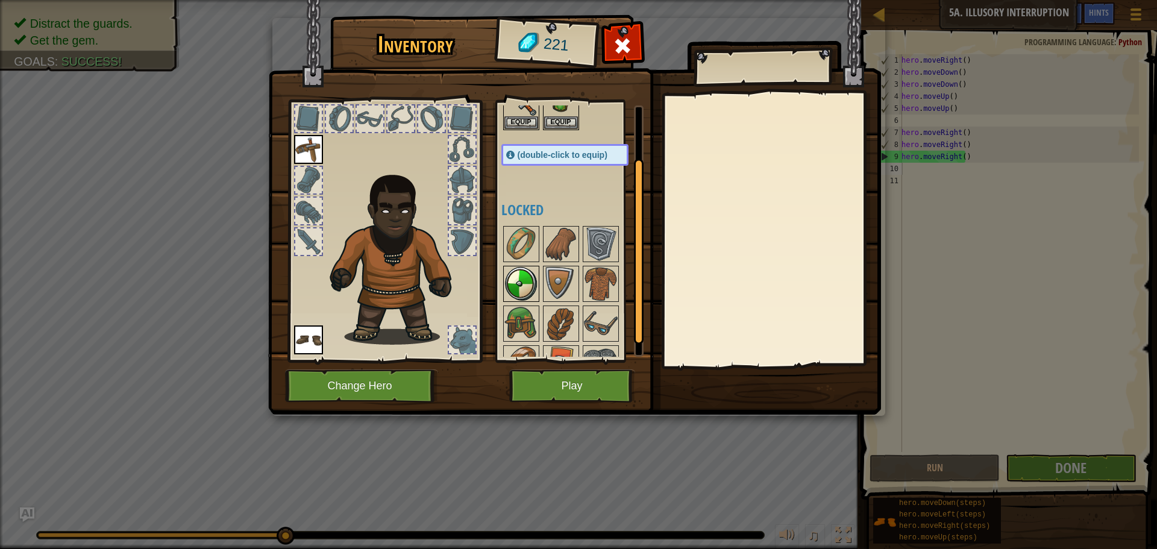
scroll to position [87, 0]
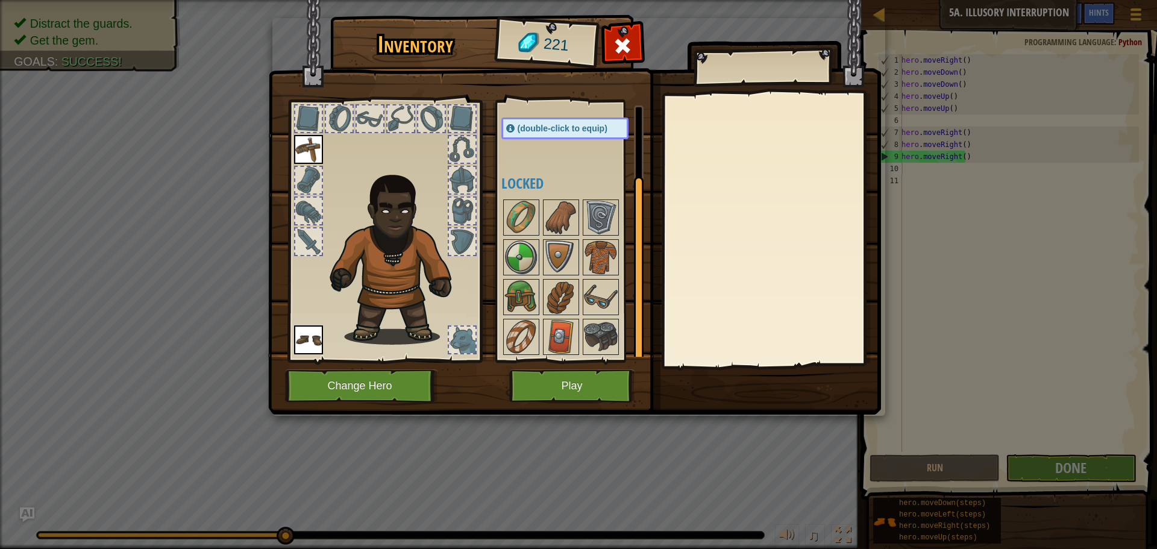
drag, startPoint x: 561, startPoint y: 252, endPoint x: 464, endPoint y: 254, distance: 96.4
click at [455, 254] on div "Inventory 221 Available Equip Equip Equip Equip (double-click to equip) Locked …" at bounding box center [578, 217] width 613 height 398
click at [567, 258] on img at bounding box center [561, 257] width 34 height 34
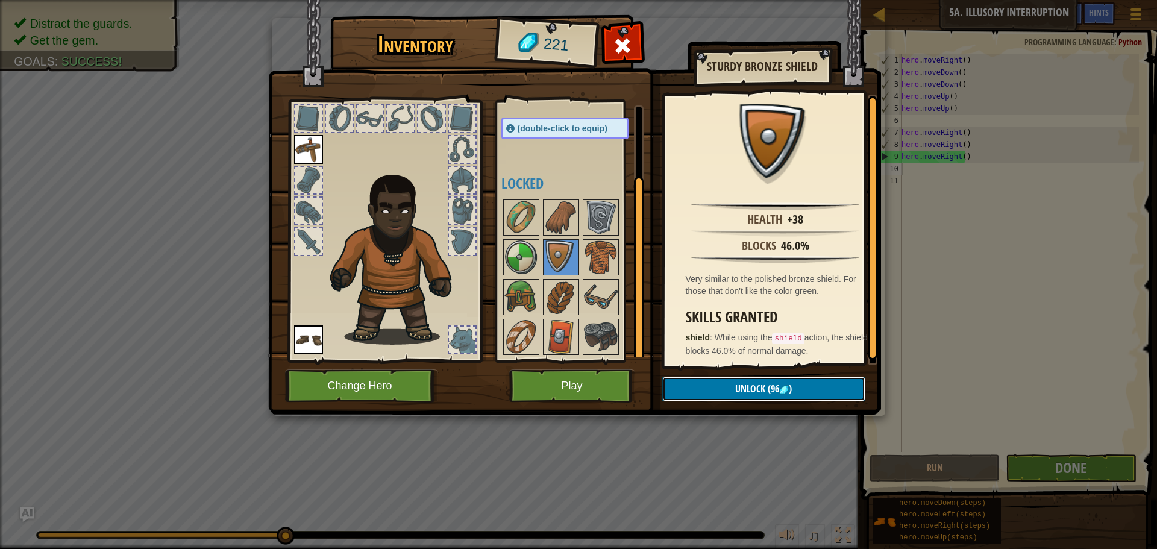
click at [743, 389] on span "Unlock" at bounding box center [750, 388] width 30 height 13
click at [740, 384] on button "Confirm" at bounding box center [763, 388] width 203 height 25
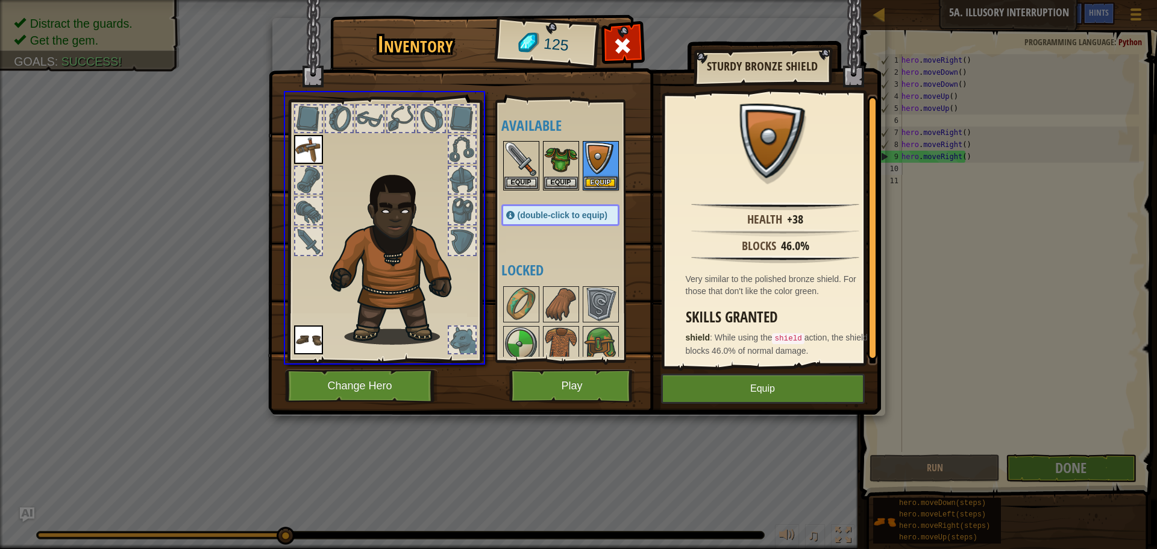
drag, startPoint x: 601, startPoint y: 155, endPoint x: 556, endPoint y: 164, distance: 46.2
click at [557, 164] on div "Inventory 125 Available Equip Equip Equip Equip Equip (double-click to equip) L…" at bounding box center [578, 274] width 1157 height 549
drag, startPoint x: 595, startPoint y: 164, endPoint x: 595, endPoint y: 299, distance: 134.9
click at [576, 291] on div "Inventory 125 Available Equip Equip Equip Equip Equip (double-click to equip) L…" at bounding box center [578, 274] width 1157 height 549
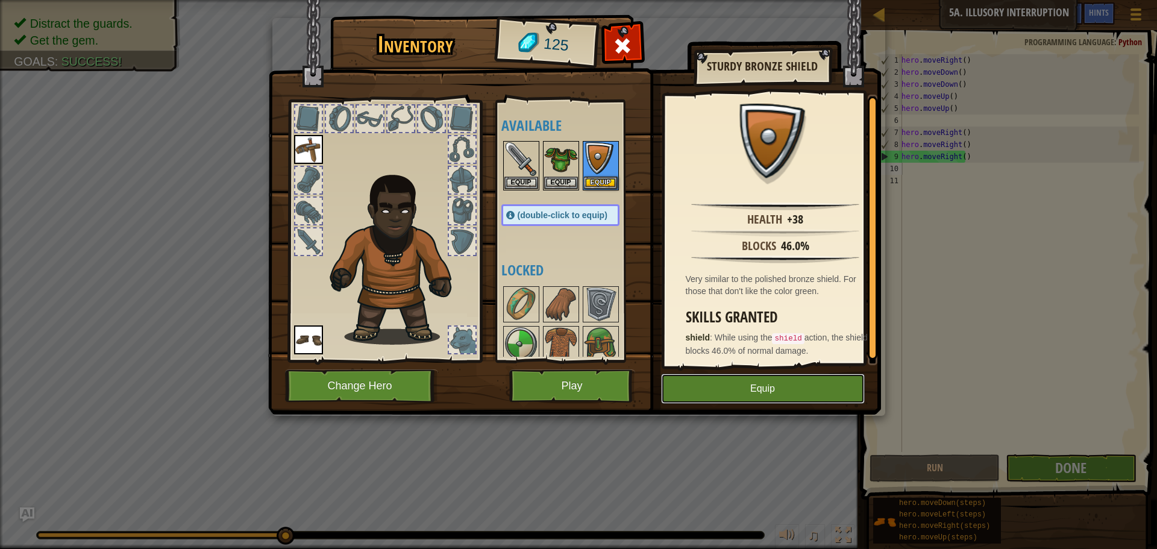
click at [819, 399] on button "Equip" at bounding box center [763, 388] width 204 height 30
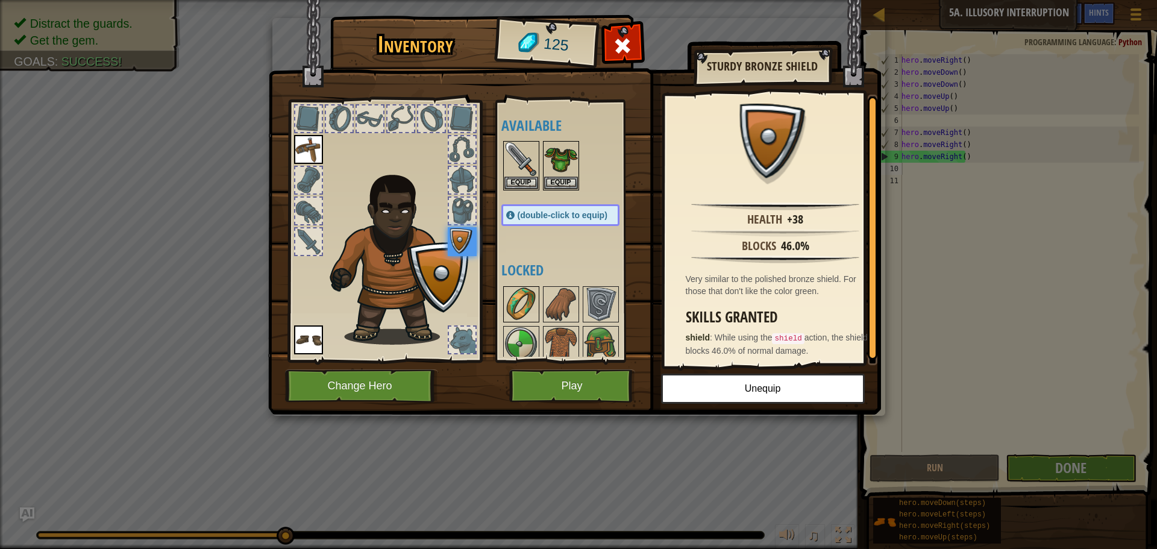
click at [523, 290] on img at bounding box center [521, 304] width 34 height 34
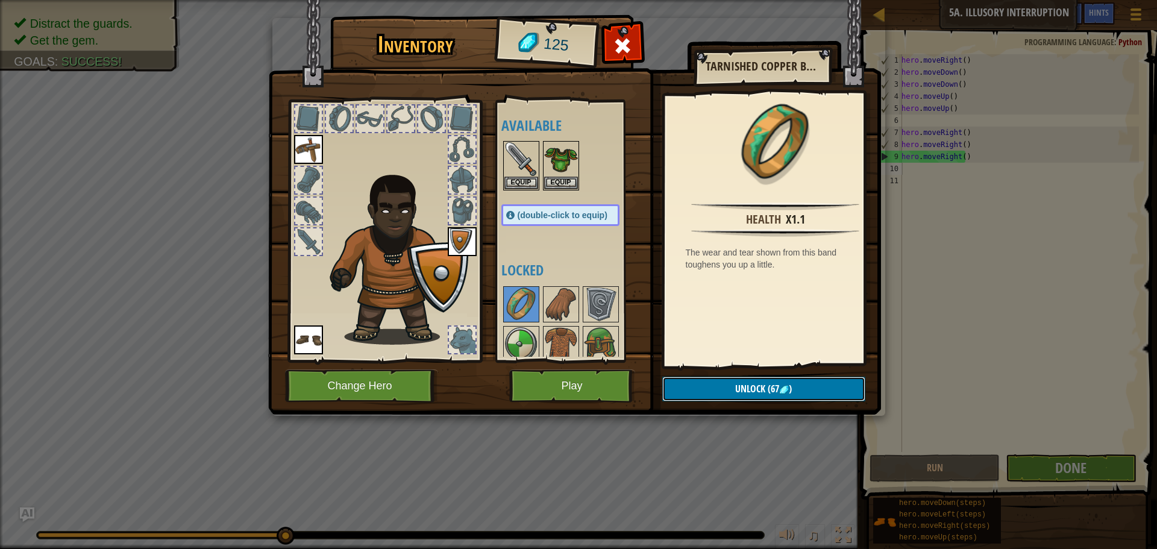
click at [756, 389] on span "Unlock" at bounding box center [750, 388] width 30 height 13
click at [773, 387] on button "Confirm" at bounding box center [763, 388] width 203 height 25
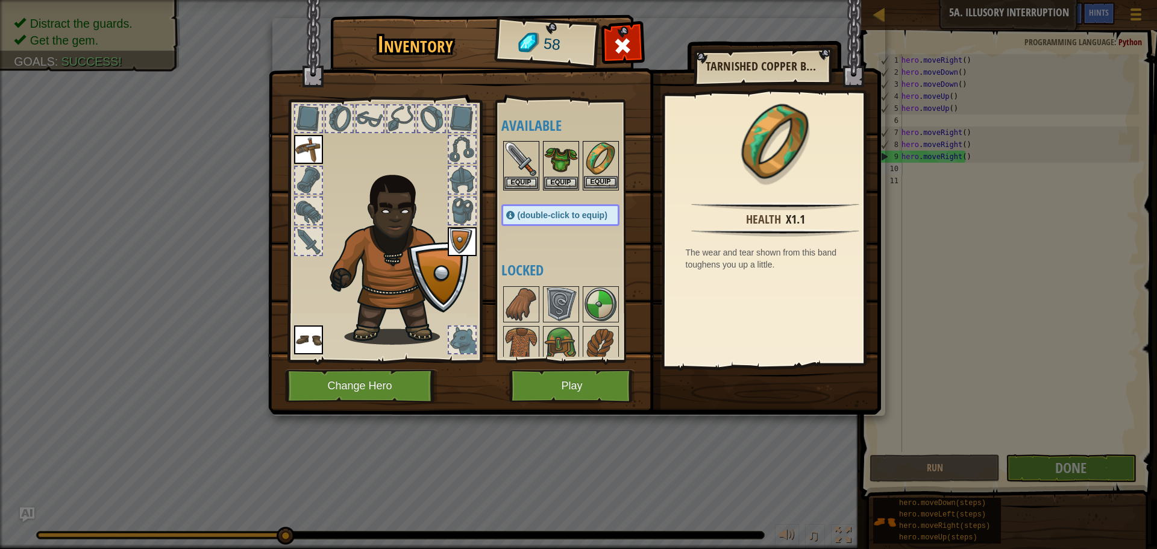
click at [605, 161] on img at bounding box center [601, 159] width 34 height 34
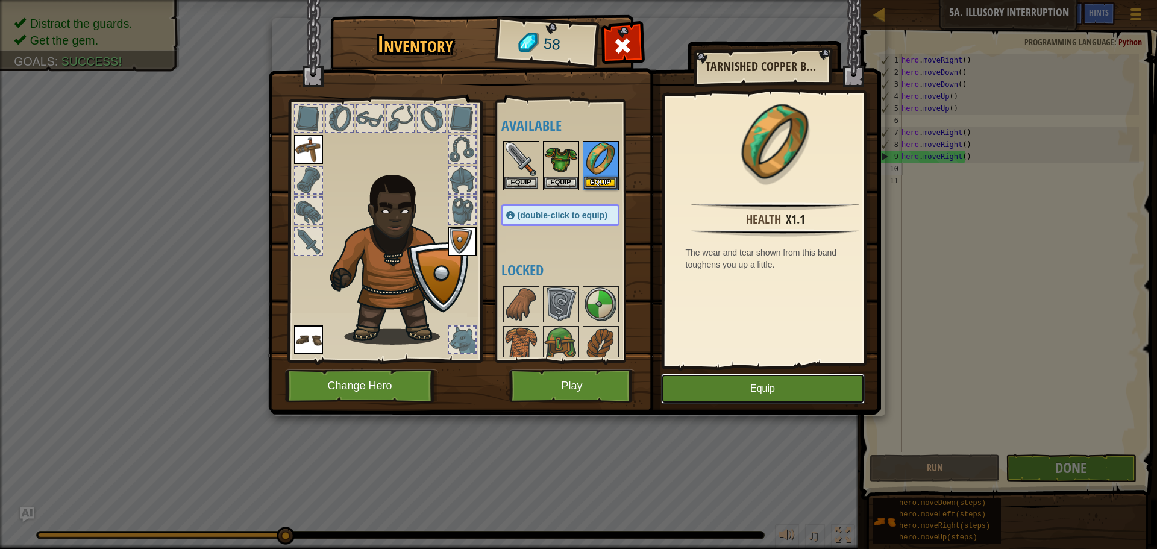
click at [849, 379] on button "Equip" at bounding box center [763, 388] width 204 height 30
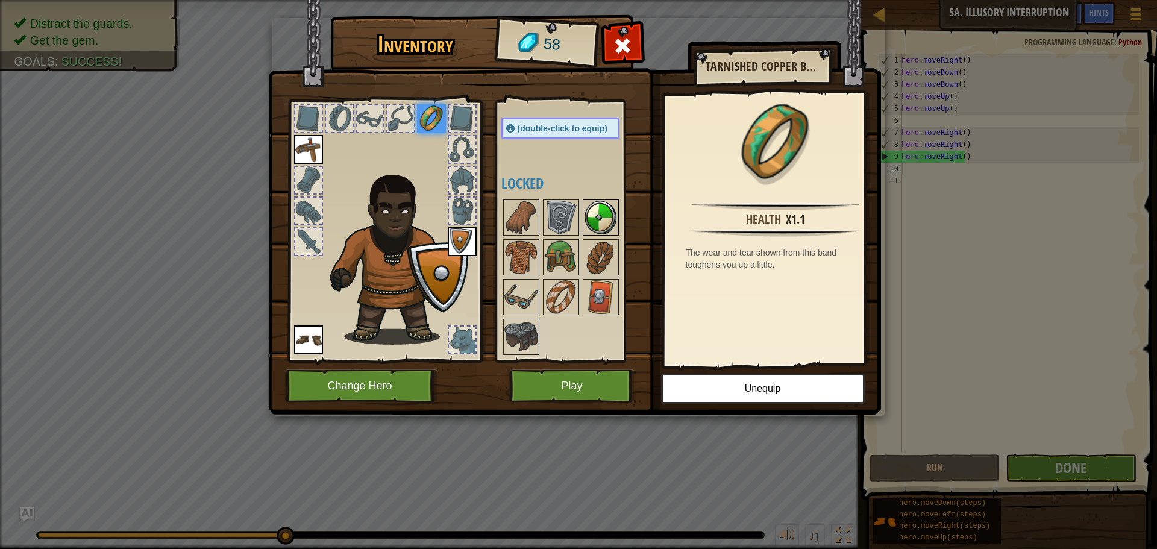
click at [604, 217] on img at bounding box center [601, 218] width 34 height 34
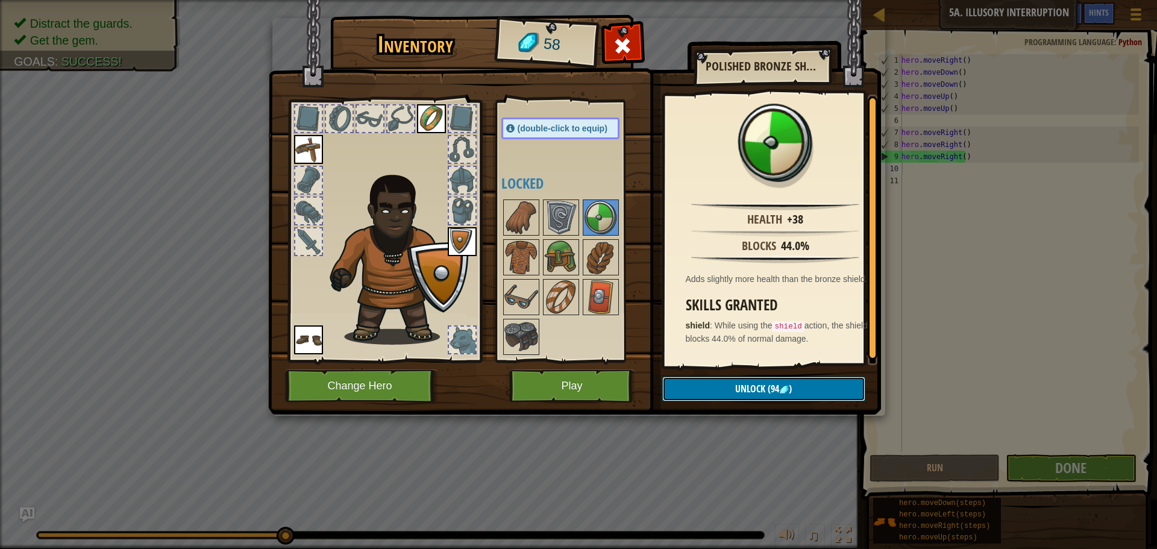
click at [748, 388] on span "Unlock" at bounding box center [750, 388] width 30 height 13
click at [752, 383] on span "Unlock" at bounding box center [750, 388] width 30 height 13
click at [754, 384] on span "Unlock" at bounding box center [750, 388] width 30 height 13
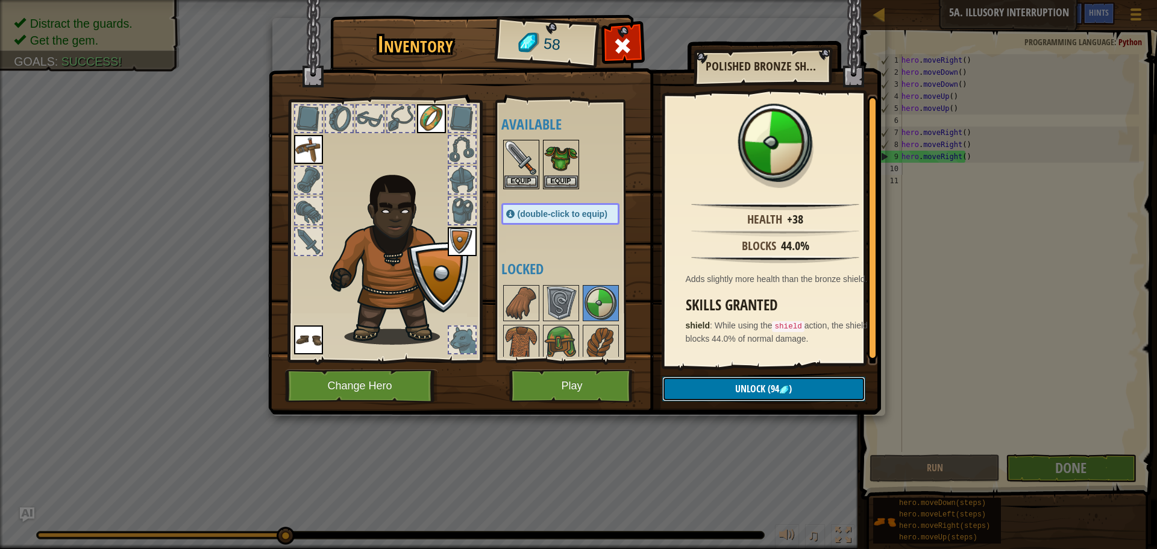
scroll to position [0, 0]
click at [531, 160] on img at bounding box center [521, 159] width 34 height 34
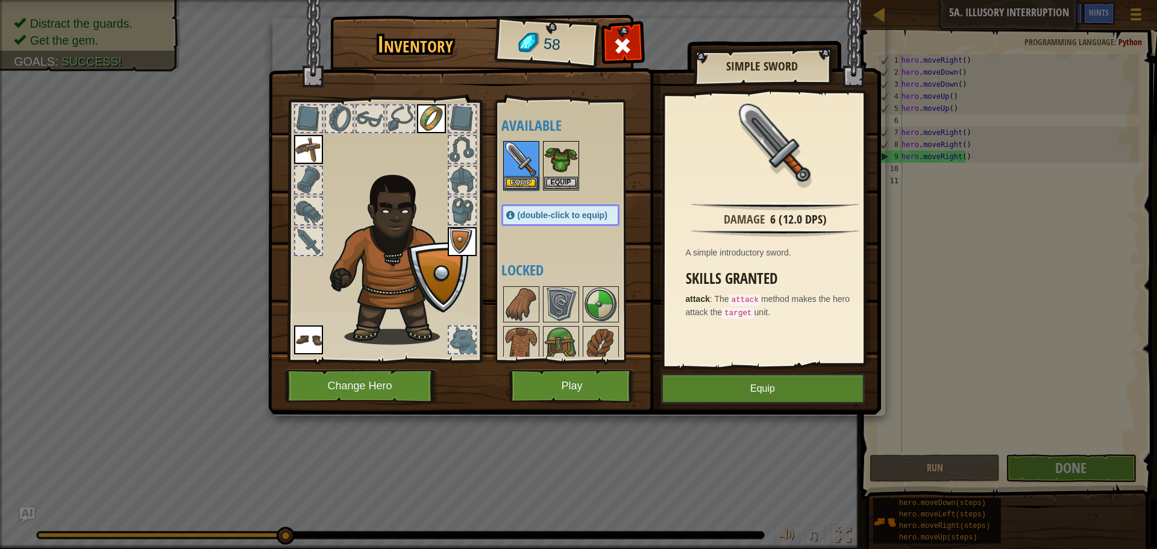
click at [370, 231] on img at bounding box center [398, 256] width 148 height 175
click at [740, 381] on button "Equip" at bounding box center [763, 388] width 204 height 30
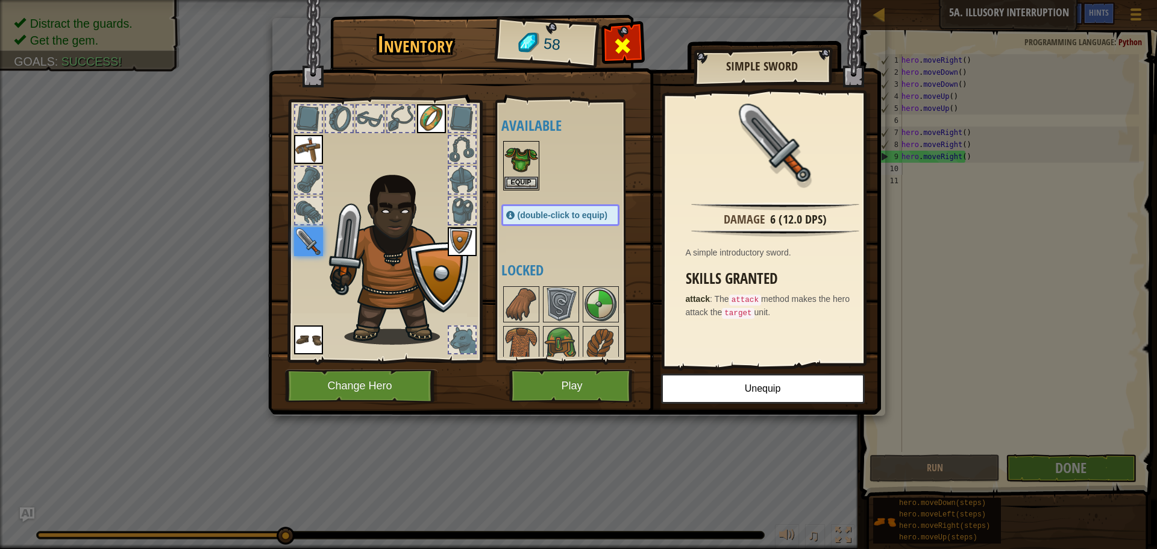
click at [623, 36] on span at bounding box center [622, 45] width 19 height 19
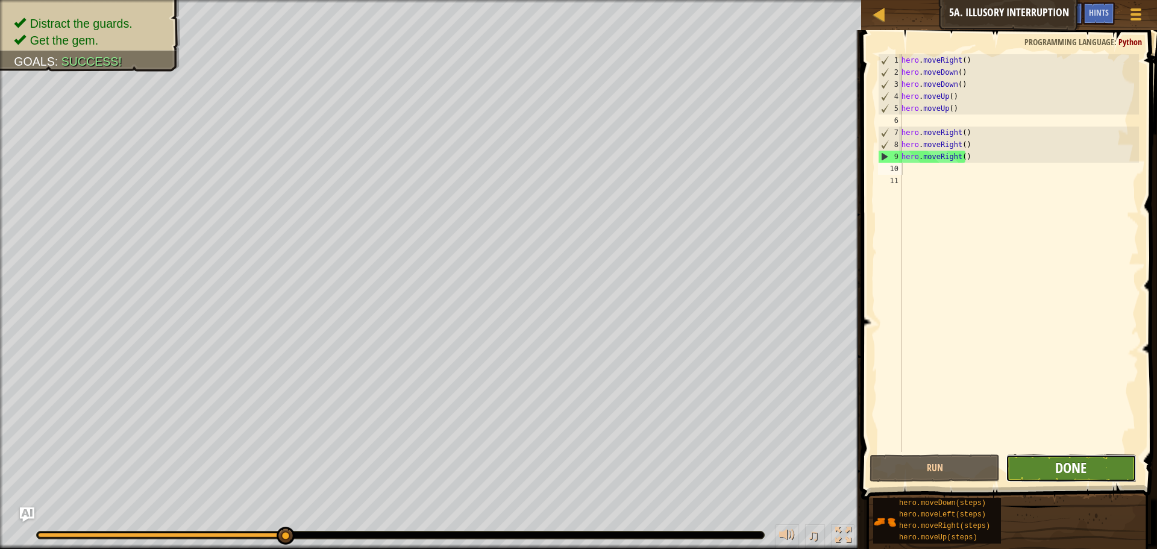
click at [1070, 464] on span "Done" at bounding box center [1070, 467] width 31 height 19
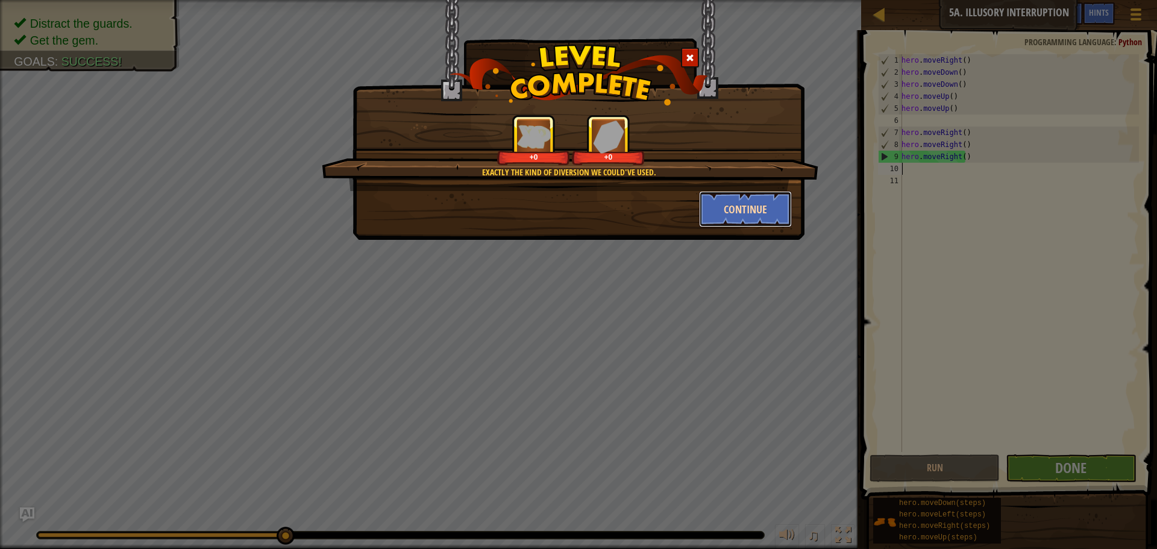
click at [719, 201] on button "Continue" at bounding box center [745, 209] width 93 height 36
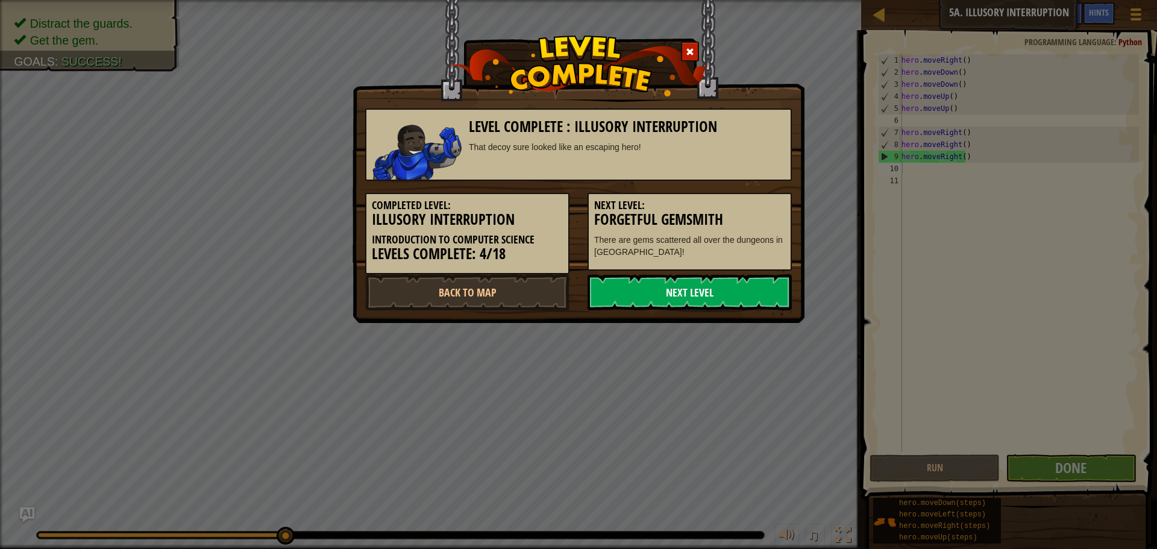
click at [717, 278] on link "Next Level" at bounding box center [689, 292] width 204 height 36
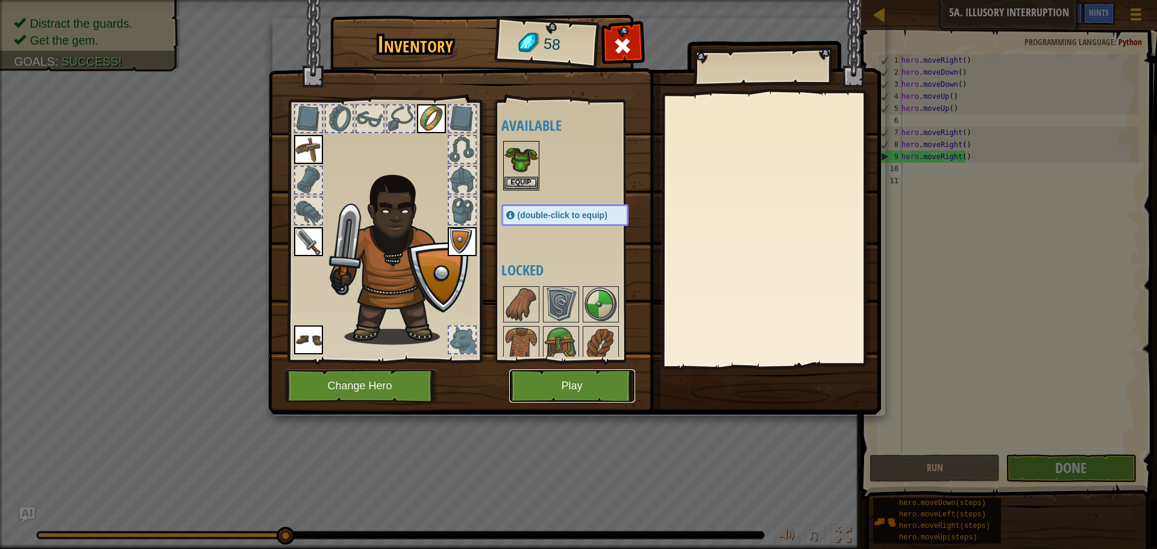
click at [595, 382] on button "Play" at bounding box center [572, 385] width 126 height 33
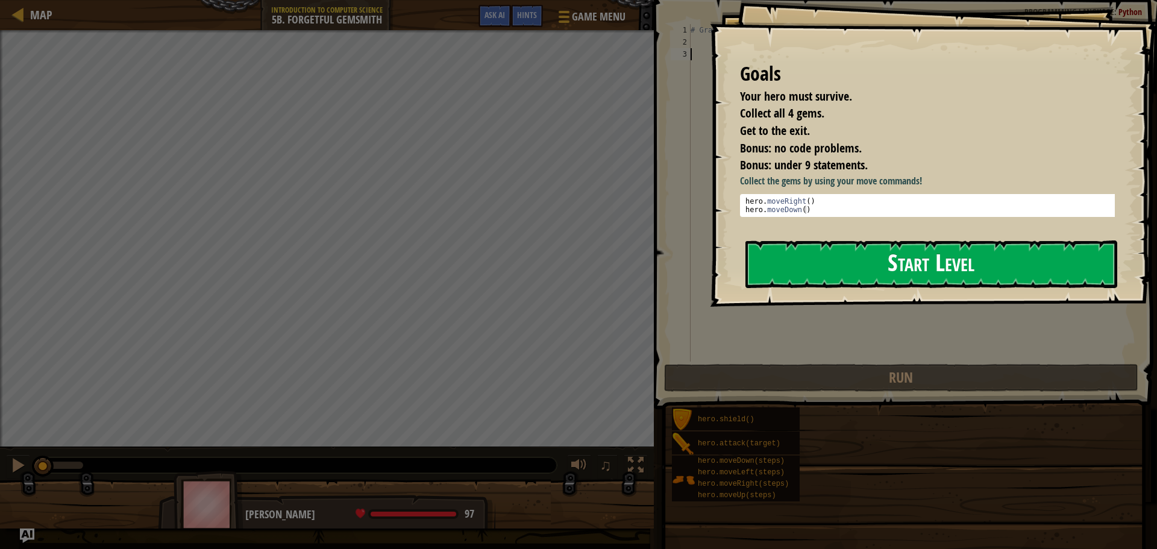
drag, startPoint x: 943, startPoint y: 258, endPoint x: 948, endPoint y: 251, distance: 8.7
click at [946, 255] on button "Start Level" at bounding box center [931, 264] width 372 height 48
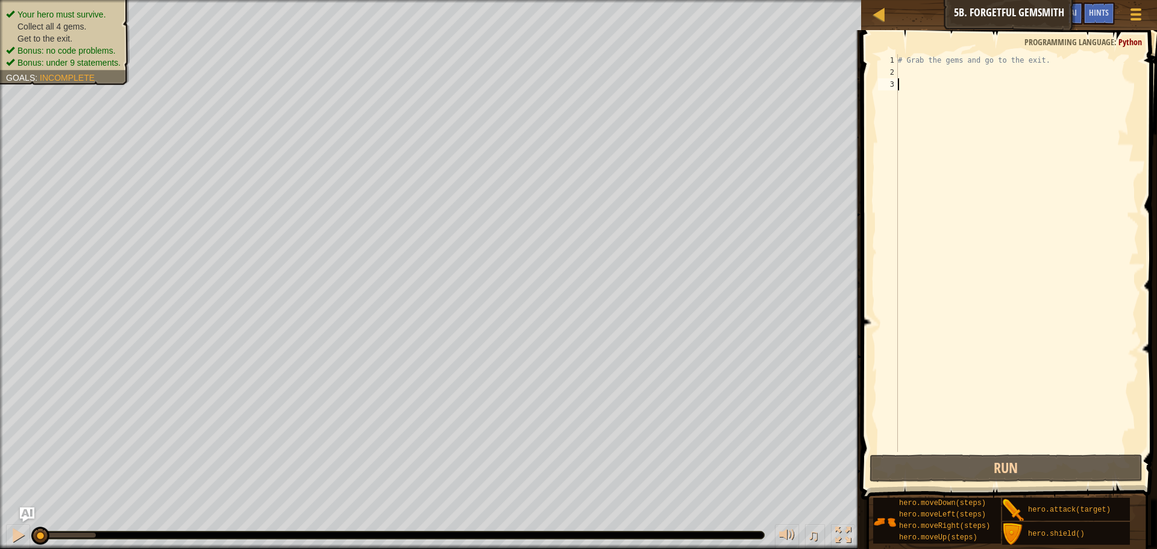
click at [948, 73] on div "# Grab the gems and go to the exit." at bounding box center [1016, 265] width 243 height 422
type textarea "m"
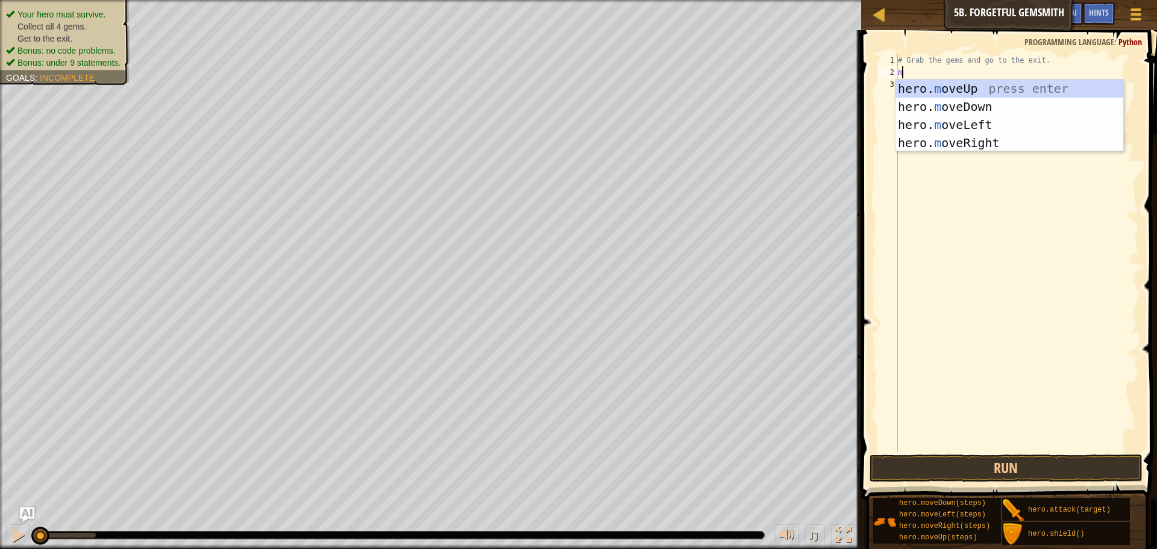
scroll to position [5, 0]
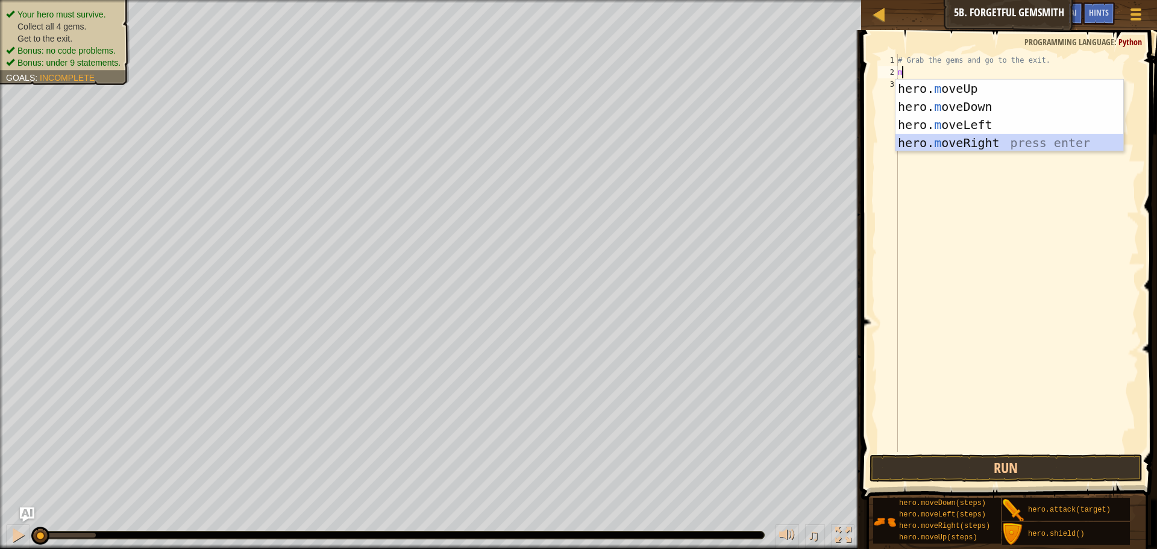
click at [944, 143] on div "hero. m oveUp press enter hero. m oveDown press enter hero. m oveLeft press ent…" at bounding box center [1009, 134] width 228 height 108
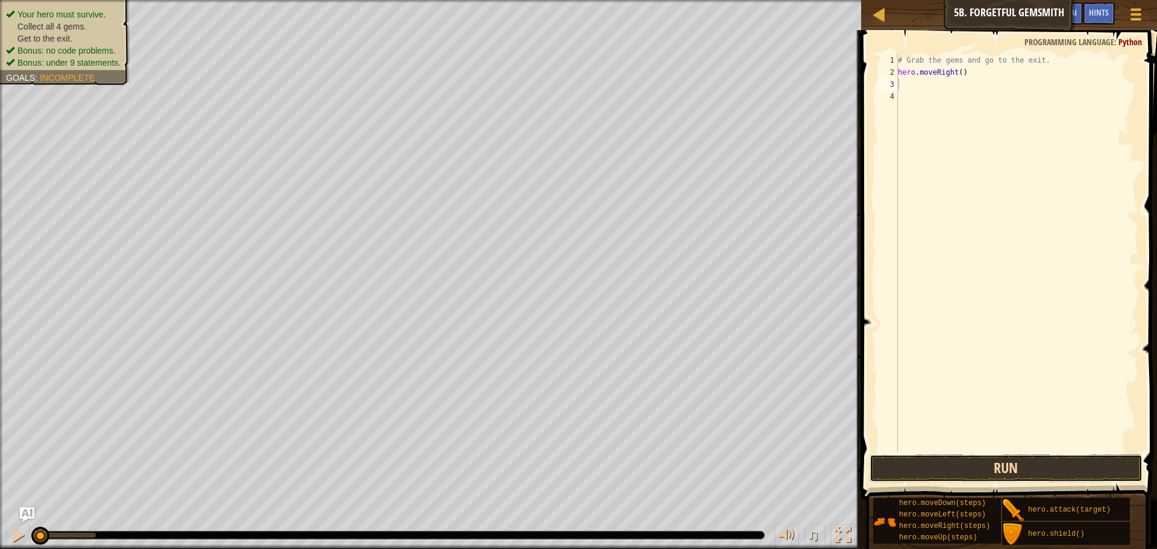
click at [996, 473] on button "Run" at bounding box center [1005, 468] width 273 height 28
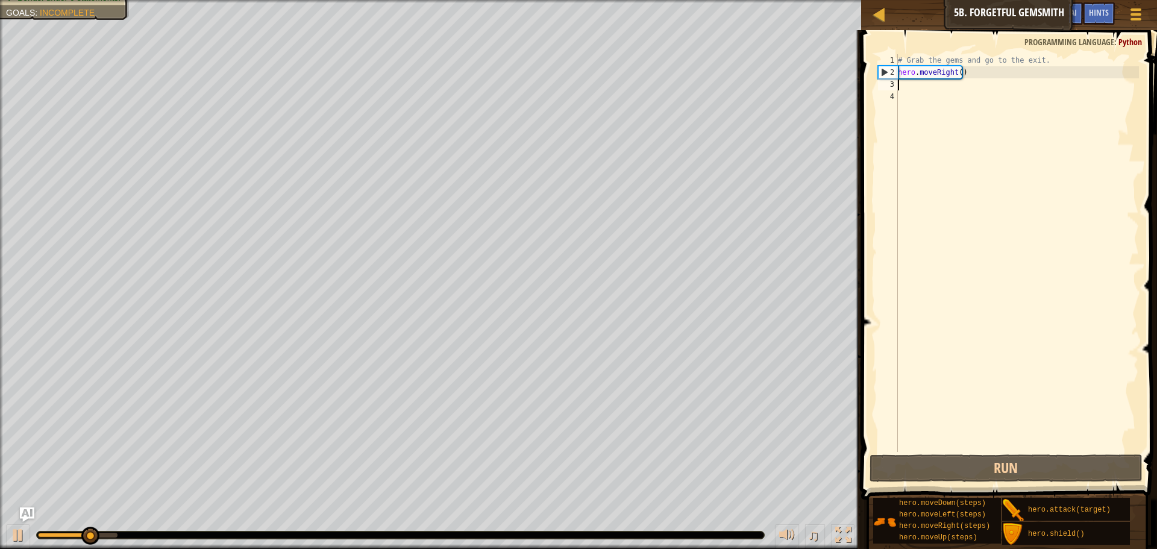
type textarea "m"
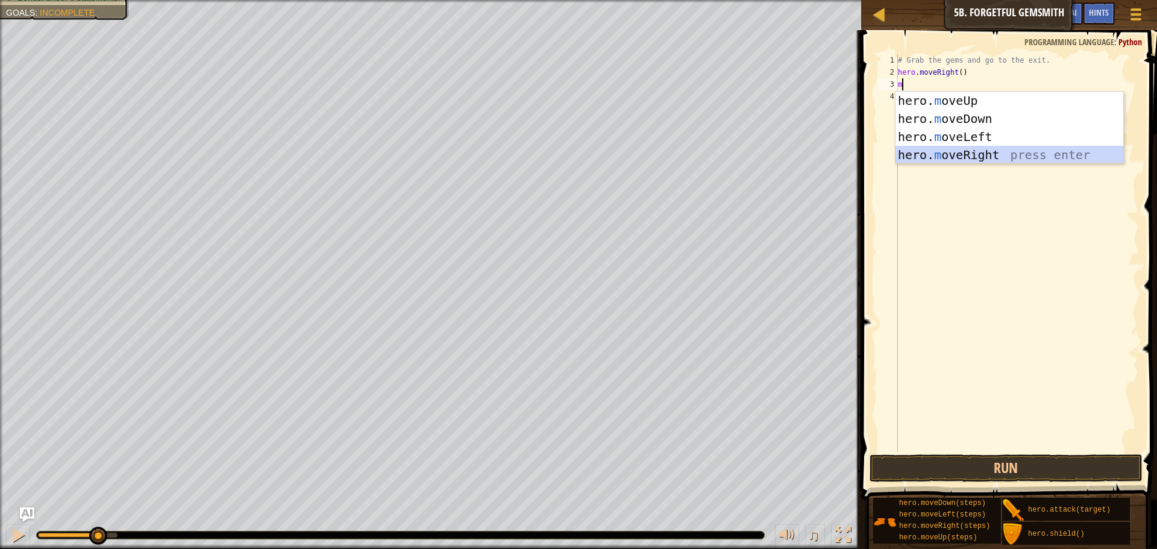
click at [935, 155] on div "hero. m oveUp press enter hero. m oveDown press enter hero. m oveLeft press ent…" at bounding box center [1009, 146] width 228 height 108
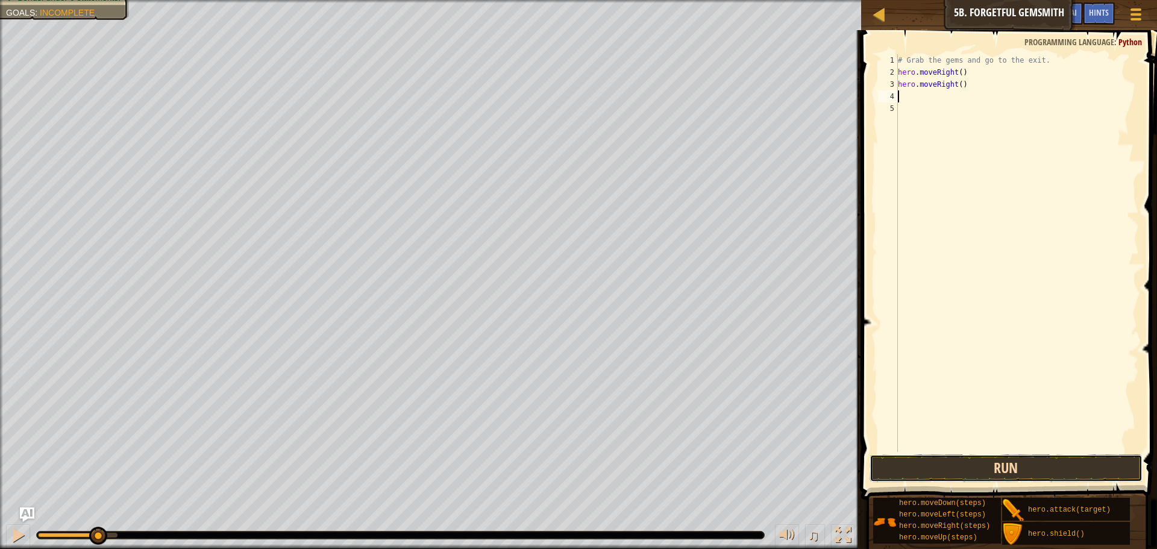
click at [937, 462] on button "Run" at bounding box center [1005, 468] width 273 height 28
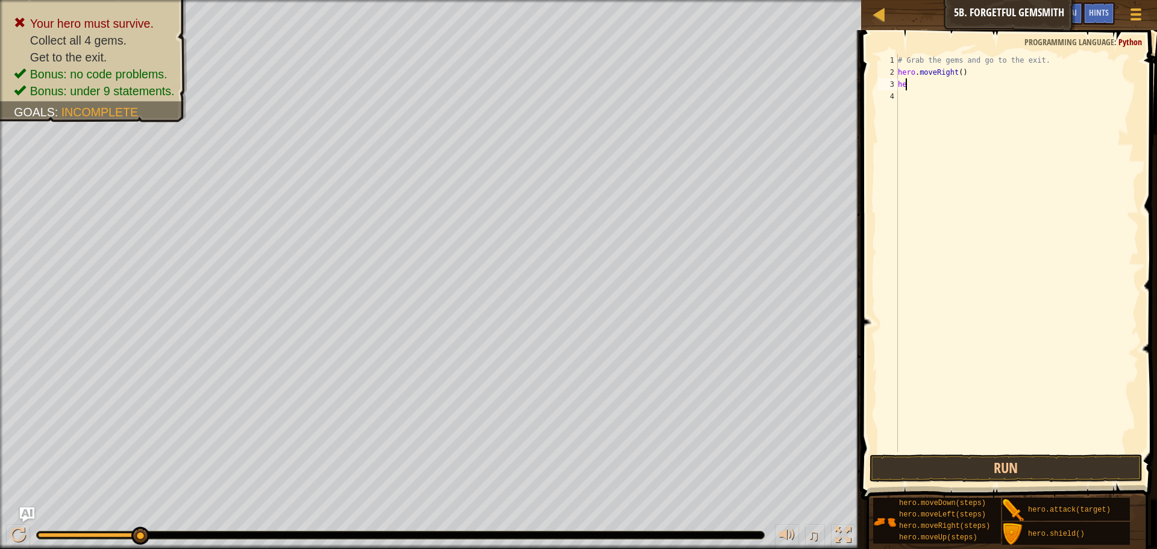
type textarea "h"
type textarea "m"
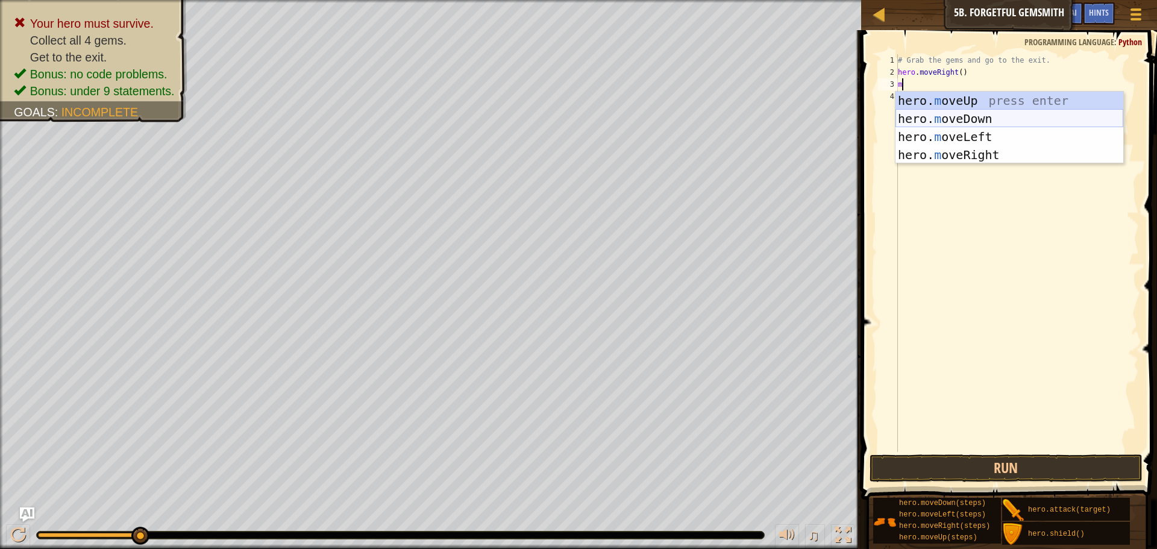
click at [1000, 111] on div "hero. m oveUp press enter hero. m oveDown press enter hero. m oveLeft press ent…" at bounding box center [1009, 146] width 228 height 108
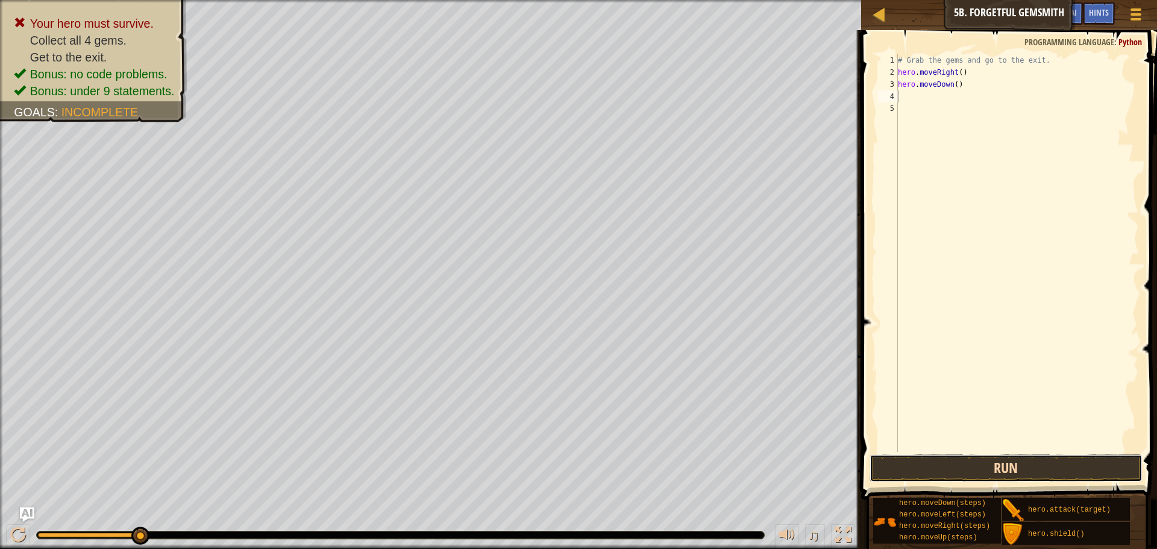
click at [962, 461] on button "Run" at bounding box center [1005, 468] width 273 height 28
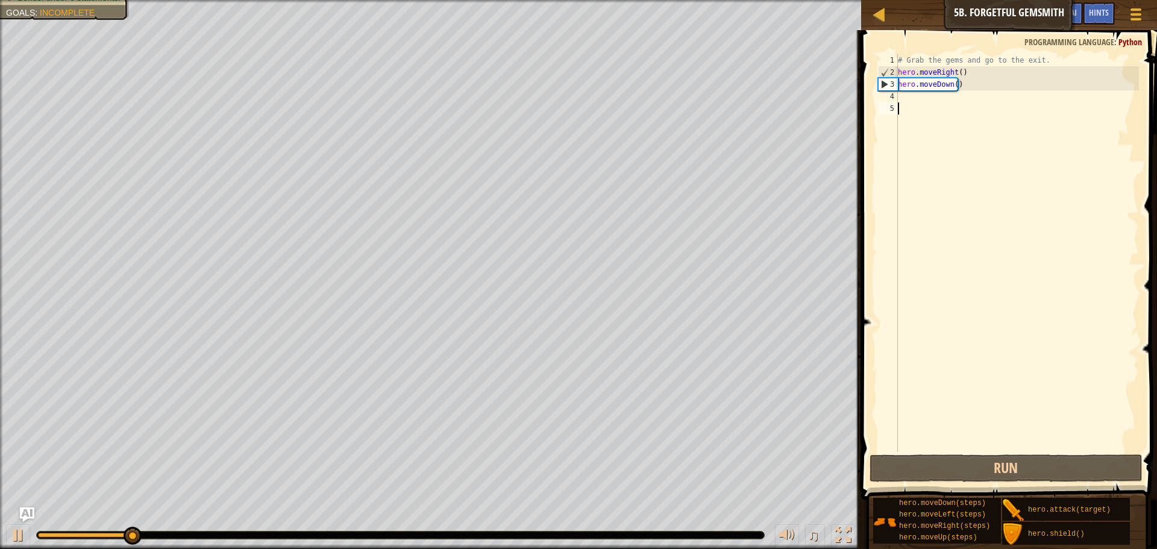
click at [934, 103] on div "# Grab the gems and go to the exit. hero . moveRight ( ) hero . moveDown ( )" at bounding box center [1016, 265] width 243 height 422
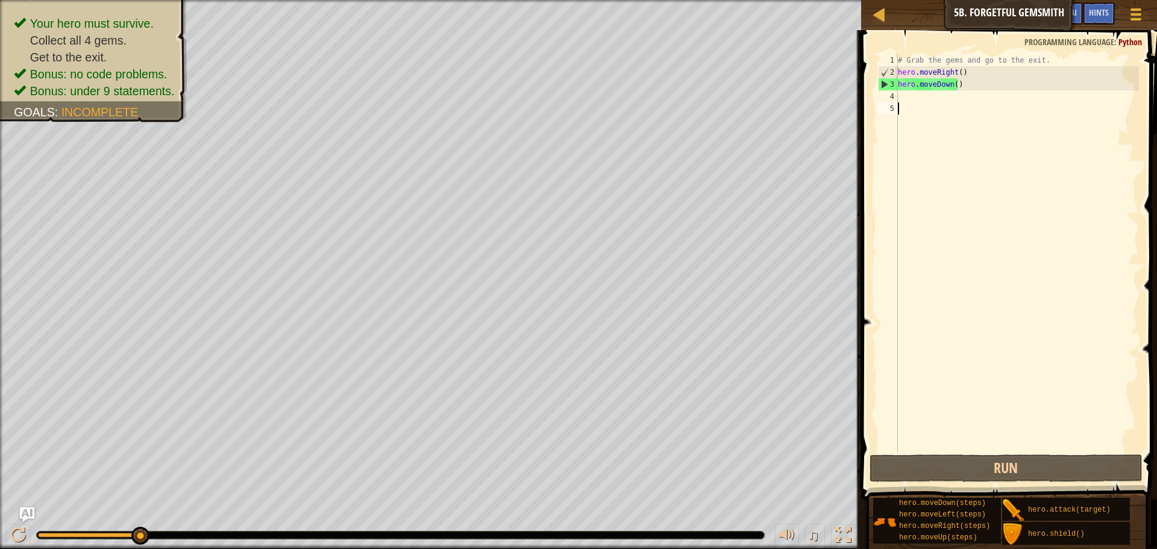
type textarea "m"
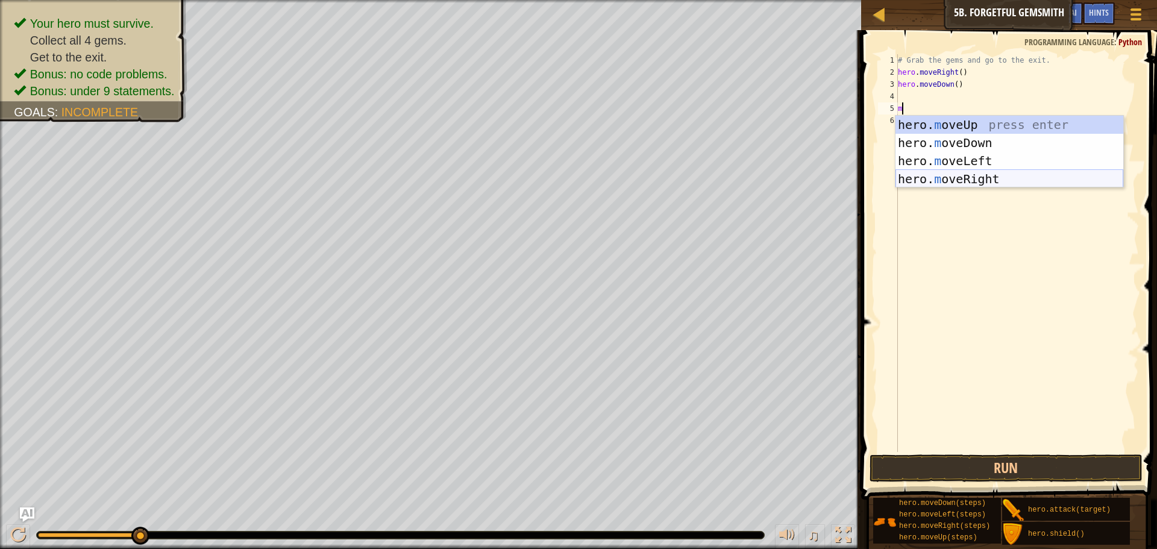
click at [980, 175] on div "hero. m oveUp press enter hero. m oveDown press enter hero. m oveLeft press ent…" at bounding box center [1009, 170] width 228 height 108
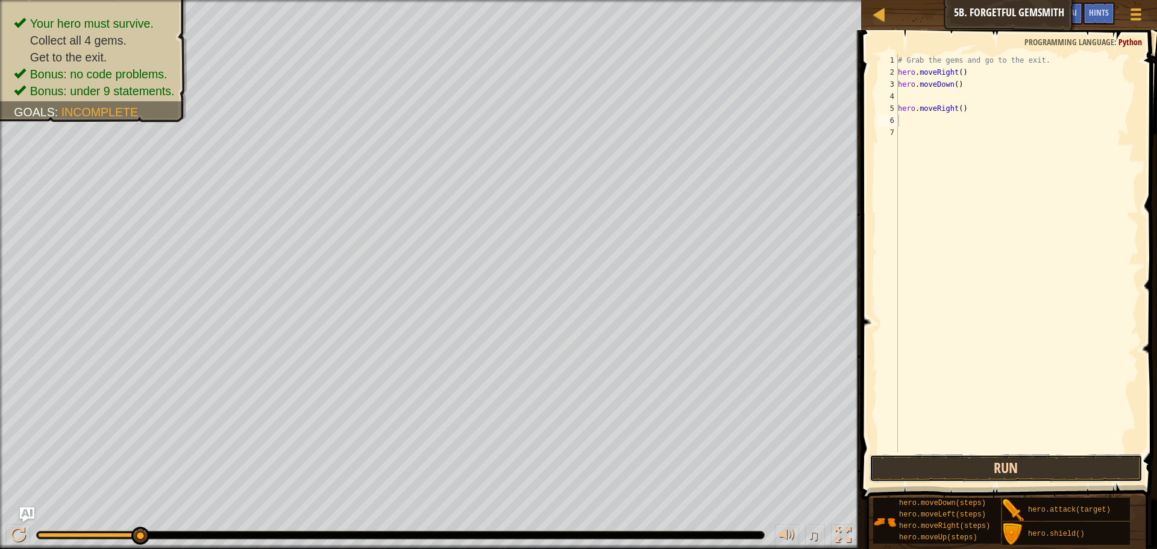
click at [1046, 463] on button "Run" at bounding box center [1005, 468] width 273 height 28
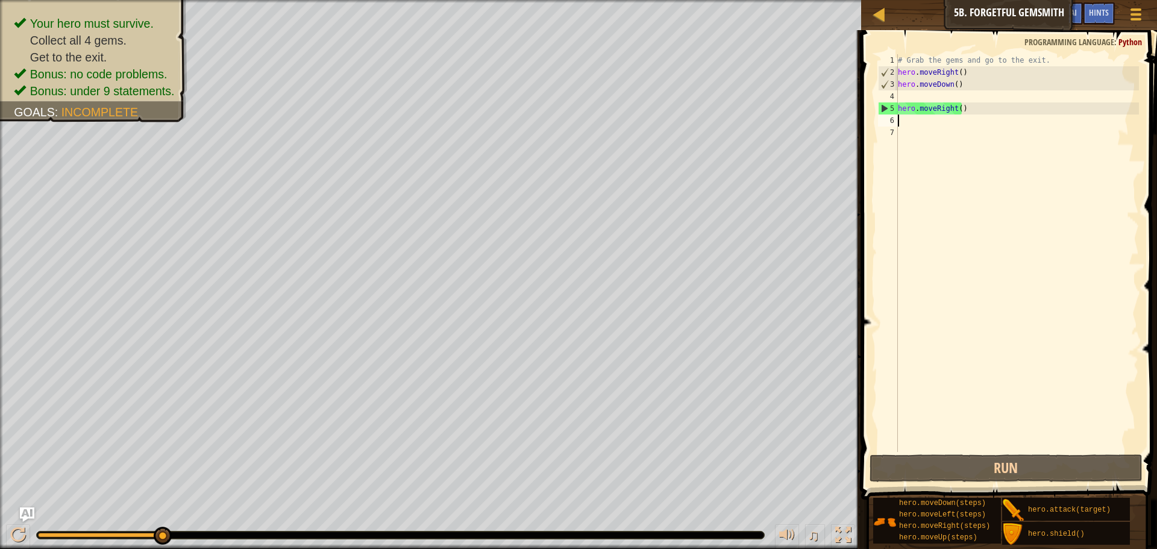
click at [905, 125] on div "# Grab the gems and go to the exit. hero . moveRight ( ) hero . moveDown ( ) he…" at bounding box center [1016, 265] width 243 height 422
type textarea "m"
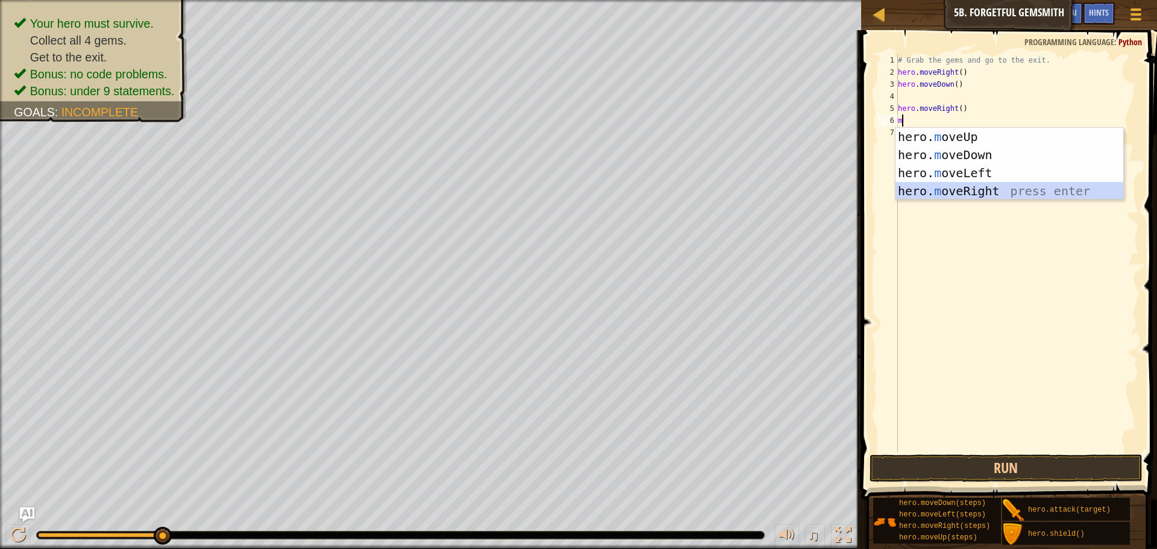
click at [933, 195] on div "hero. m oveUp press enter hero. m oveDown press enter hero. m oveLeft press ent…" at bounding box center [1009, 182] width 228 height 108
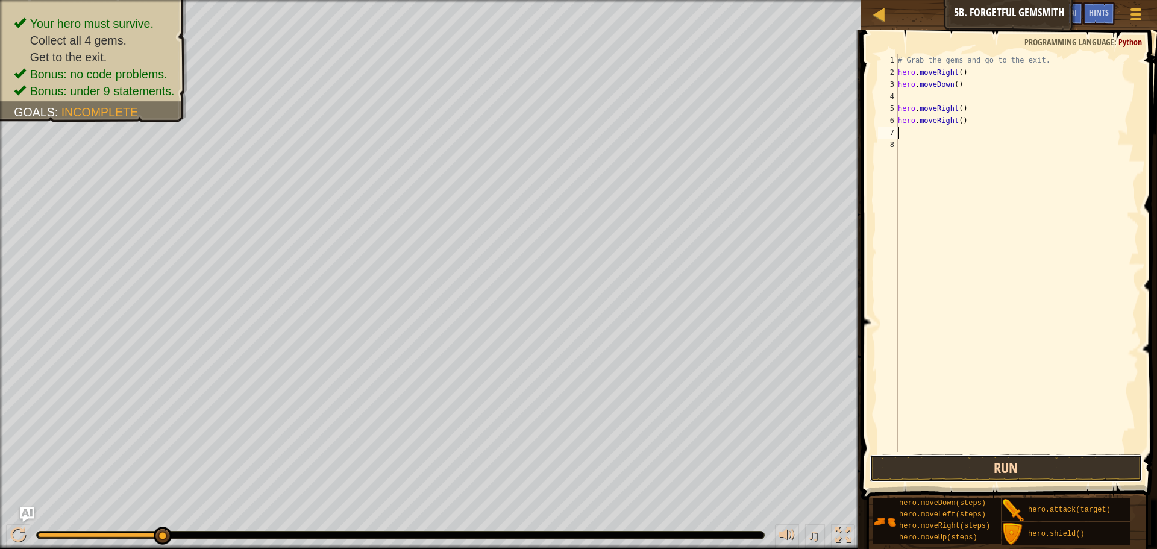
click at [1013, 466] on button "Run" at bounding box center [1005, 468] width 273 height 28
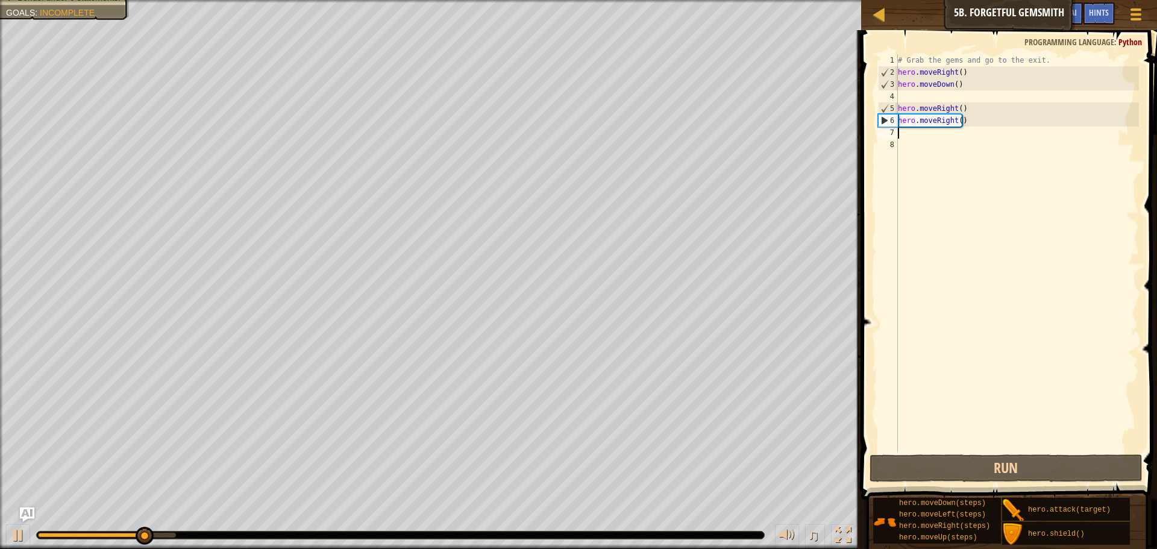
type textarea "m"
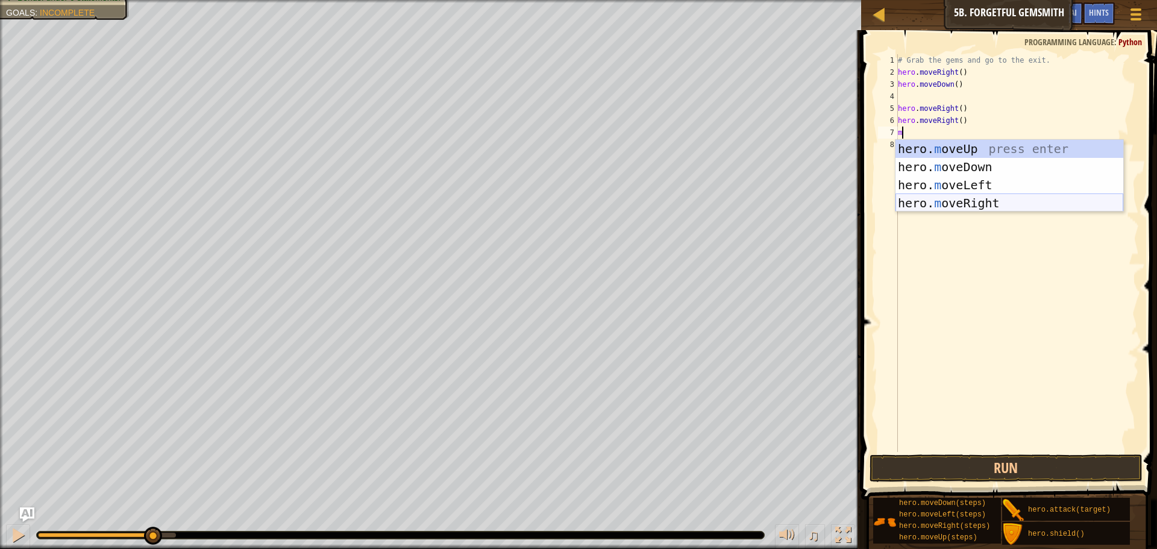
click at [922, 207] on div "hero. m oveUp press enter hero. m oveDown press enter hero. m oveLeft press ent…" at bounding box center [1009, 194] width 228 height 108
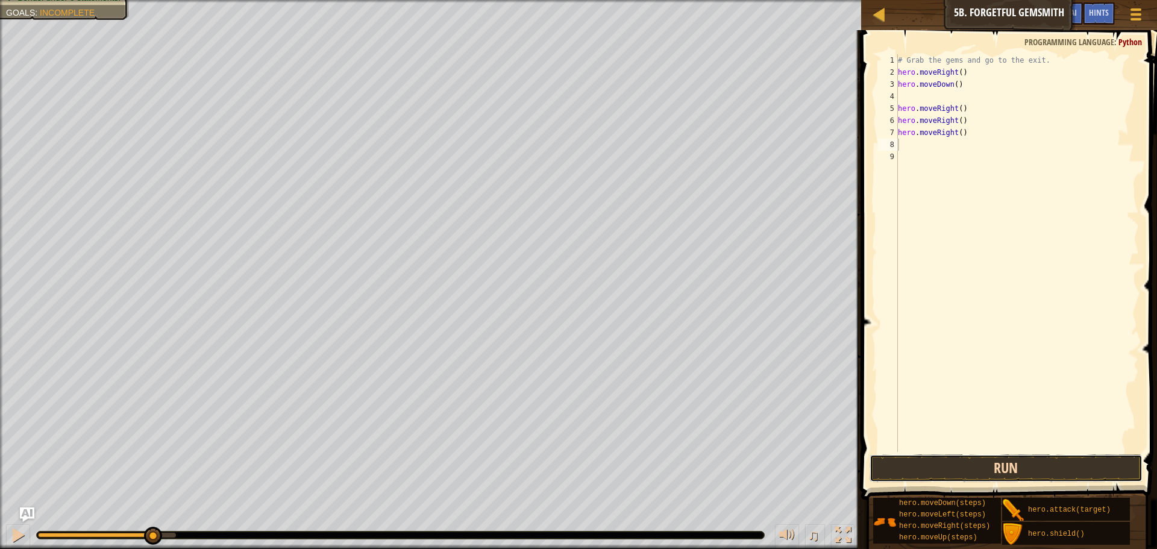
click at [995, 464] on button "Run" at bounding box center [1005, 468] width 273 height 28
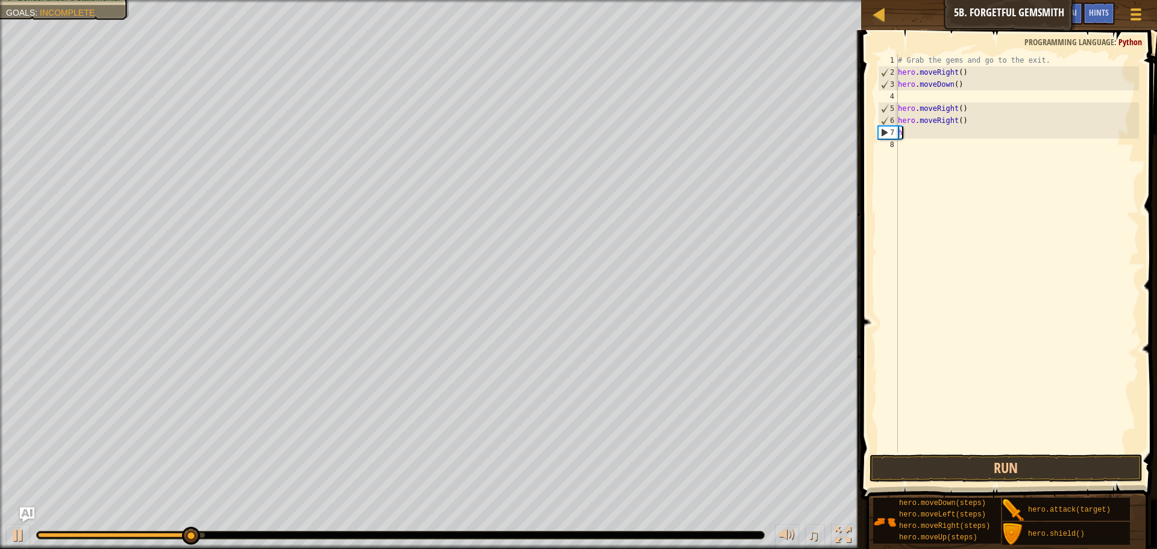
type textarea "h"
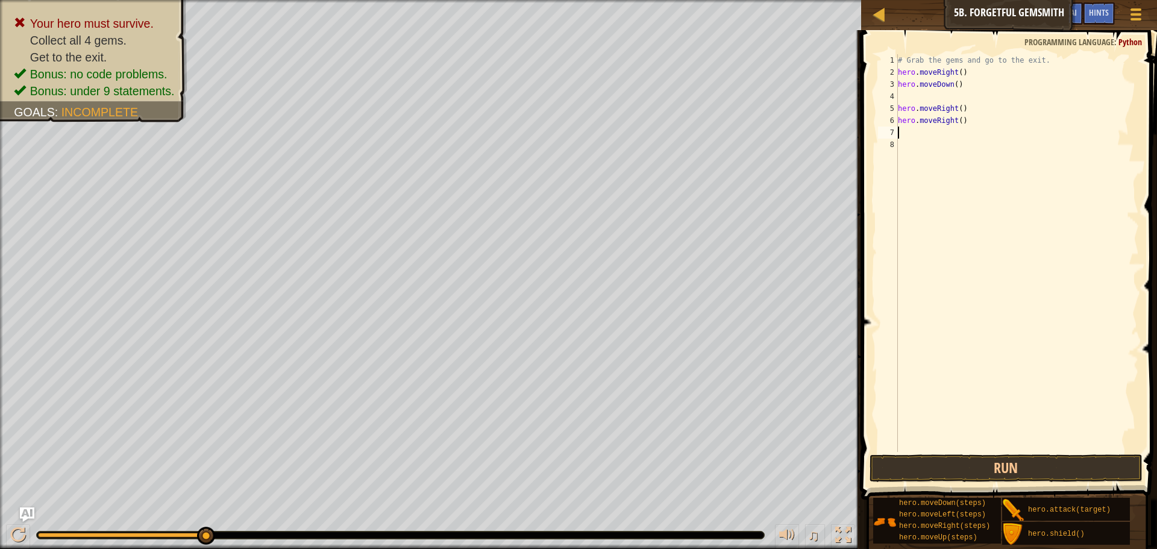
type textarea "m"
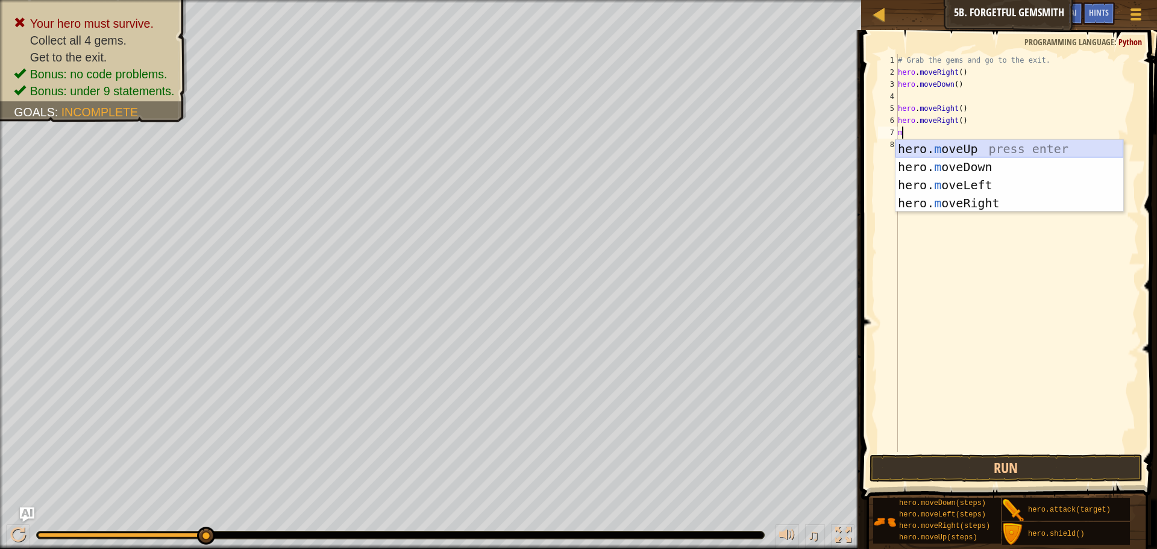
click at [947, 145] on div "hero. m oveUp press enter hero. m oveDown press enter hero. m oveLeft press ent…" at bounding box center [1009, 194] width 228 height 108
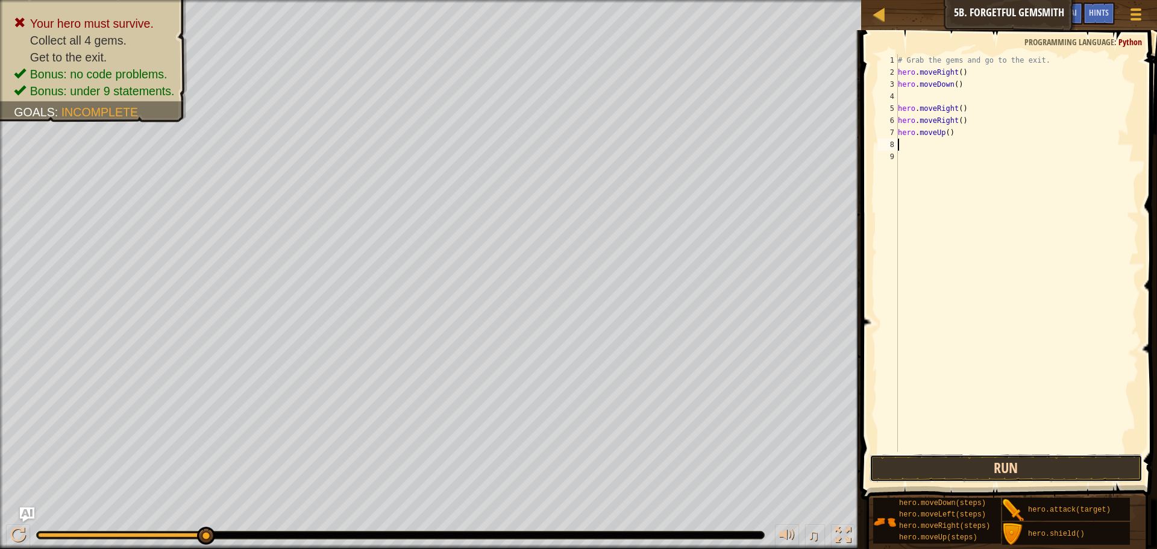
click at [1014, 465] on button "Run" at bounding box center [1005, 468] width 273 height 28
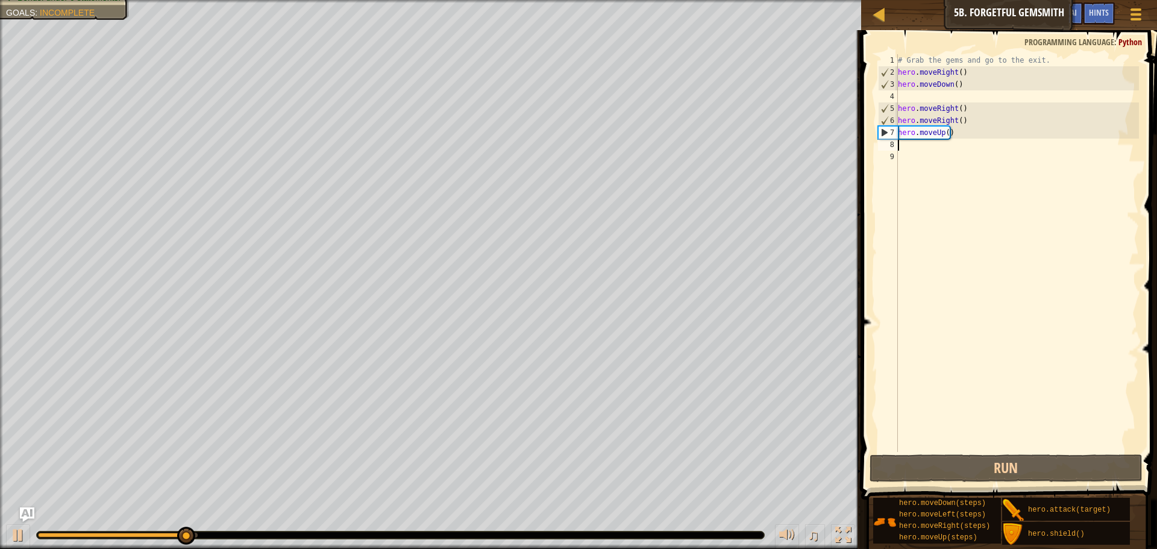
type textarea "m"
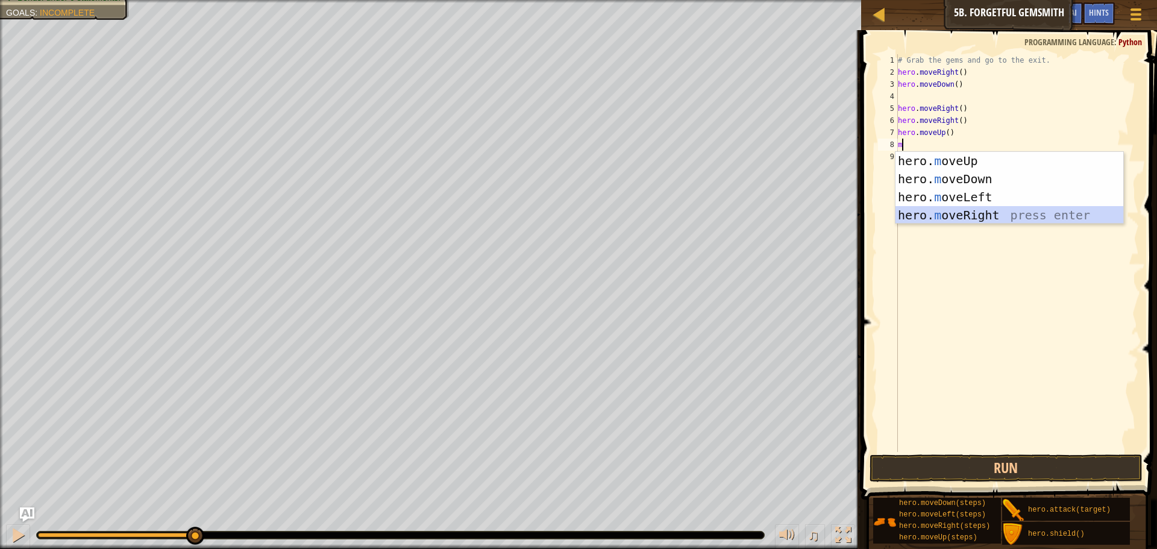
click at [967, 212] on div "hero. m oveUp press enter hero. m oveDown press enter hero. m oveLeft press ent…" at bounding box center [1009, 206] width 228 height 108
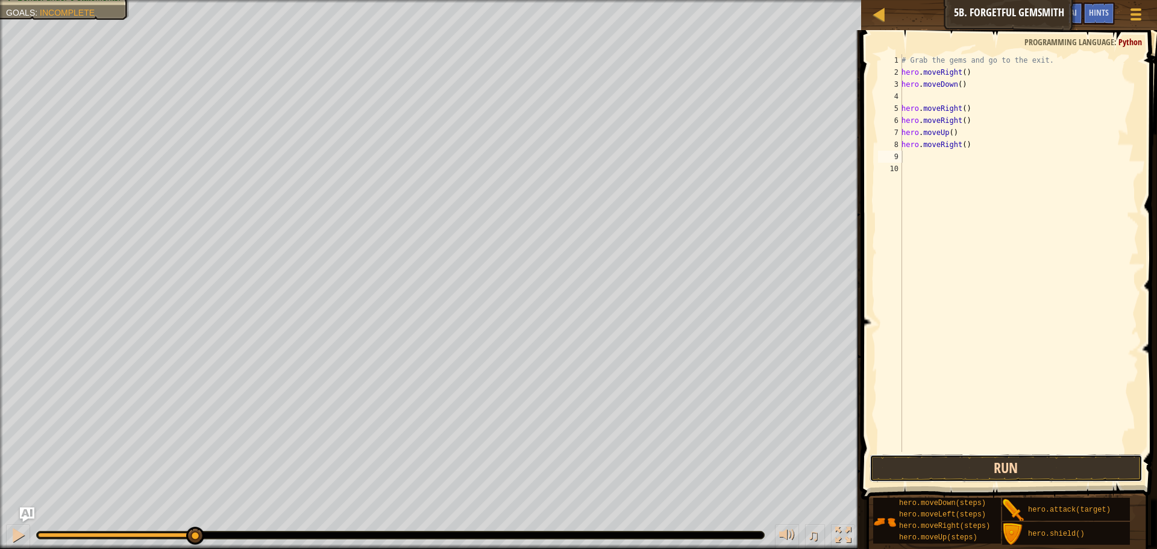
click at [1034, 458] on button "Run" at bounding box center [1005, 468] width 273 height 28
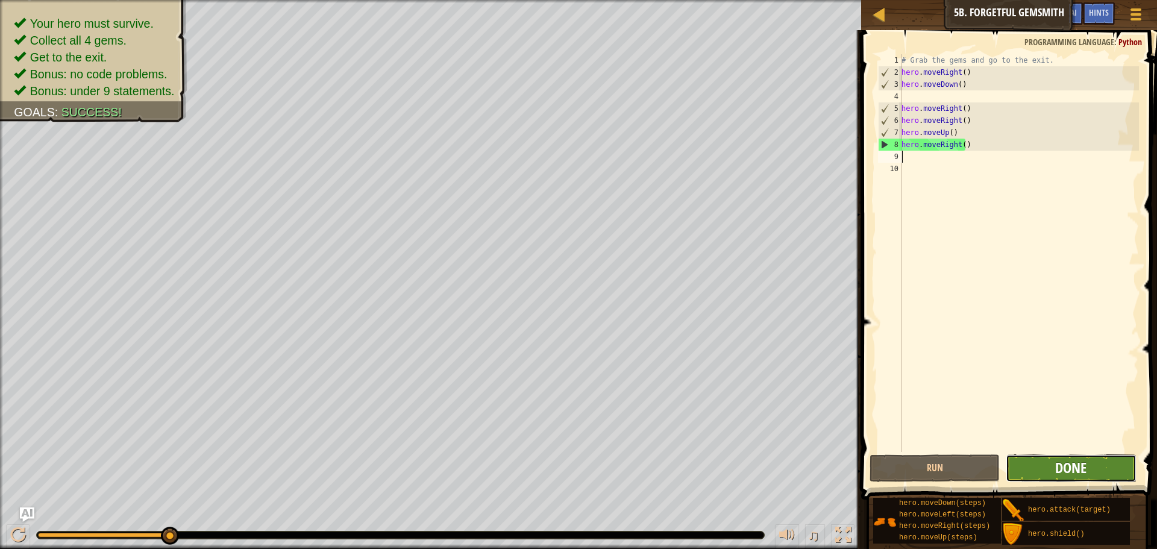
click at [1081, 459] on span "Done" at bounding box center [1070, 467] width 31 height 19
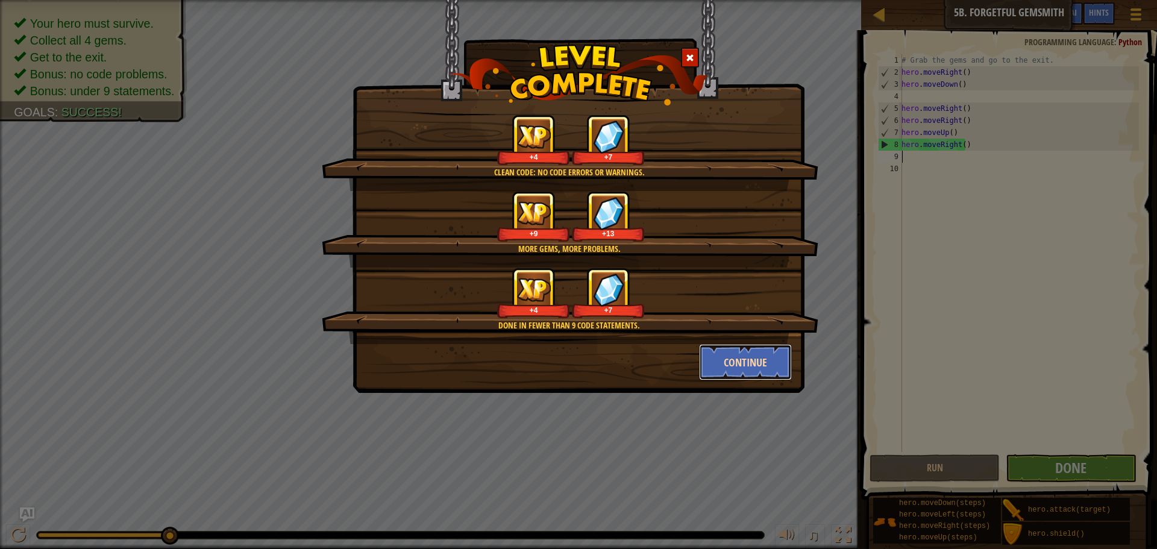
click at [722, 357] on button "Continue" at bounding box center [745, 362] width 93 height 36
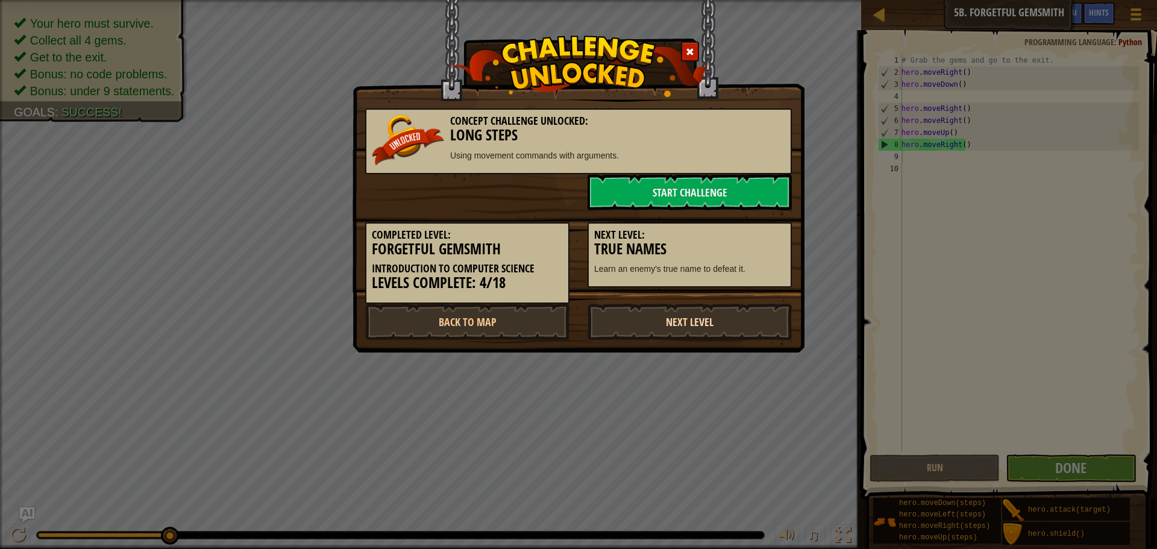
click at [697, 328] on link "Next Level" at bounding box center [689, 322] width 204 height 36
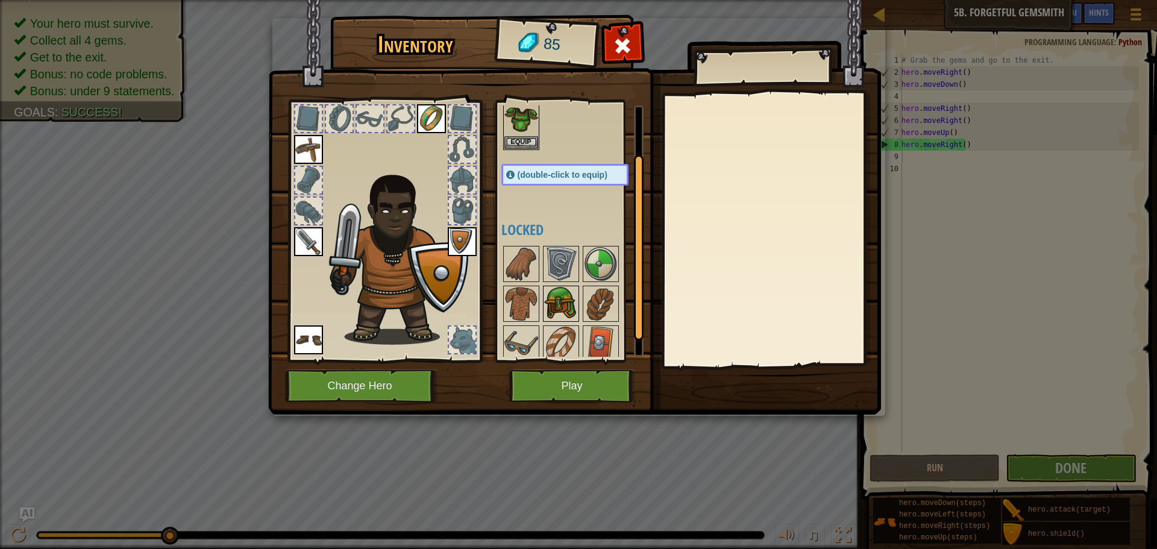
scroll to position [60, 0]
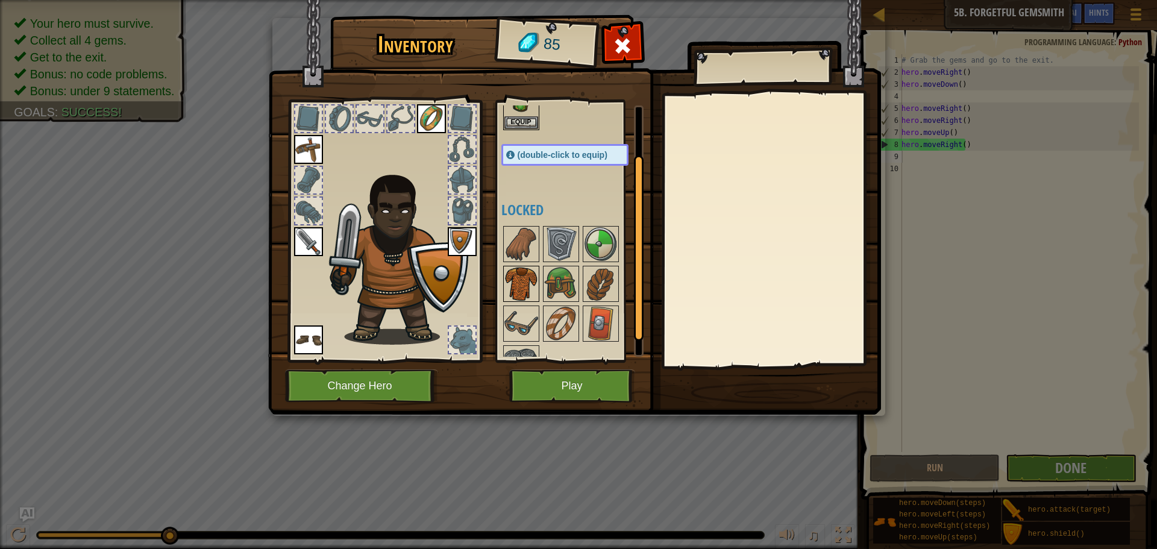
click at [521, 283] on img at bounding box center [521, 284] width 34 height 34
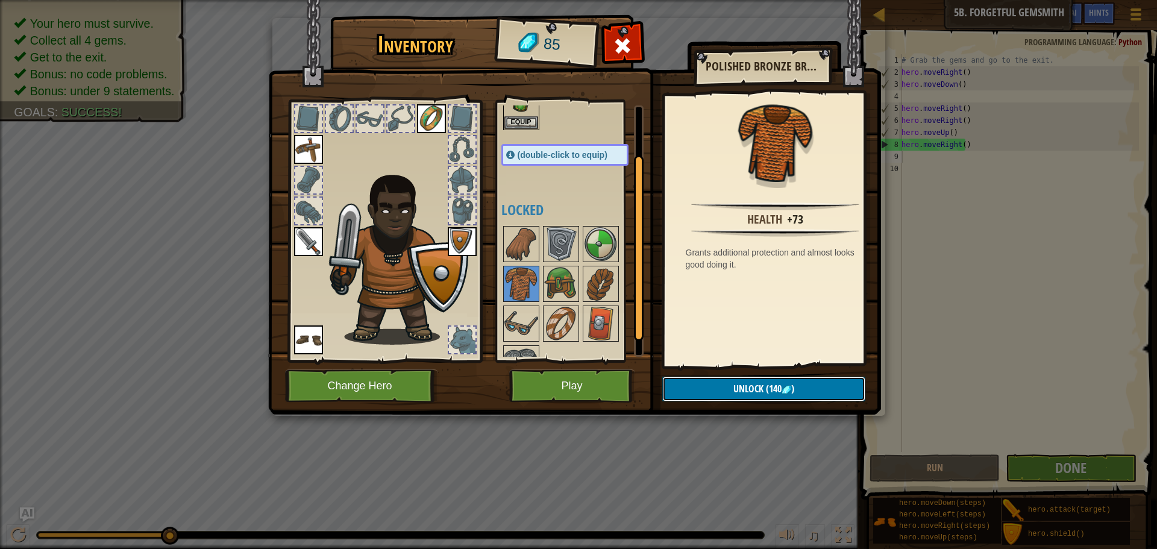
click at [716, 385] on button "Unlock (140 )" at bounding box center [763, 388] width 203 height 25
drag, startPoint x: 711, startPoint y: 378, endPoint x: 710, endPoint y: 353, distance: 24.7
click at [709, 19] on div "Polished Bronze Breastplate Health +73 Grants additional protection and almost …" at bounding box center [578, 19] width 611 height 0
click at [517, 245] on img at bounding box center [521, 244] width 34 height 34
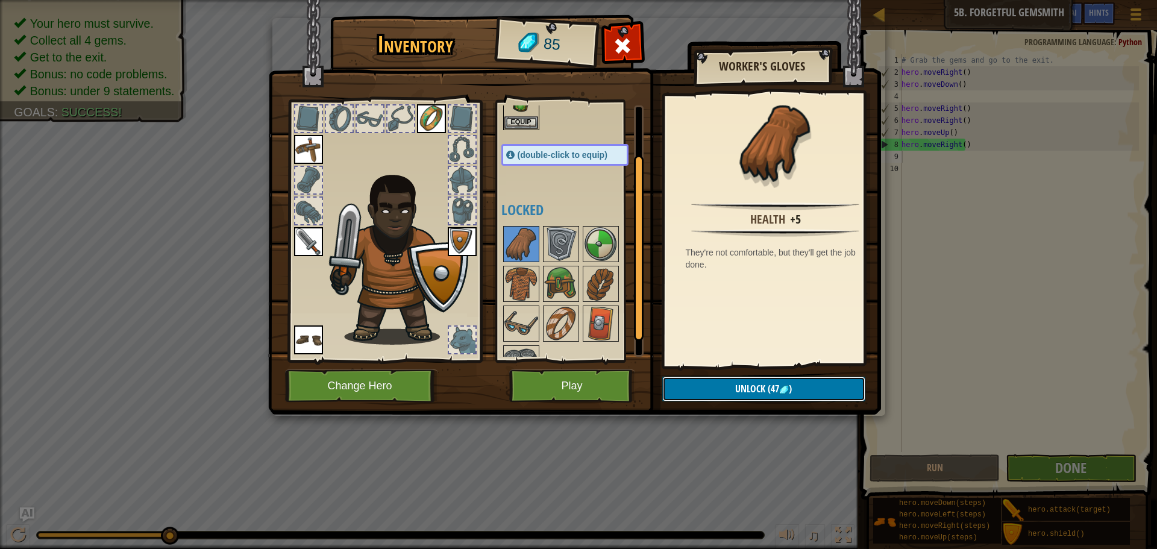
click at [713, 389] on button "Unlock (47 )" at bounding box center [763, 388] width 203 height 25
click at [713, 389] on button "Confirm" at bounding box center [763, 388] width 203 height 25
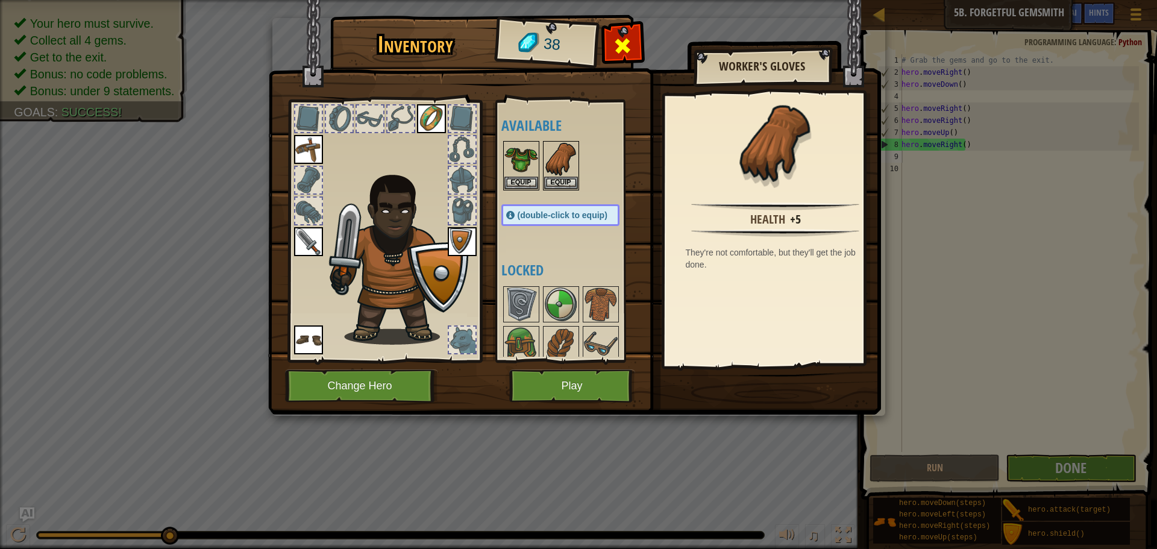
click at [626, 43] on span at bounding box center [622, 45] width 19 height 19
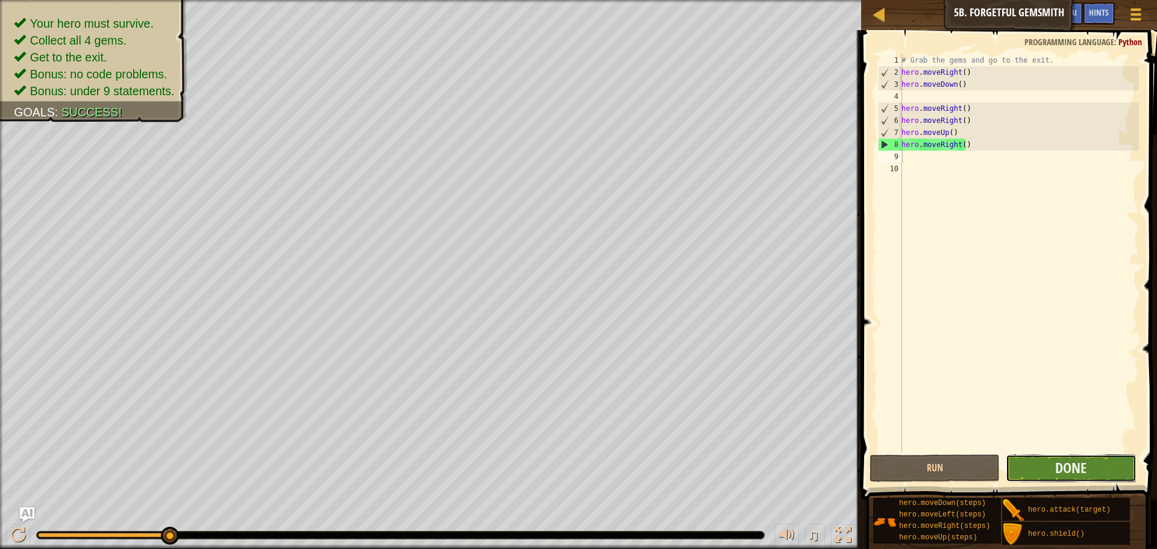
click at [1098, 478] on button "Done" at bounding box center [1070, 468] width 130 height 28
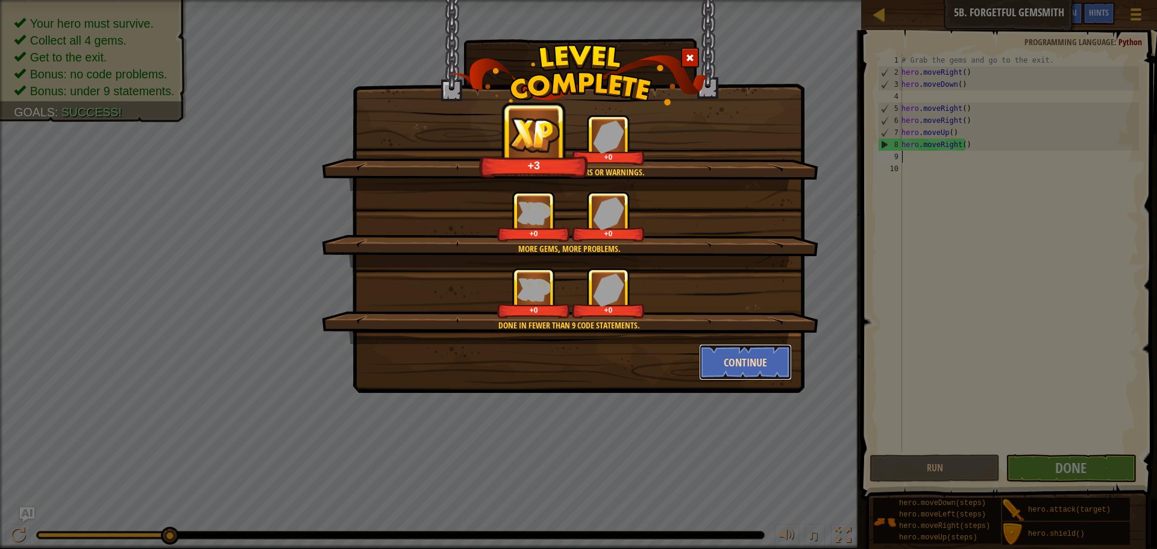
click at [729, 355] on button "Continue" at bounding box center [745, 362] width 93 height 36
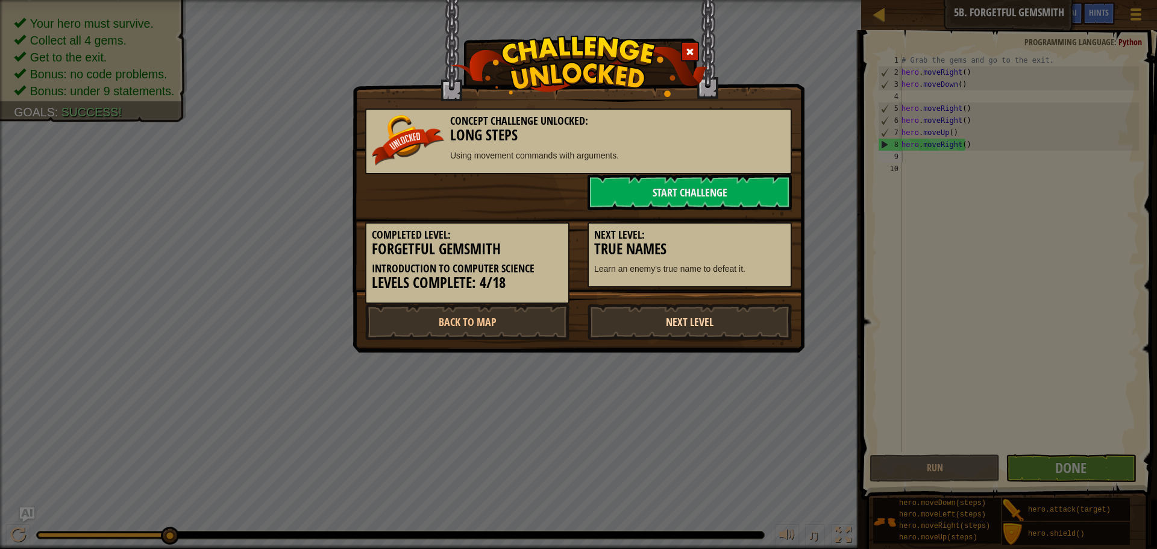
click at [698, 318] on link "Next Level" at bounding box center [689, 322] width 204 height 36
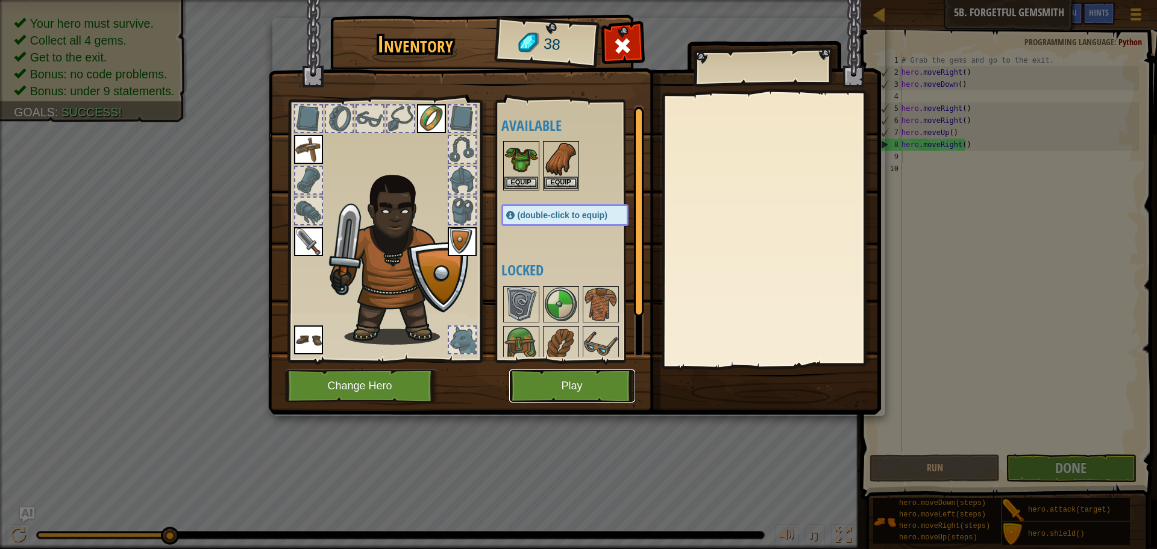
click at [583, 384] on button "Play" at bounding box center [572, 385] width 126 height 33
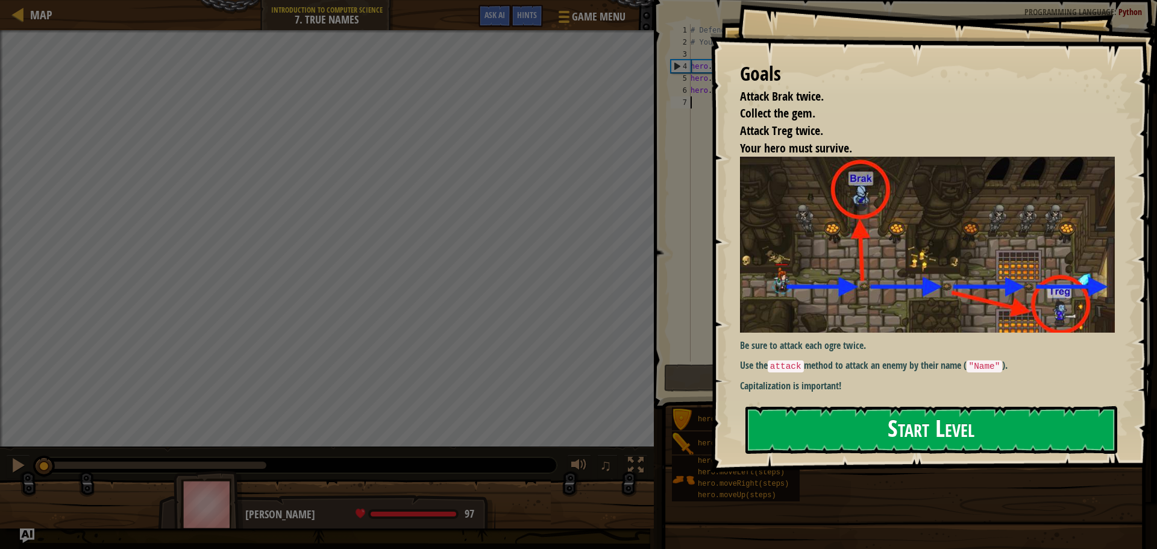
click at [808, 424] on button "Start Level" at bounding box center [931, 430] width 372 height 48
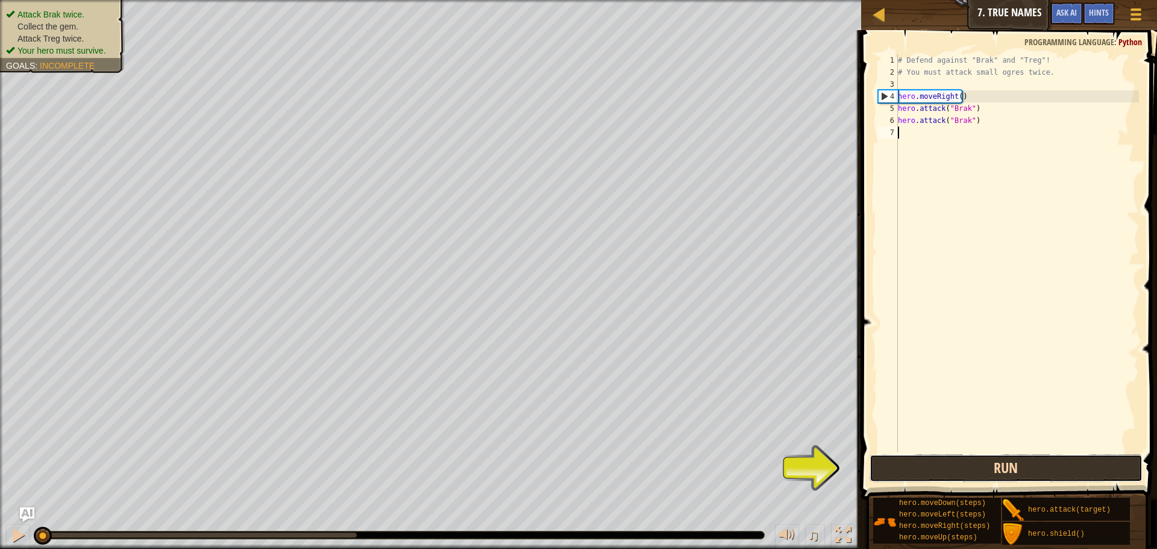
click at [931, 473] on button "Run" at bounding box center [1005, 468] width 273 height 28
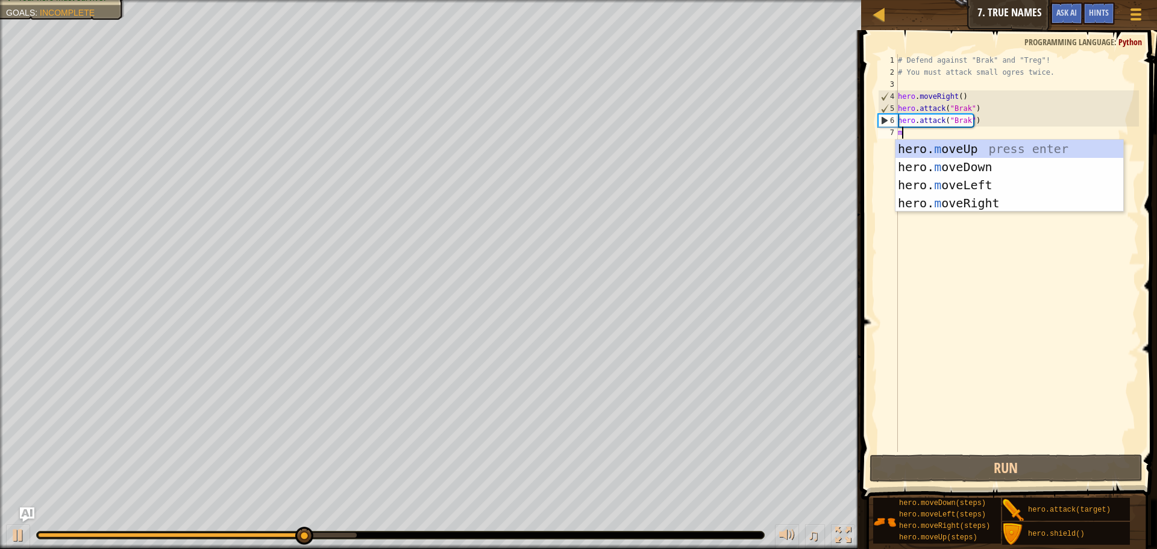
scroll to position [5, 0]
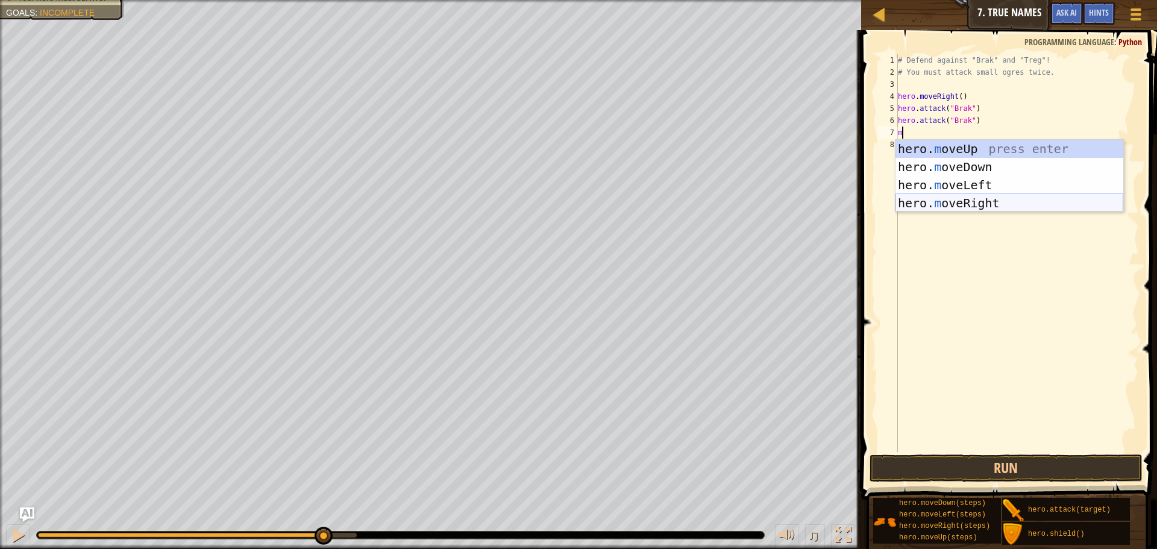
click at [967, 0] on body "Map Introduction to Computer Science 7. True Names Game Menu Done Hints Ask AI …" at bounding box center [578, 0] width 1157 height 0
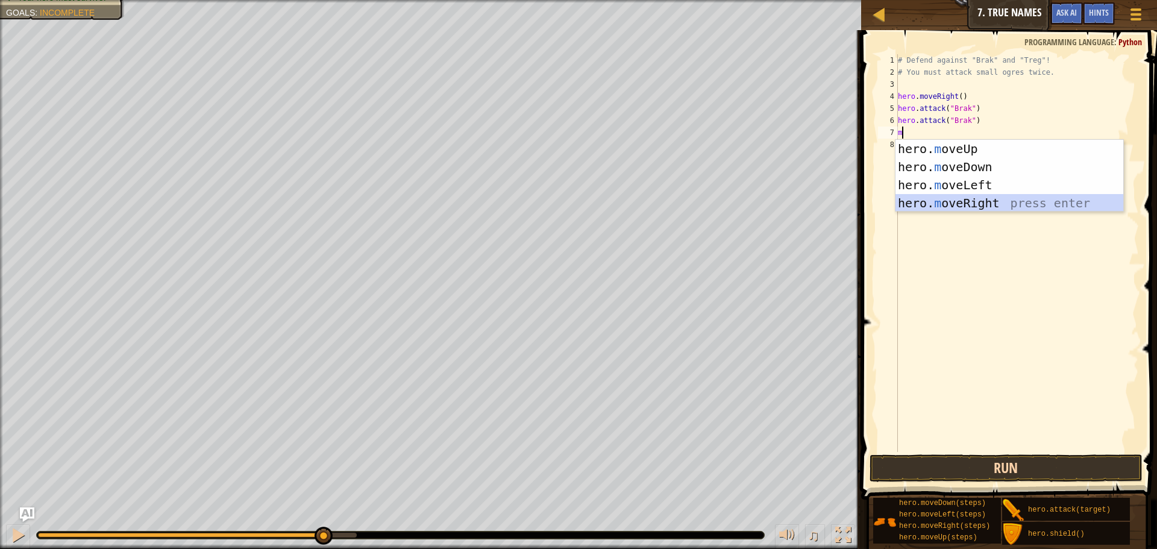
type textarea "m"
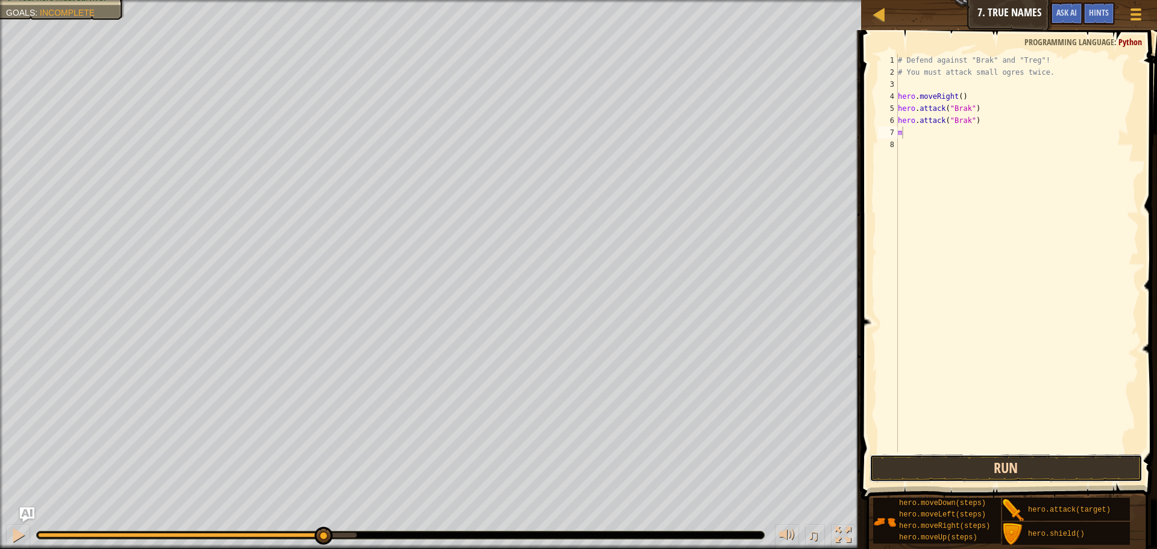
click at [961, 467] on button "Run" at bounding box center [1005, 468] width 273 height 28
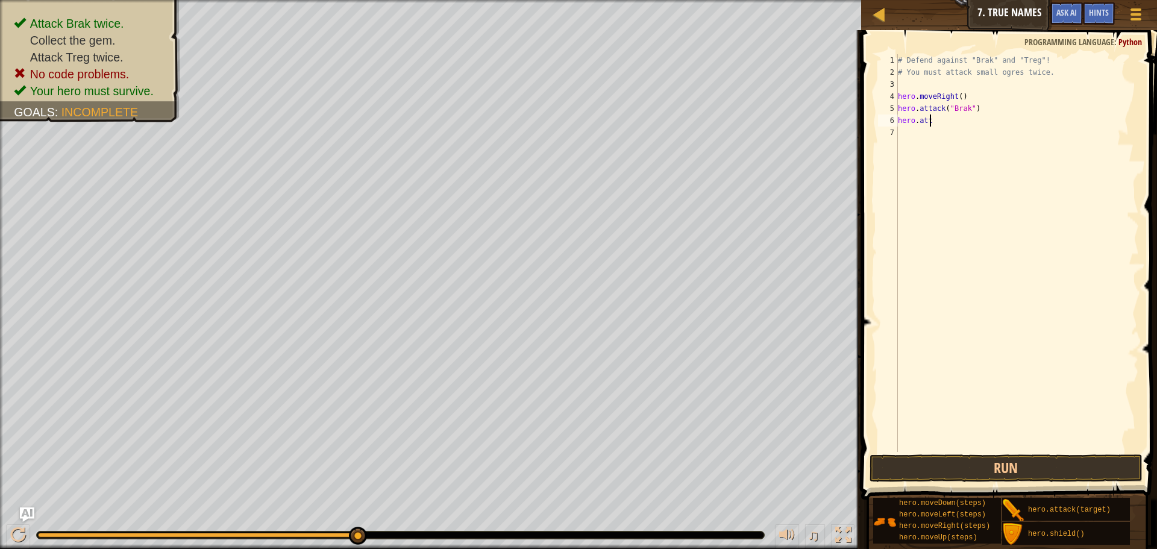
type textarea "h"
click at [1058, 72] on div "# Defend against "Brak" and "Treg"! # You must attack small ogres twice." at bounding box center [1016, 265] width 243 height 422
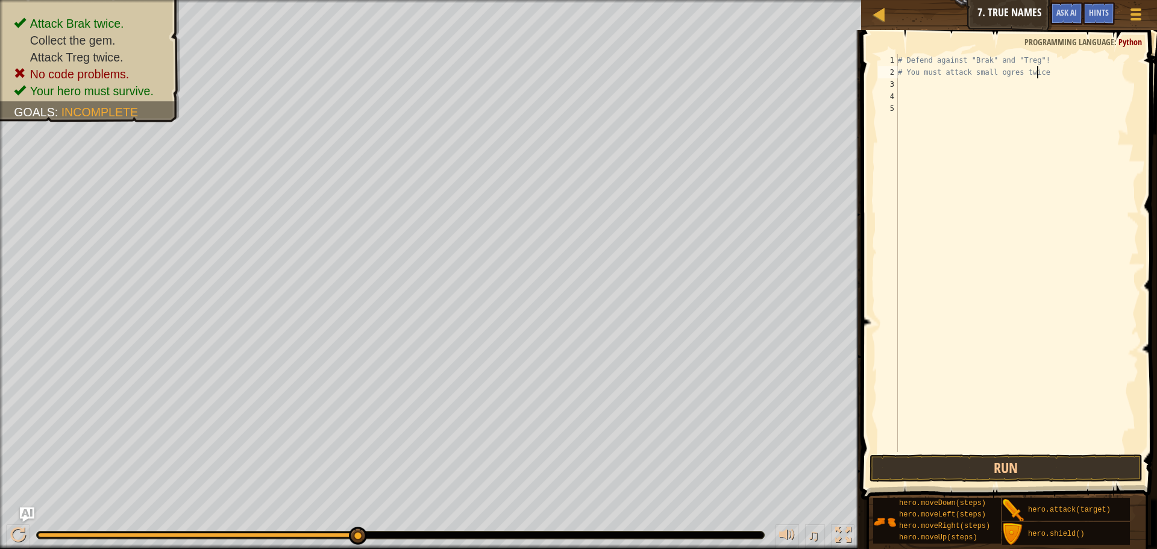
scroll to position [5, 11]
click at [924, 80] on div "# Defend against "Brak" and "Treg"! # You must attack small ogres twice" at bounding box center [1016, 265] width 243 height 422
type textarea "# You must attack small ogres twice"
click at [921, 89] on div "# Defend against "Brak" and "Treg"! # You must attack small ogres twice" at bounding box center [1016, 253] width 243 height 398
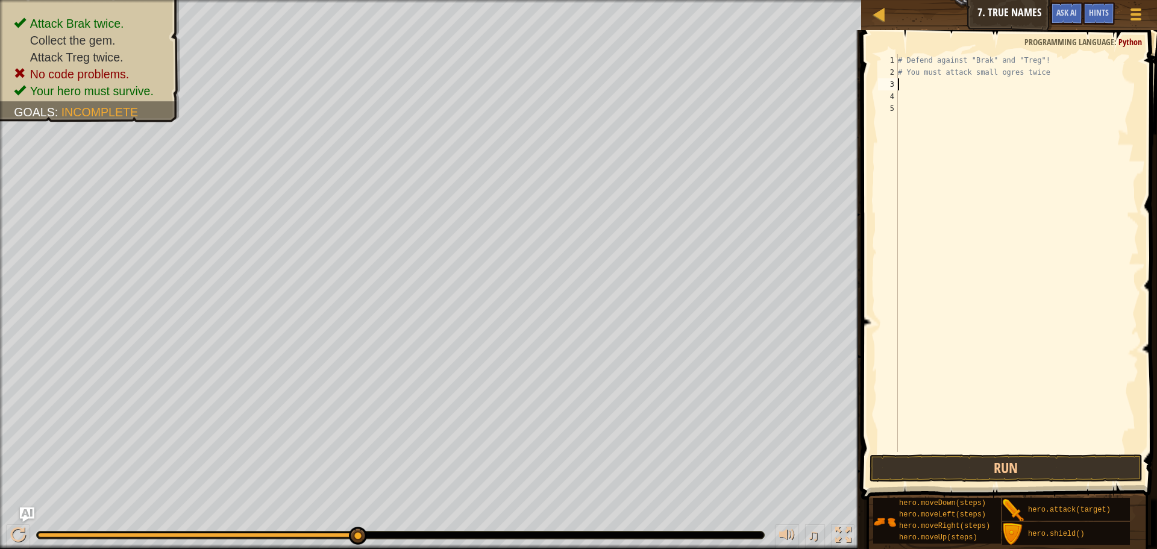
type textarea "l"
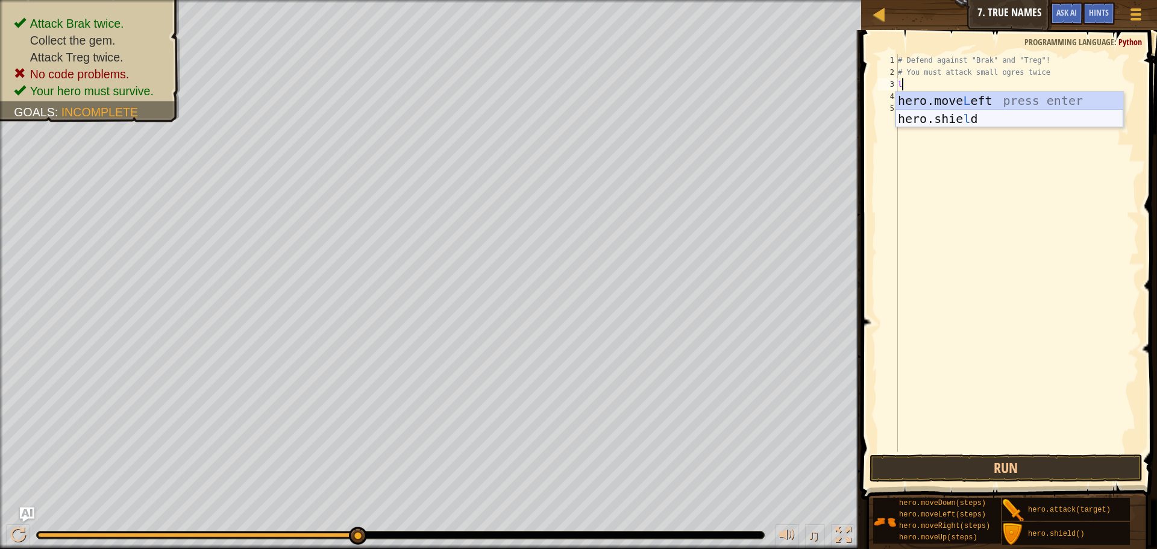
click at [961, 123] on div "hero.move L eft press enter hero.[PERSON_NAME] press enter" at bounding box center [1009, 128] width 228 height 72
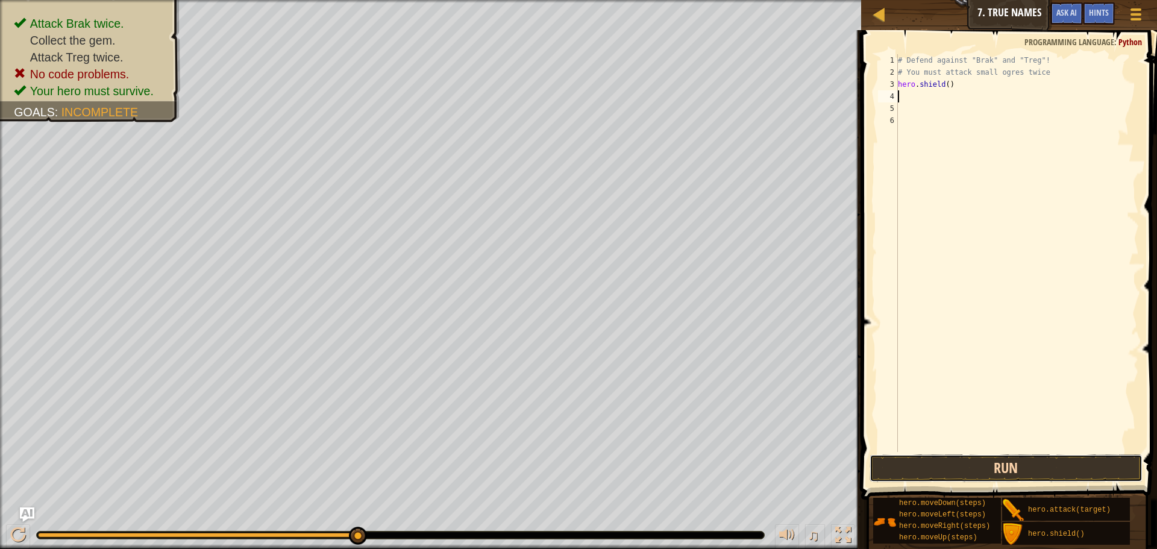
click at [1067, 471] on button "Run" at bounding box center [1005, 468] width 273 height 28
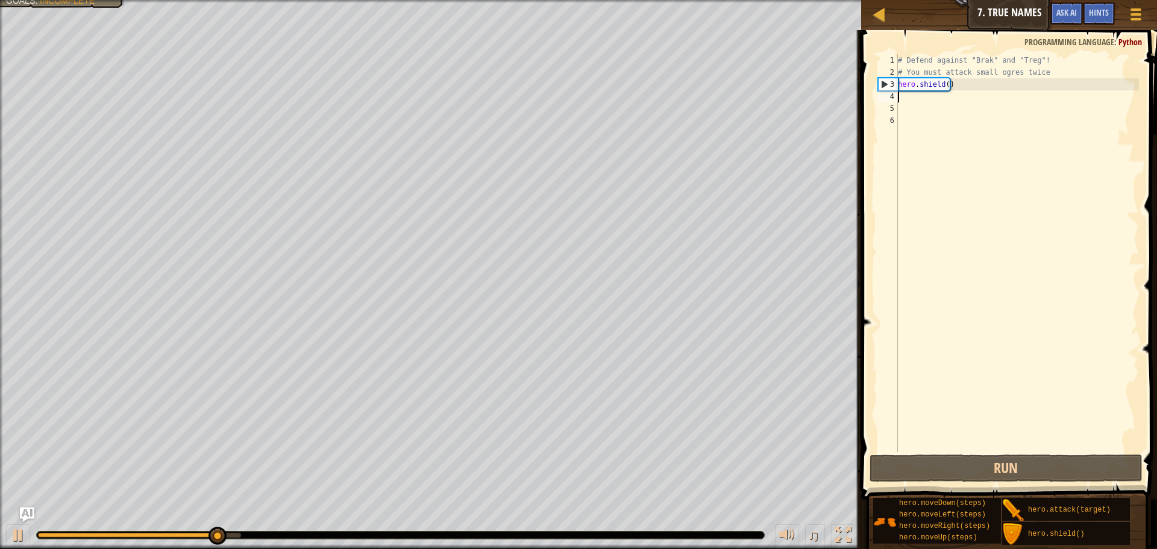
click at [951, 91] on div "# Defend against "Brak" and "Treg"! # You must attack small ogres twice hero . …" at bounding box center [1016, 265] width 243 height 422
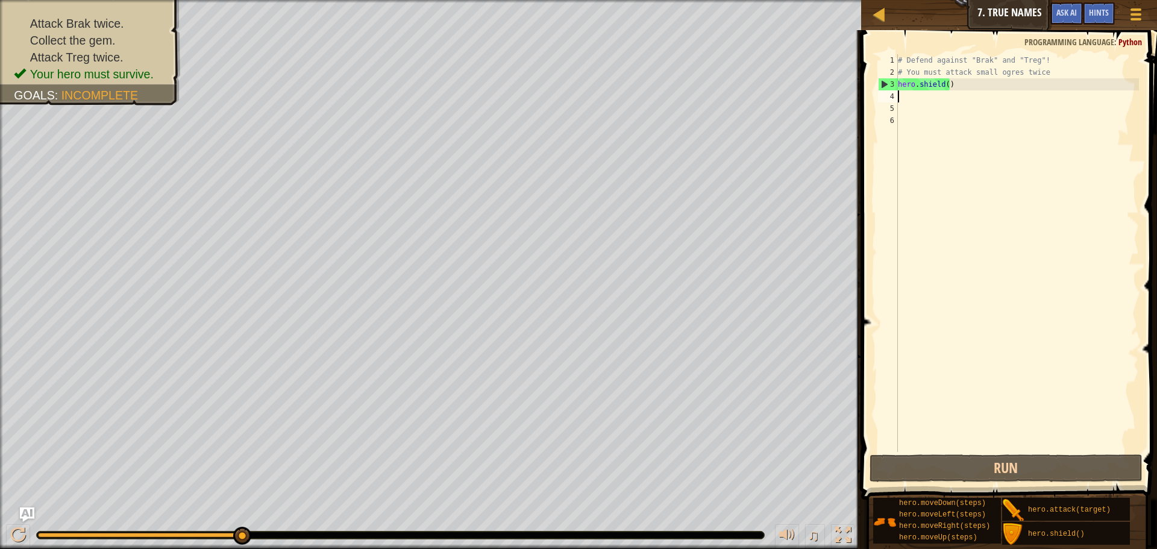
click at [909, 95] on div "# Defend against "Brak" and "Treg"! # You must attack small ogres twice hero . …" at bounding box center [1016, 265] width 243 height 422
type textarea "m"
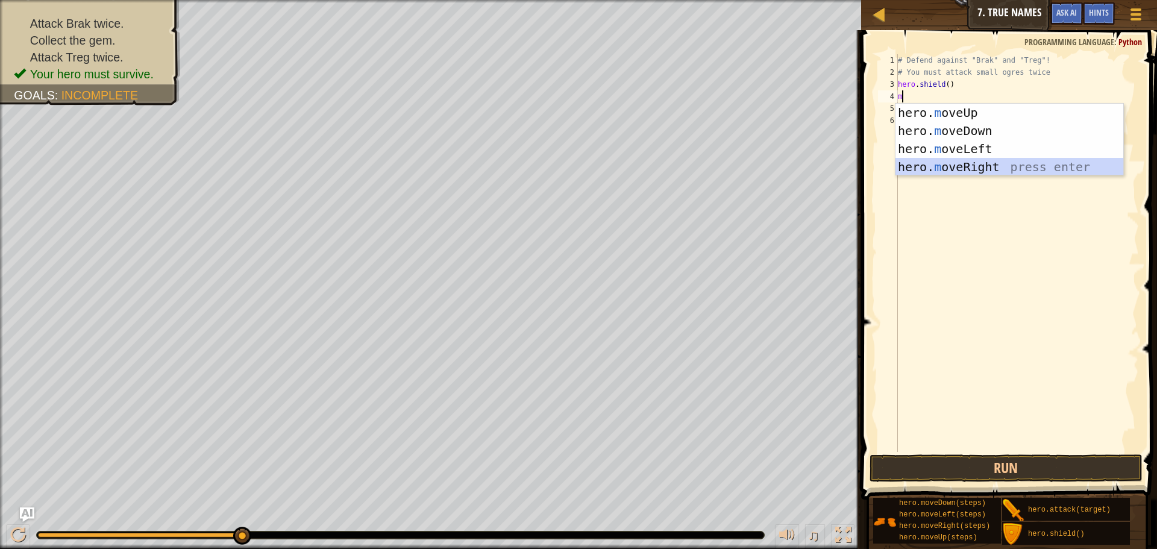
click at [989, 167] on div "hero. m oveUp press enter hero. m oveDown press enter hero. m oveLeft press ent…" at bounding box center [1009, 158] width 228 height 108
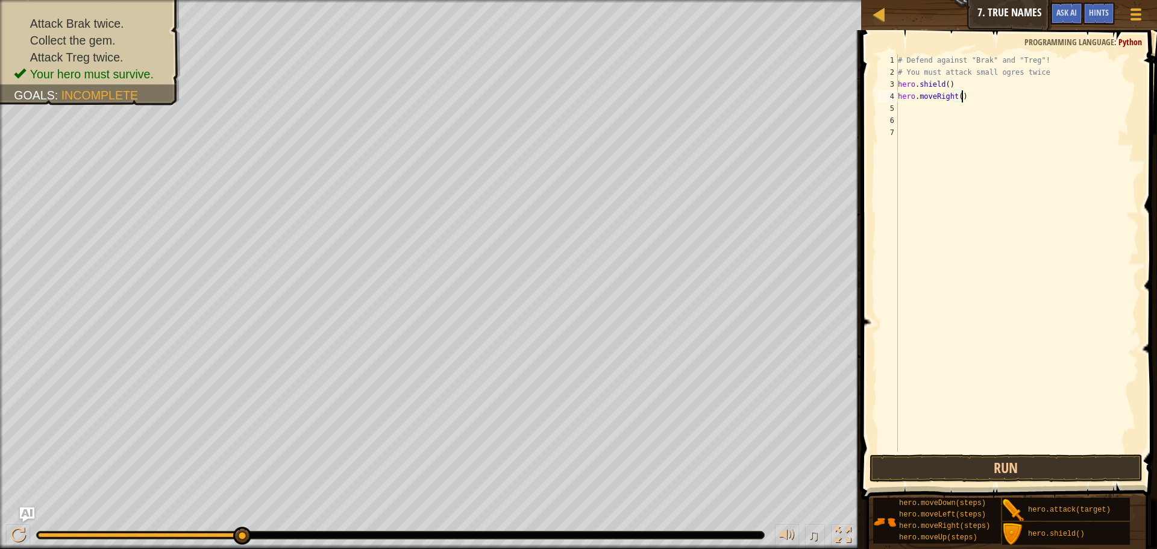
click at [969, 101] on div "# Defend against "Brak" and "Treg"! # You must attack small ogres twice hero . …" at bounding box center [1016, 265] width 243 height 422
type textarea "hero.moveRight()"
click at [982, 464] on button "Run" at bounding box center [1005, 468] width 273 height 28
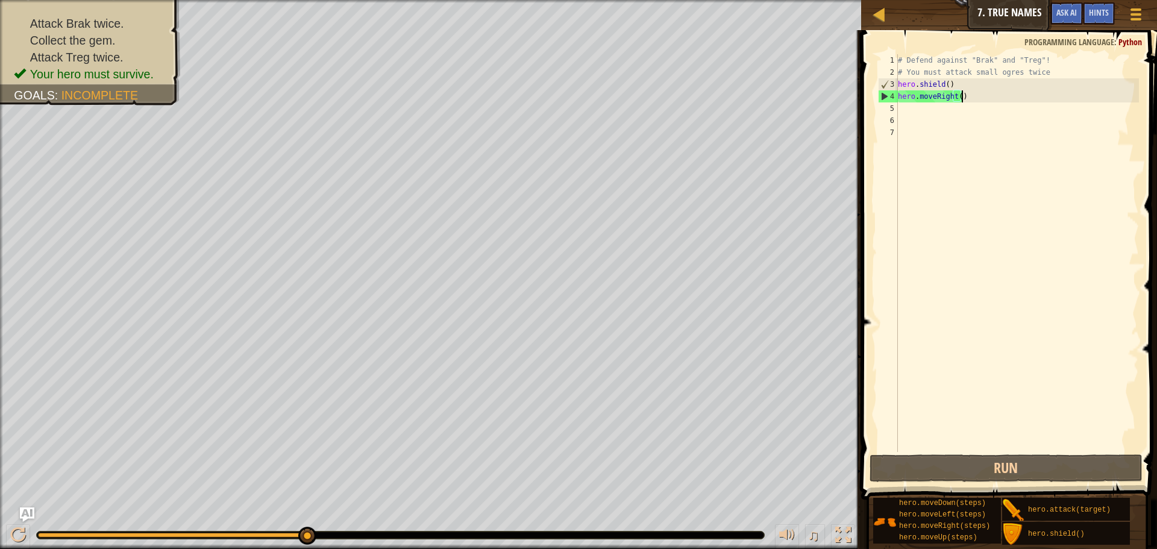
click at [932, 111] on div "# Defend against "Brak" and "Treg"! # You must attack small ogres twice hero . …" at bounding box center [1016, 265] width 243 height 422
type textarea "m"
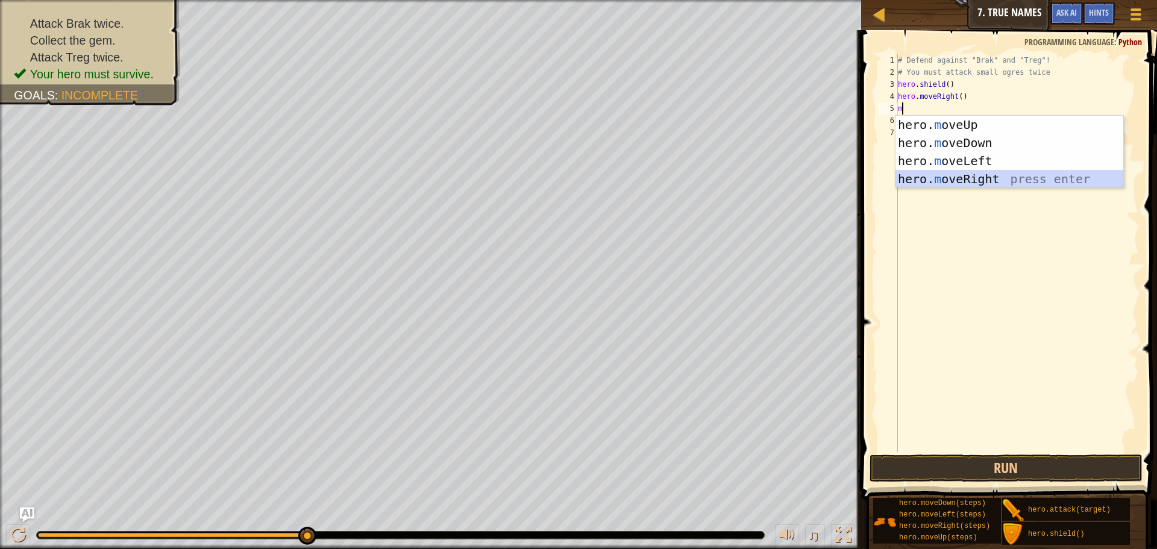
click at [934, 185] on div "hero. m oveUp press enter hero. m oveDown press enter hero. m oveLeft press ent…" at bounding box center [1009, 170] width 228 height 108
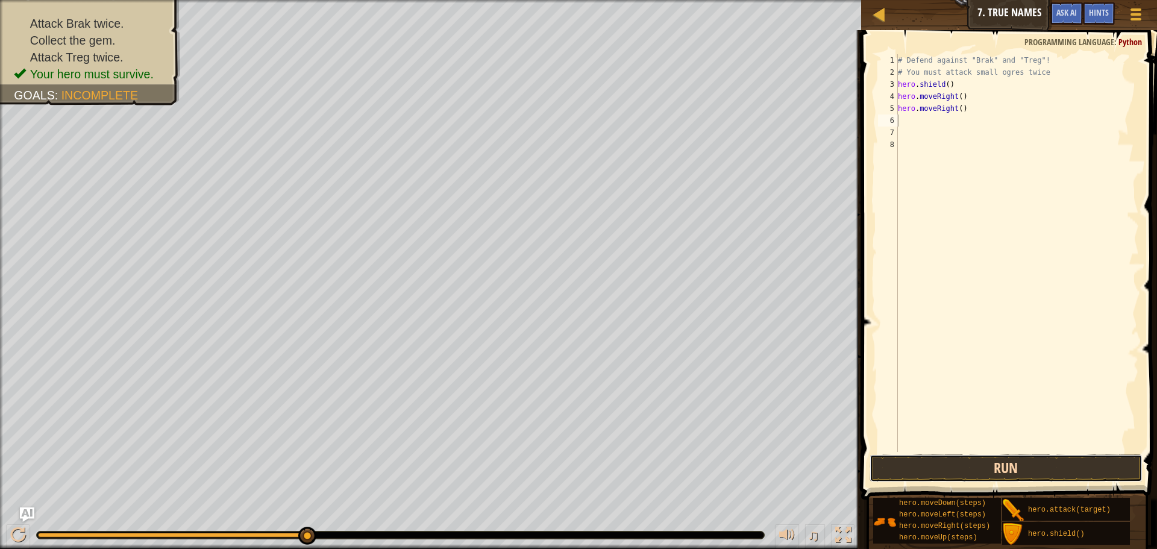
click at [1101, 463] on button "Run" at bounding box center [1005, 468] width 273 height 28
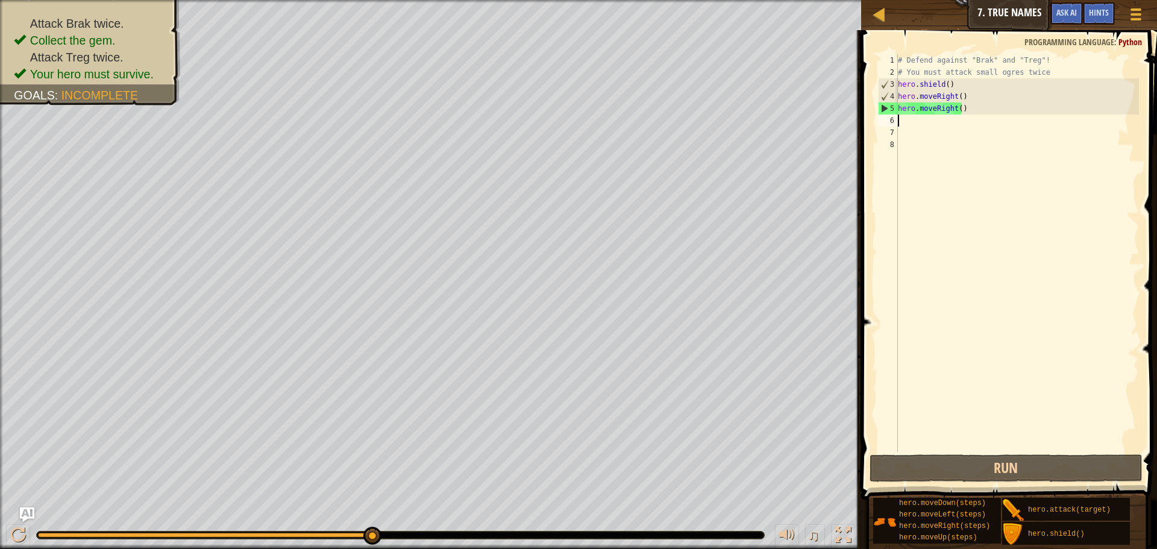
click at [929, 119] on div "# Defend against "Brak" and "Treg"! # You must attack small ogres twice hero . …" at bounding box center [1016, 265] width 243 height 422
type textarea "m"
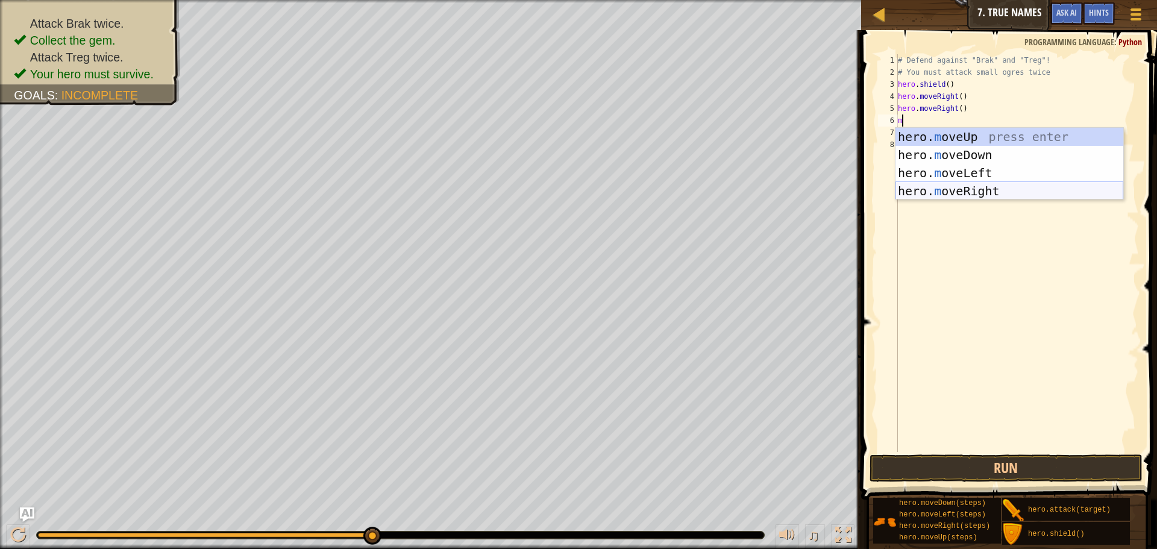
click at [941, 187] on div "hero. m oveUp press enter hero. m oveDown press enter hero. m oveLeft press ent…" at bounding box center [1009, 182] width 228 height 108
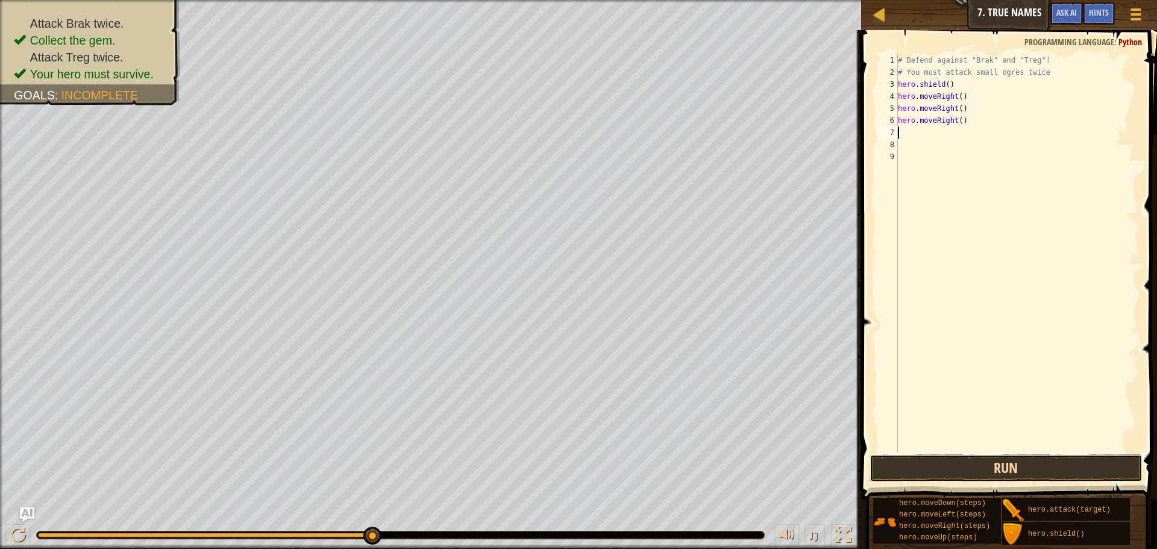
click at [1039, 466] on button "Run" at bounding box center [1005, 468] width 273 height 28
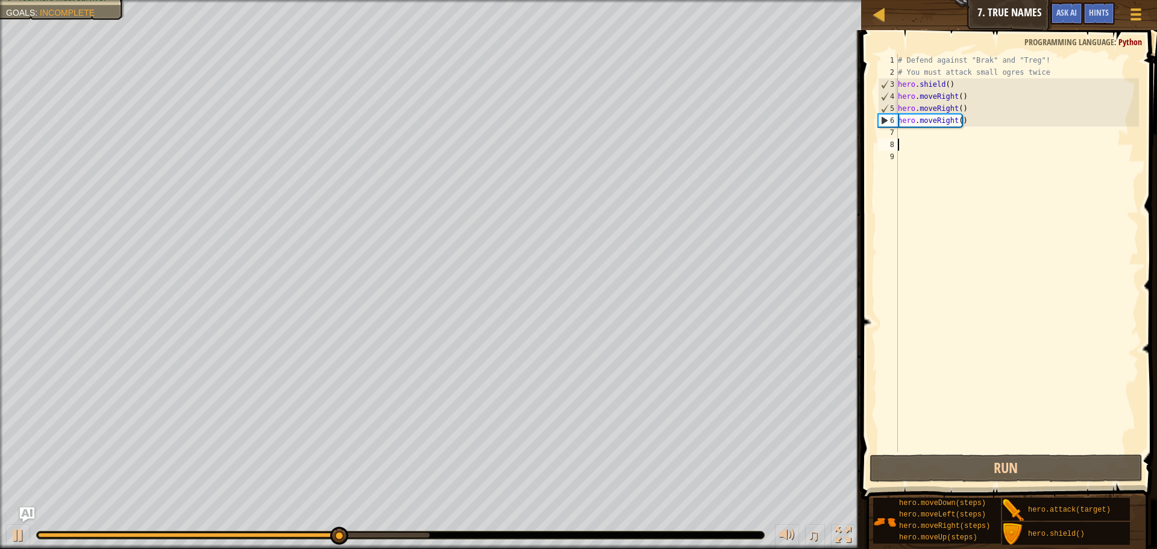
click at [908, 140] on div "# Defend against "Brak" and "Treg"! # You must attack small ogres twice hero . …" at bounding box center [1016, 265] width 243 height 422
click at [910, 136] on div "# Defend against "Brak" and "Treg"! # You must attack small ogres twice hero . …" at bounding box center [1016, 265] width 243 height 422
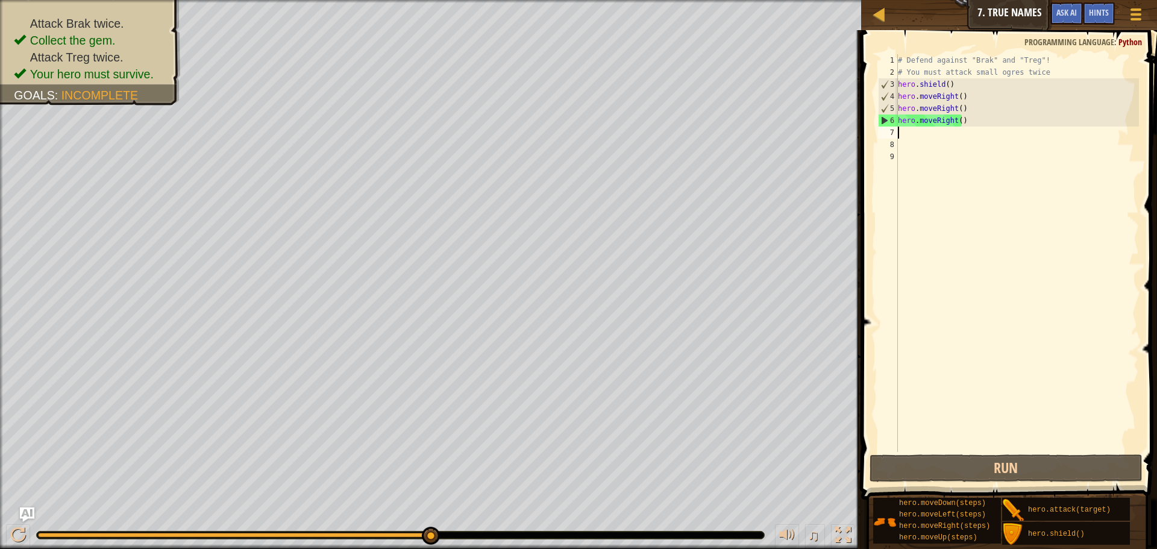
type textarea "m"
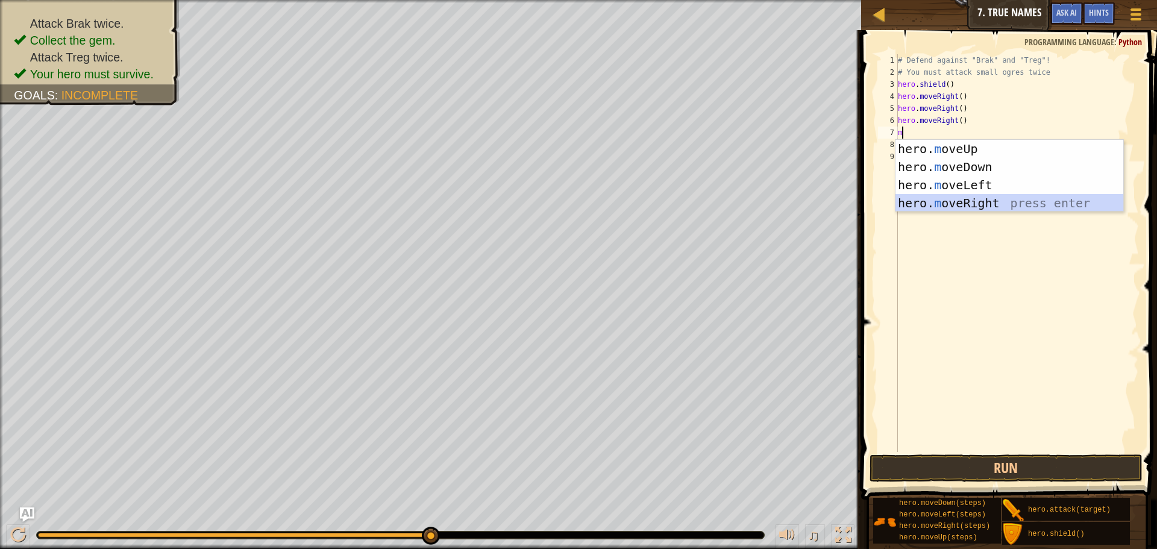
click at [929, 204] on div "hero. m oveUp press enter hero. m oveDown press enter hero. m oveLeft press ent…" at bounding box center [1009, 194] width 228 height 108
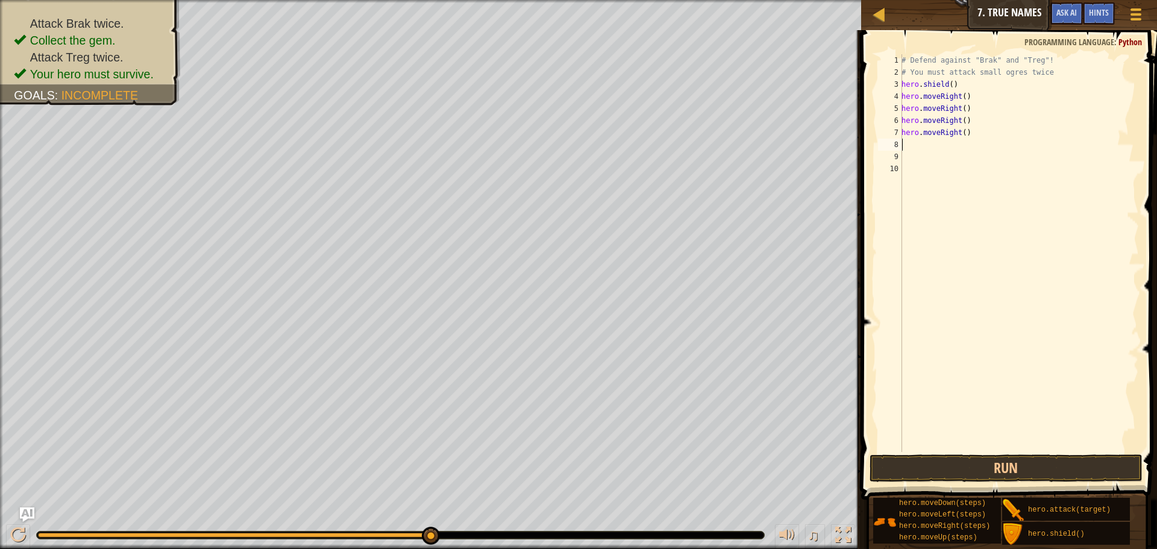
click at [987, 445] on div "# Defend against "Brak" and "Treg"! # You must attack small ogres twice hero . …" at bounding box center [1019, 265] width 240 height 422
click at [990, 472] on button "Run" at bounding box center [1005, 468] width 273 height 28
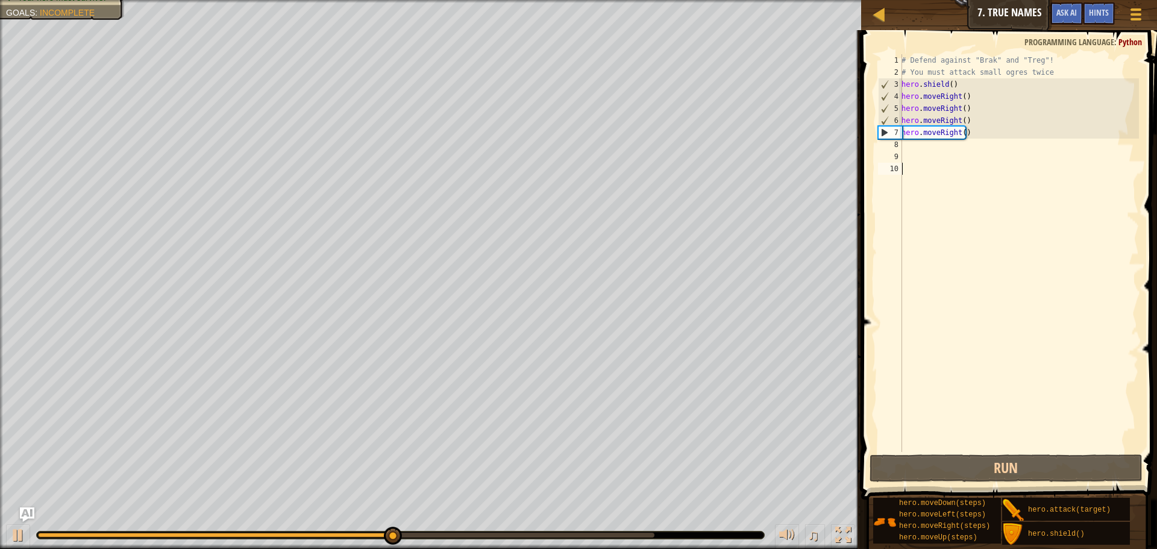
click at [937, 155] on div "# Defend against "Brak" and "Treg"! # You must attack small ogres twice hero . …" at bounding box center [1019, 265] width 240 height 422
click at [914, 138] on div "# Defend against "Brak" and "Treg"! # You must attack small ogres twice hero . …" at bounding box center [1019, 265] width 240 height 422
type textarea "hero.moveRight()"
click at [920, 148] on div "# Defend against "Brak" and "Treg"! # You must attack small ogres twice hero . …" at bounding box center [1019, 265] width 240 height 422
type textarea "m"
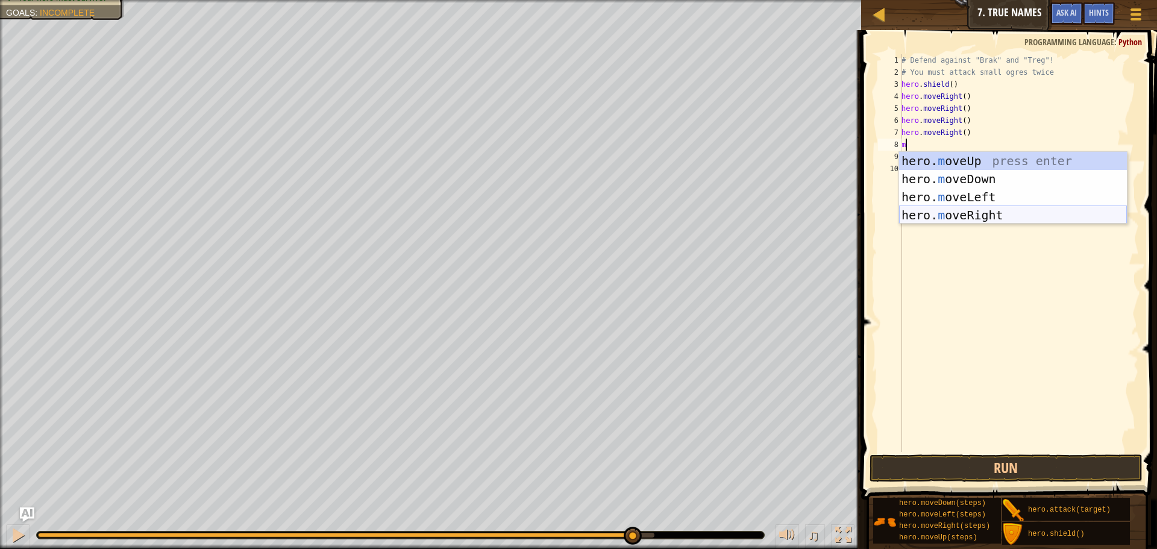
click at [973, 220] on div "hero. m oveUp press enter hero. m oveDown press enter hero. m oveLeft press ent…" at bounding box center [1013, 206] width 228 height 108
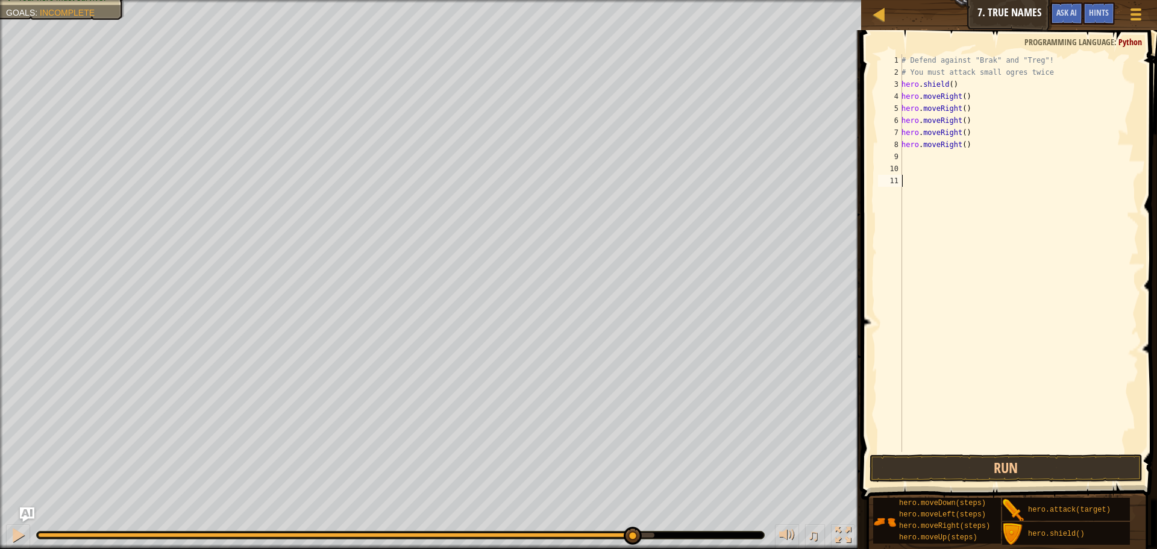
click at [1025, 437] on div "# Defend against "Brak" and "Treg"! # You must attack small ogres twice hero . …" at bounding box center [1019, 265] width 240 height 422
click at [1035, 457] on button "Run" at bounding box center [1005, 468] width 273 height 28
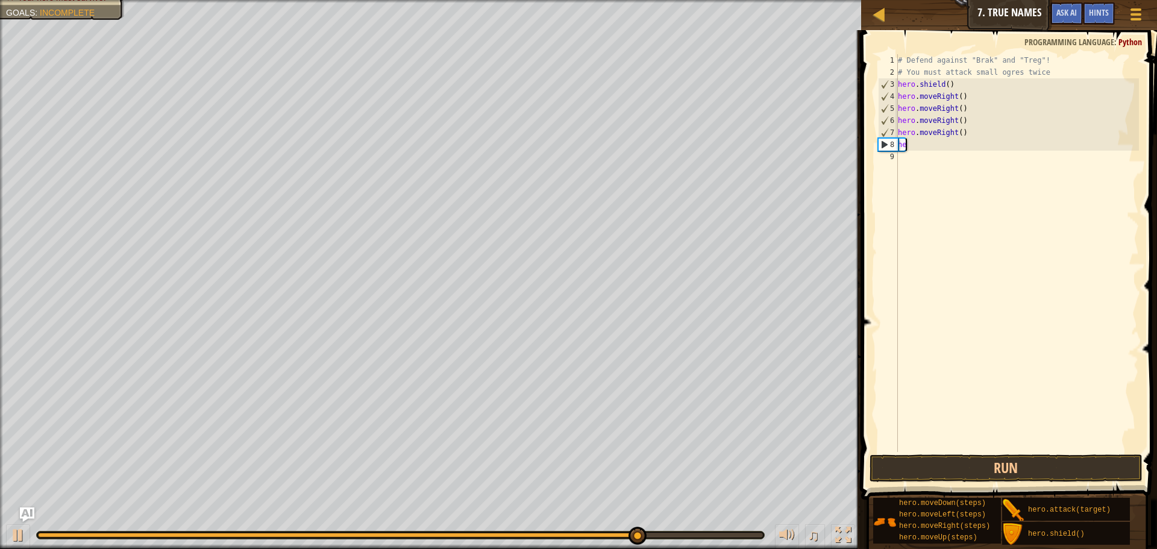
type textarea "h"
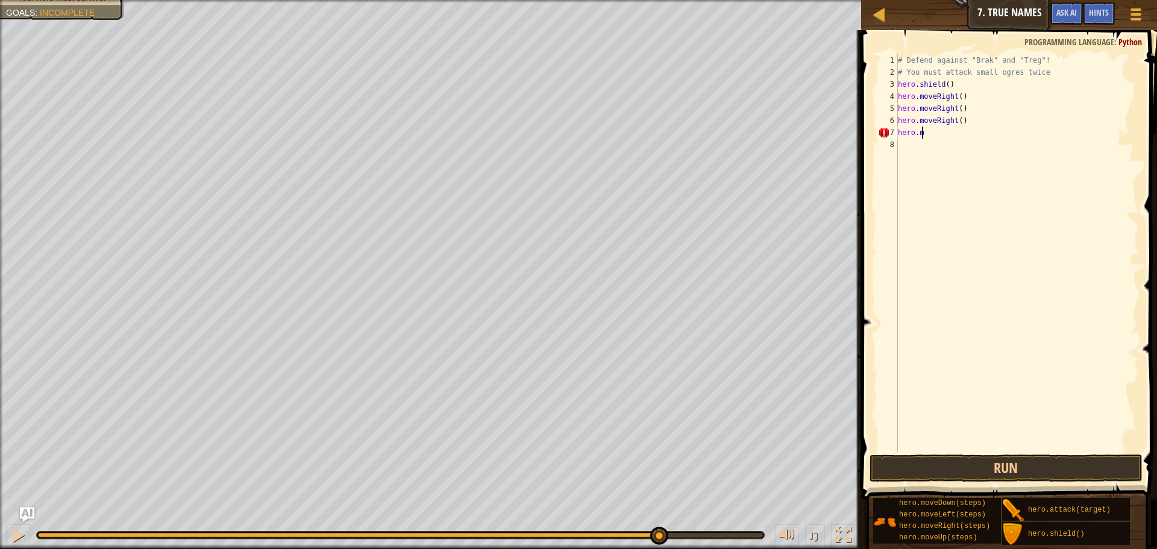
type textarea "h"
type textarea "m"
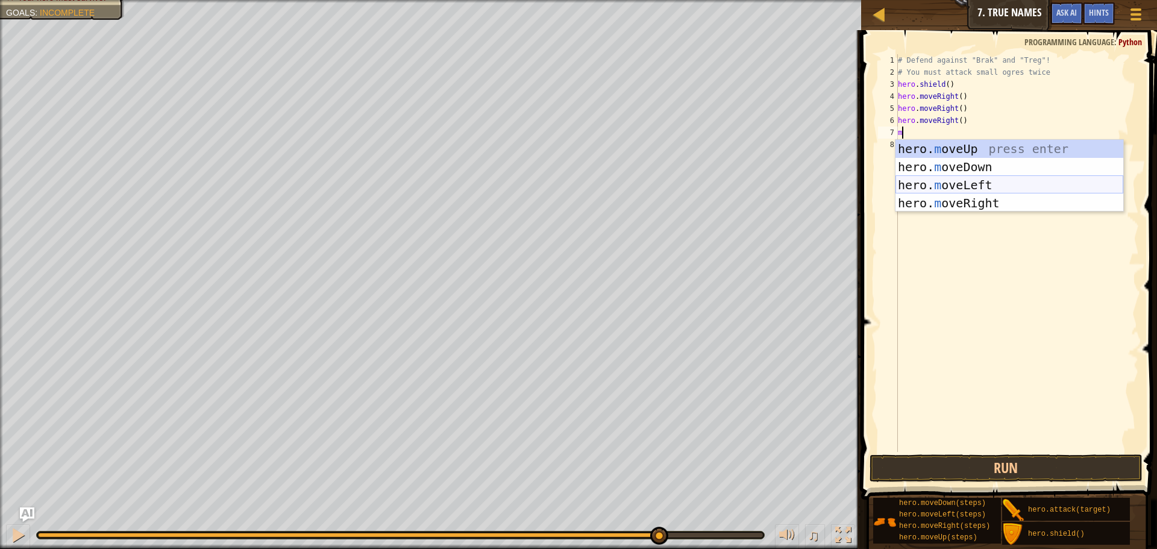
click at [922, 190] on div "hero. m oveUp press enter hero. m oveDown press enter hero. m oveLeft press ent…" at bounding box center [1009, 194] width 228 height 108
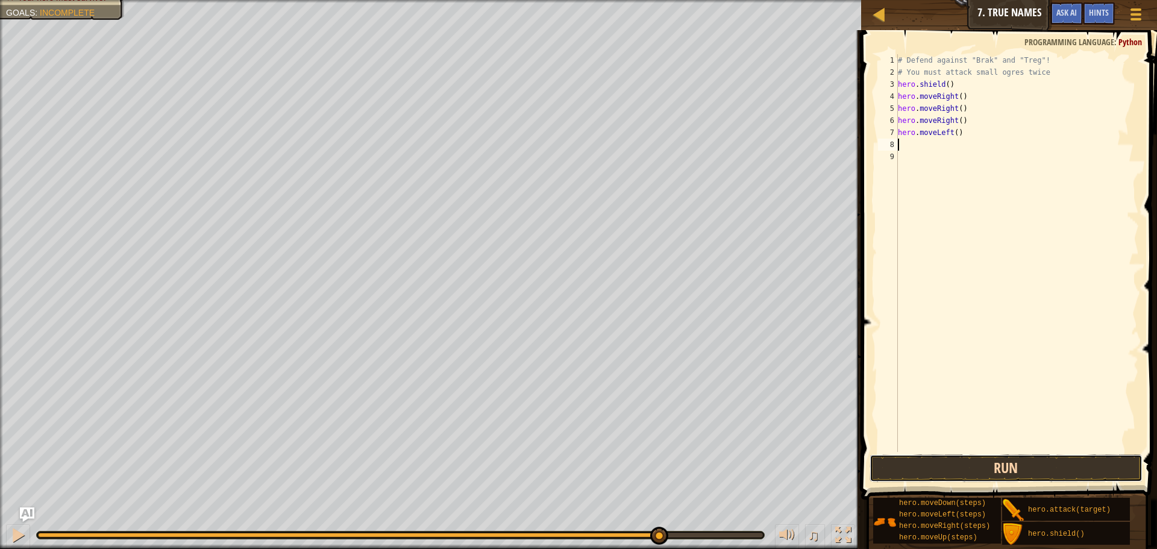
click at [960, 474] on button "Run" at bounding box center [1005, 468] width 273 height 28
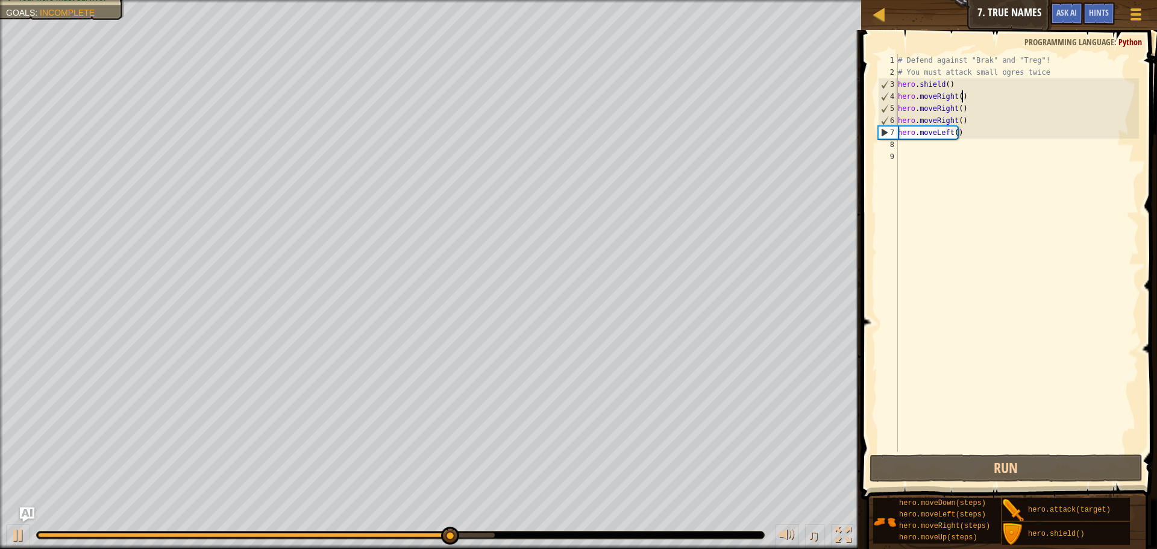
click at [963, 93] on div "# Defend against "Brak" and "Treg"! # You must attack small ogres twice hero . …" at bounding box center [1016, 265] width 243 height 422
click at [958, 82] on div "# Defend against "Brak" and "Treg"! # You must attack small ogres twice hero . …" at bounding box center [1016, 265] width 243 height 422
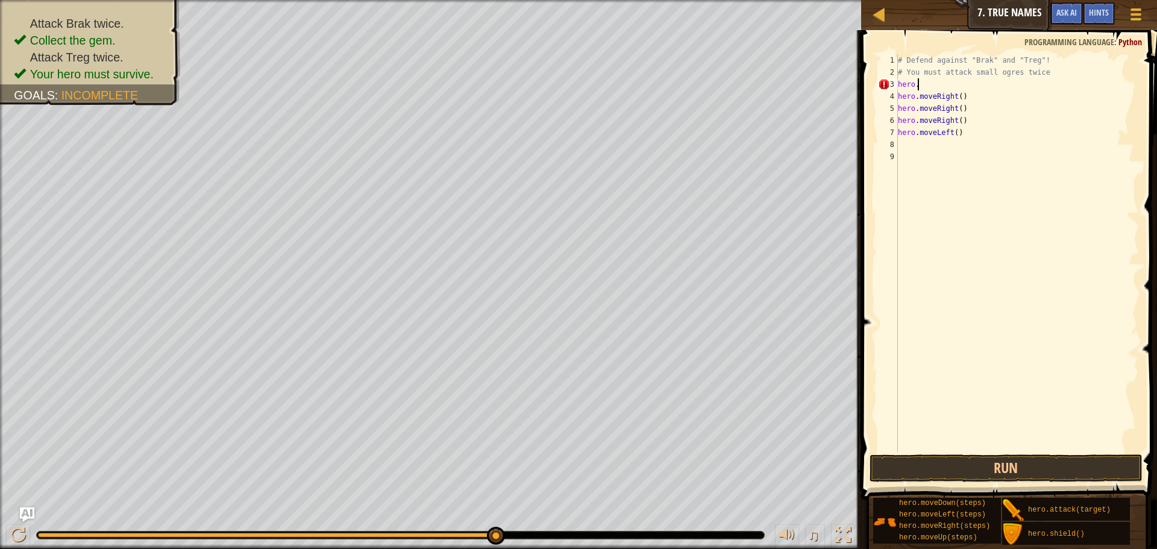
type textarea "h"
type textarea "m"
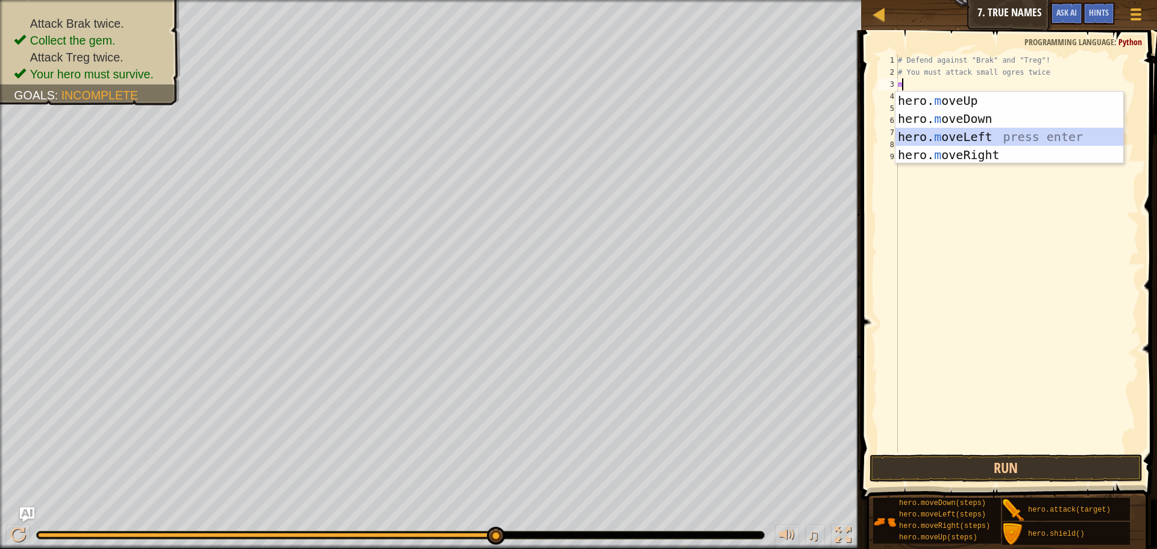
click at [971, 134] on div "hero. m oveUp press enter hero. m oveDown press enter hero. m oveLeft press ent…" at bounding box center [1009, 146] width 228 height 108
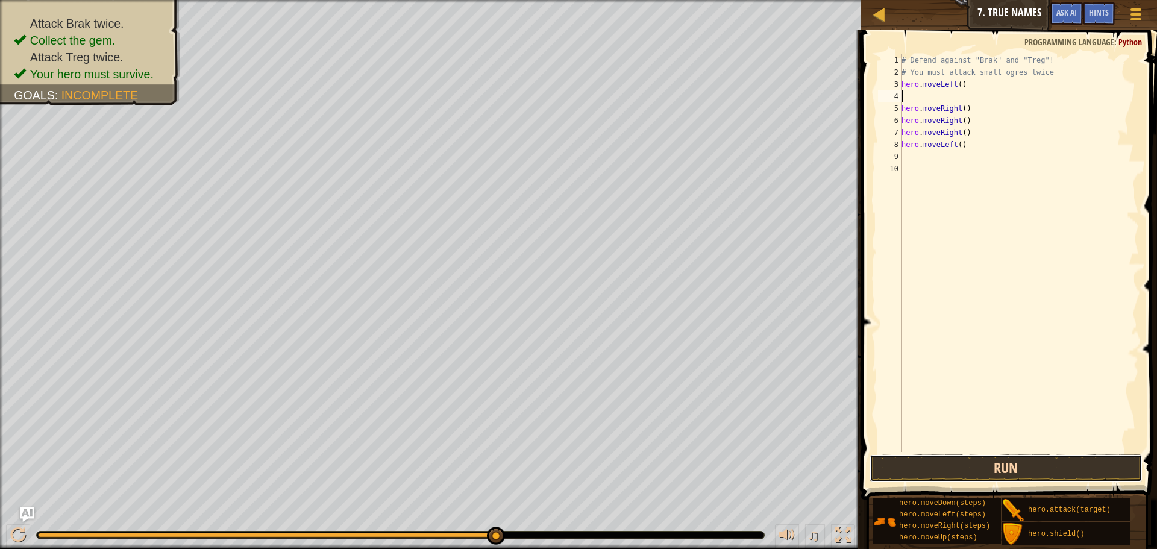
click at [999, 476] on button "Run" at bounding box center [1005, 468] width 273 height 28
